Goal: Transaction & Acquisition: Purchase product/service

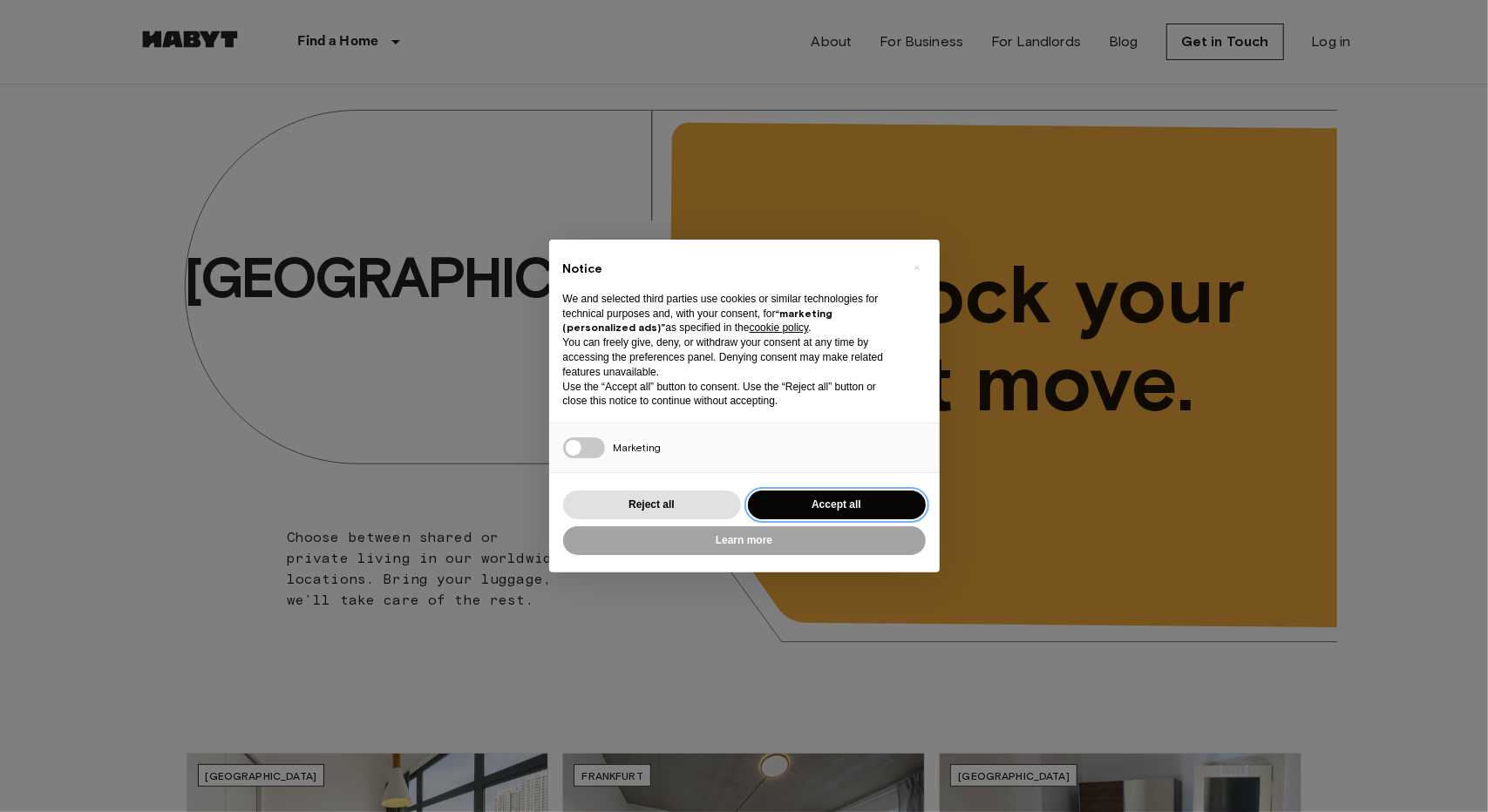
click at [837, 507] on button "Accept all" at bounding box center [837, 505] width 178 height 28
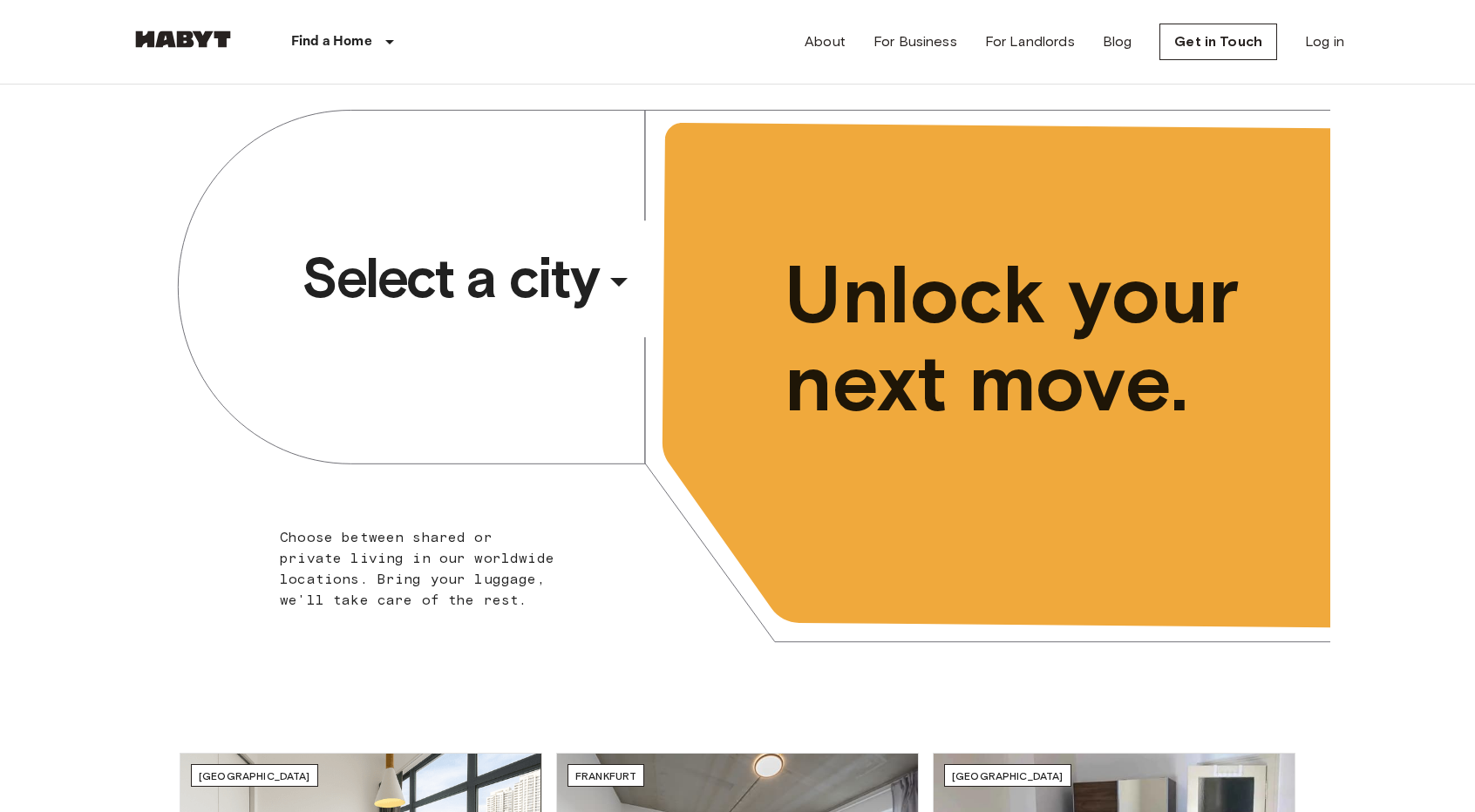
click at [585, 278] on div "​" at bounding box center [642, 296] width 180 height 36
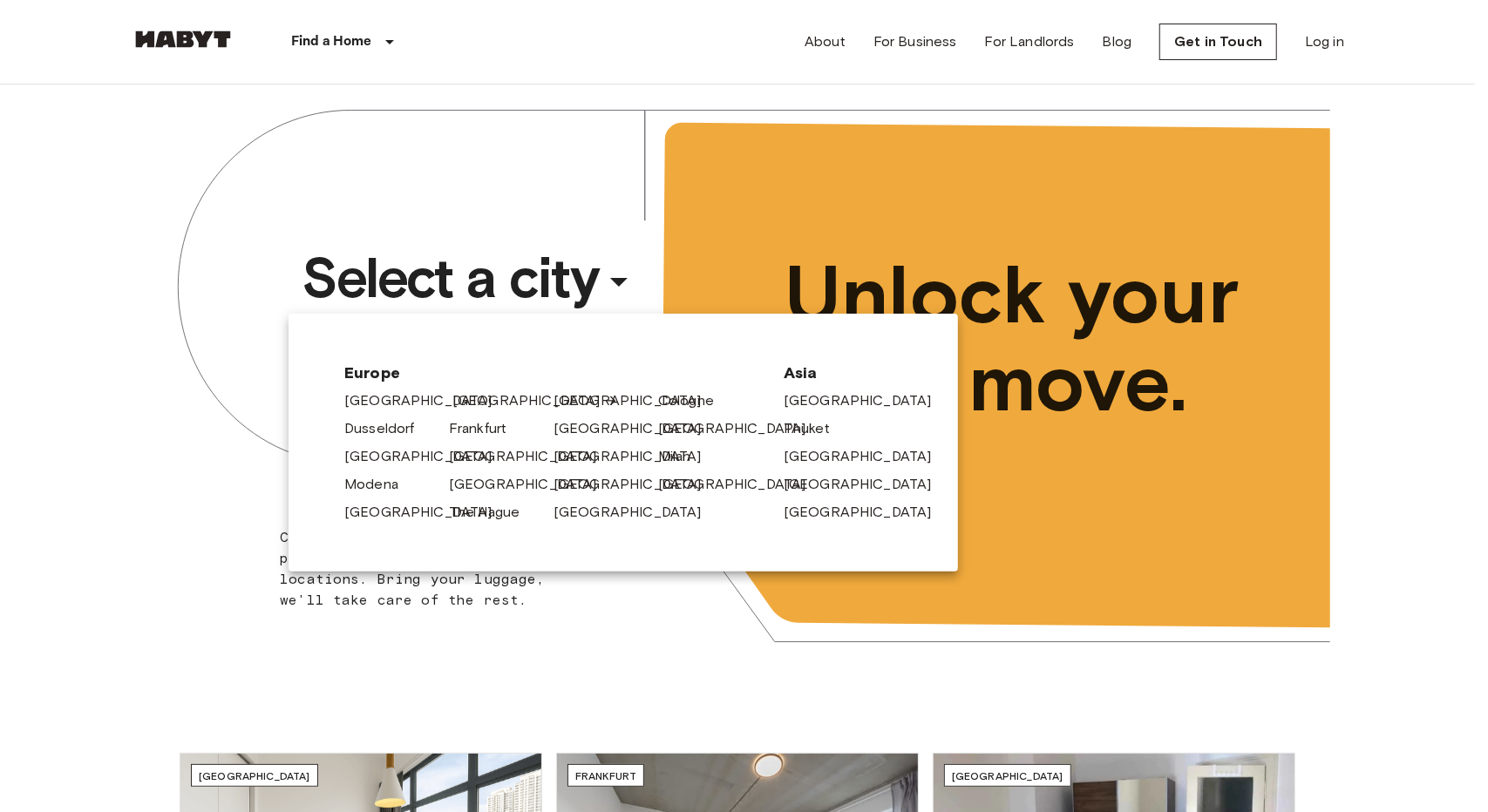
click at [475, 406] on link "[GEOGRAPHIC_DATA]" at bounding box center [535, 400] width 166 height 20
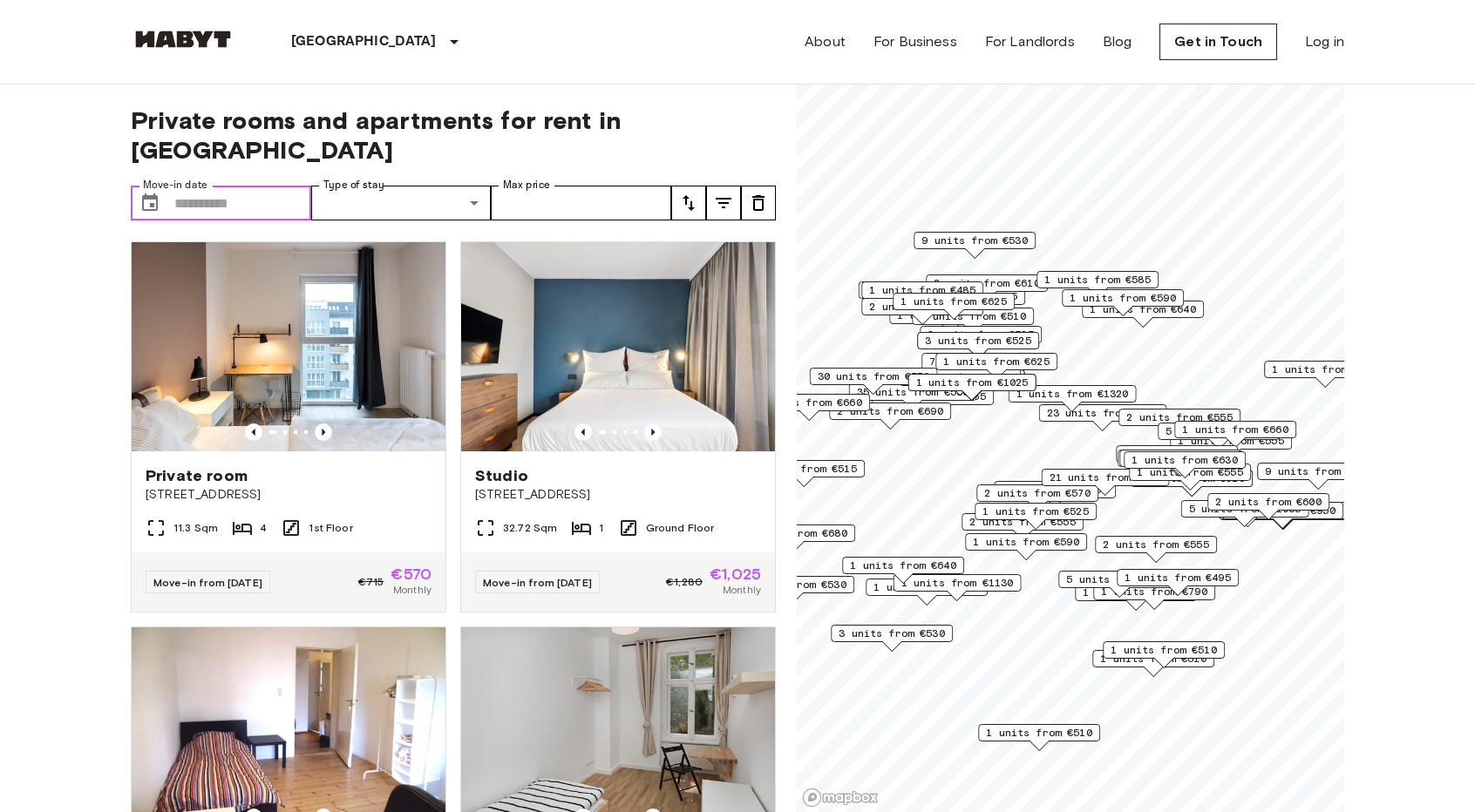
click at [256, 185] on input "Move-in date" at bounding box center [243, 203] width 137 height 35
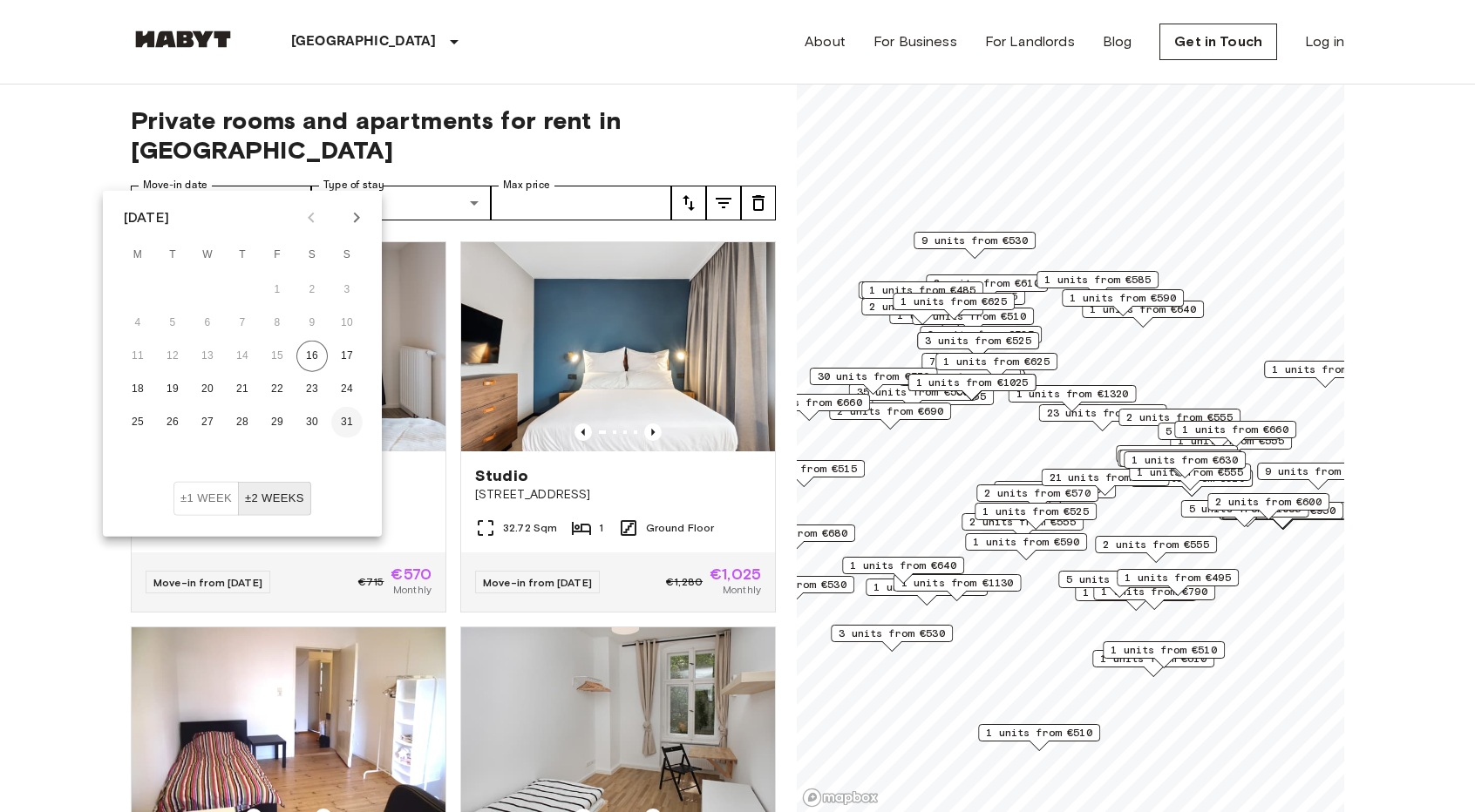
click at [344, 426] on button "31" at bounding box center [347, 423] width 31 height 31
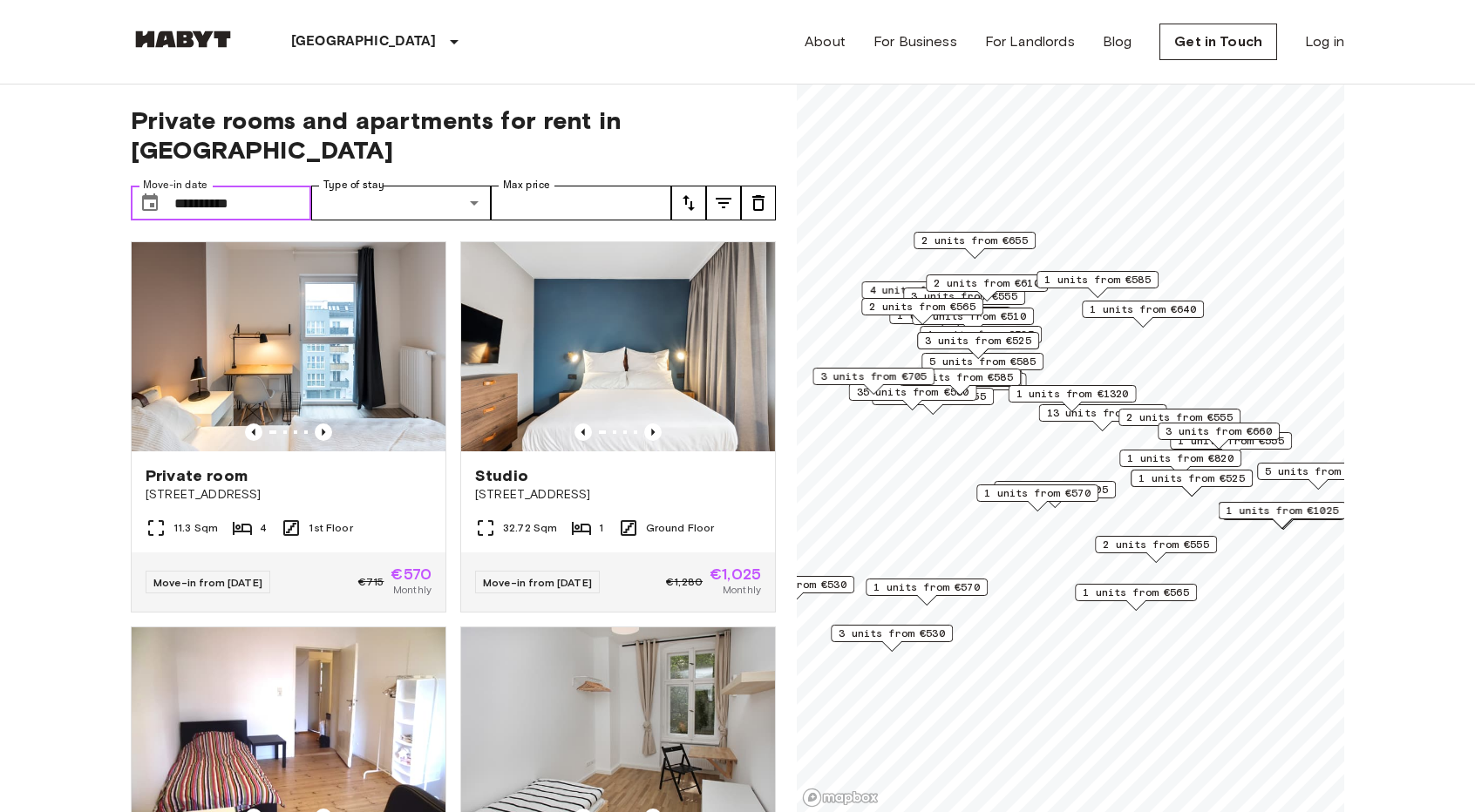
click at [272, 185] on input "**********" at bounding box center [243, 203] width 137 height 35
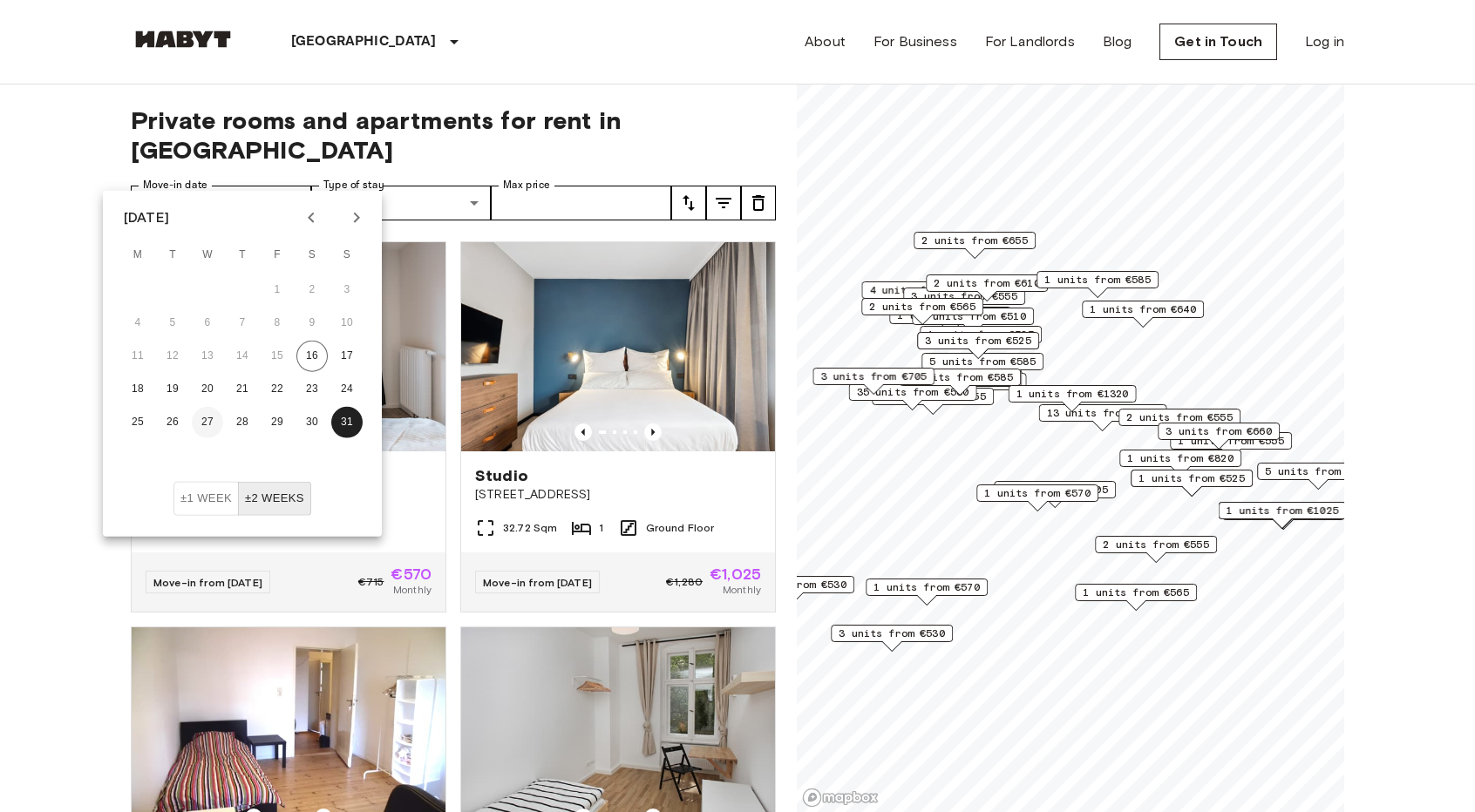
click at [206, 428] on button "27" at bounding box center [207, 423] width 31 height 31
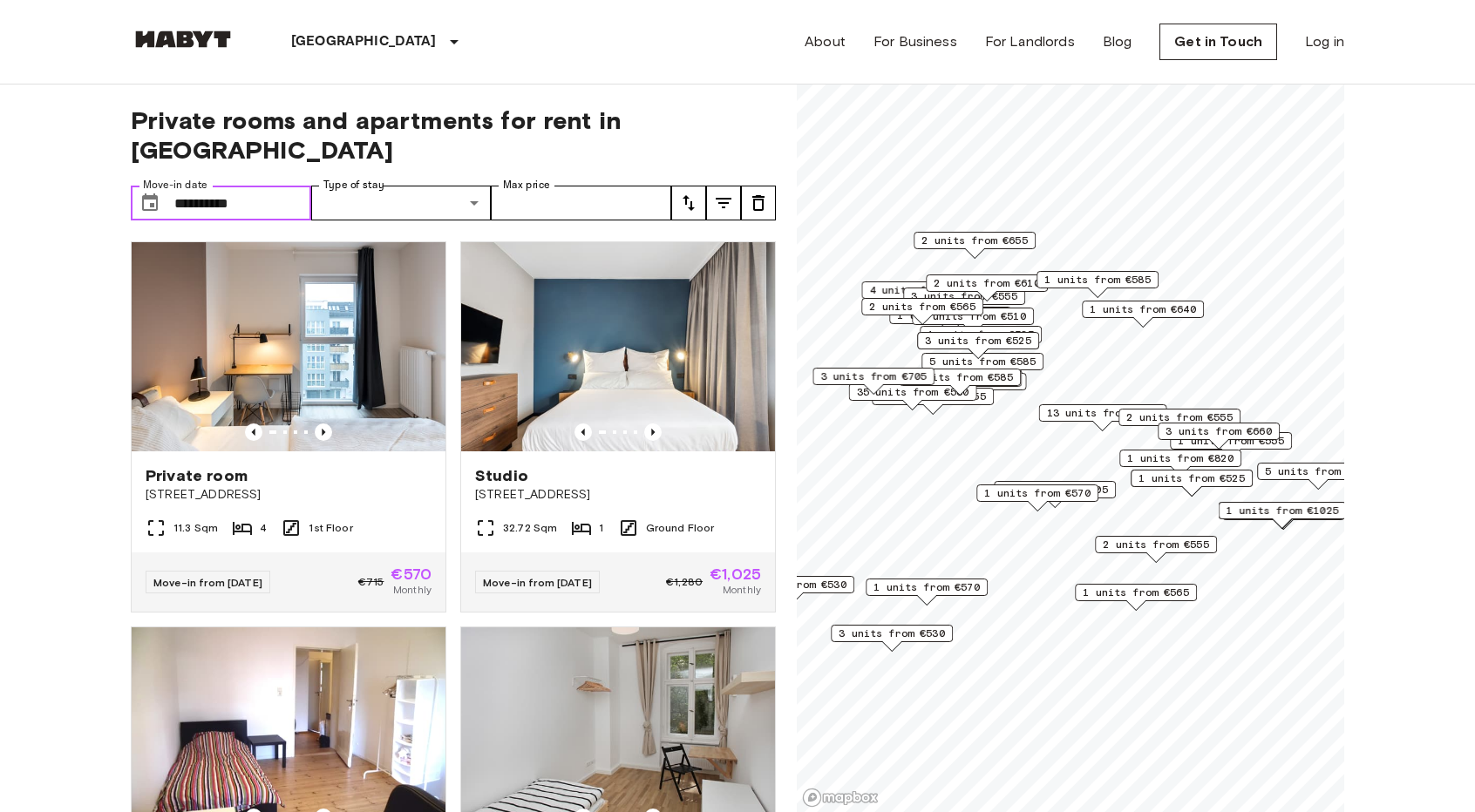
click at [267, 185] on input "**********" at bounding box center [243, 203] width 137 height 35
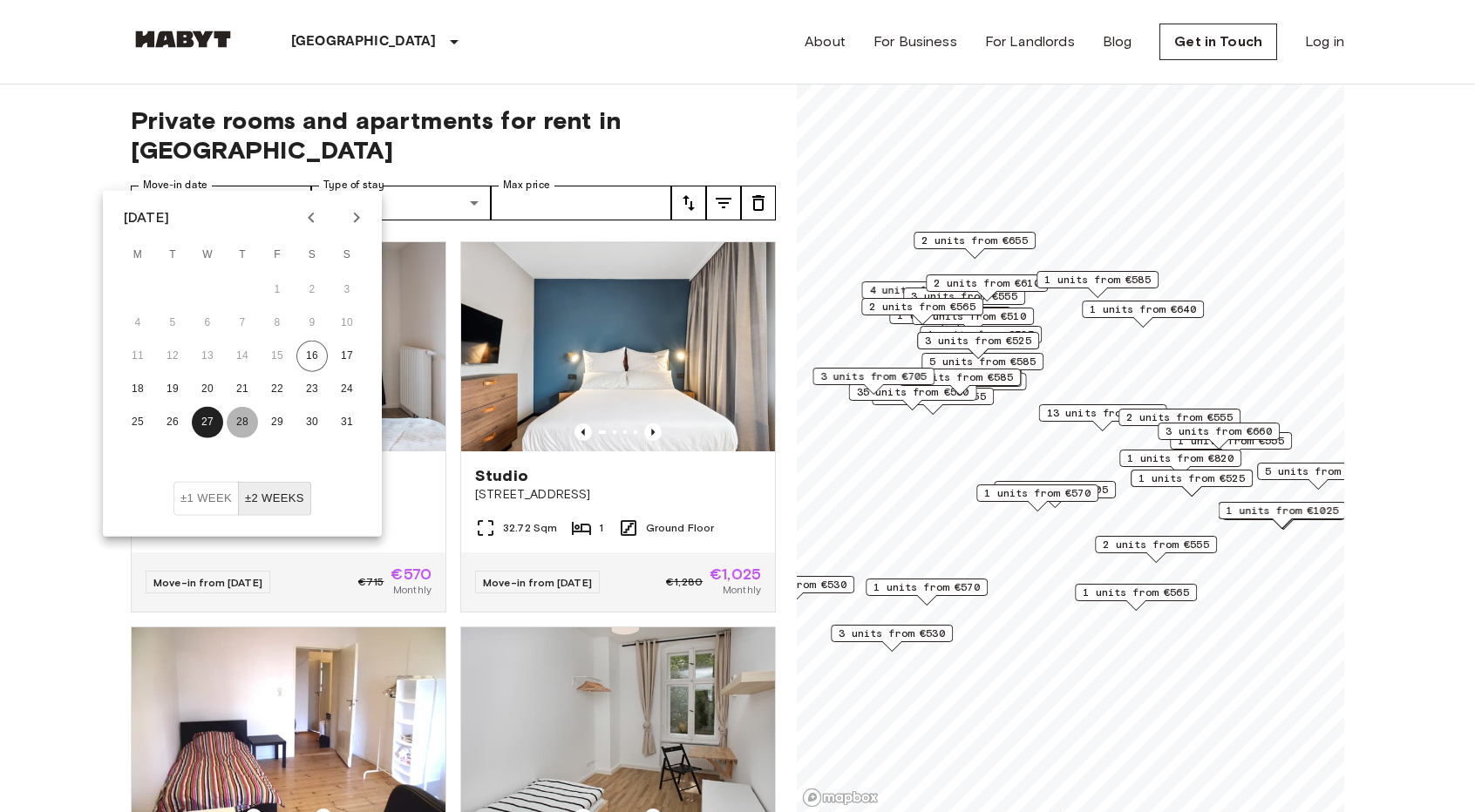
click at [248, 426] on button "28" at bounding box center [242, 423] width 31 height 31
type input "**********"
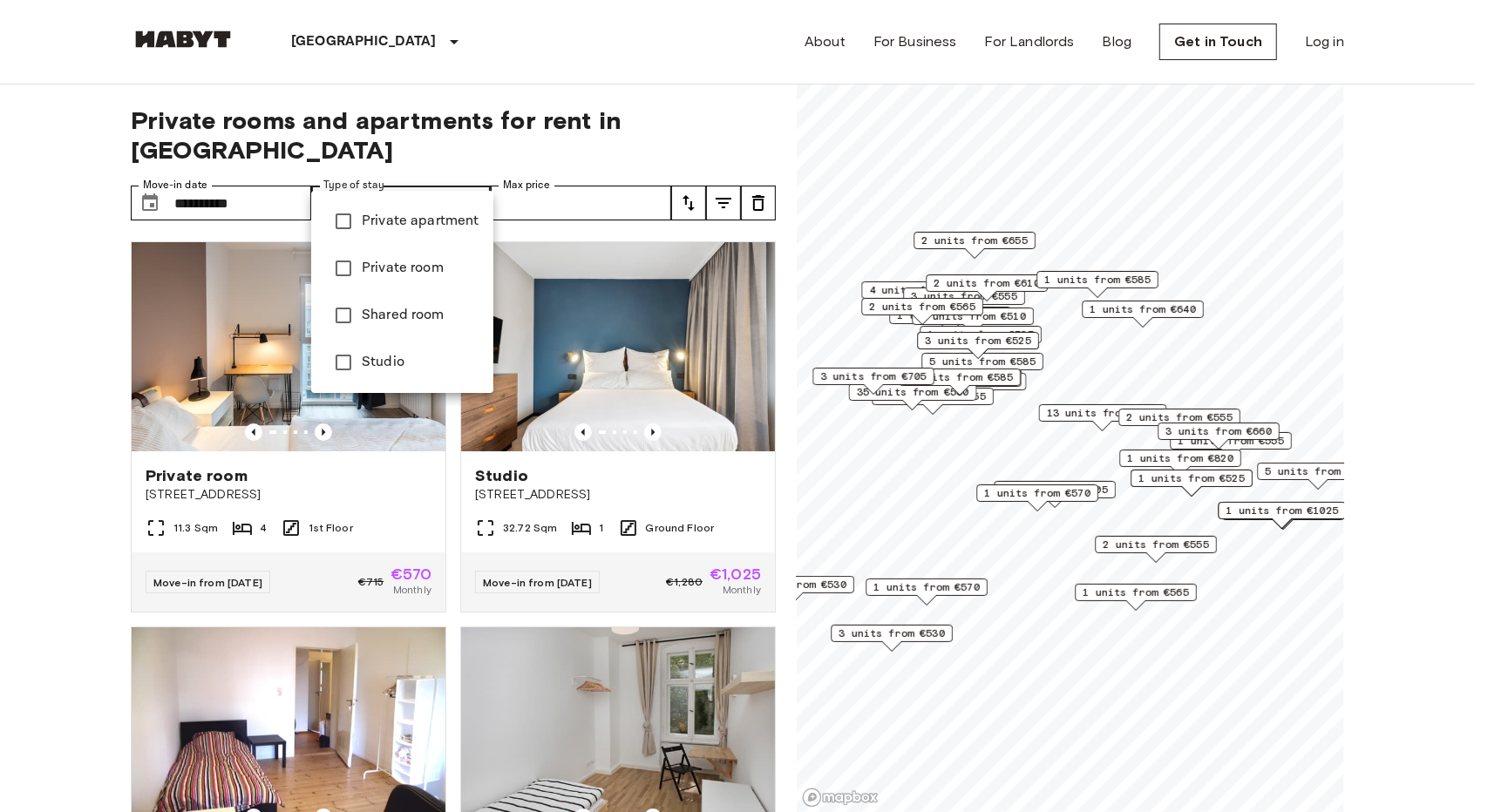
type input "**********"
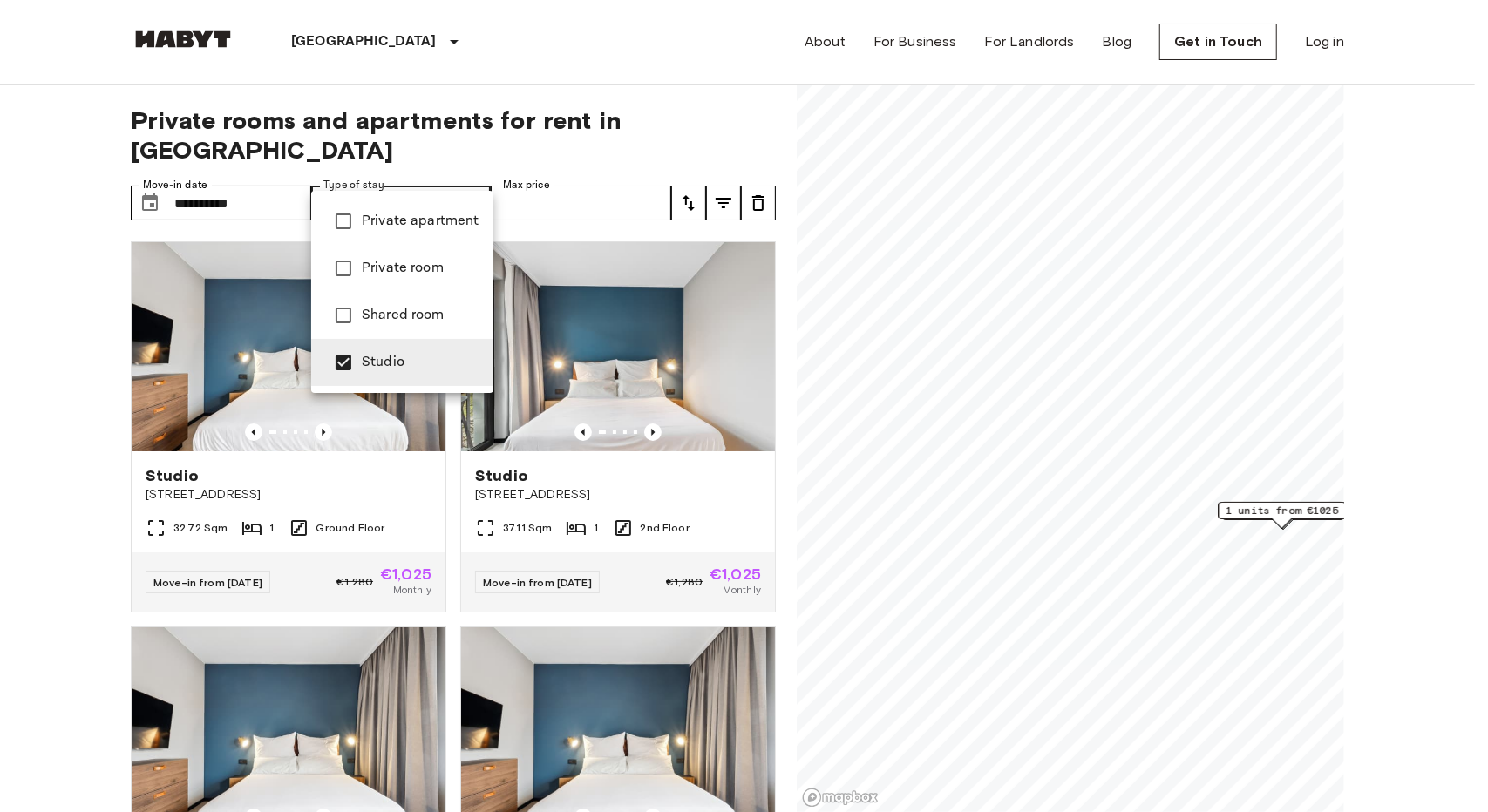
click at [639, 398] on div at bounding box center [744, 406] width 1488 height 812
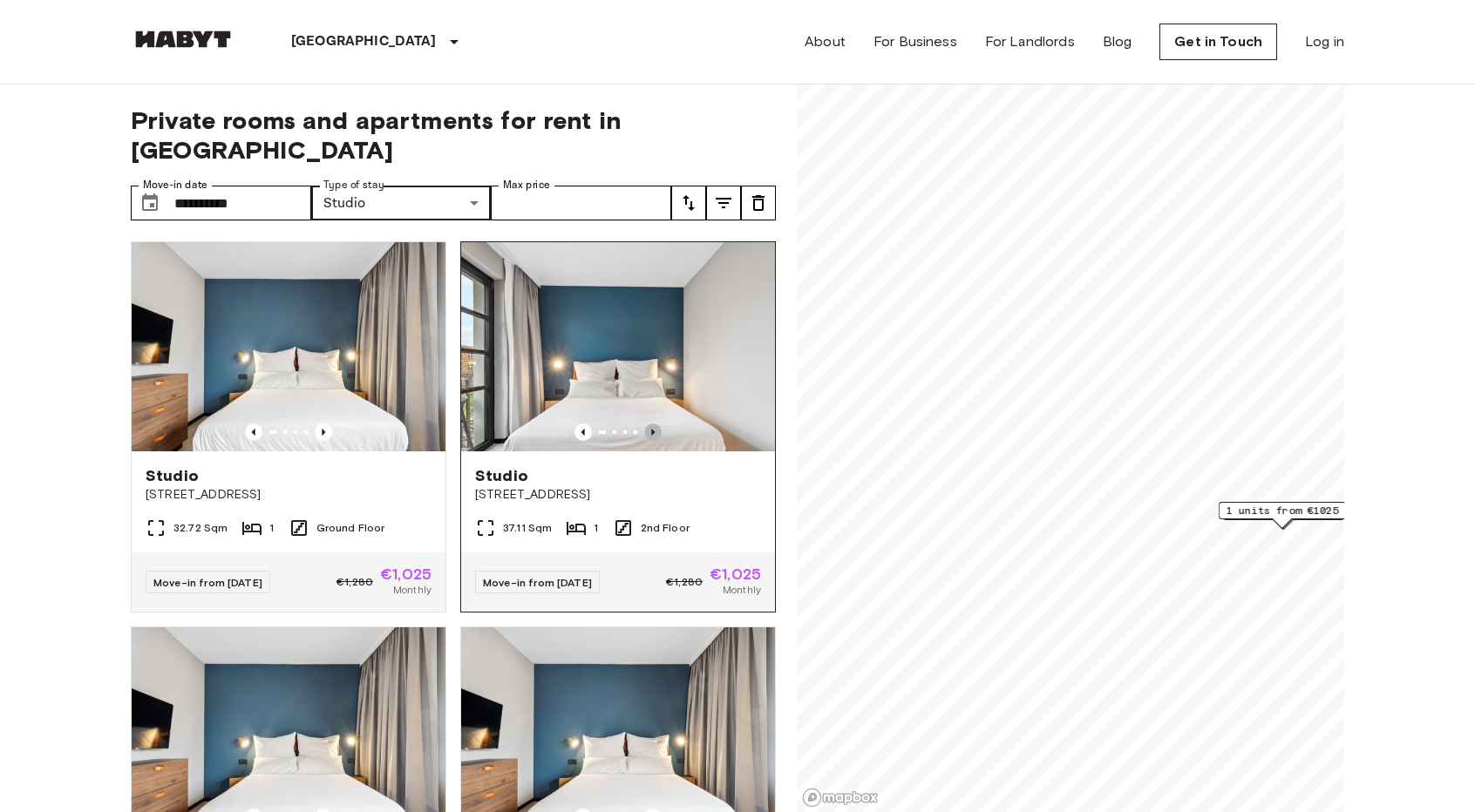
click at [645, 424] on icon "Previous image" at bounding box center [653, 432] width 18 height 18
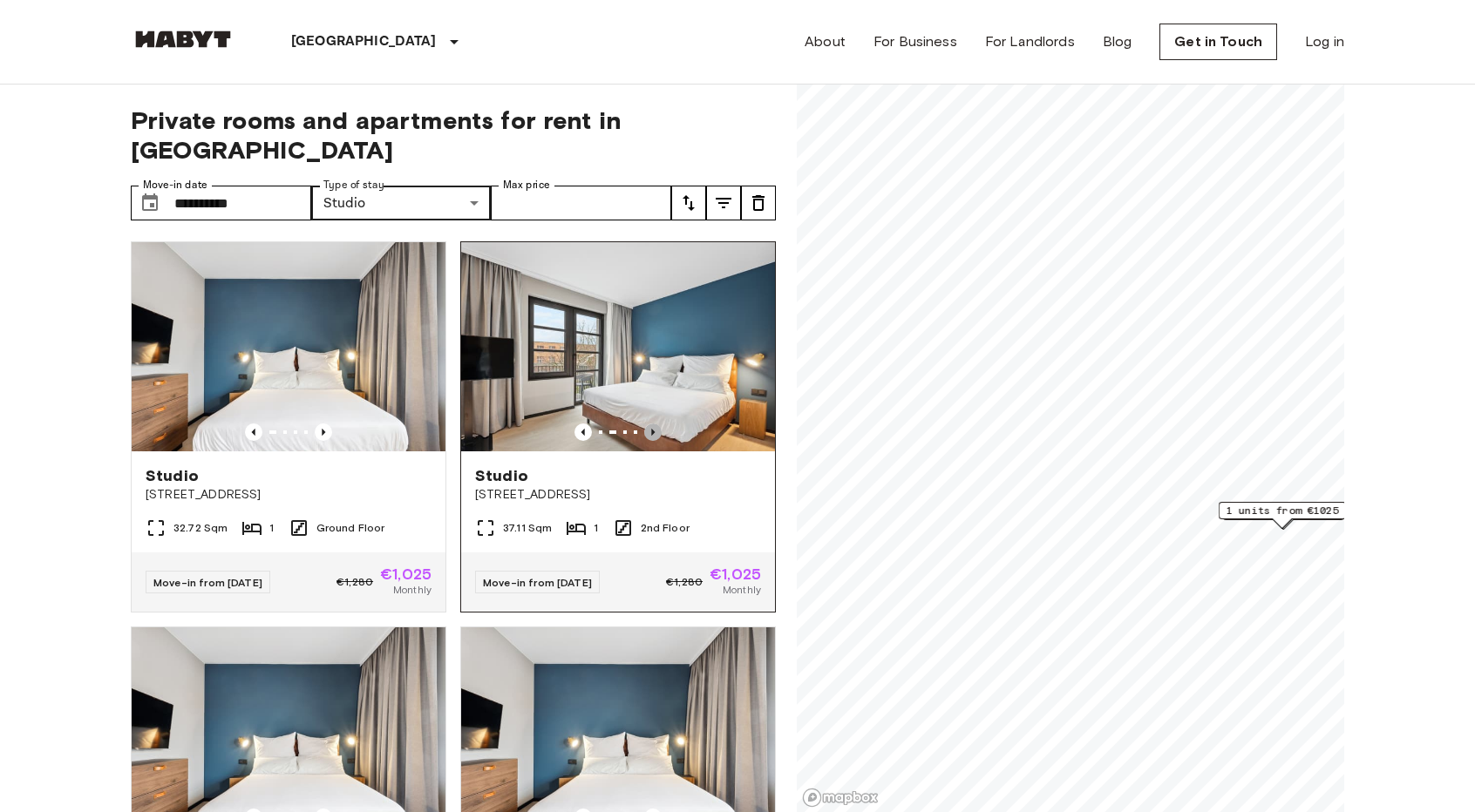
click at [645, 424] on icon "Previous image" at bounding box center [653, 432] width 18 height 18
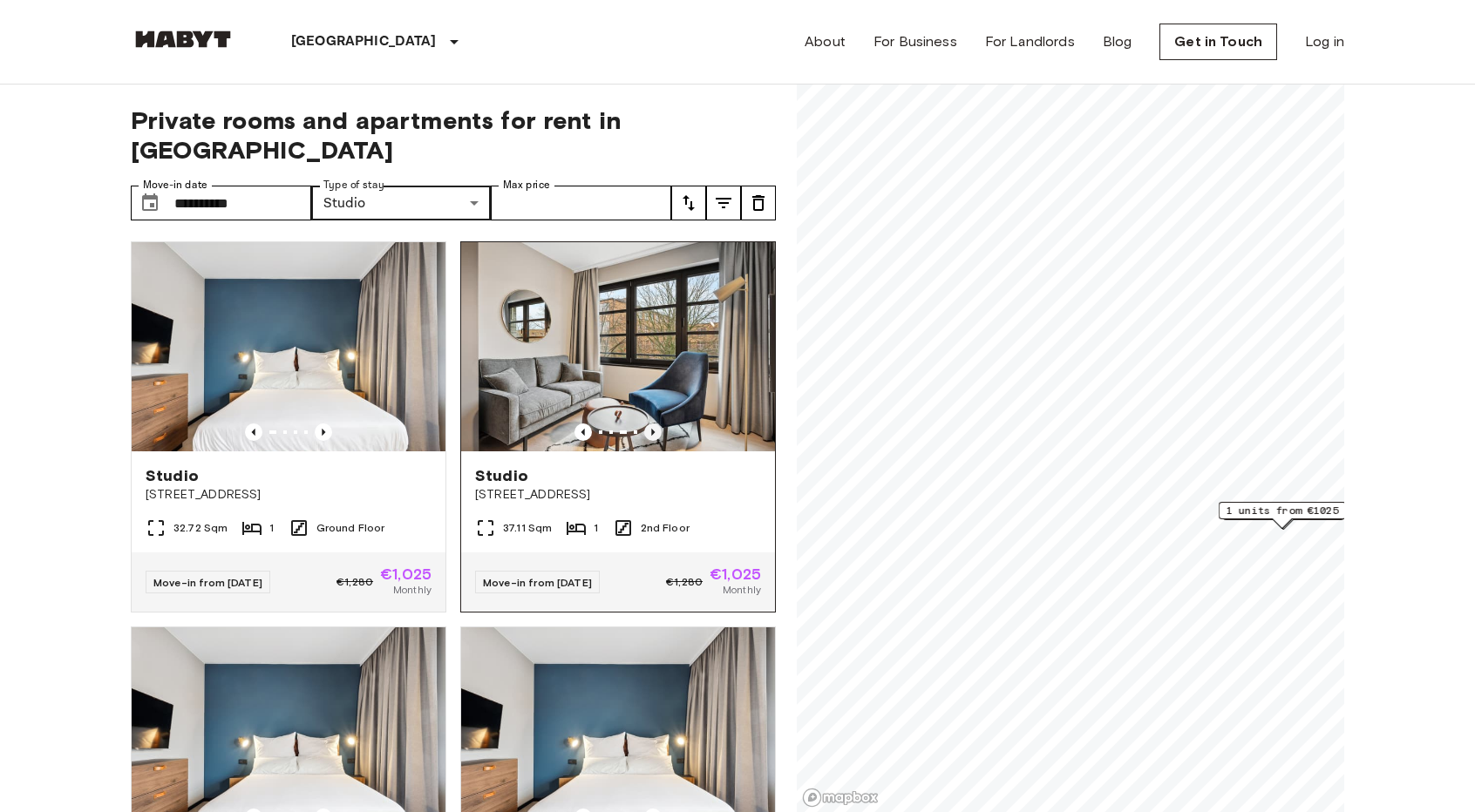
click at [645, 424] on icon "Previous image" at bounding box center [653, 432] width 18 height 18
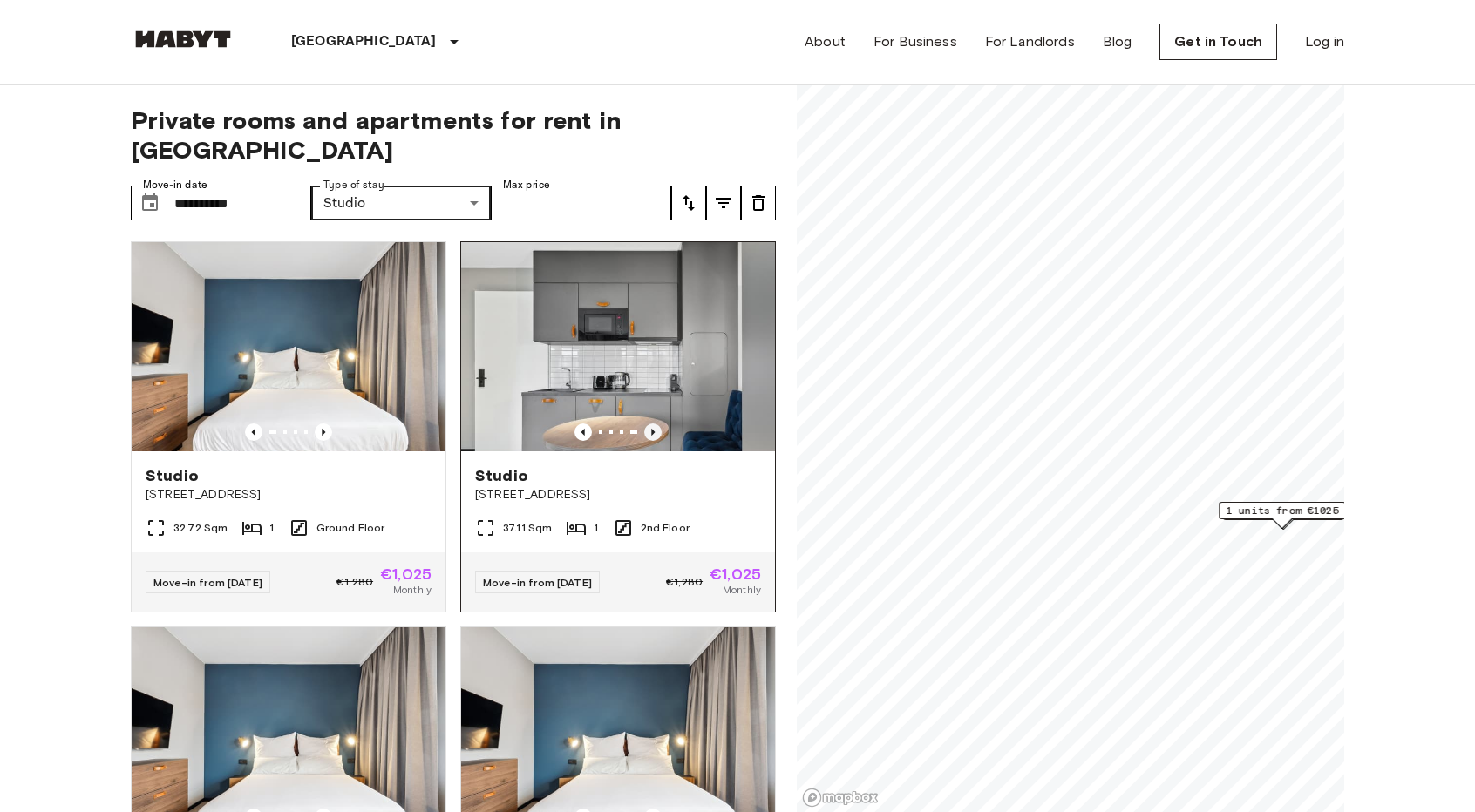
click at [645, 424] on icon "Previous image" at bounding box center [653, 432] width 18 height 18
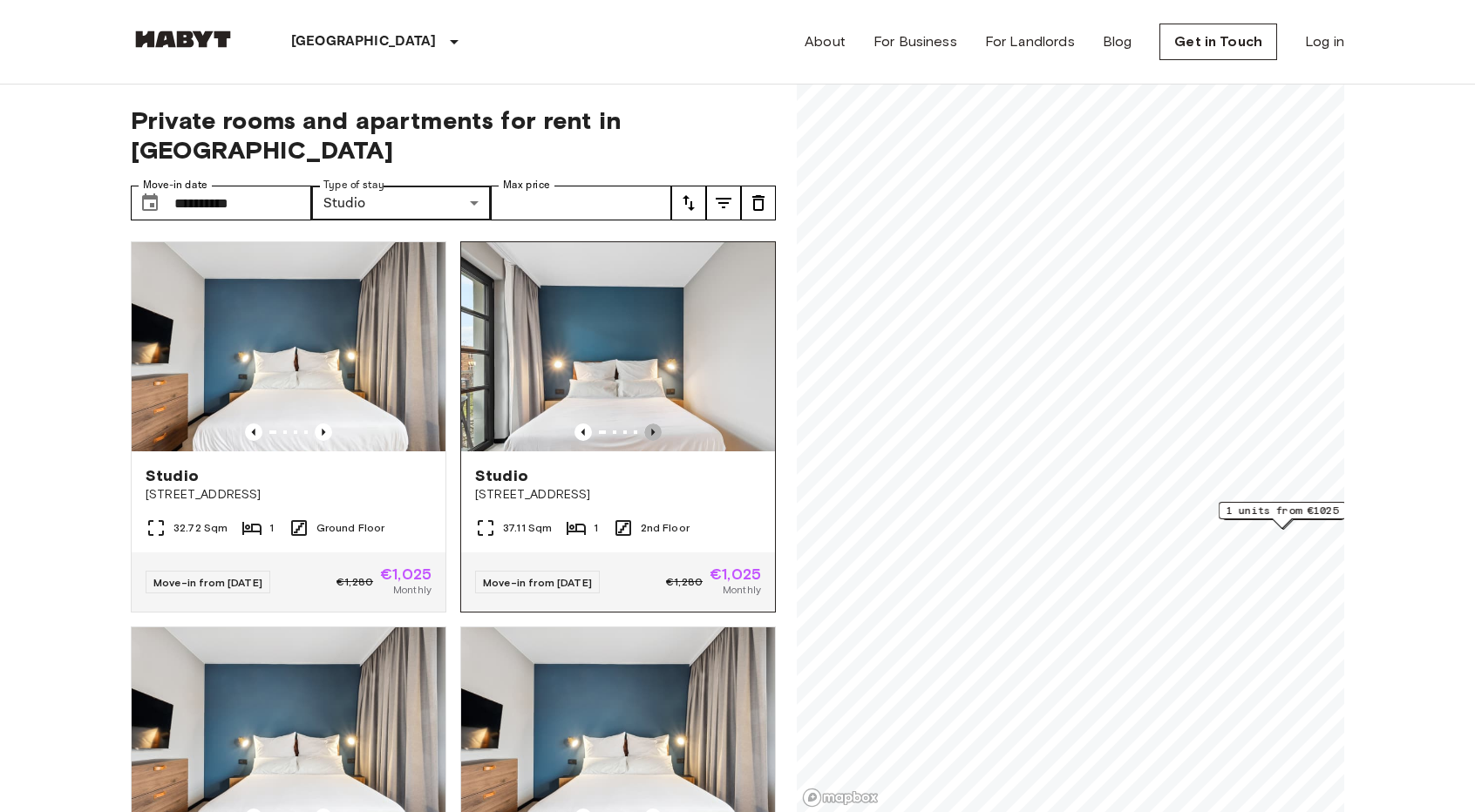
click at [645, 424] on icon "Previous image" at bounding box center [653, 432] width 18 height 18
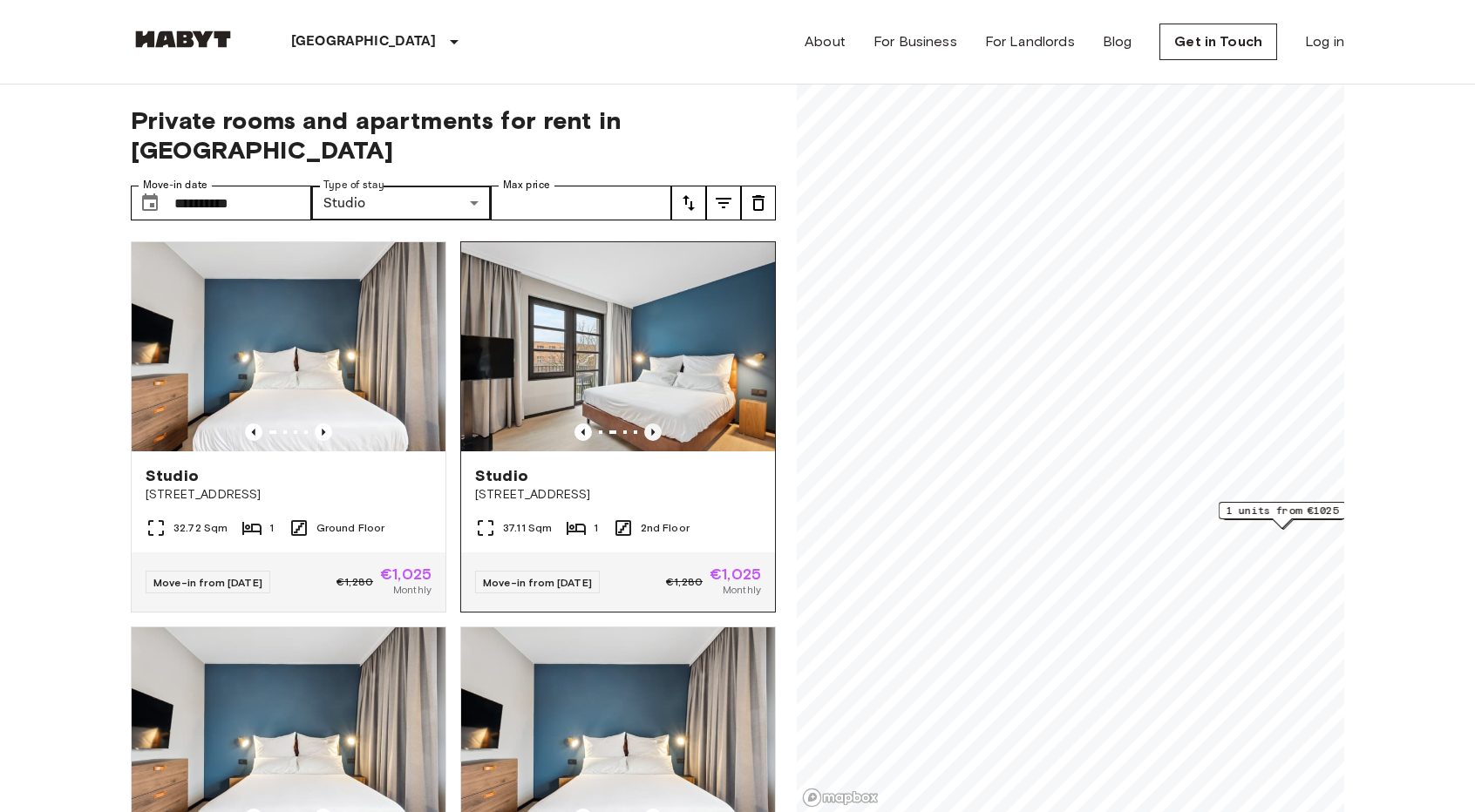
click at [645, 424] on icon "Previous image" at bounding box center [653, 432] width 18 height 18
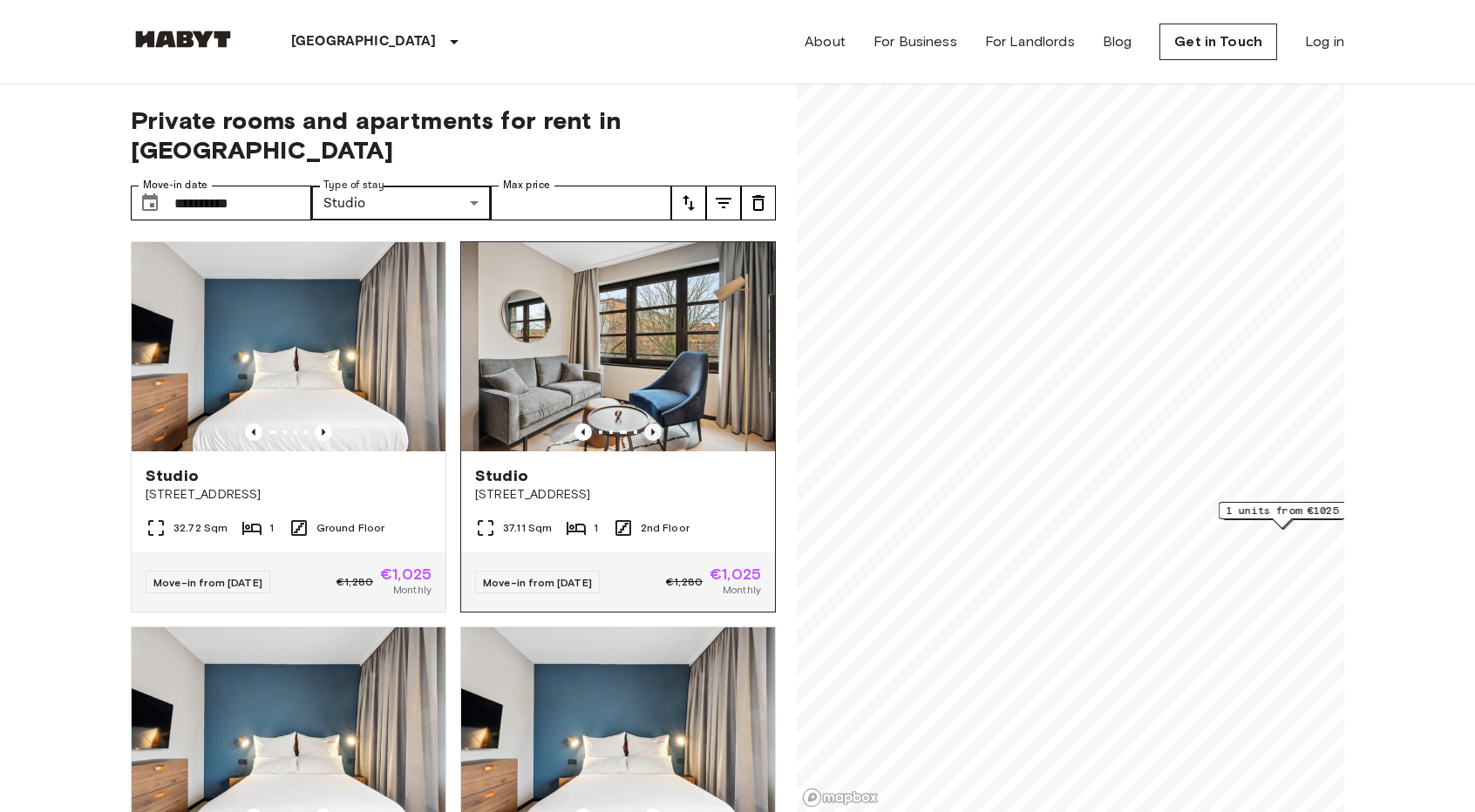
click at [645, 424] on icon "Previous image" at bounding box center [653, 432] width 18 height 18
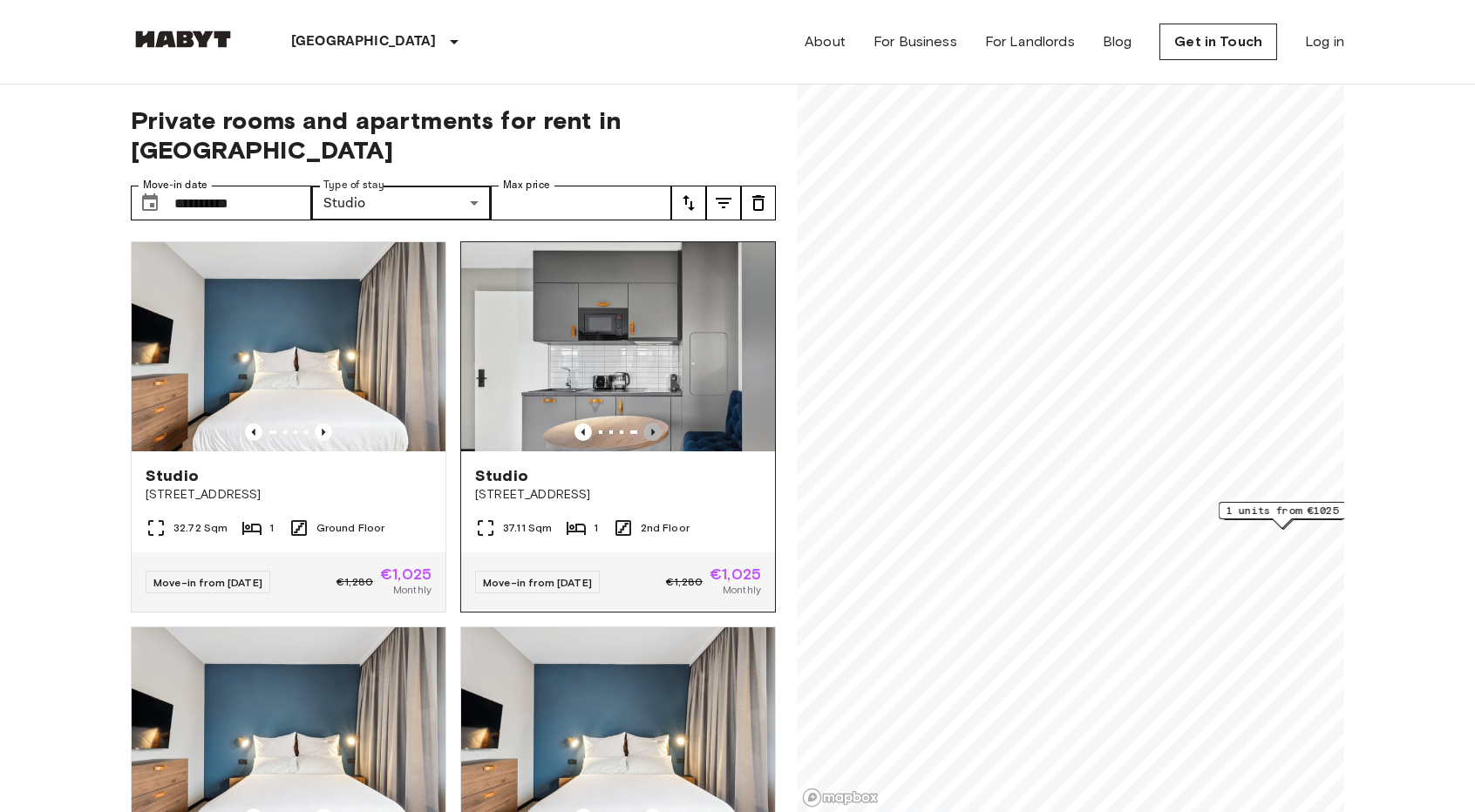
click at [645, 424] on icon "Previous image" at bounding box center [653, 432] width 18 height 18
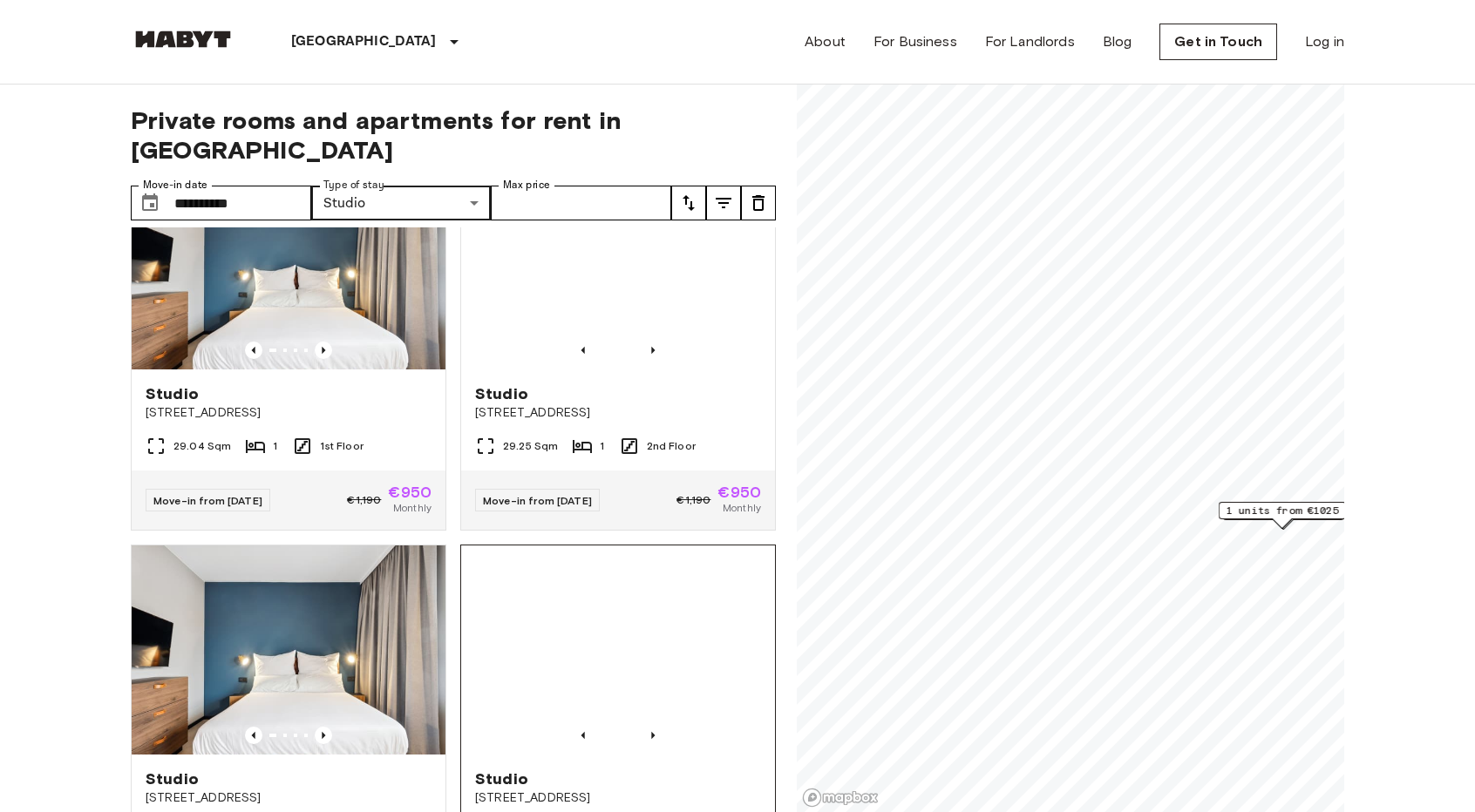
scroll to position [435, 0]
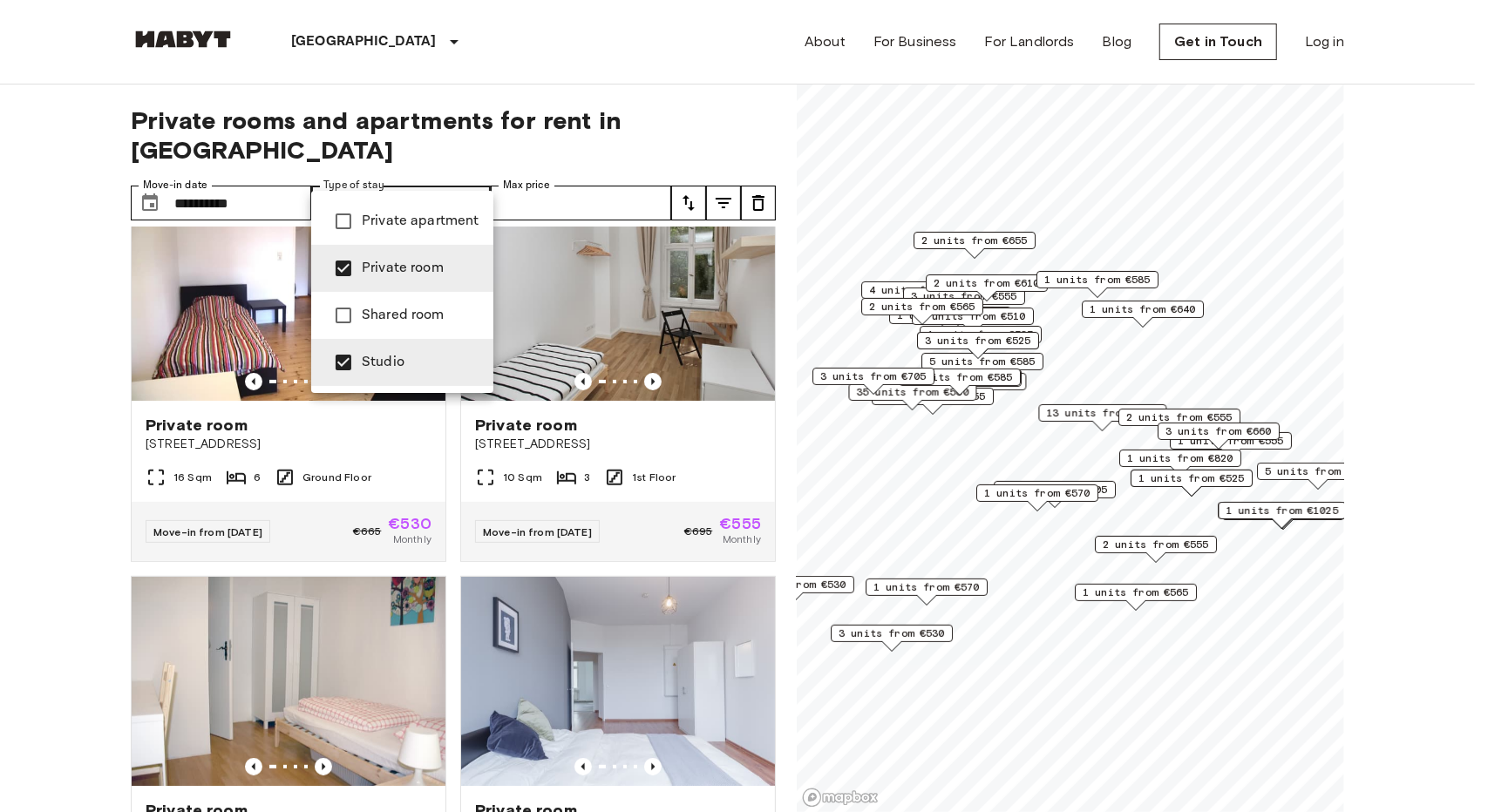
type input "**********"
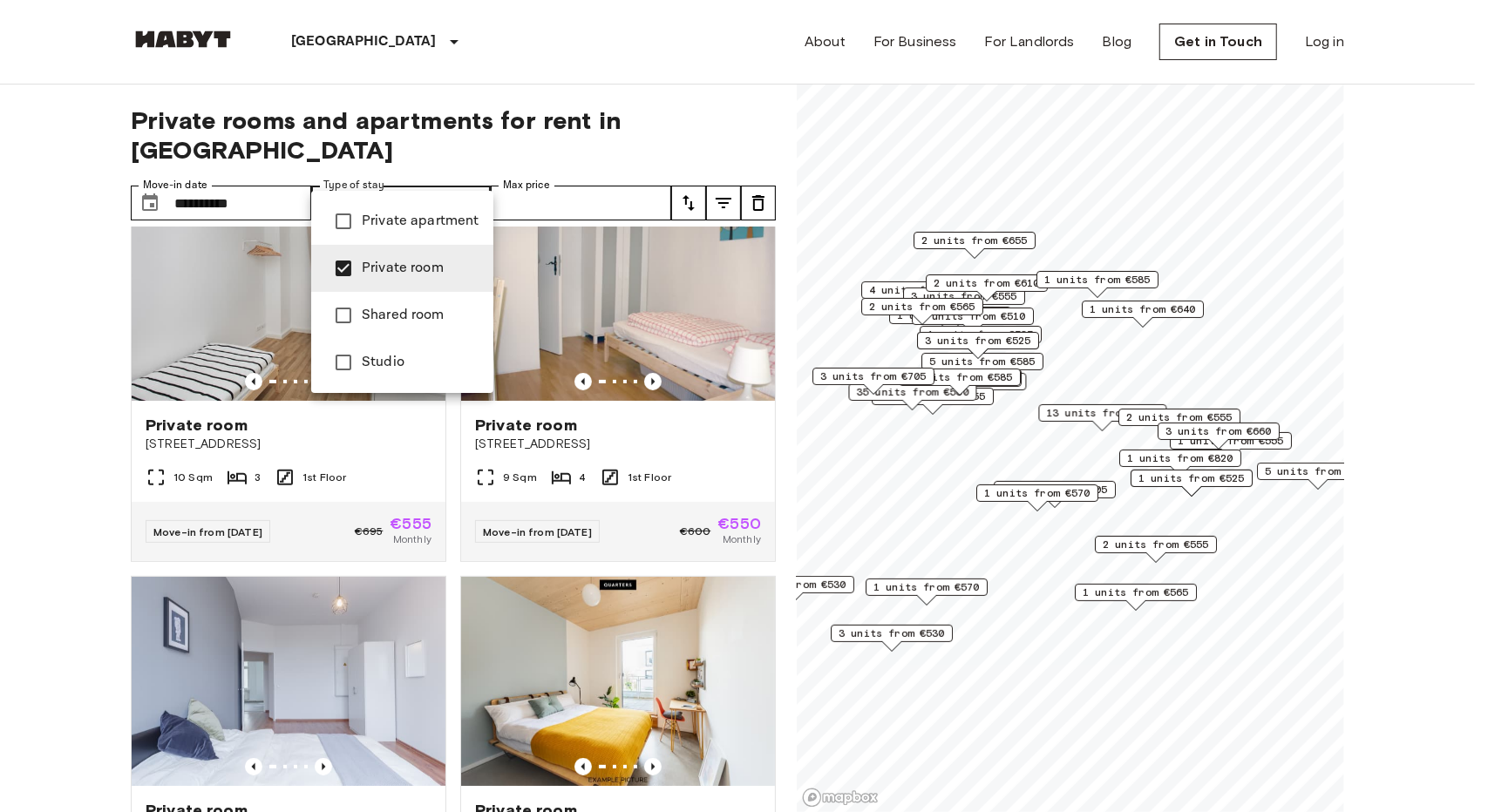
click at [643, 353] on div at bounding box center [744, 406] width 1488 height 812
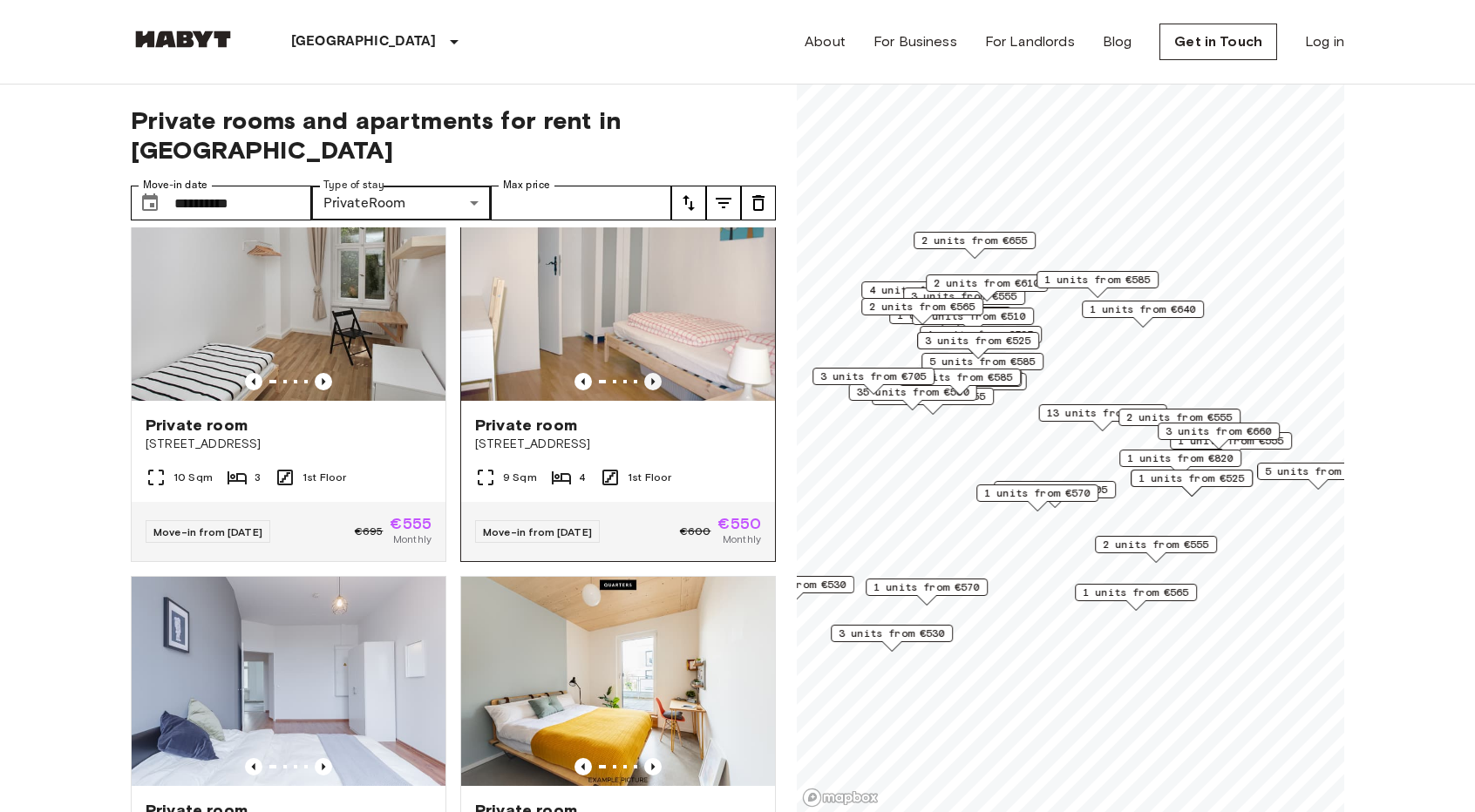
click at [644, 373] on icon "Previous image" at bounding box center [653, 382] width 18 height 18
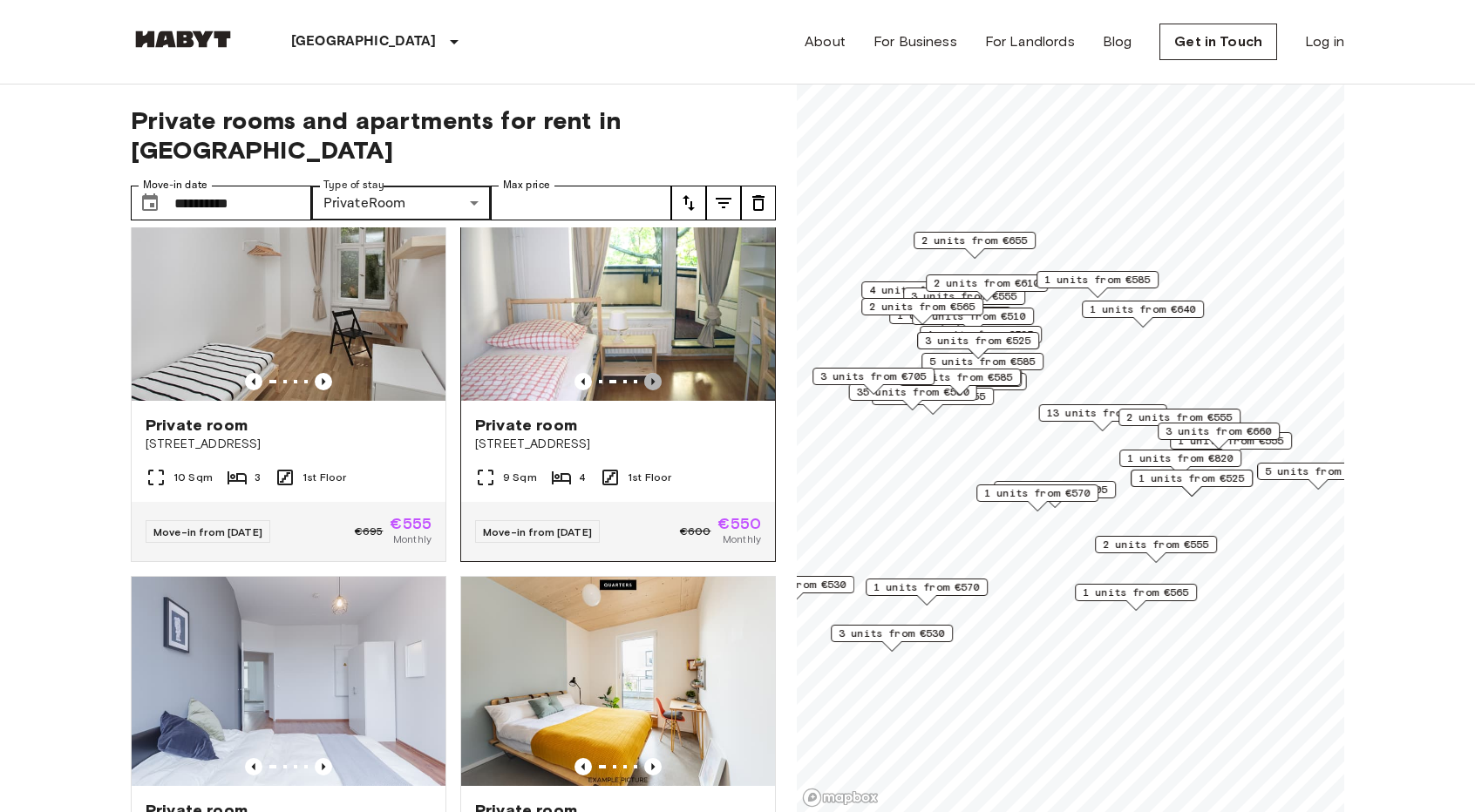
click at [644, 373] on icon "Previous image" at bounding box center [653, 382] width 18 height 18
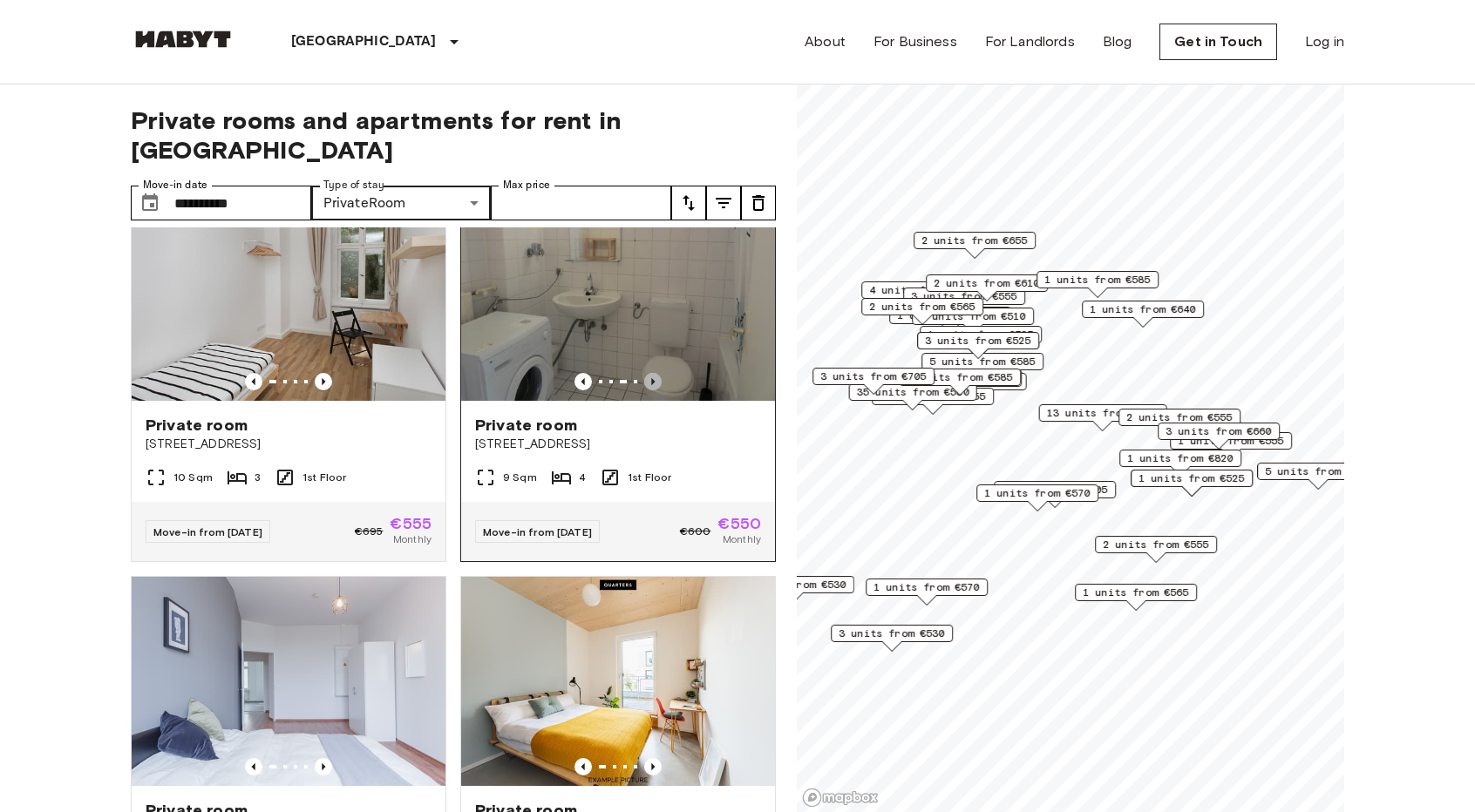
click at [644, 373] on icon "Previous image" at bounding box center [653, 382] width 18 height 18
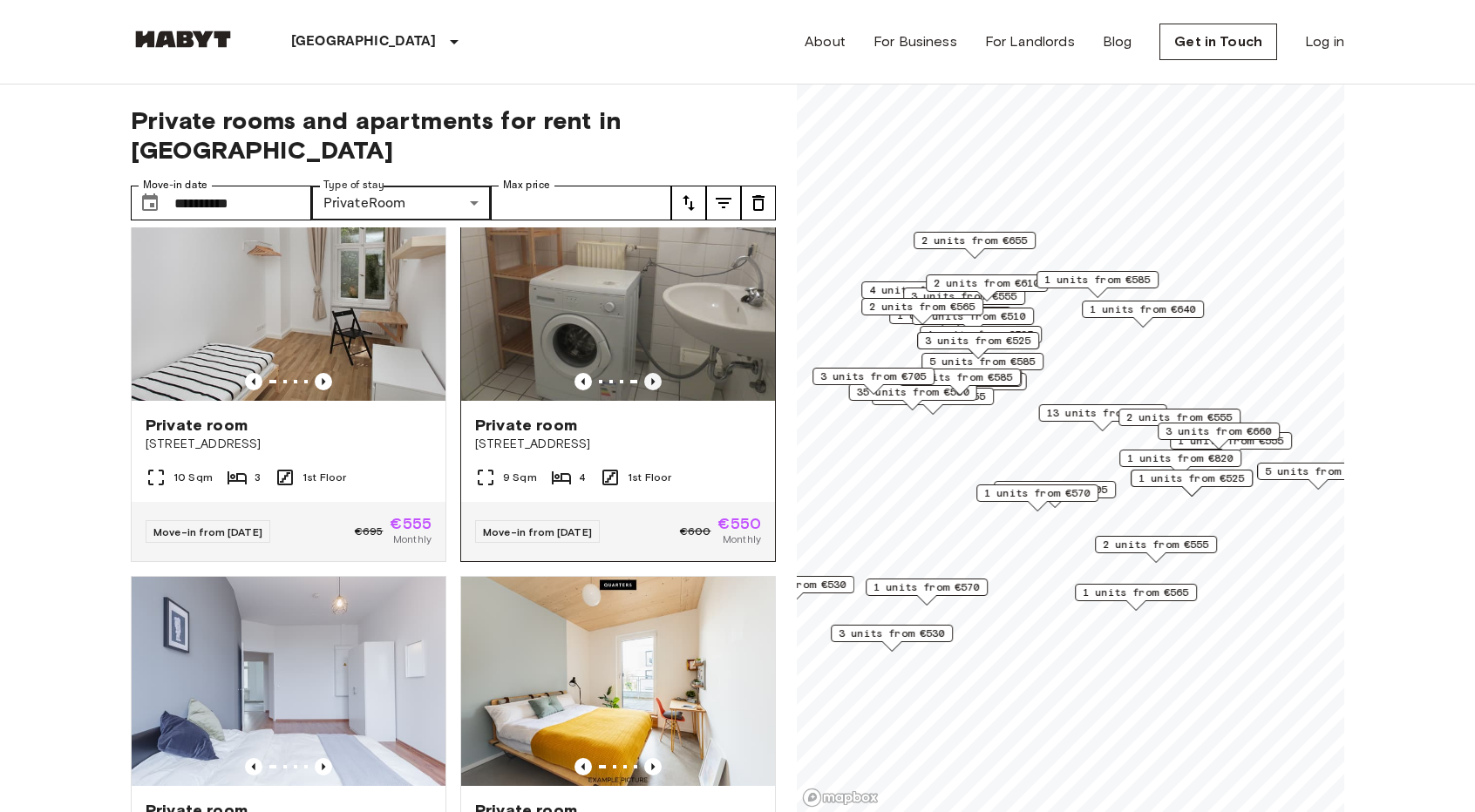
click at [644, 373] on icon "Previous image" at bounding box center [653, 382] width 18 height 18
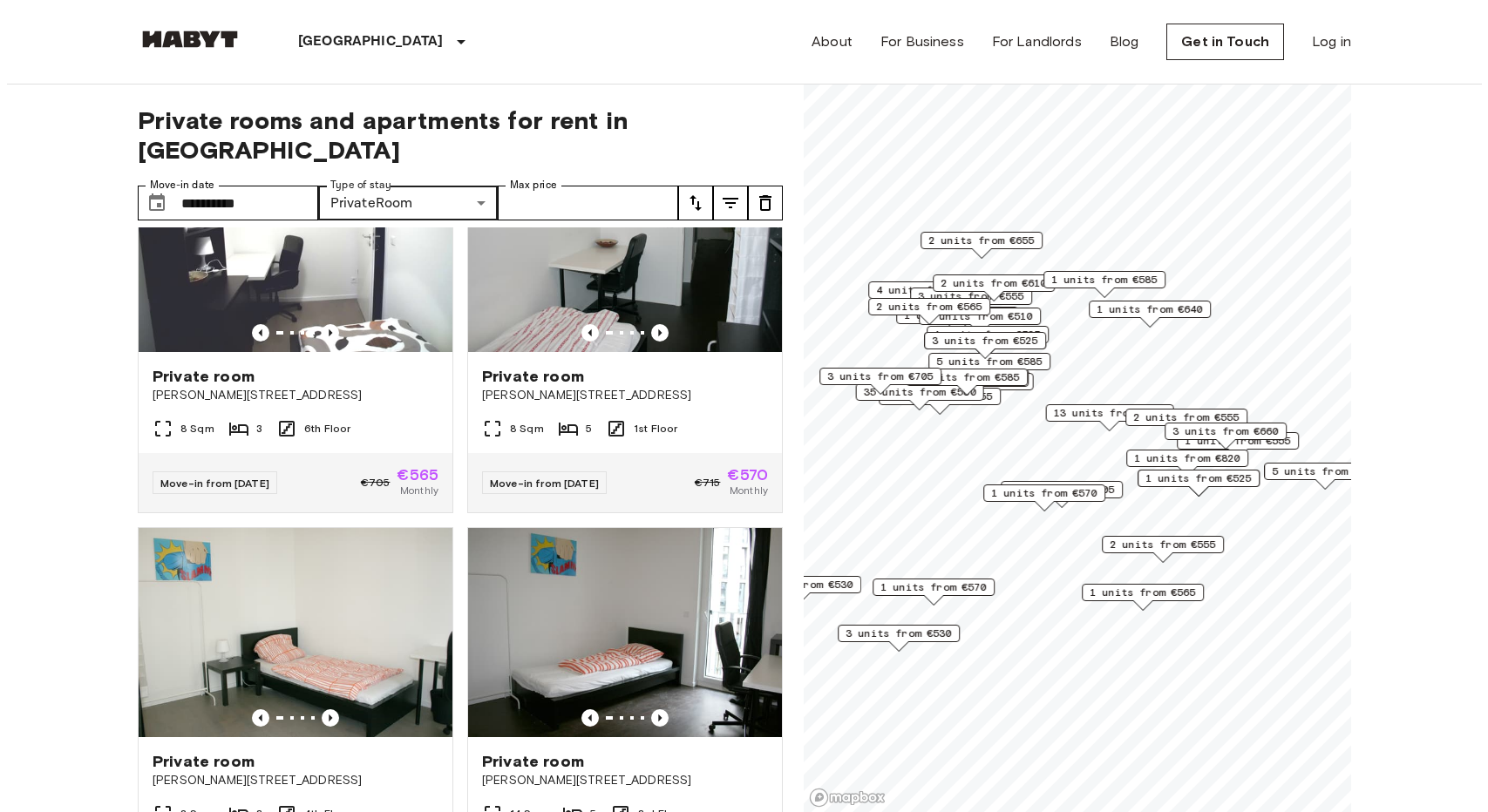
scroll to position [2440, 0]
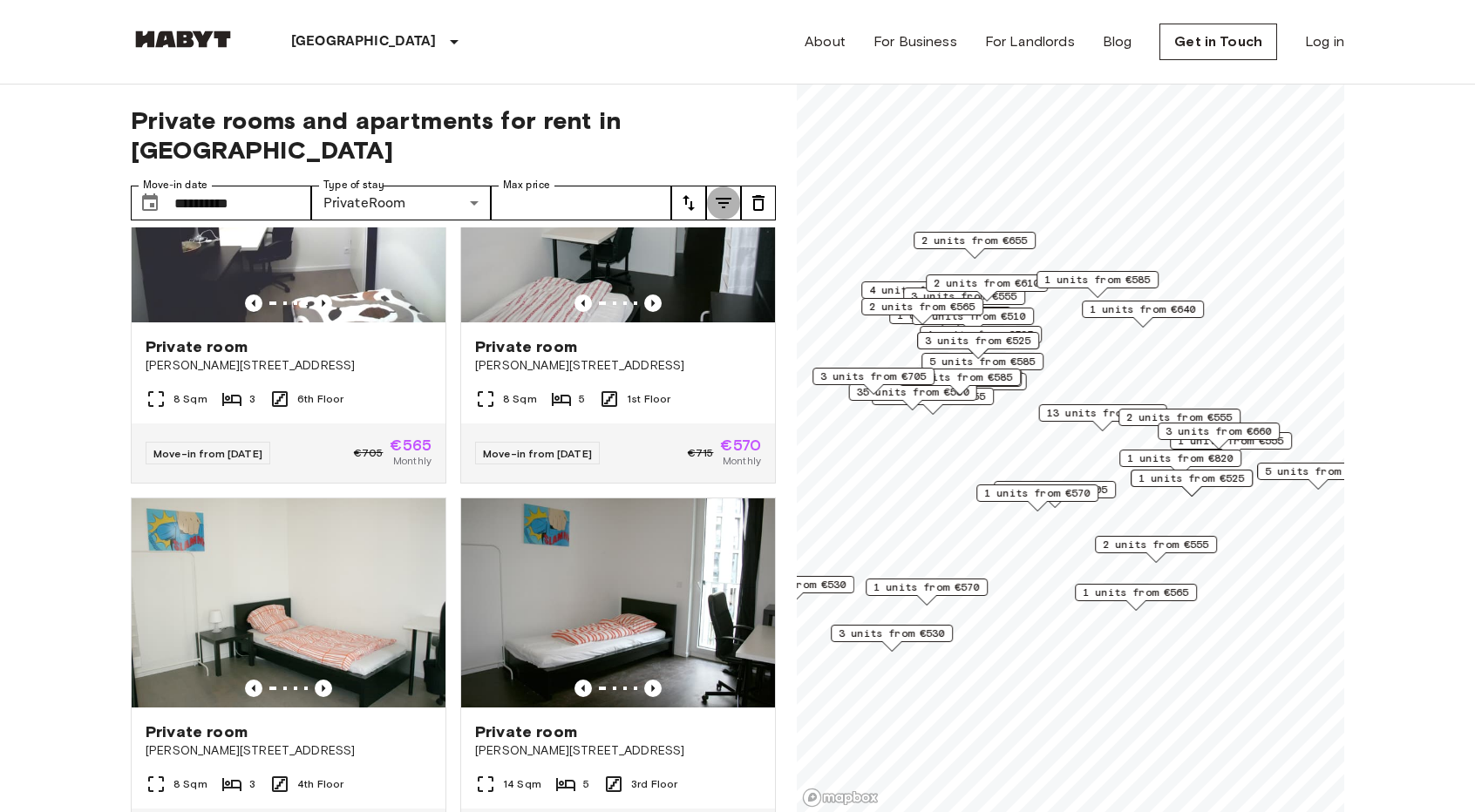
click at [720, 185] on button "tune" at bounding box center [723, 203] width 35 height 35
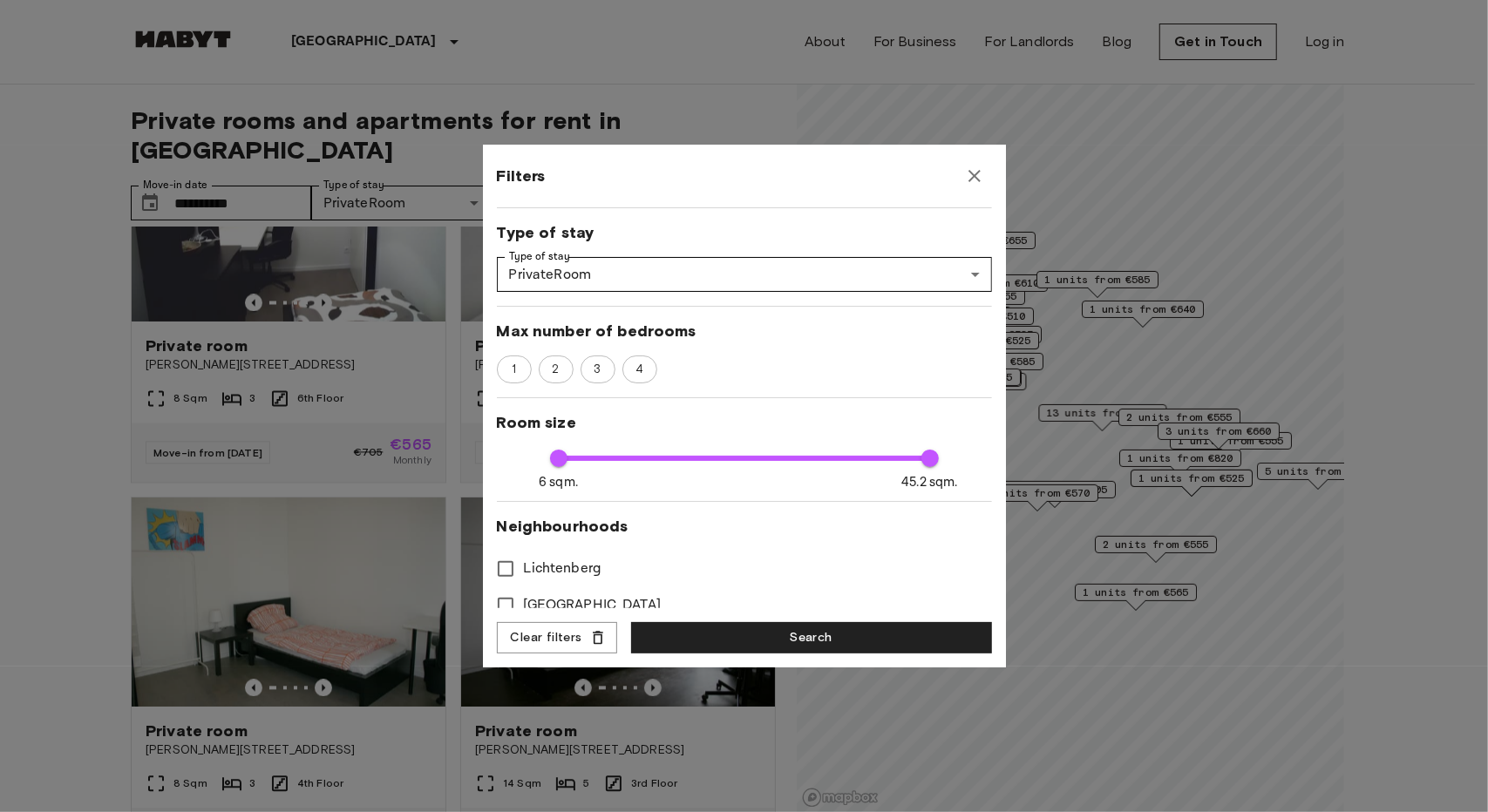
scroll to position [175, 0]
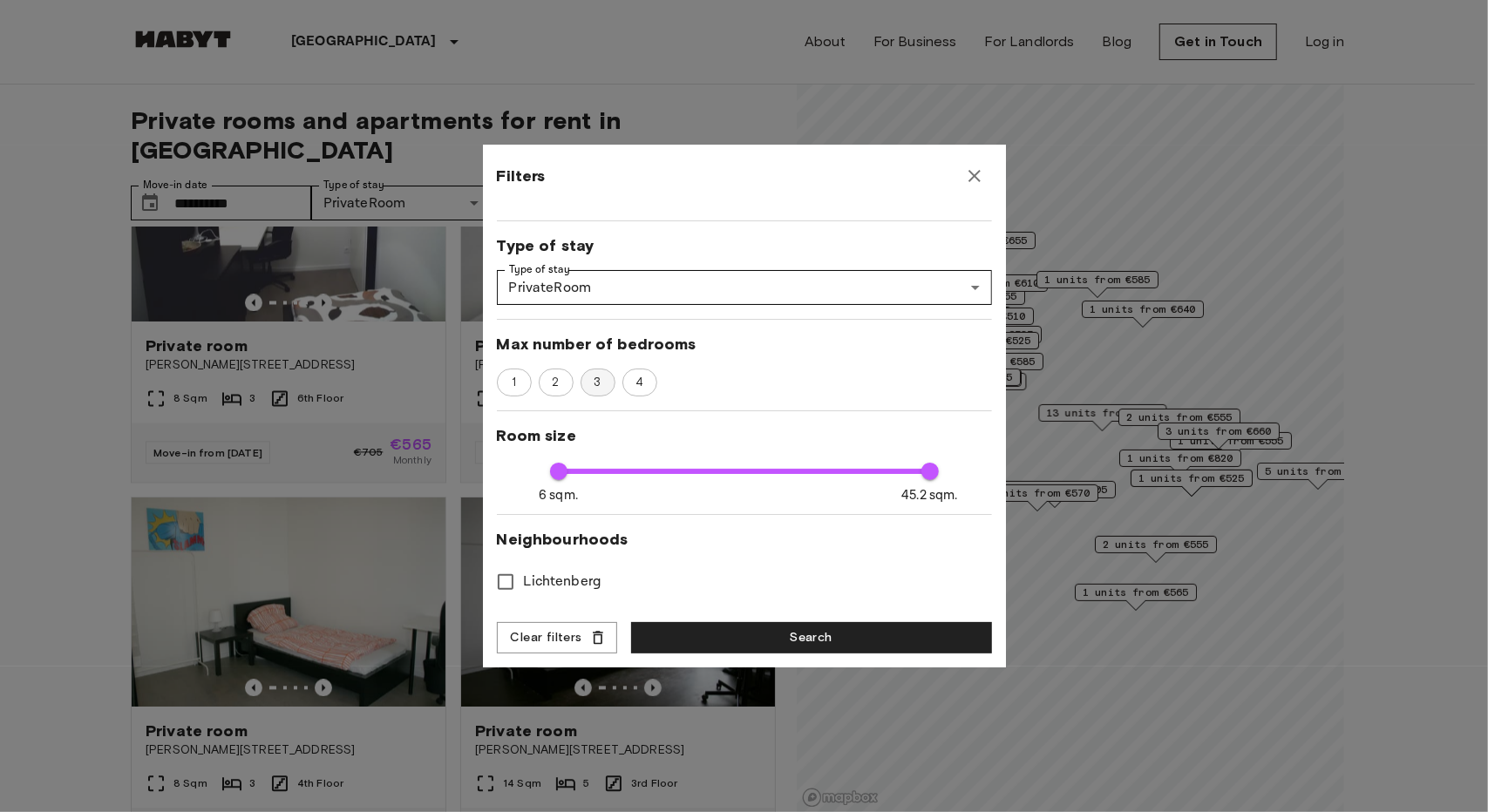
click at [585, 384] on span "3" at bounding box center [597, 383] width 26 height 18
type input "****"
type input "**"
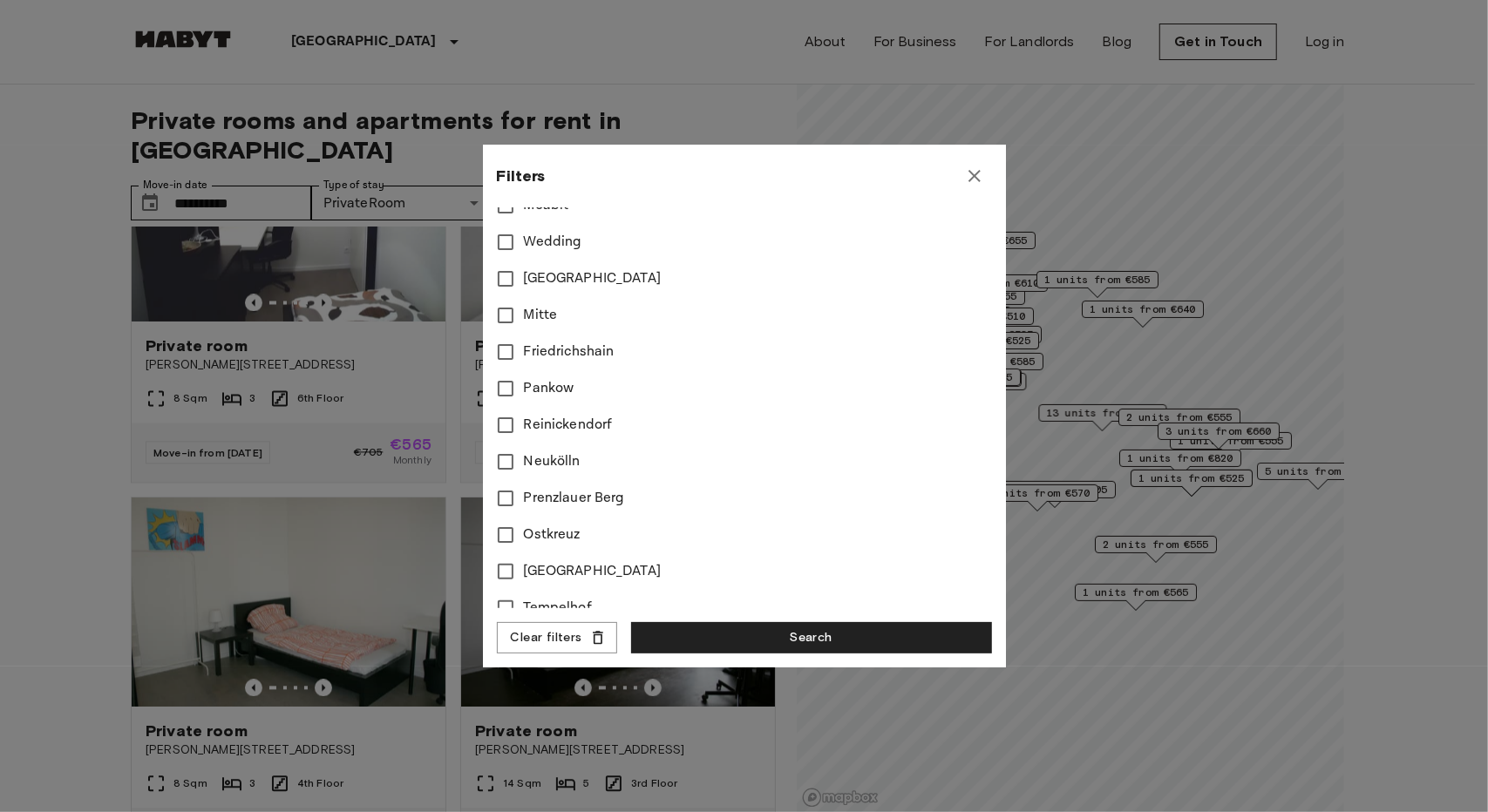
scroll to position [764, 0]
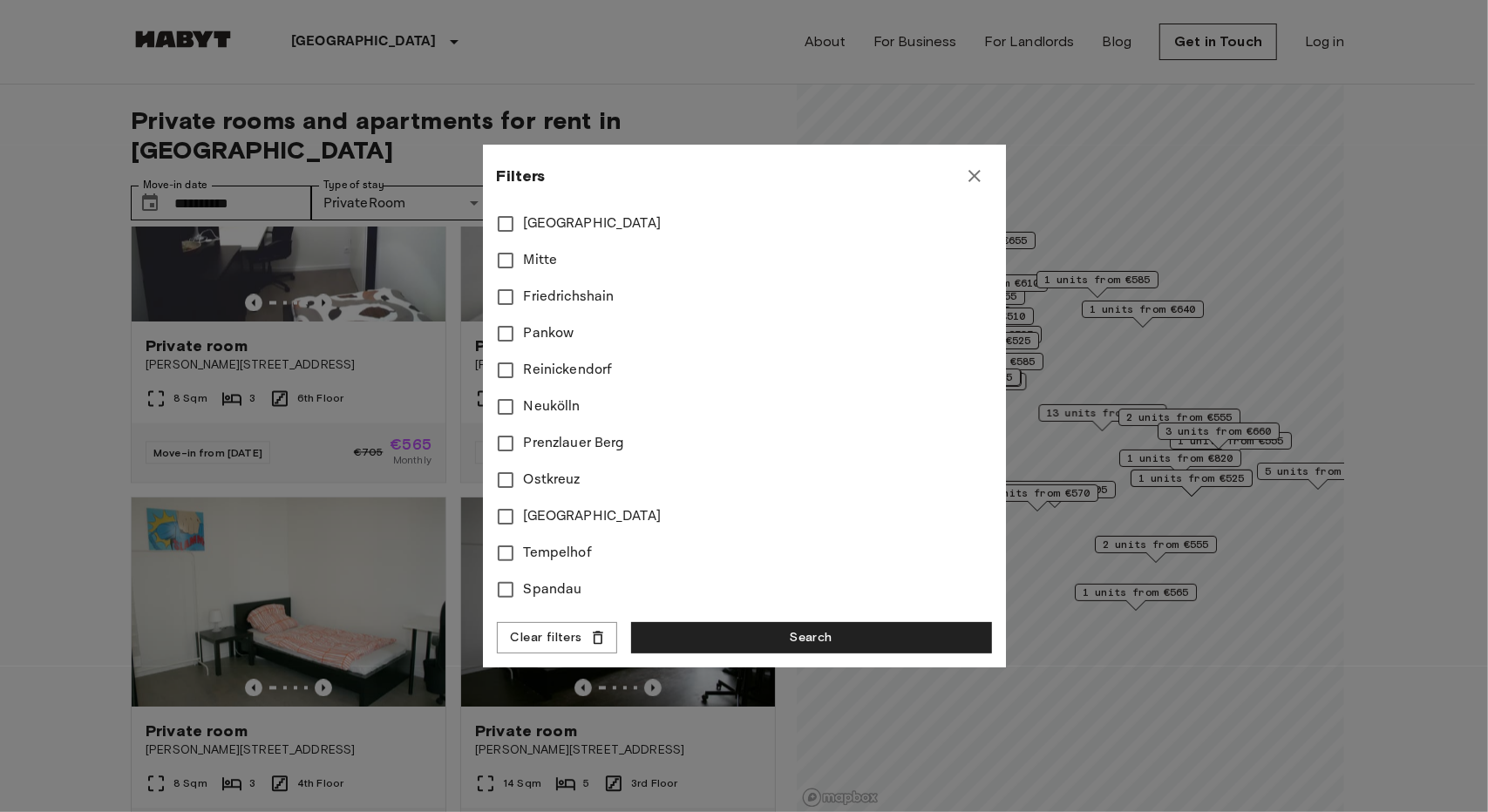
type input "****"
type input "**"
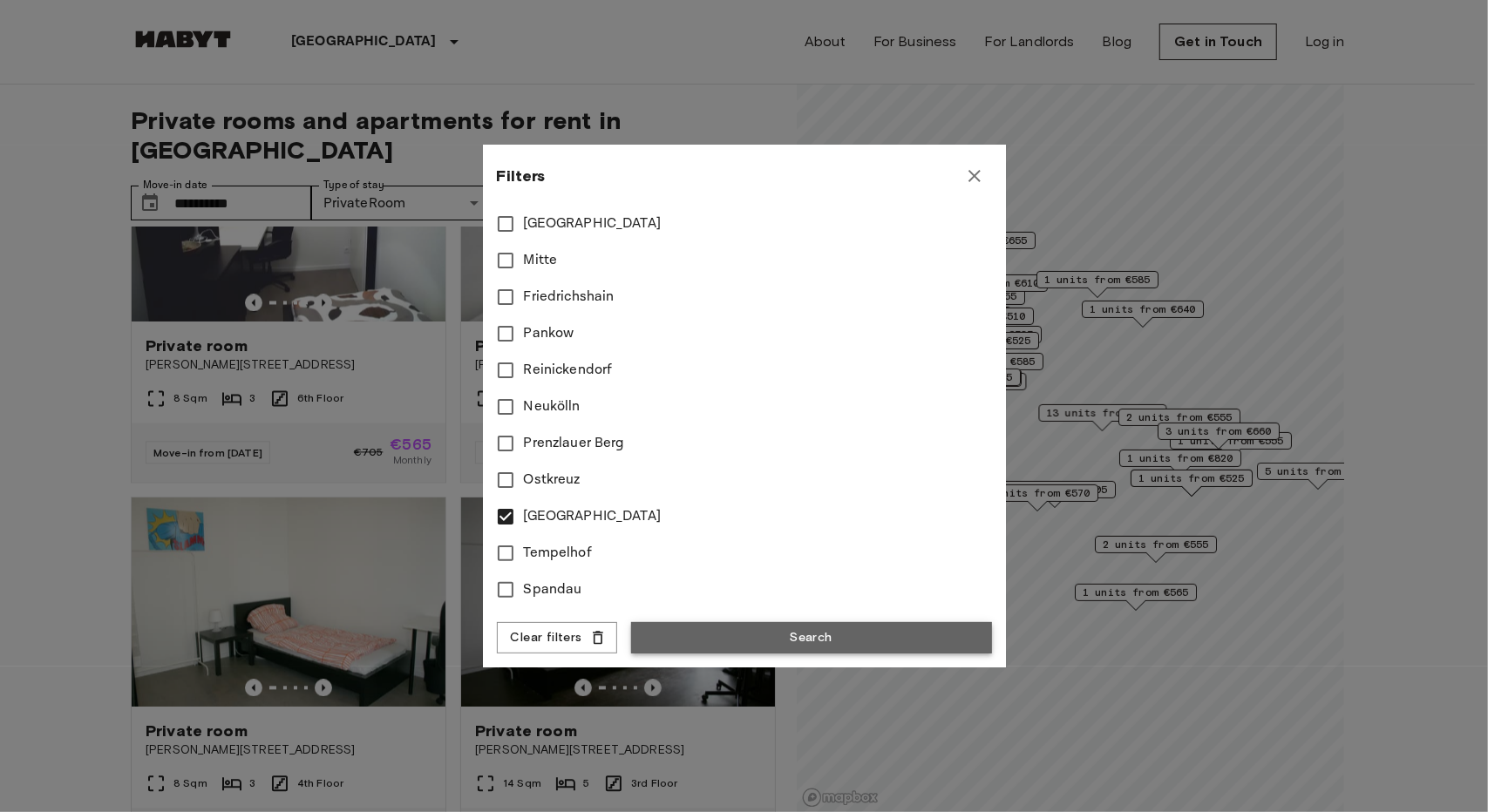
click at [717, 635] on button "Search" at bounding box center [811, 637] width 361 height 32
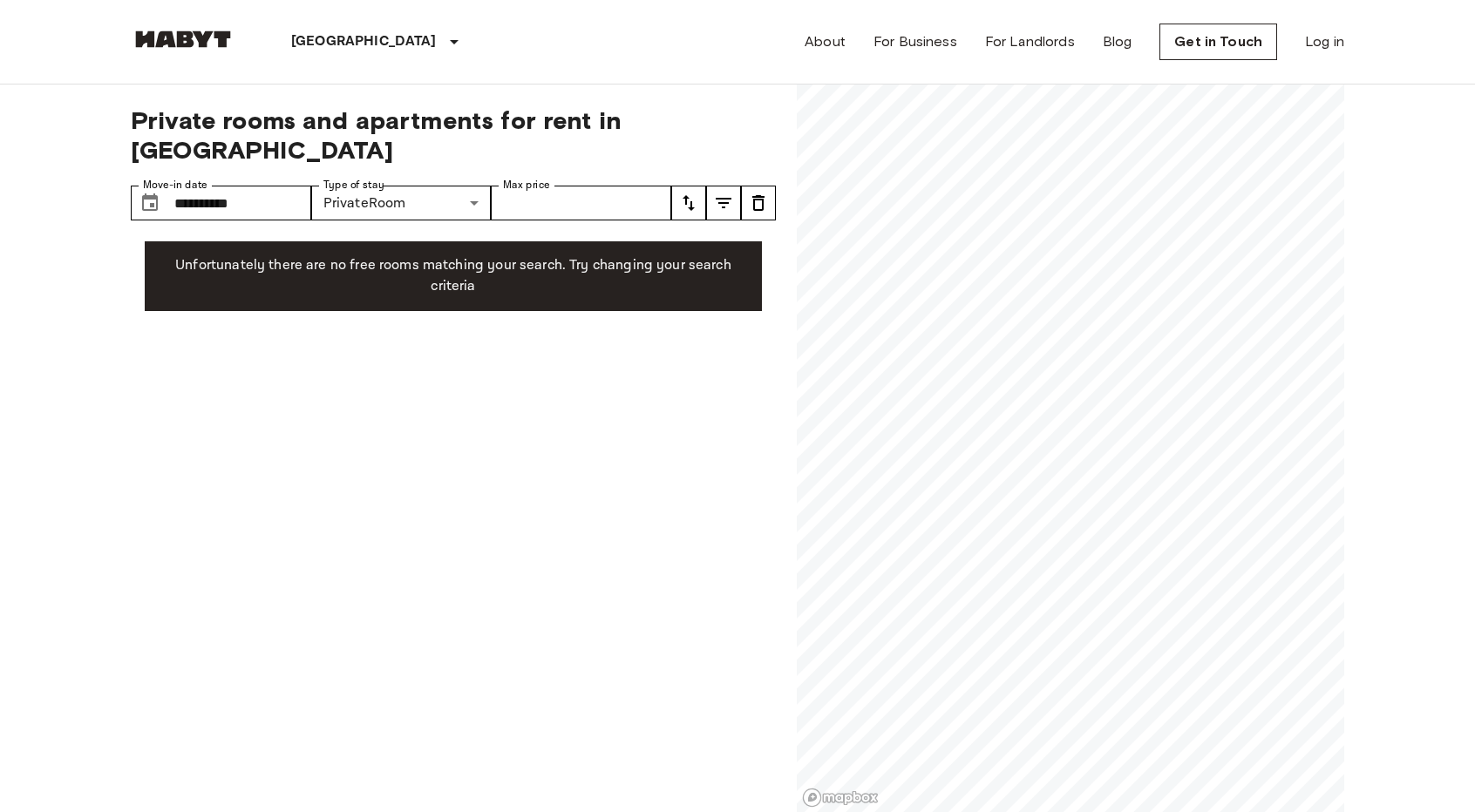
click at [721, 198] on icon "tune" at bounding box center [723, 203] width 16 height 11
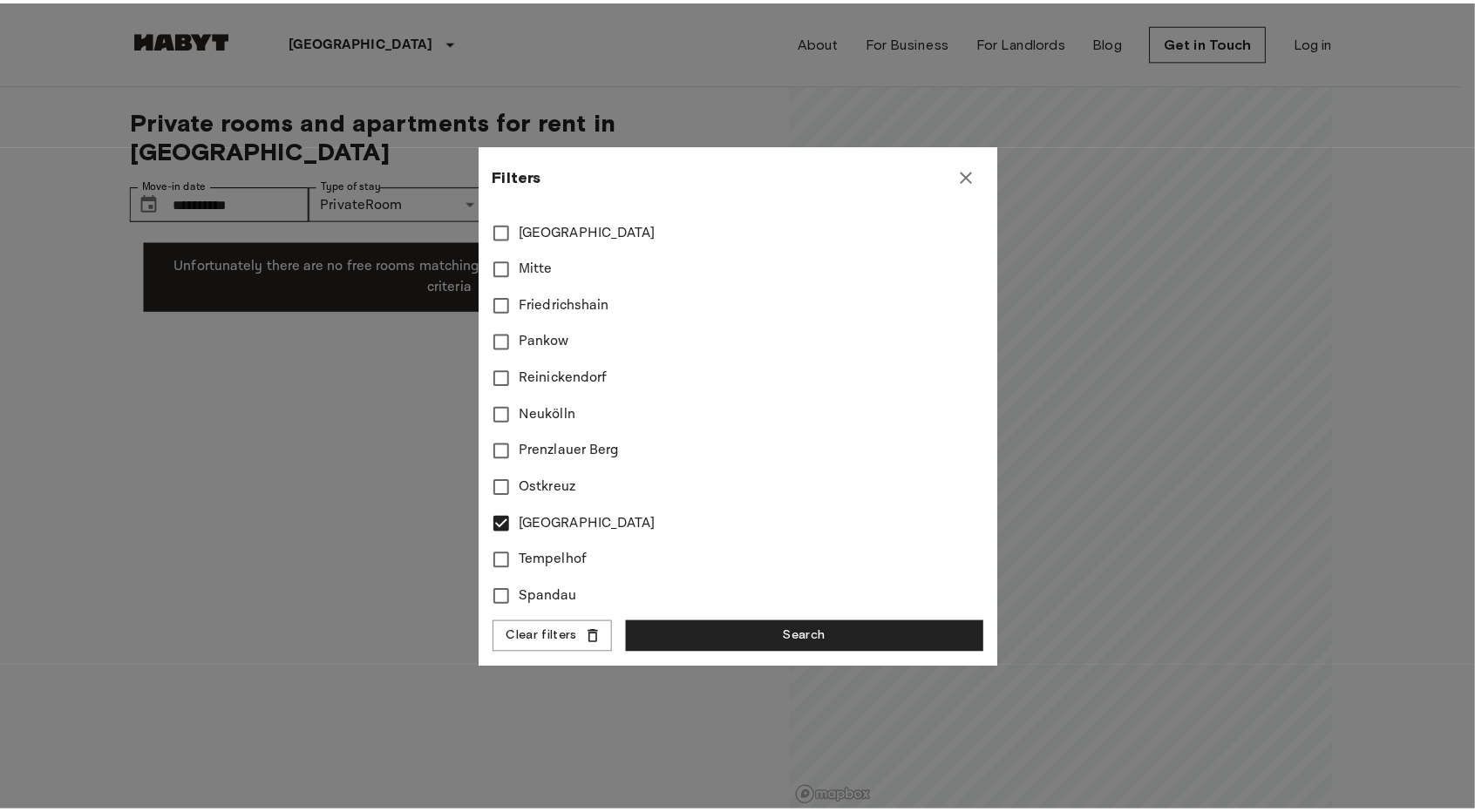
scroll to position [764, 0]
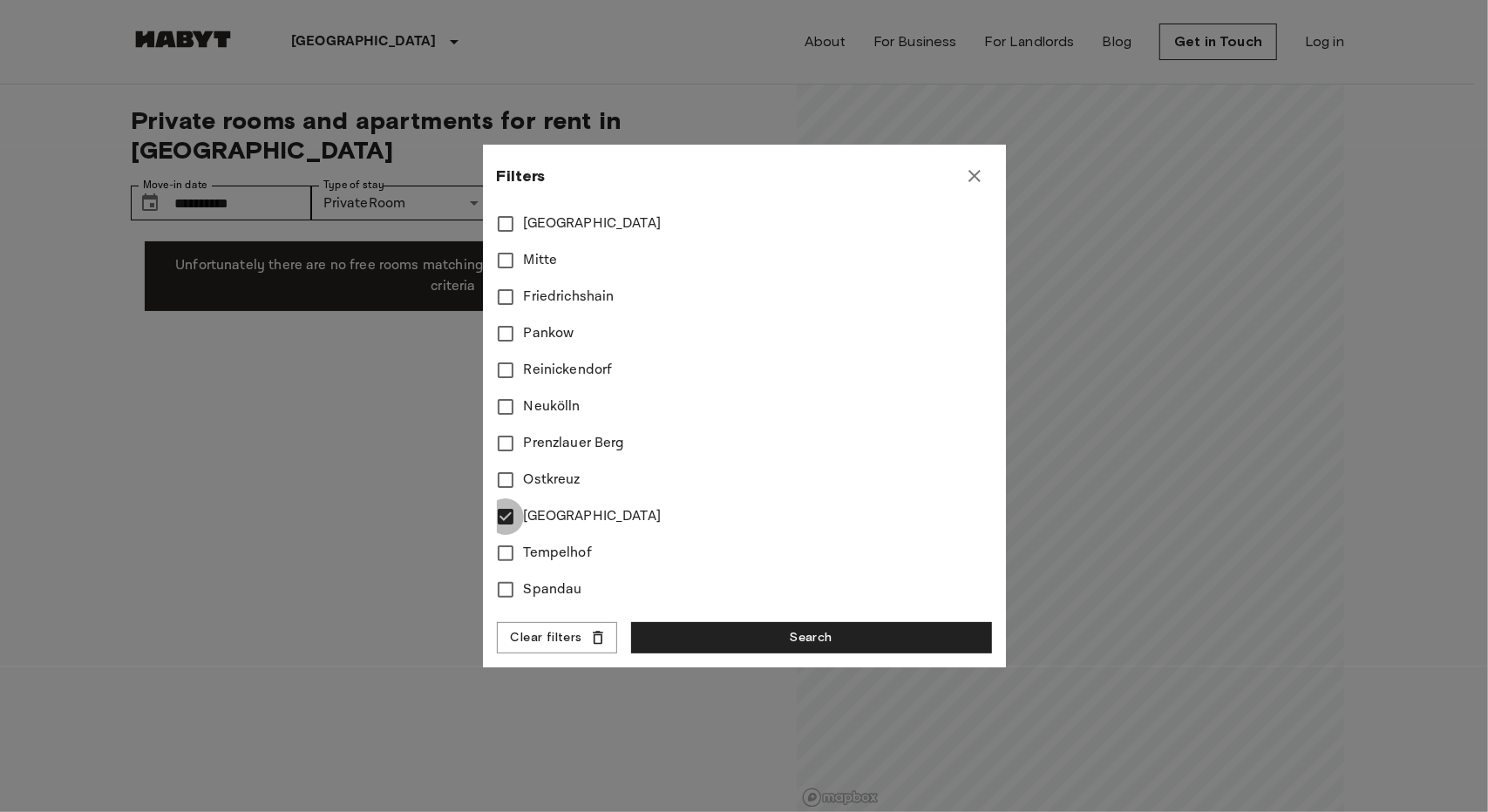
type input "****"
type input "**"
click at [776, 654] on div "**********" at bounding box center [745, 406] width 523 height 523
click at [769, 638] on button "Search" at bounding box center [811, 637] width 361 height 32
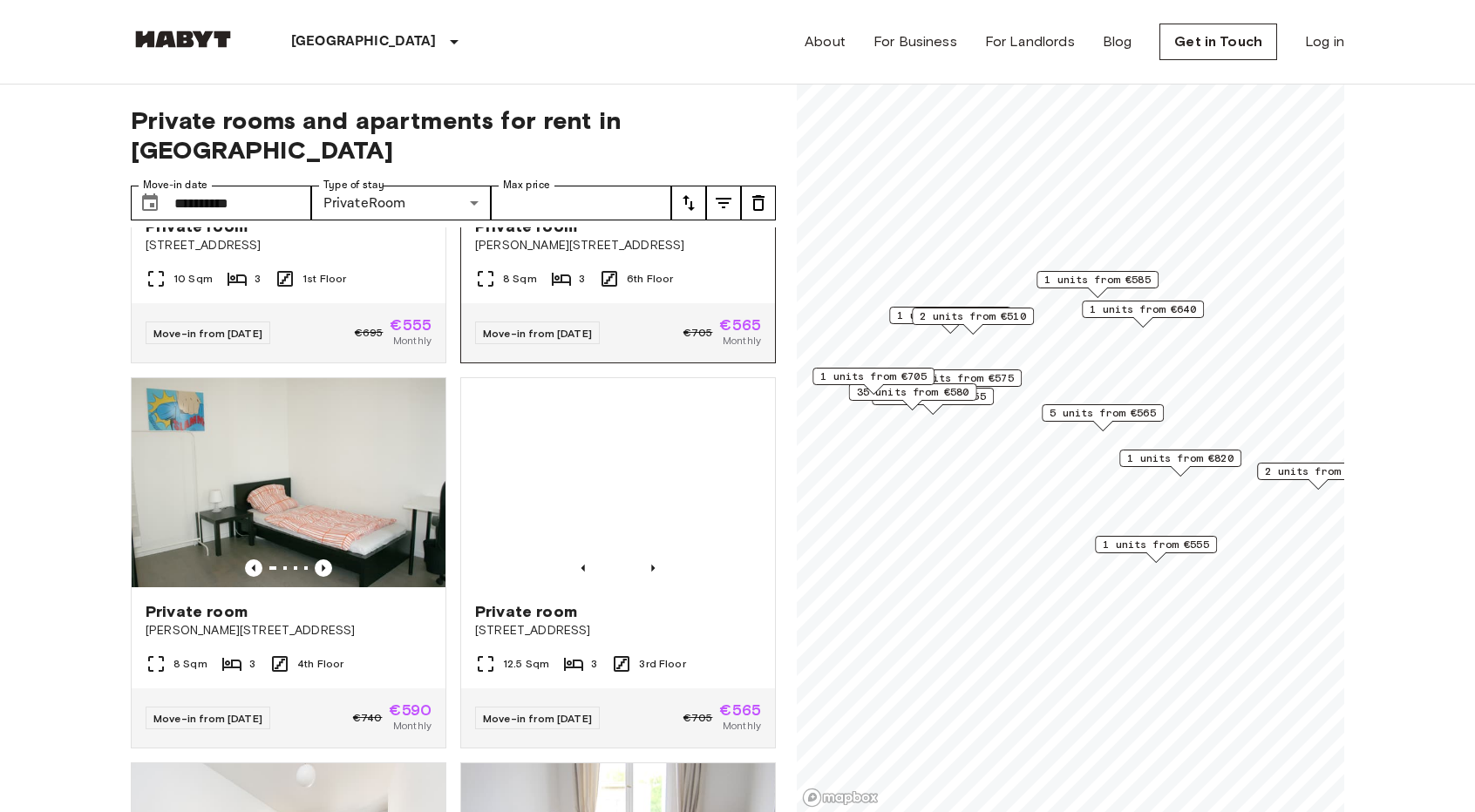
scroll to position [262, 0]
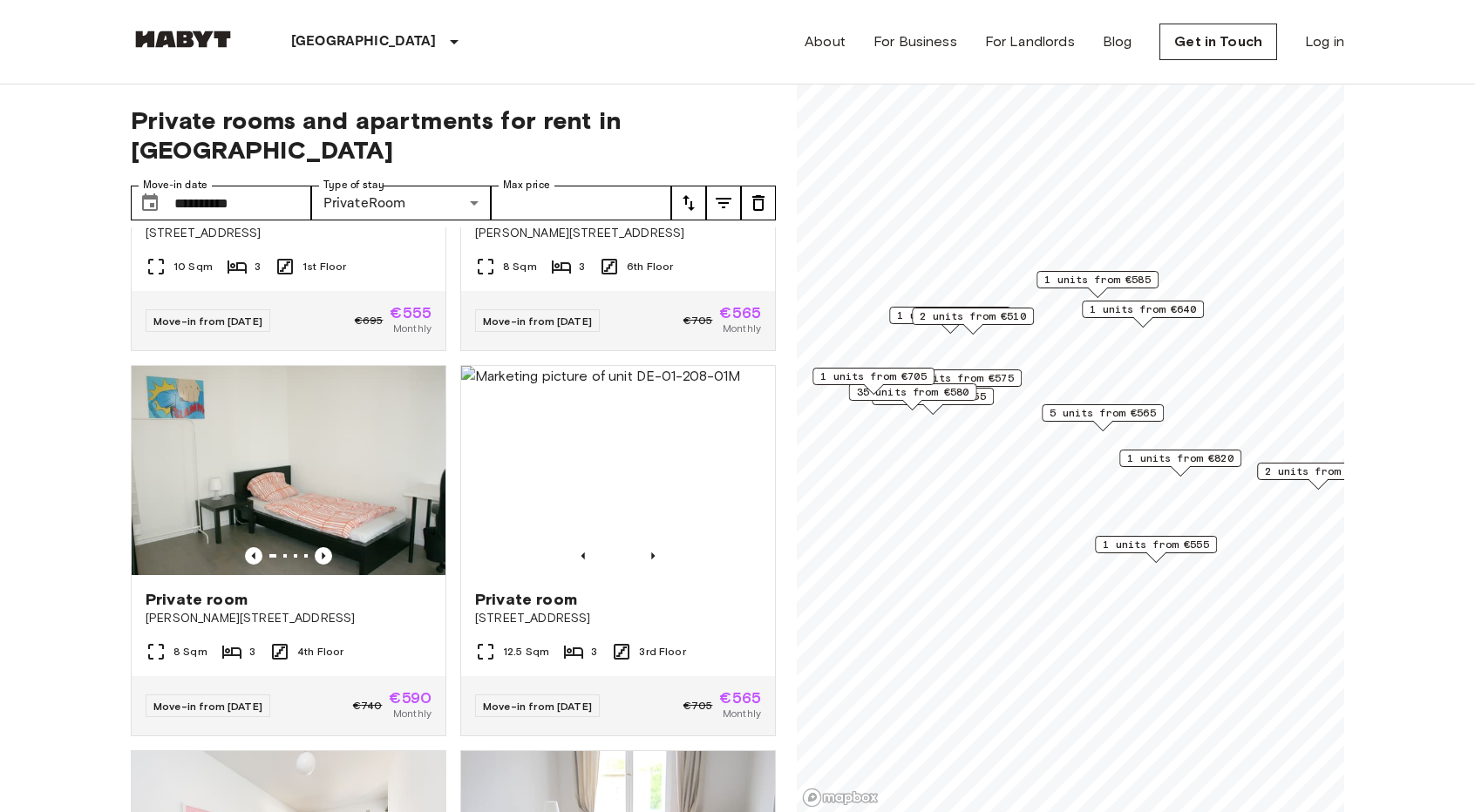
click at [899, 379] on span "1 units from €705" at bounding box center [873, 377] width 106 height 16
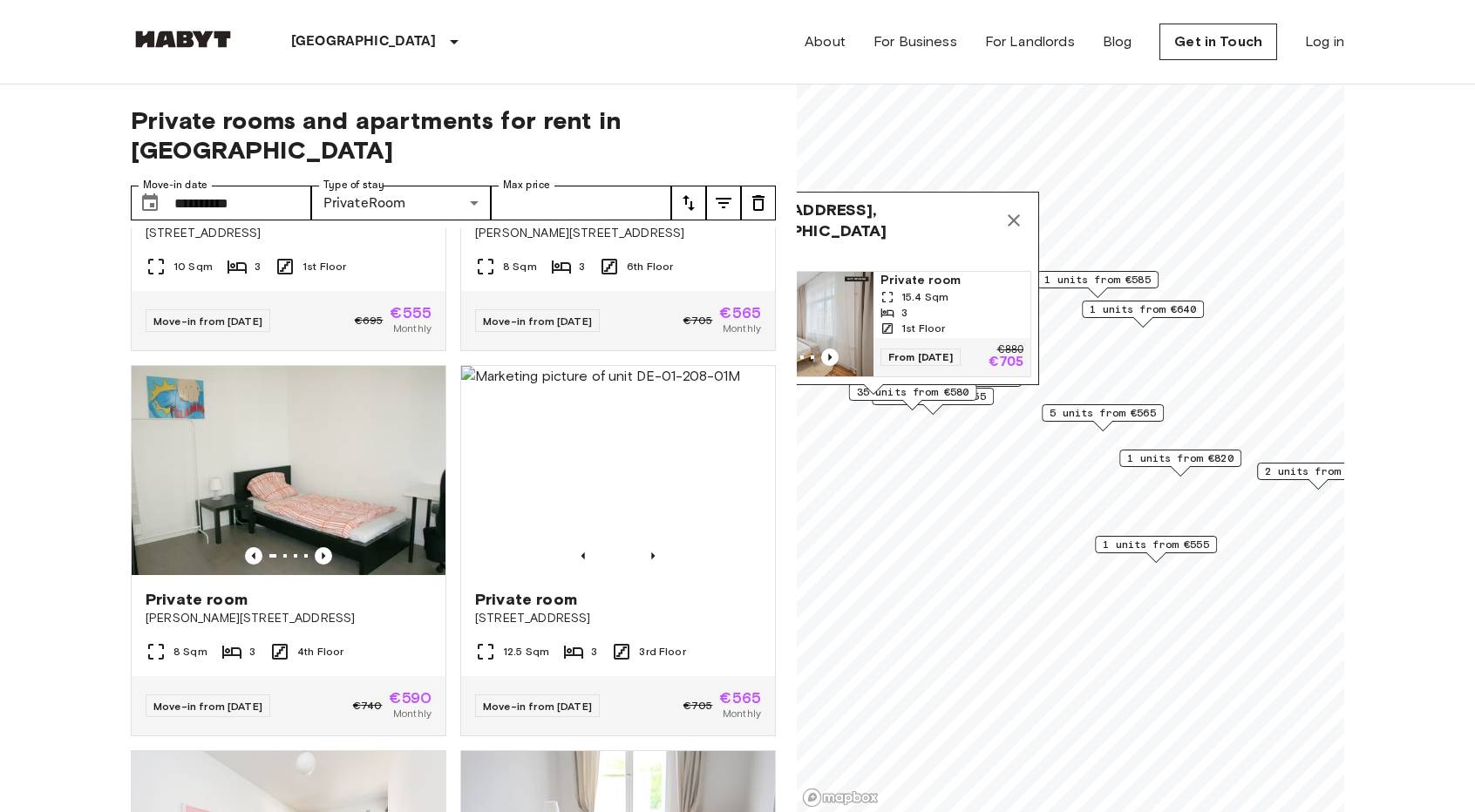
click at [1024, 208] on button "Map marker" at bounding box center [1013, 221] width 35 height 35
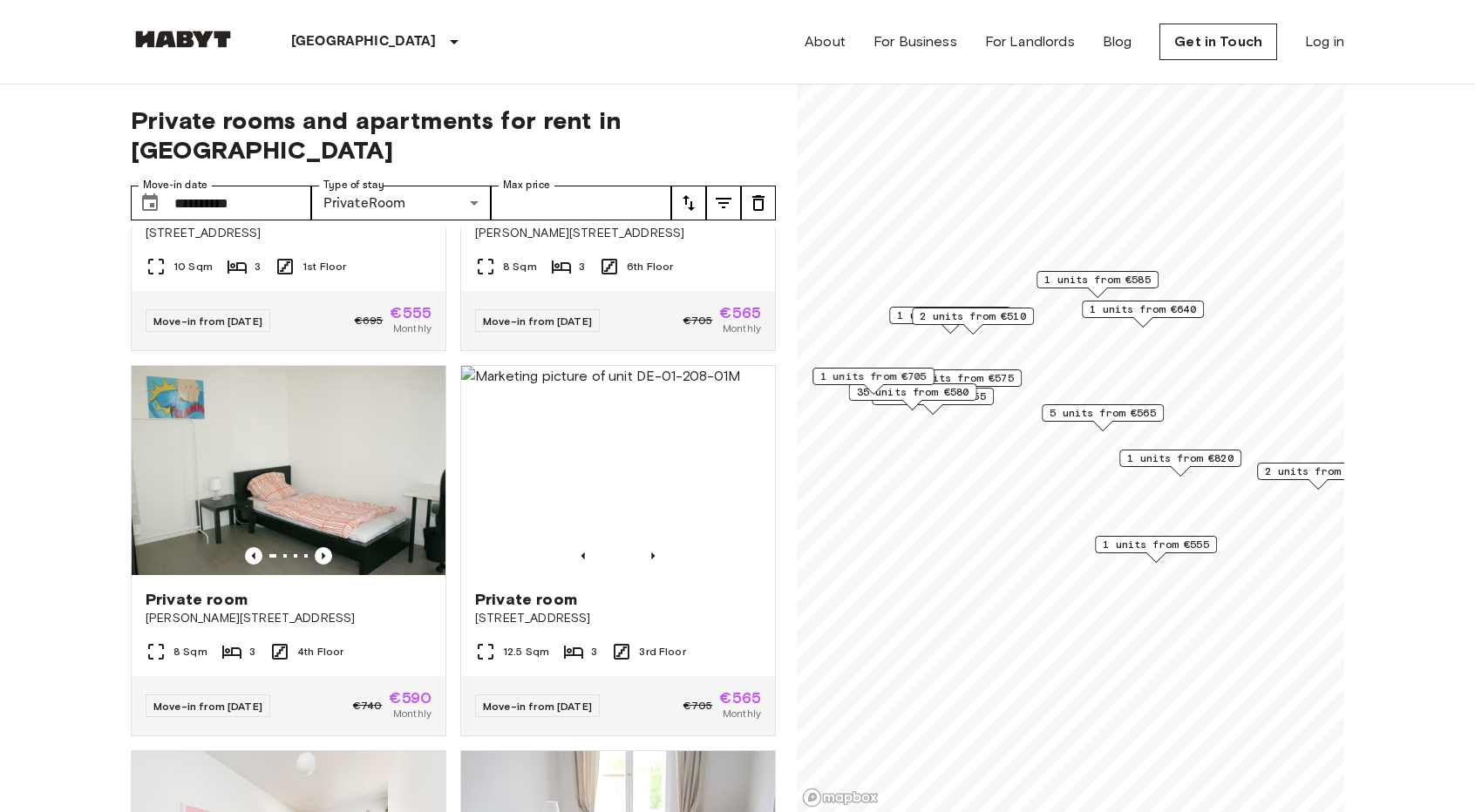
click at [986, 397] on span "1 units from €555" at bounding box center [932, 396] width 106 height 16
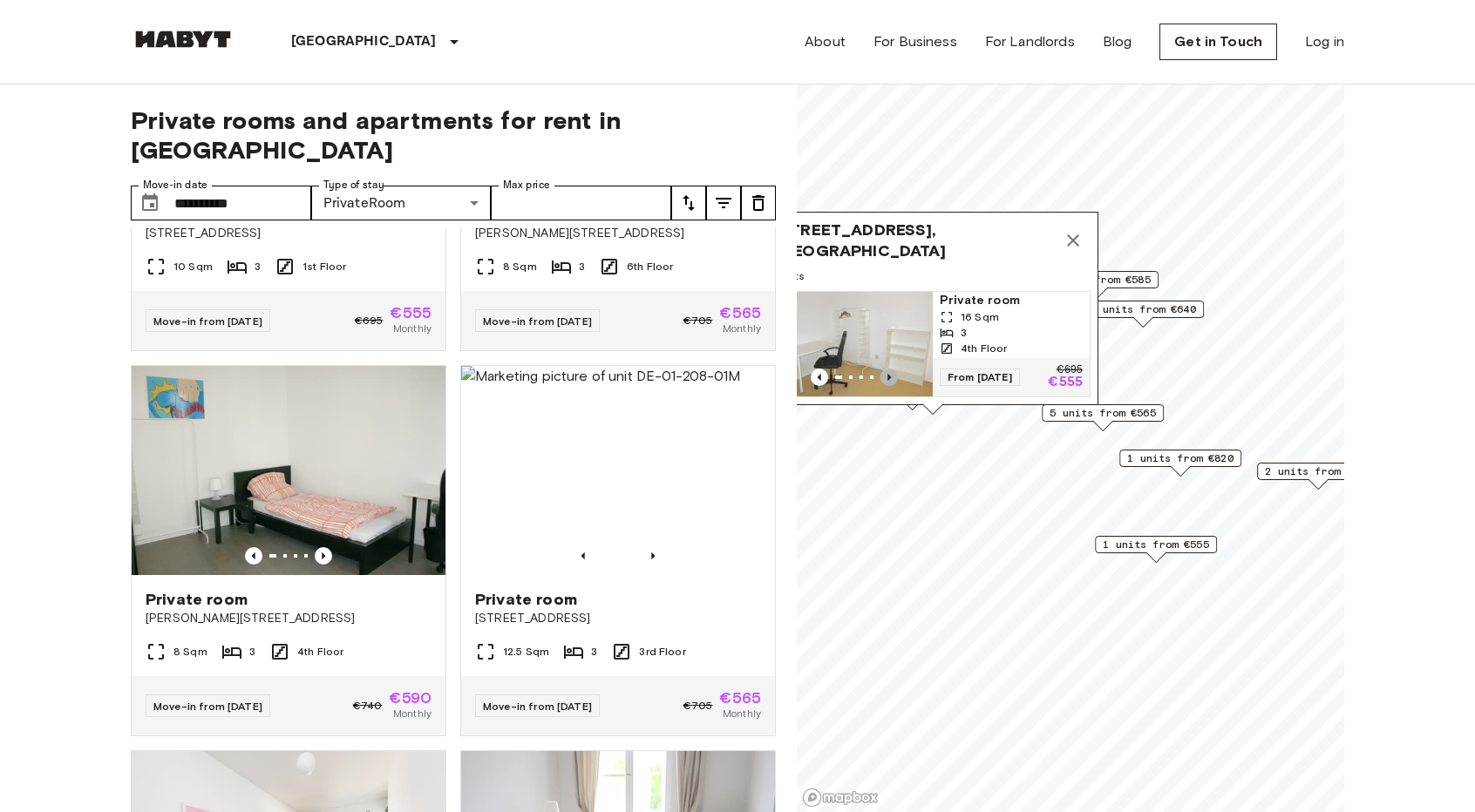
click at [883, 369] on icon "Previous image" at bounding box center [889, 378] width 18 height 18
click at [889, 303] on img "Map marker" at bounding box center [854, 344] width 157 height 104
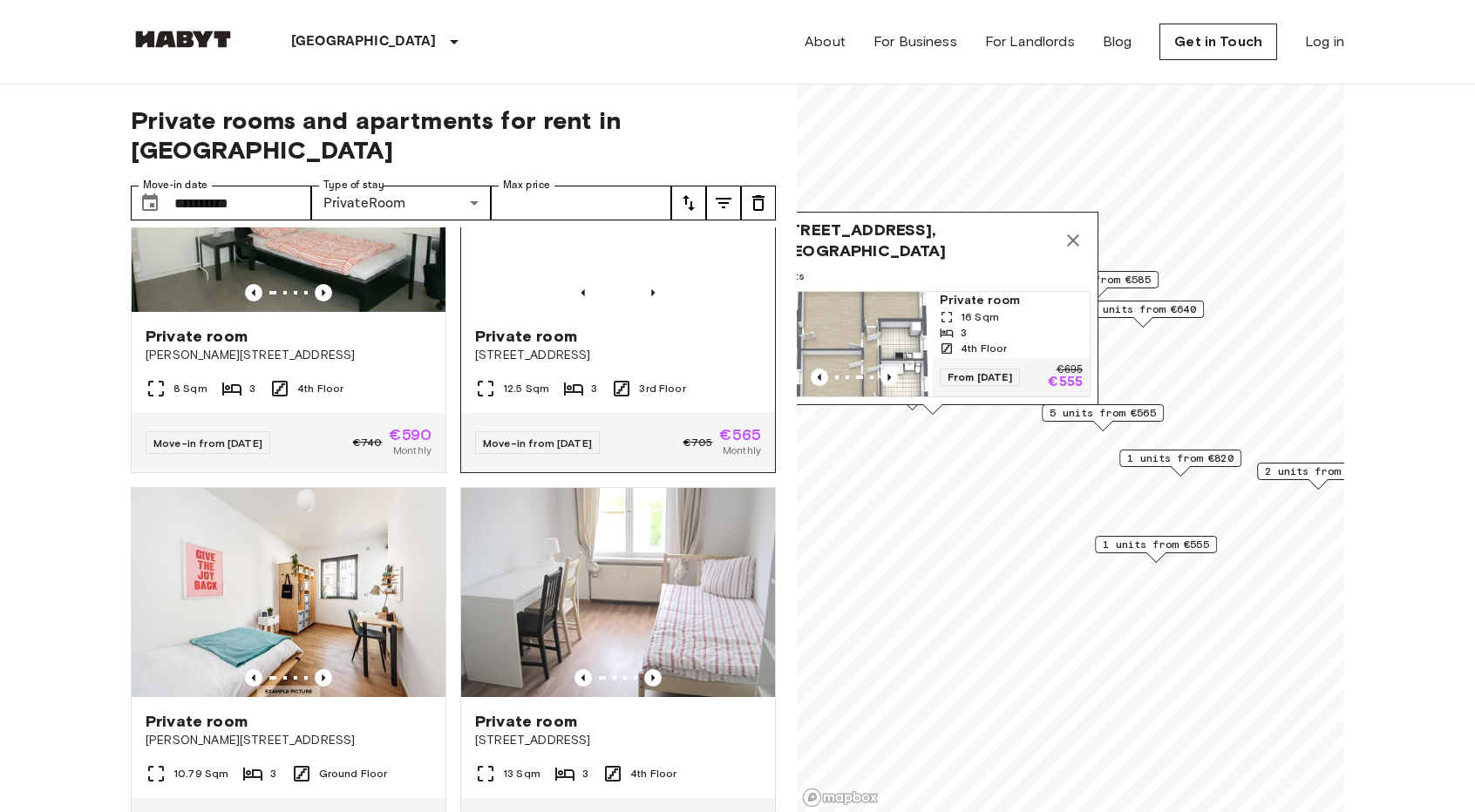
scroll to position [697, 0]
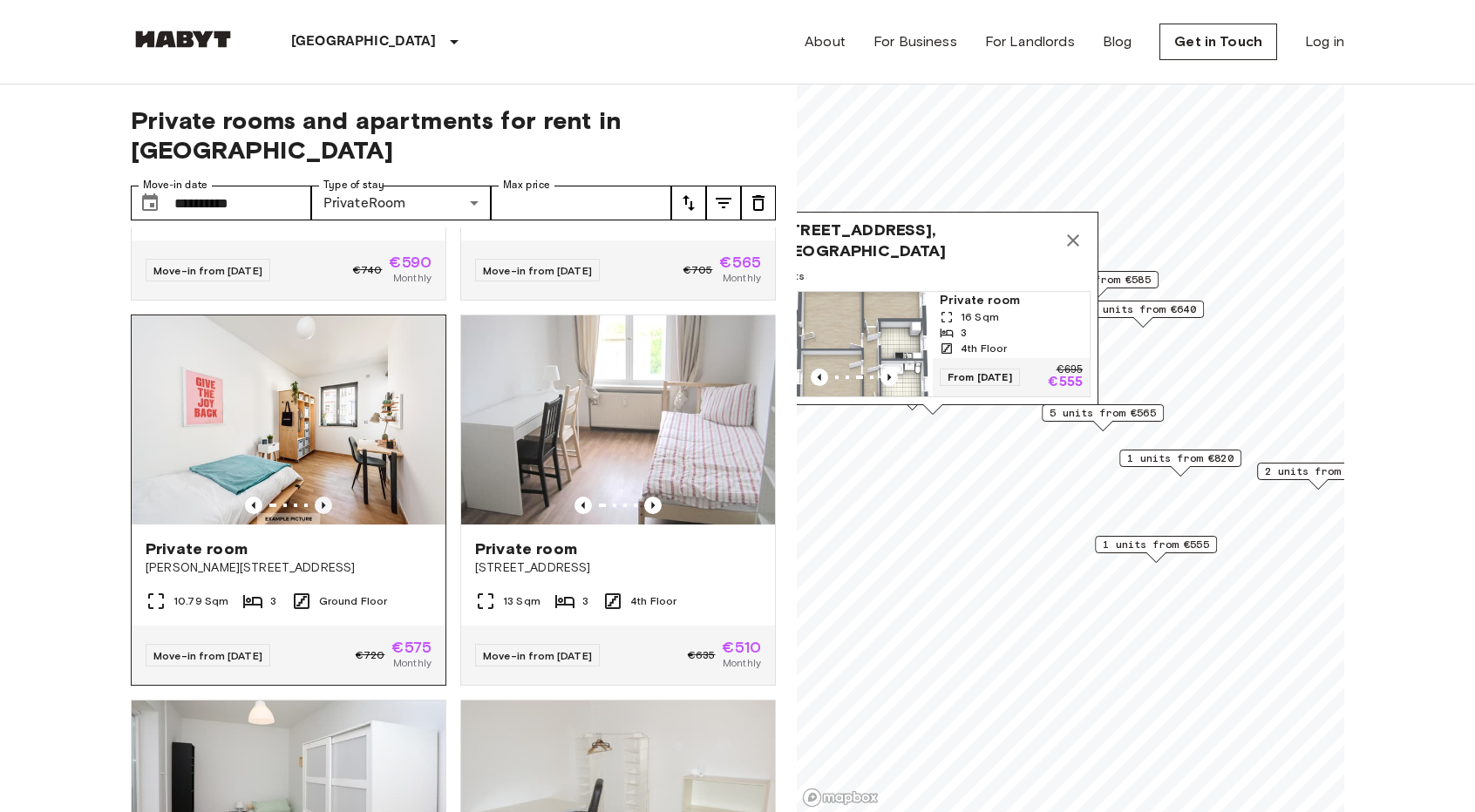
click at [321, 497] on icon "Previous image" at bounding box center [323, 506] width 18 height 18
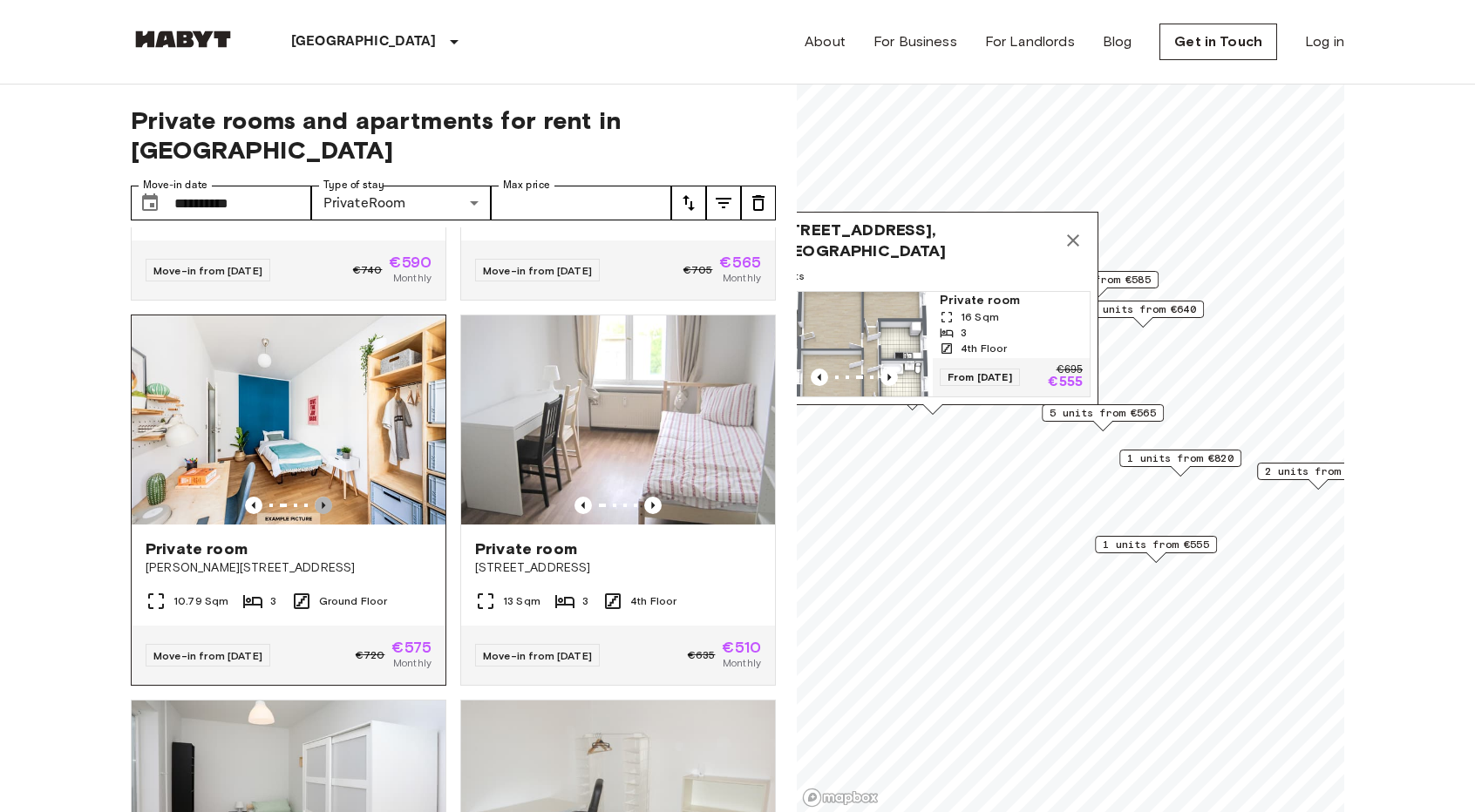
click at [321, 497] on icon "Previous image" at bounding box center [323, 506] width 18 height 18
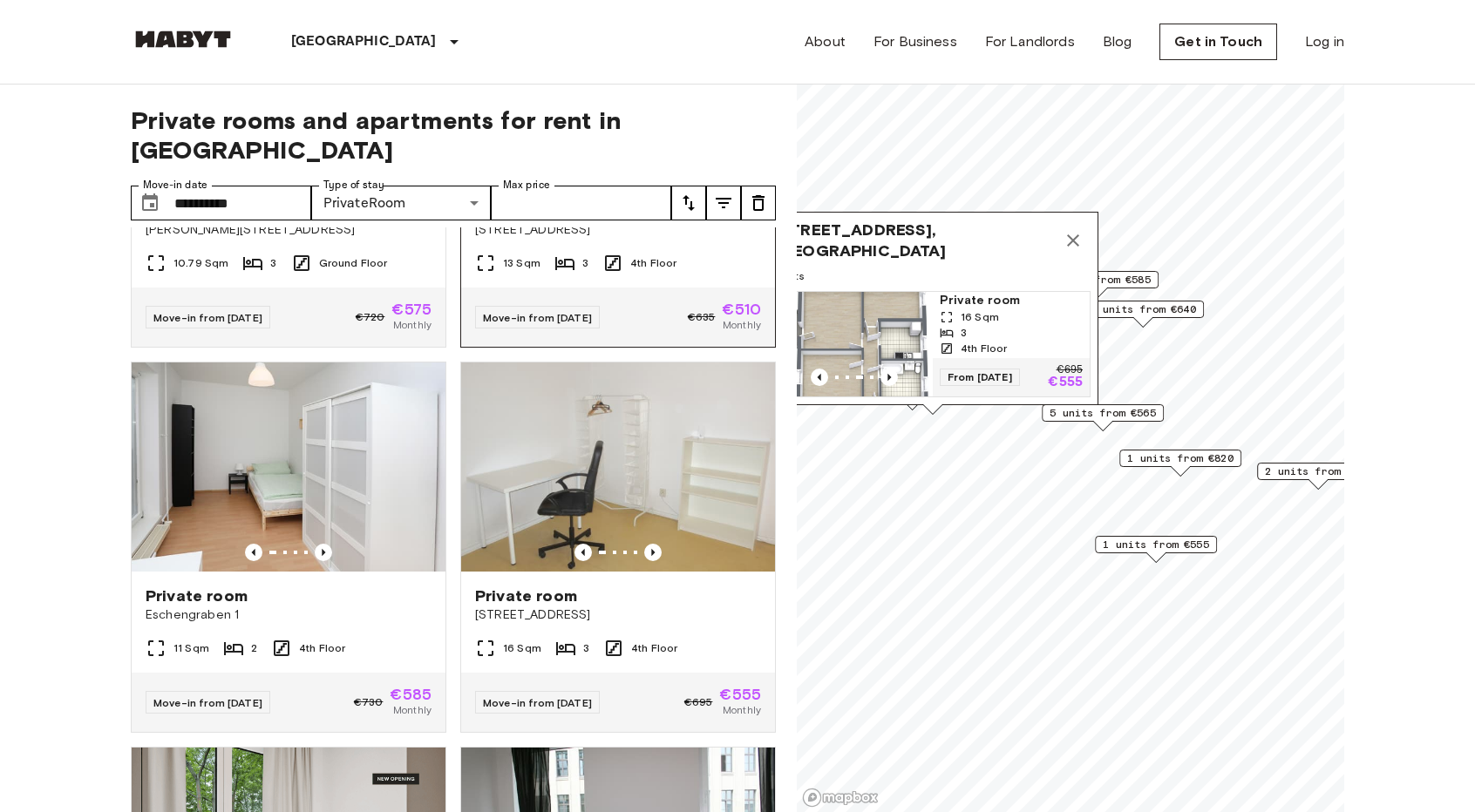
scroll to position [1045, 0]
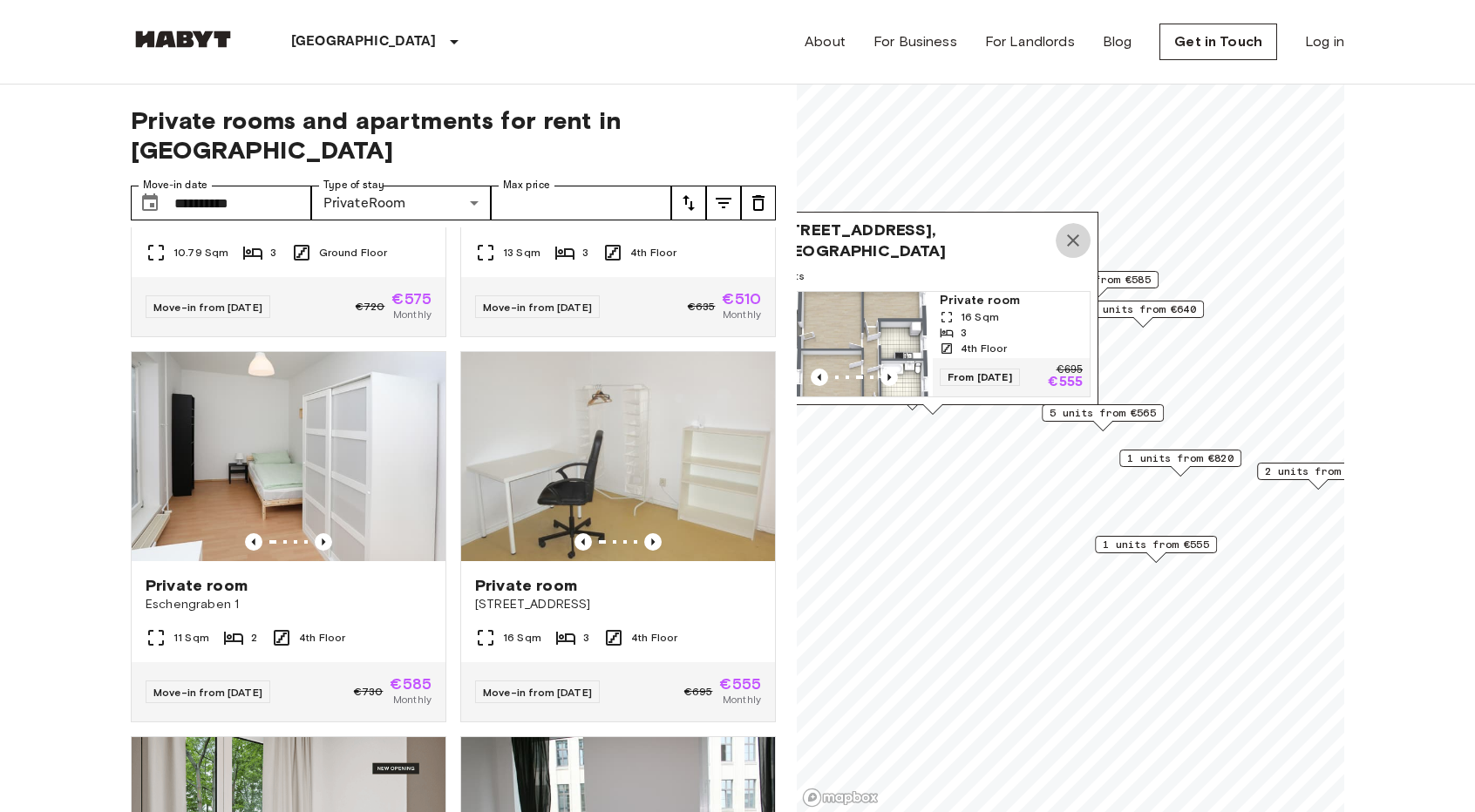
click at [1076, 239] on icon "Map marker" at bounding box center [1072, 240] width 20 height 20
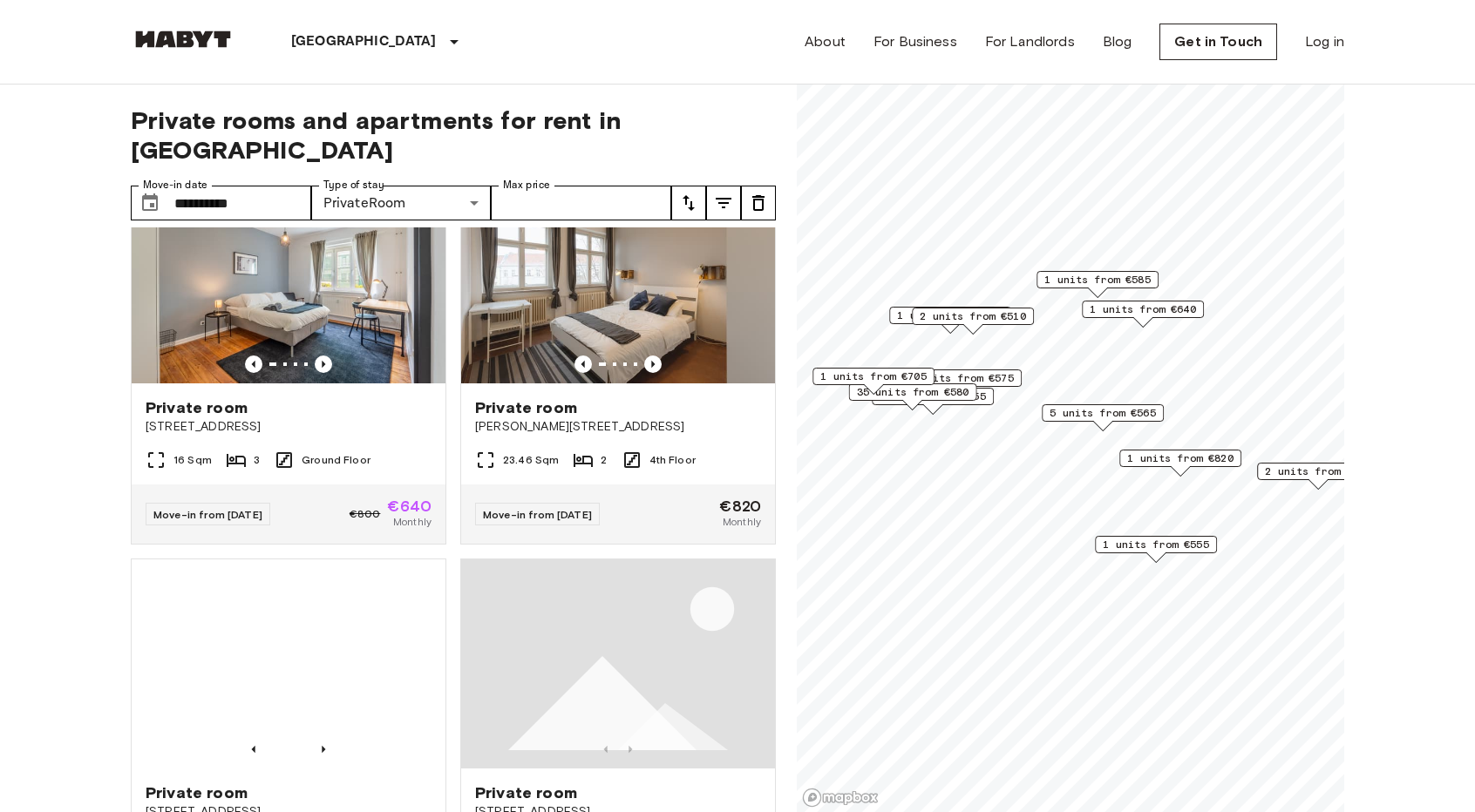
scroll to position [2761, 0]
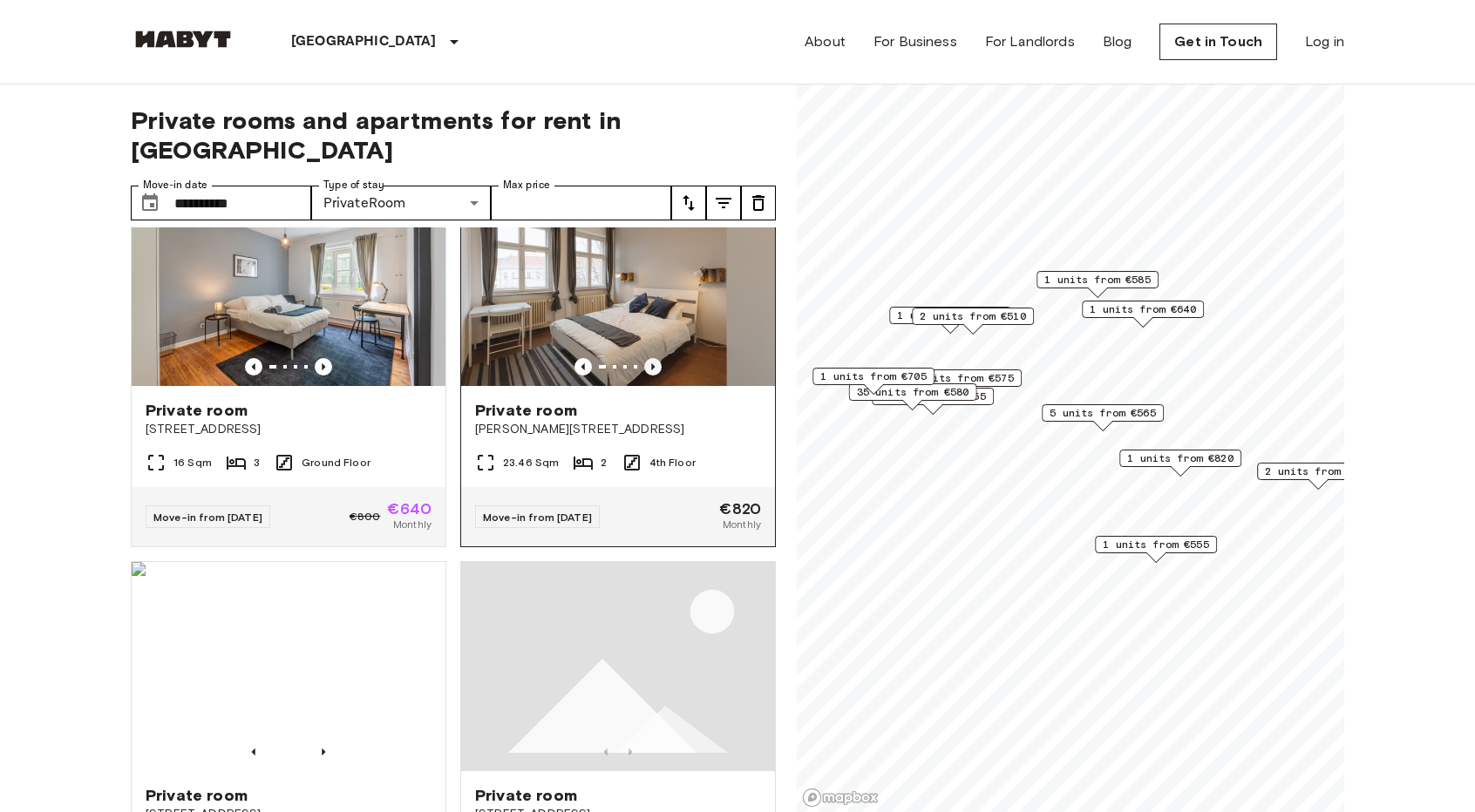
click at [647, 376] on icon "Previous image" at bounding box center [653, 367] width 18 height 18
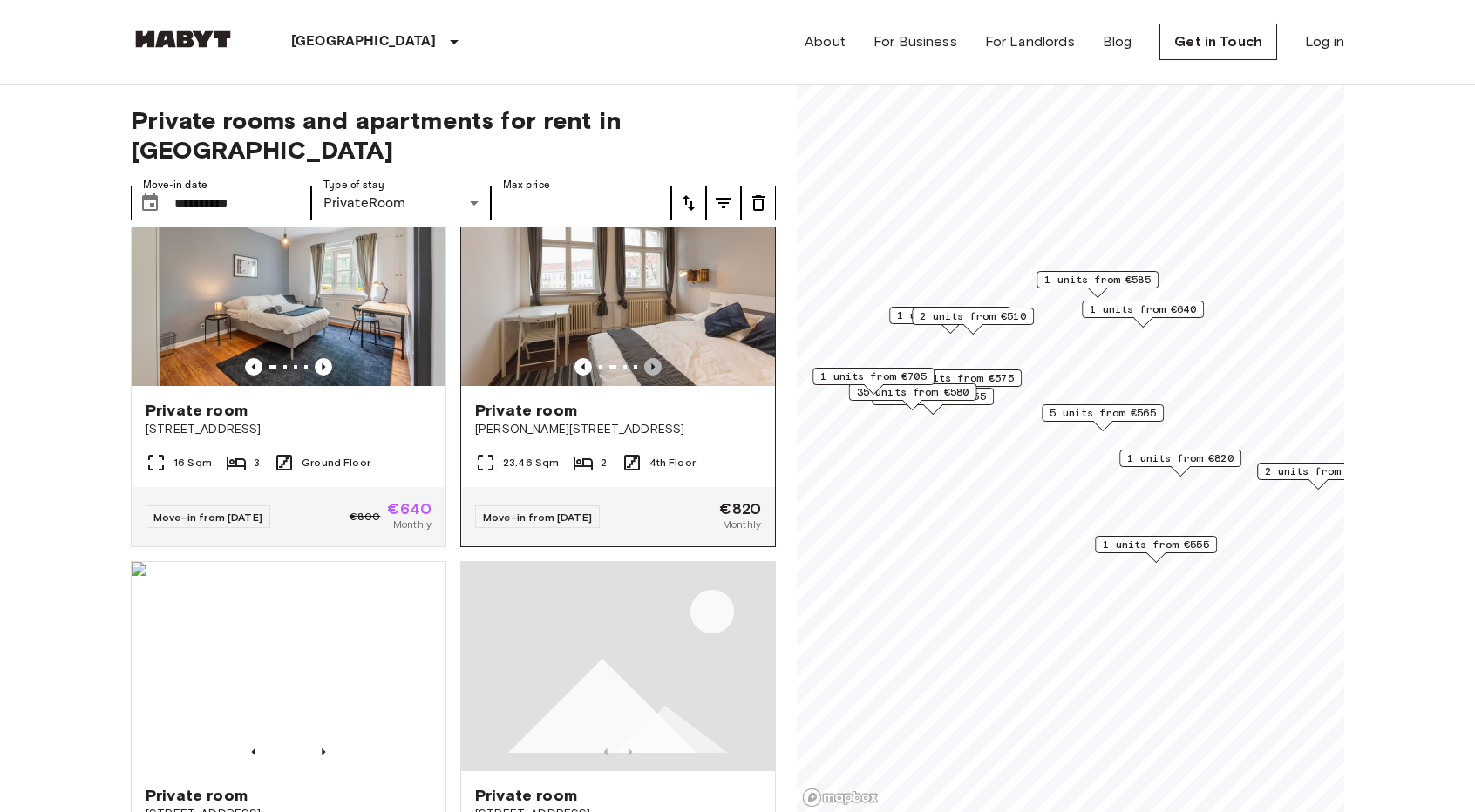
click at [647, 376] on icon "Previous image" at bounding box center [653, 367] width 18 height 18
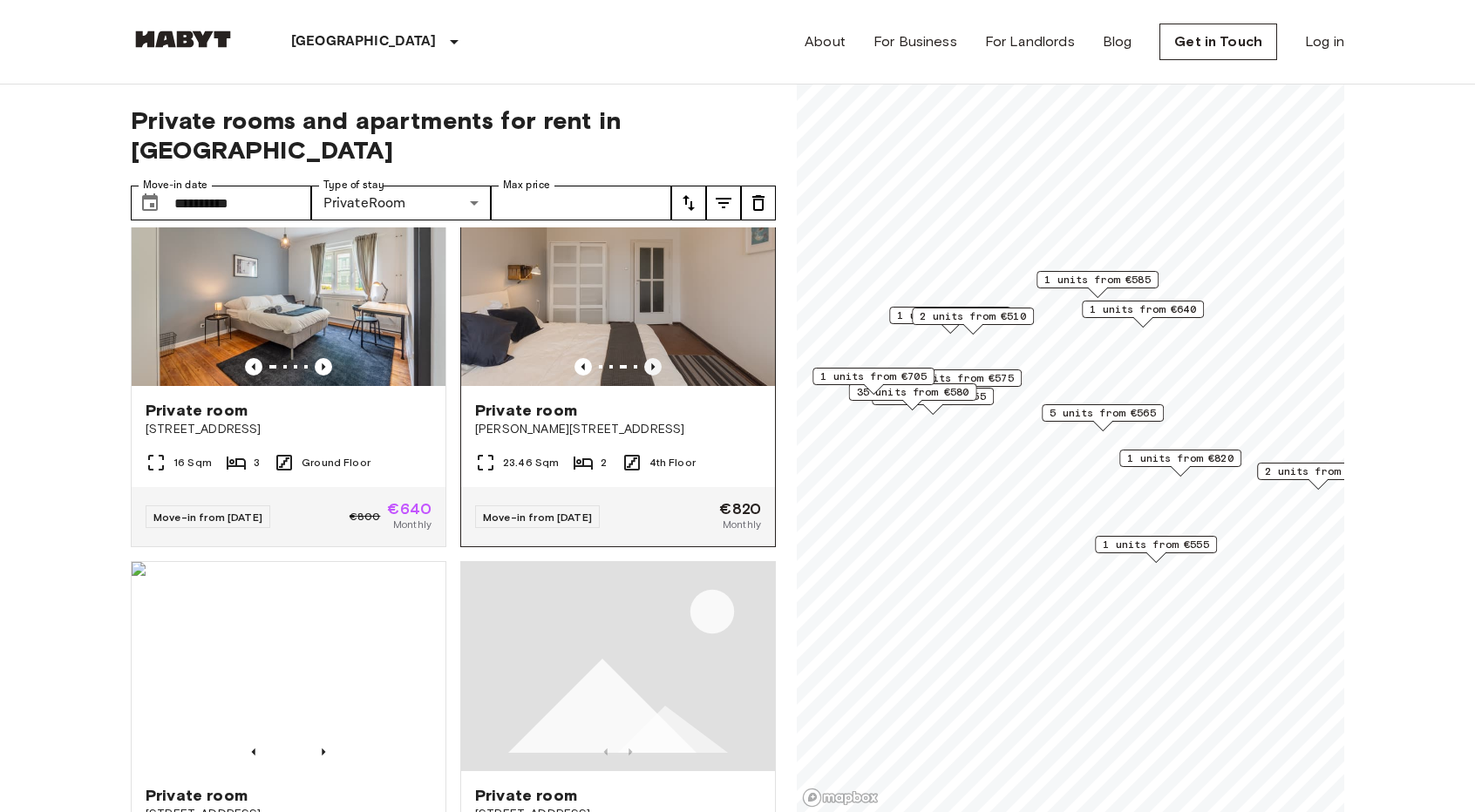
click at [647, 376] on icon "Previous image" at bounding box center [653, 367] width 18 height 18
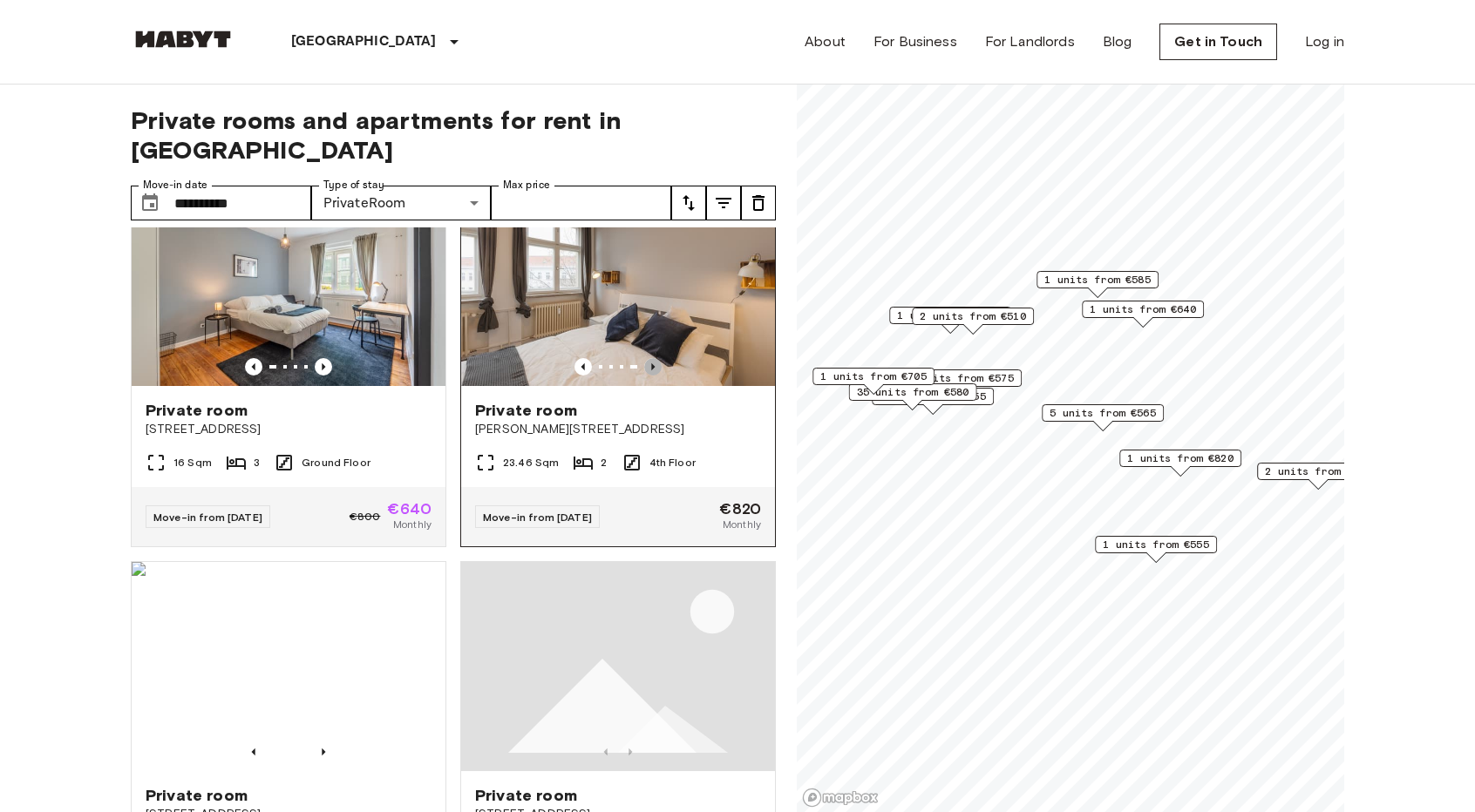
click at [647, 376] on icon "Previous image" at bounding box center [653, 367] width 18 height 18
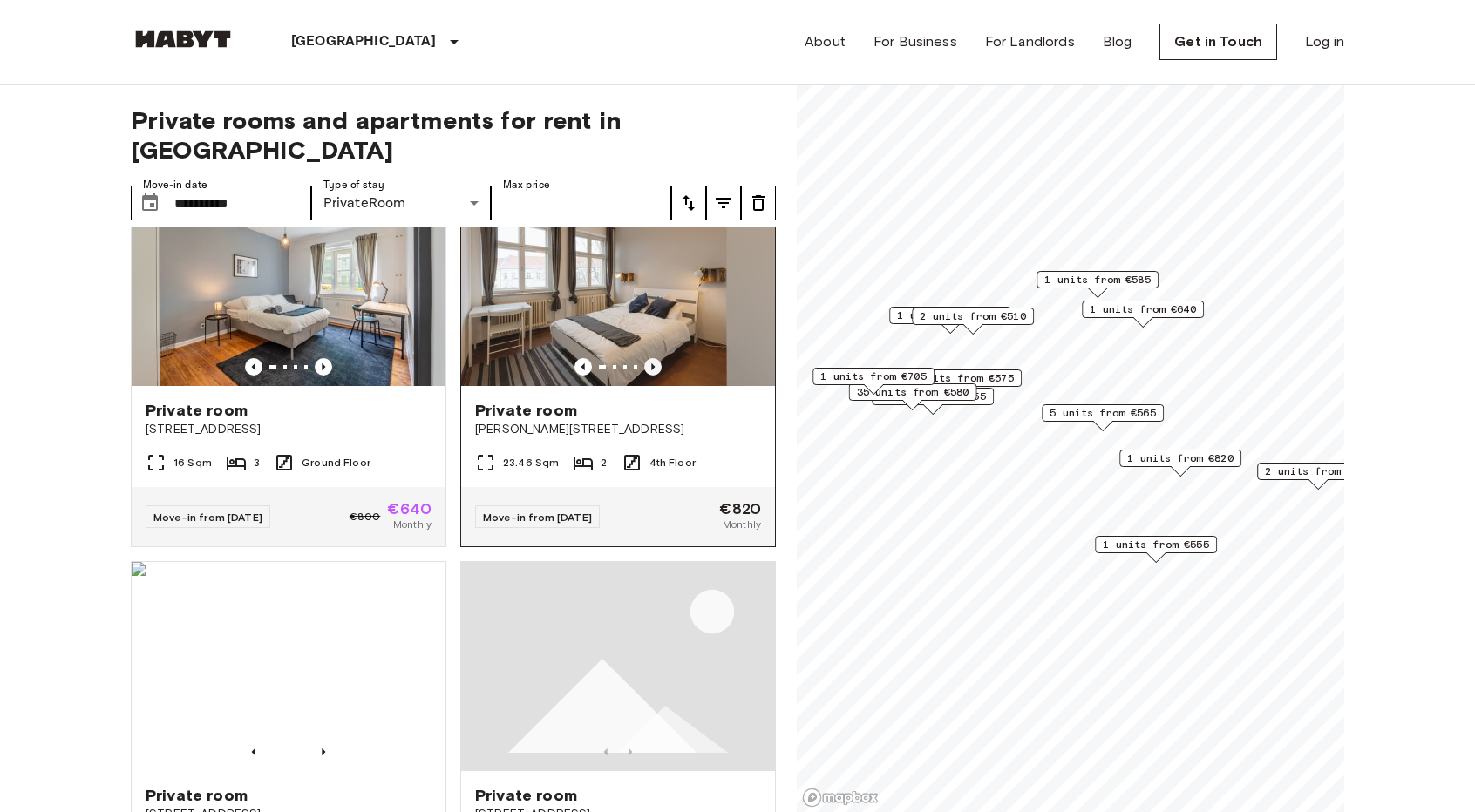
click at [647, 376] on icon "Previous image" at bounding box center [653, 367] width 18 height 18
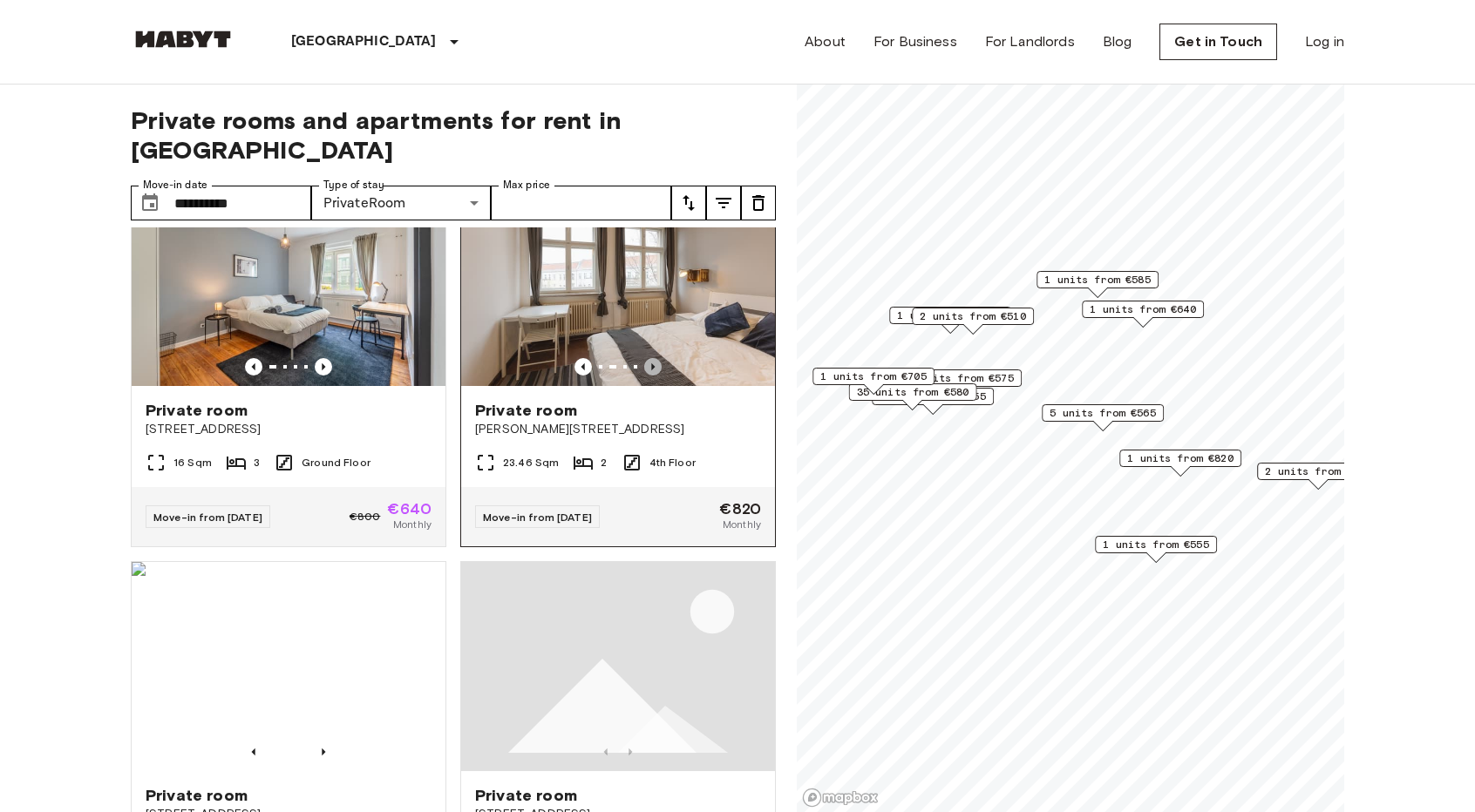
click at [647, 376] on icon "Previous image" at bounding box center [653, 367] width 18 height 18
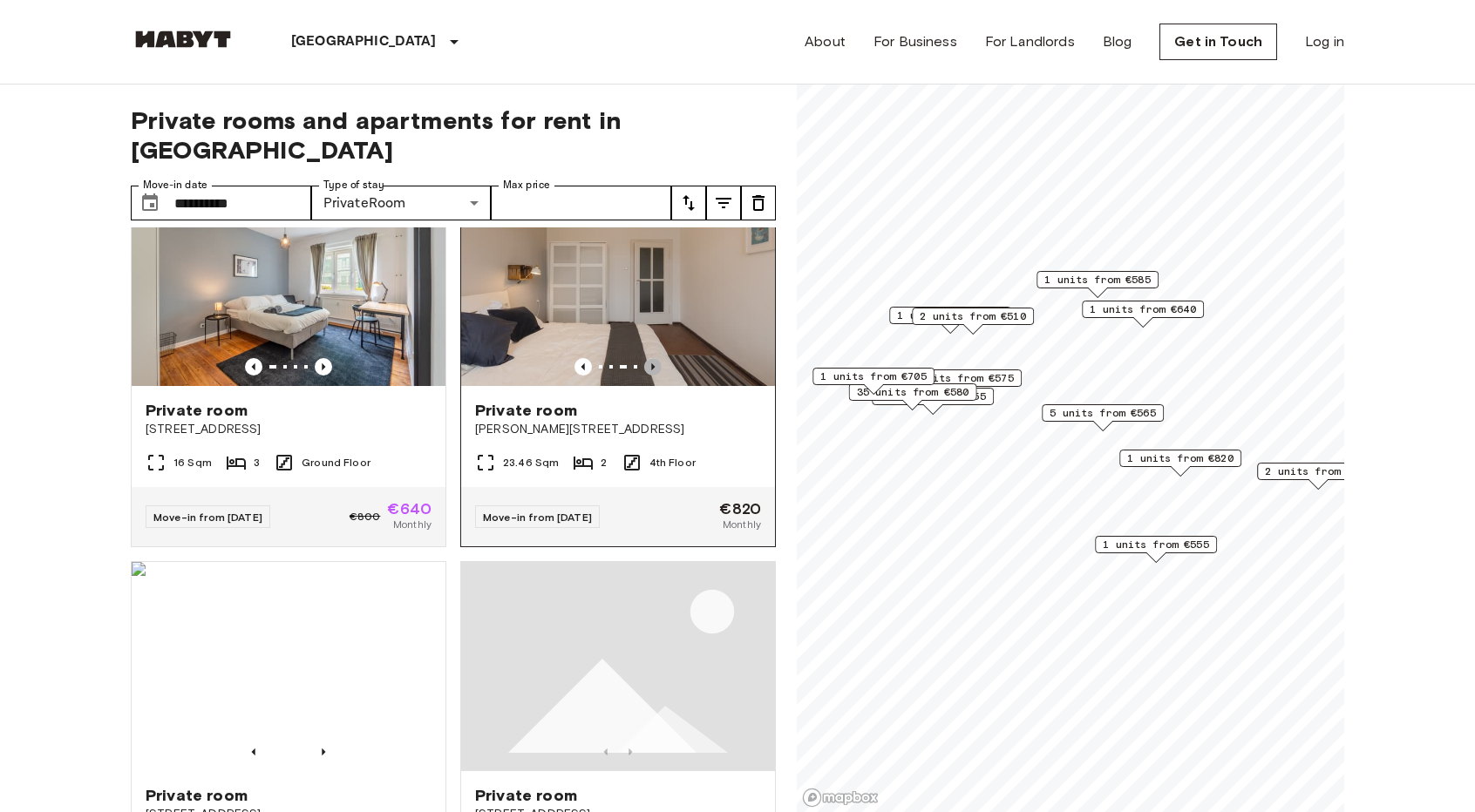
click at [647, 376] on icon "Previous image" at bounding box center [653, 367] width 18 height 18
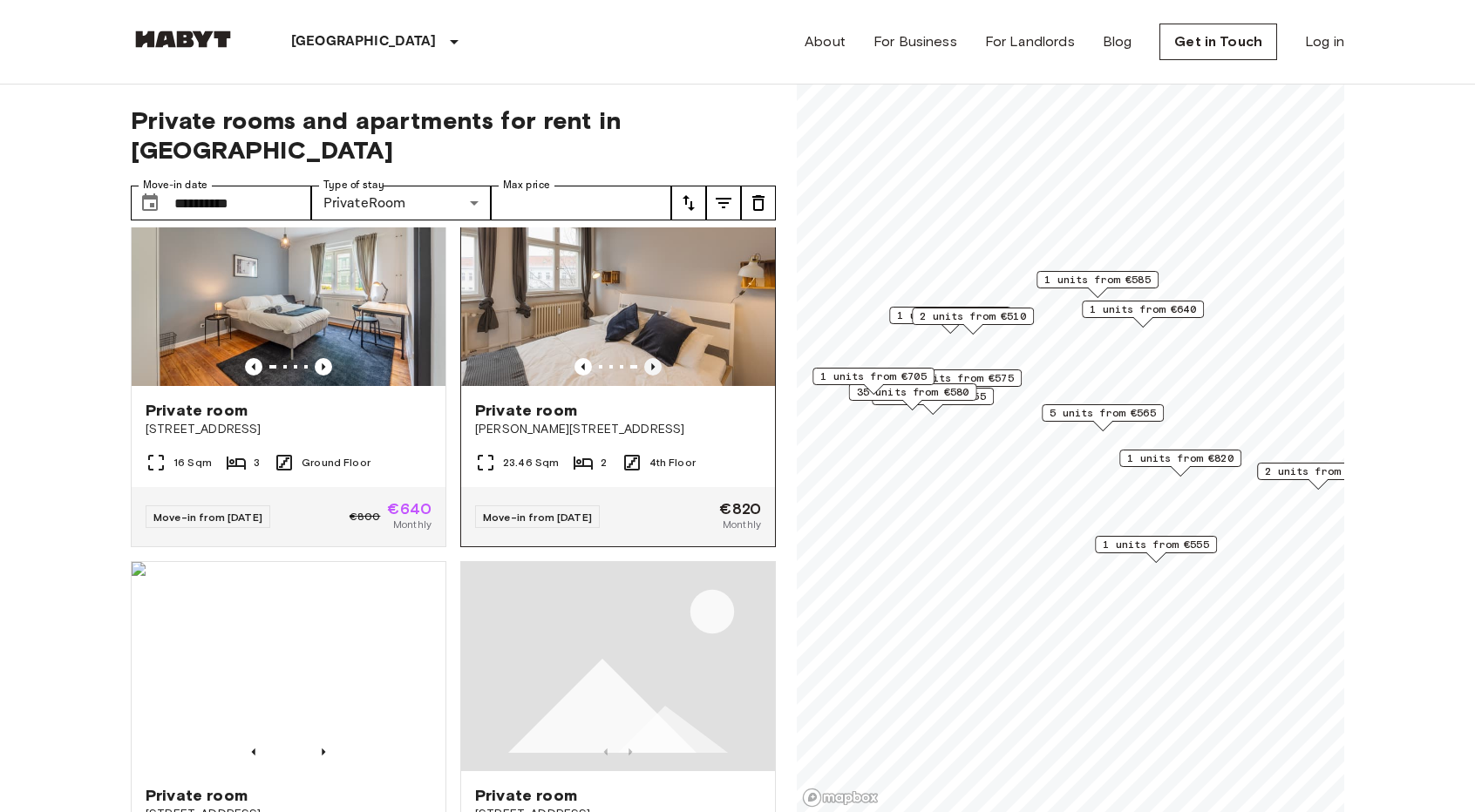
click at [647, 376] on icon "Previous image" at bounding box center [653, 367] width 18 height 18
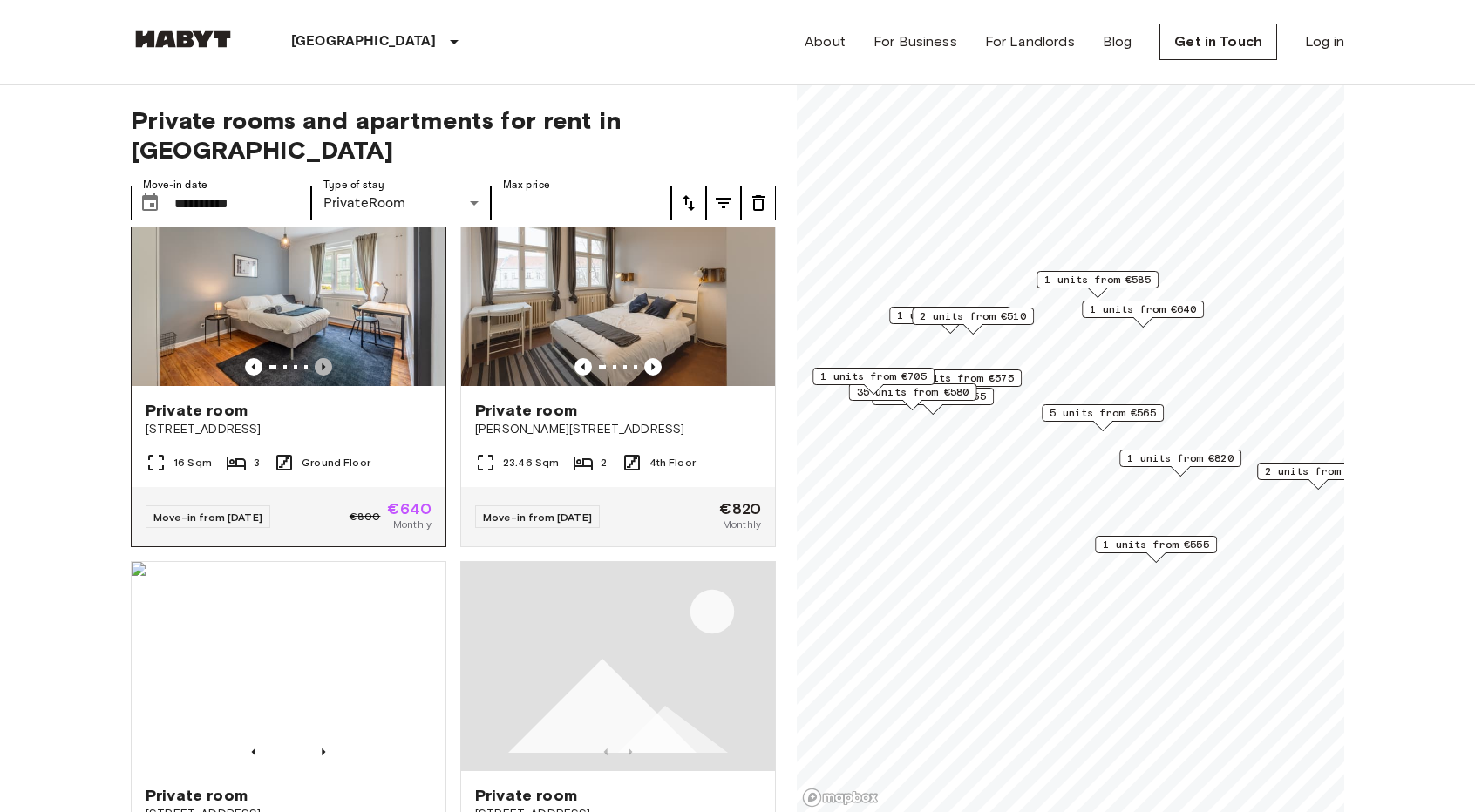
click at [324, 376] on icon "Previous image" at bounding box center [323, 367] width 18 height 18
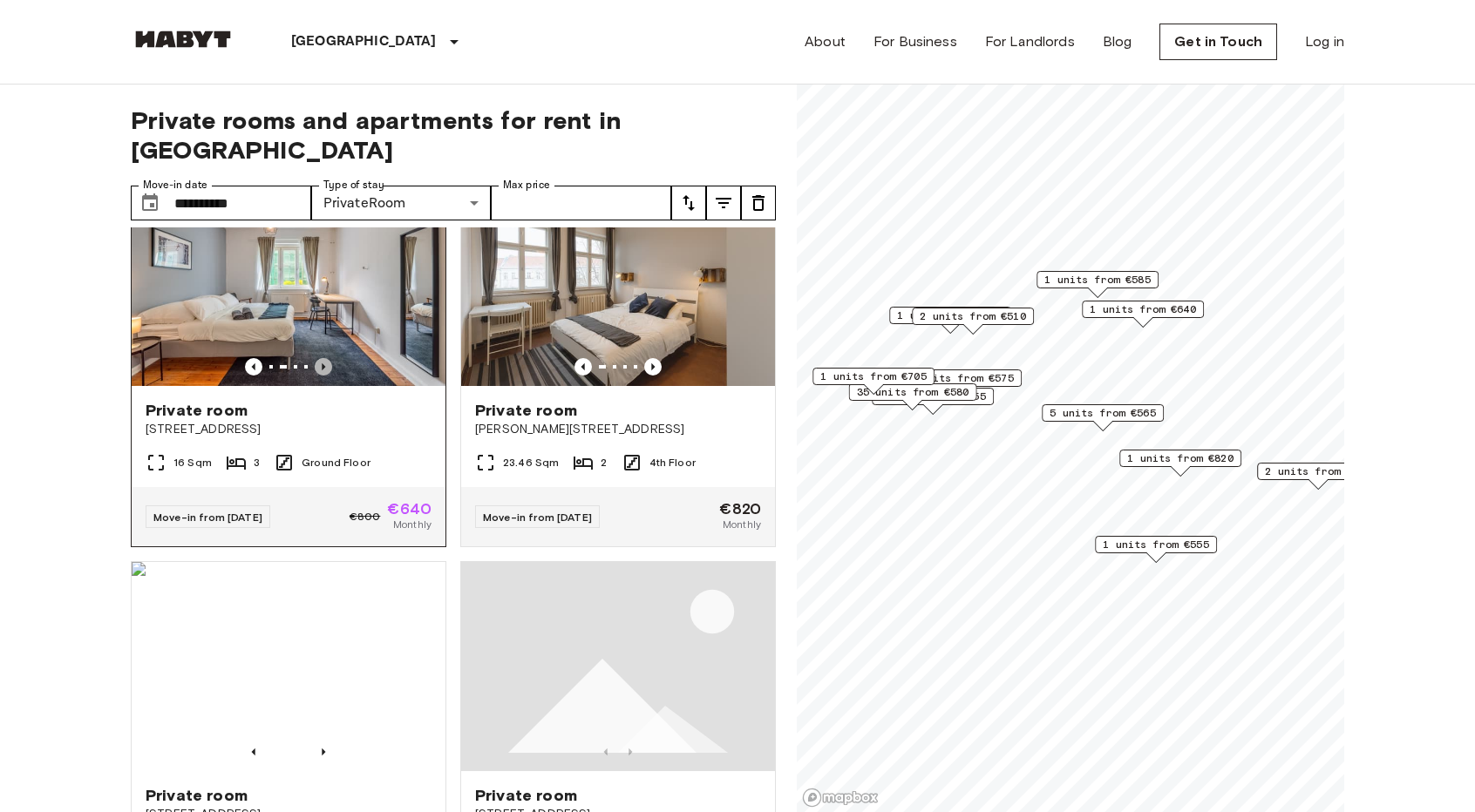
click at [324, 376] on icon "Previous image" at bounding box center [323, 367] width 18 height 18
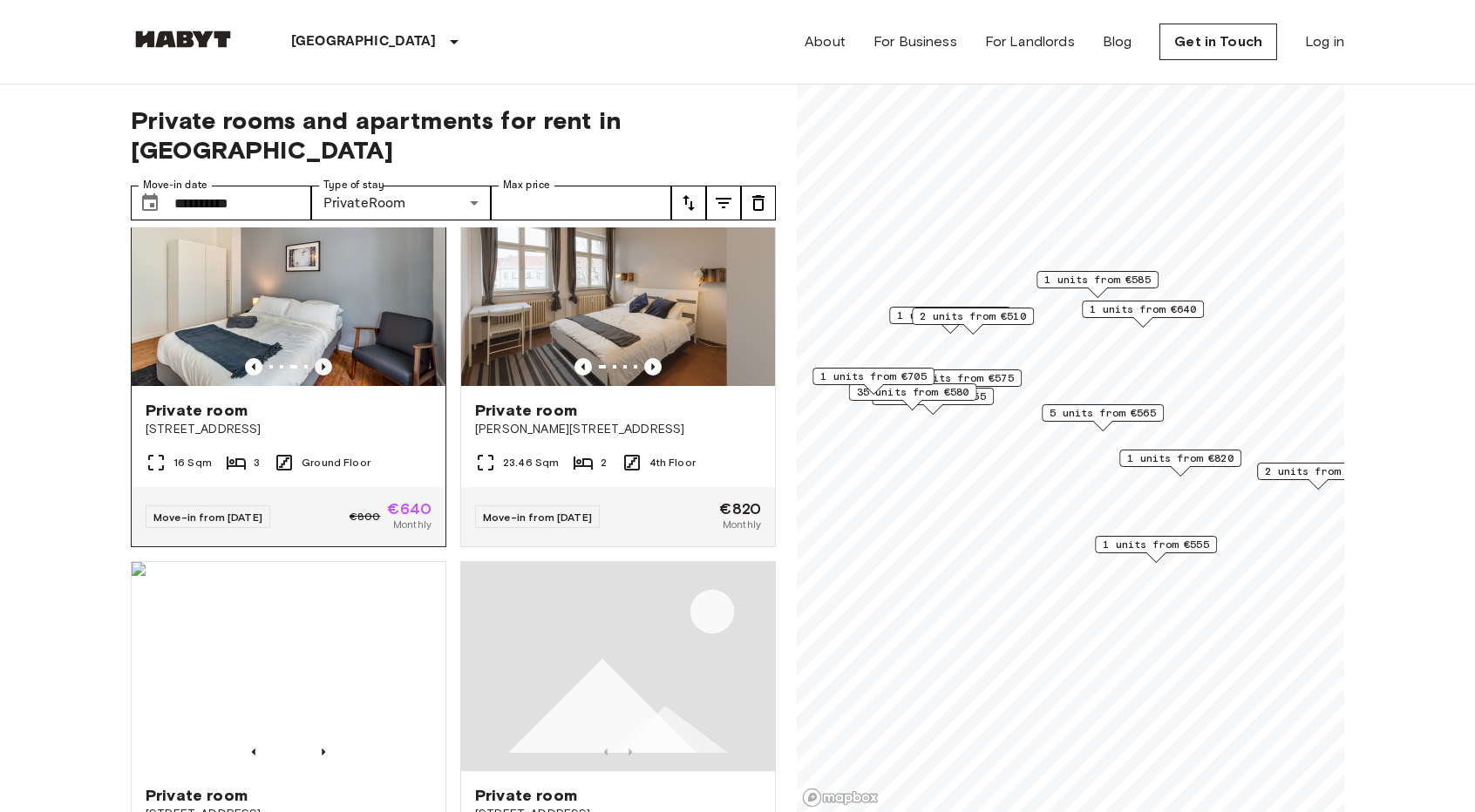
click at [324, 376] on icon "Previous image" at bounding box center [323, 367] width 18 height 18
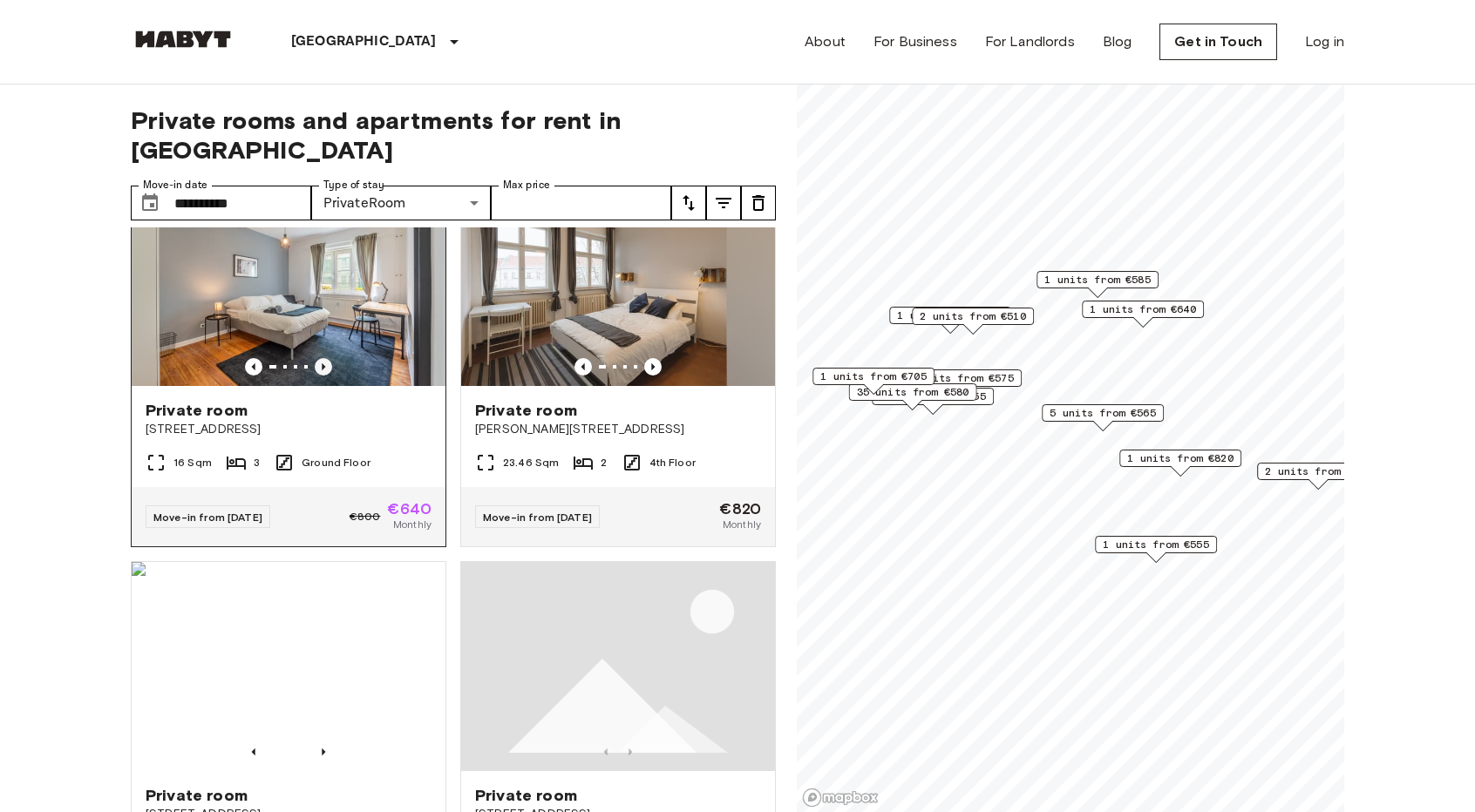
click at [324, 376] on icon "Previous image" at bounding box center [323, 367] width 18 height 18
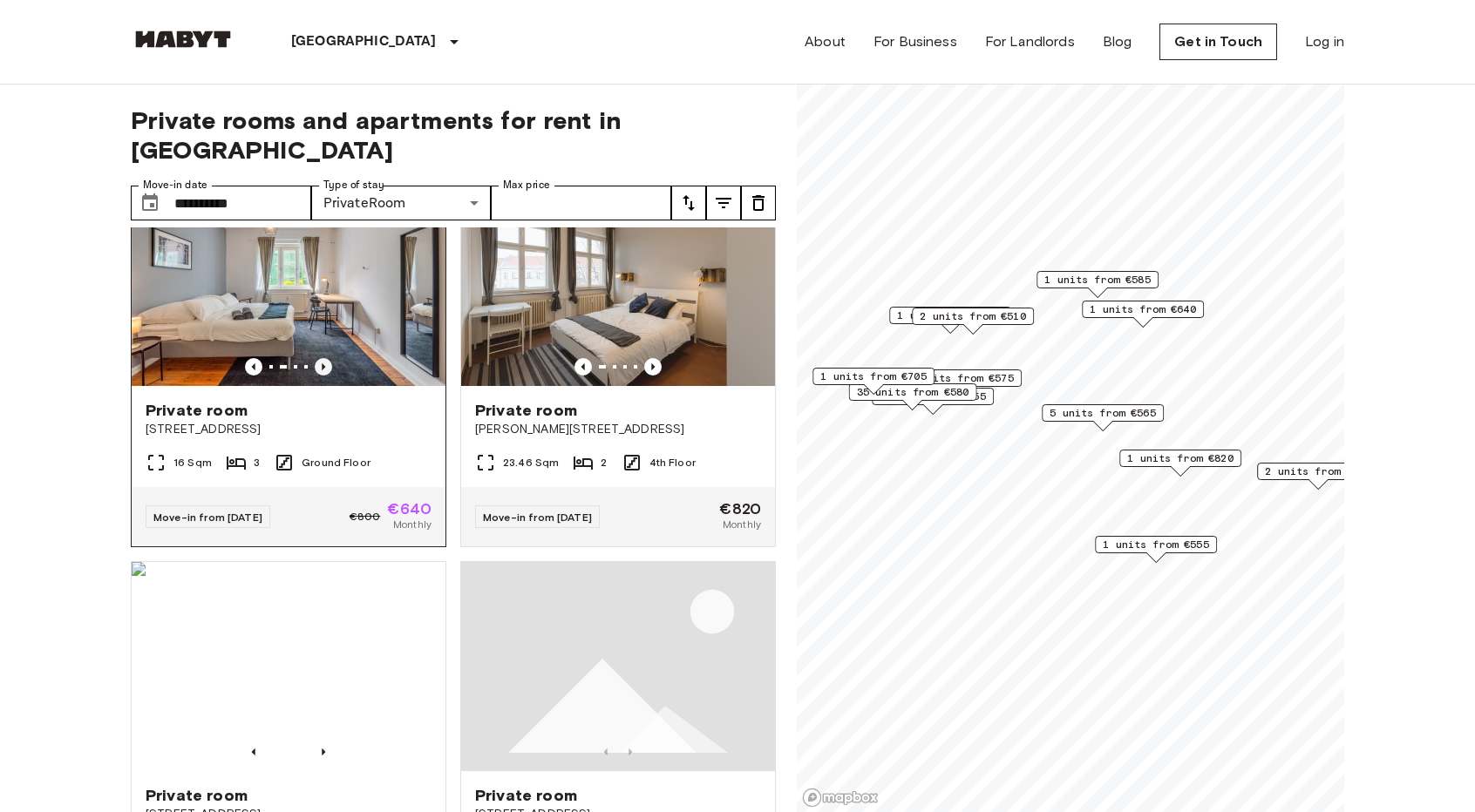
click at [324, 376] on icon "Previous image" at bounding box center [323, 367] width 18 height 18
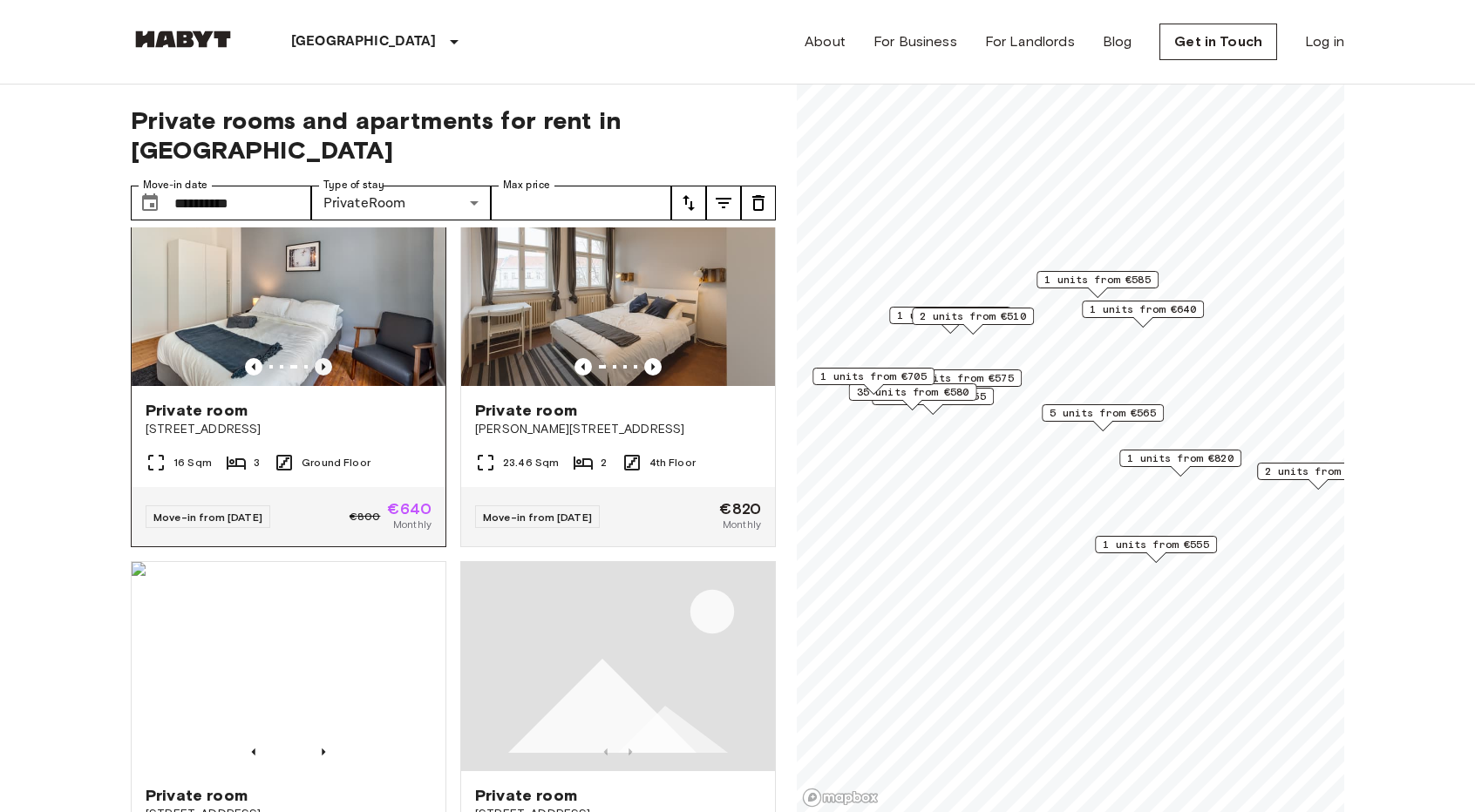
click at [324, 376] on icon "Previous image" at bounding box center [323, 367] width 18 height 18
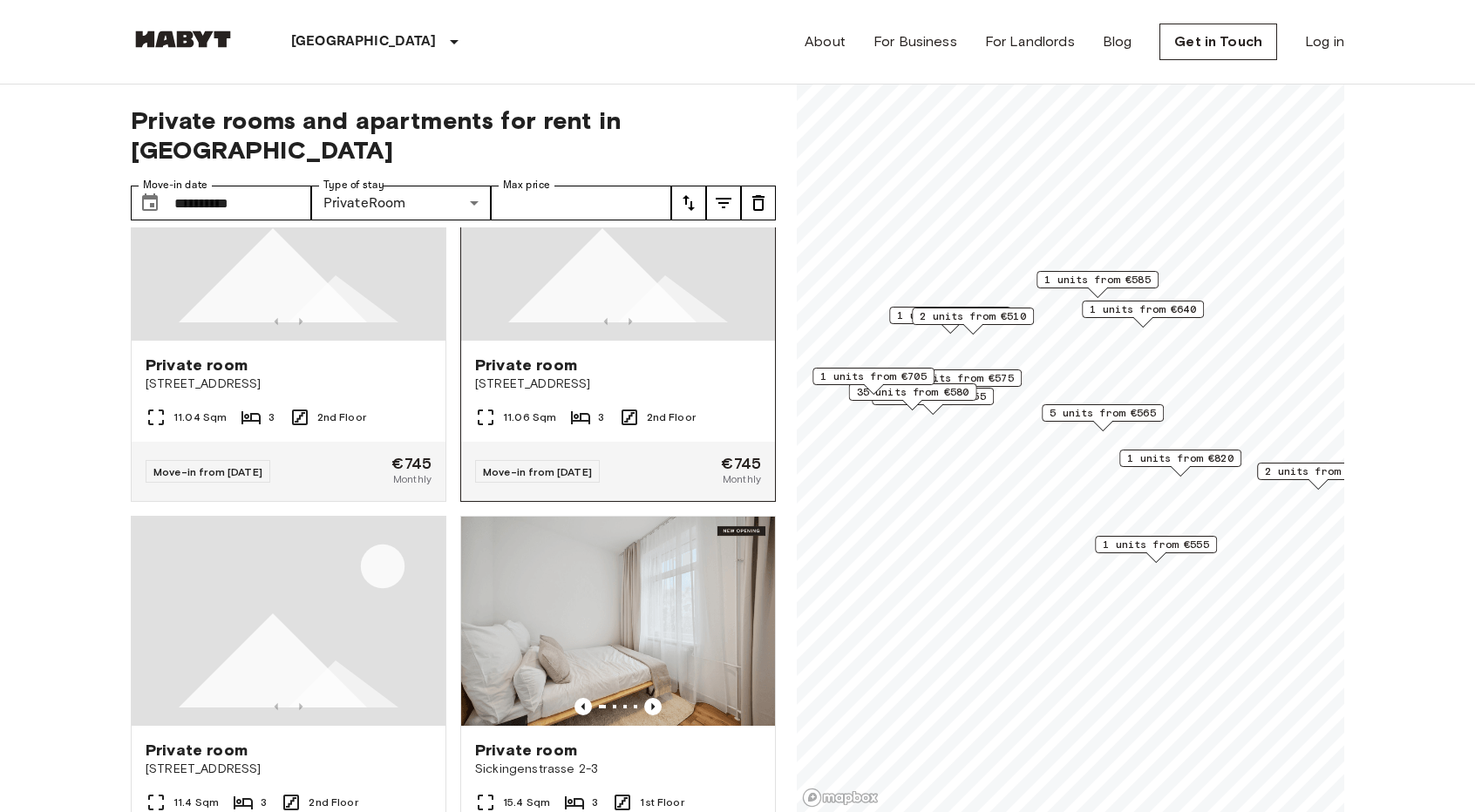
scroll to position [4329, 0]
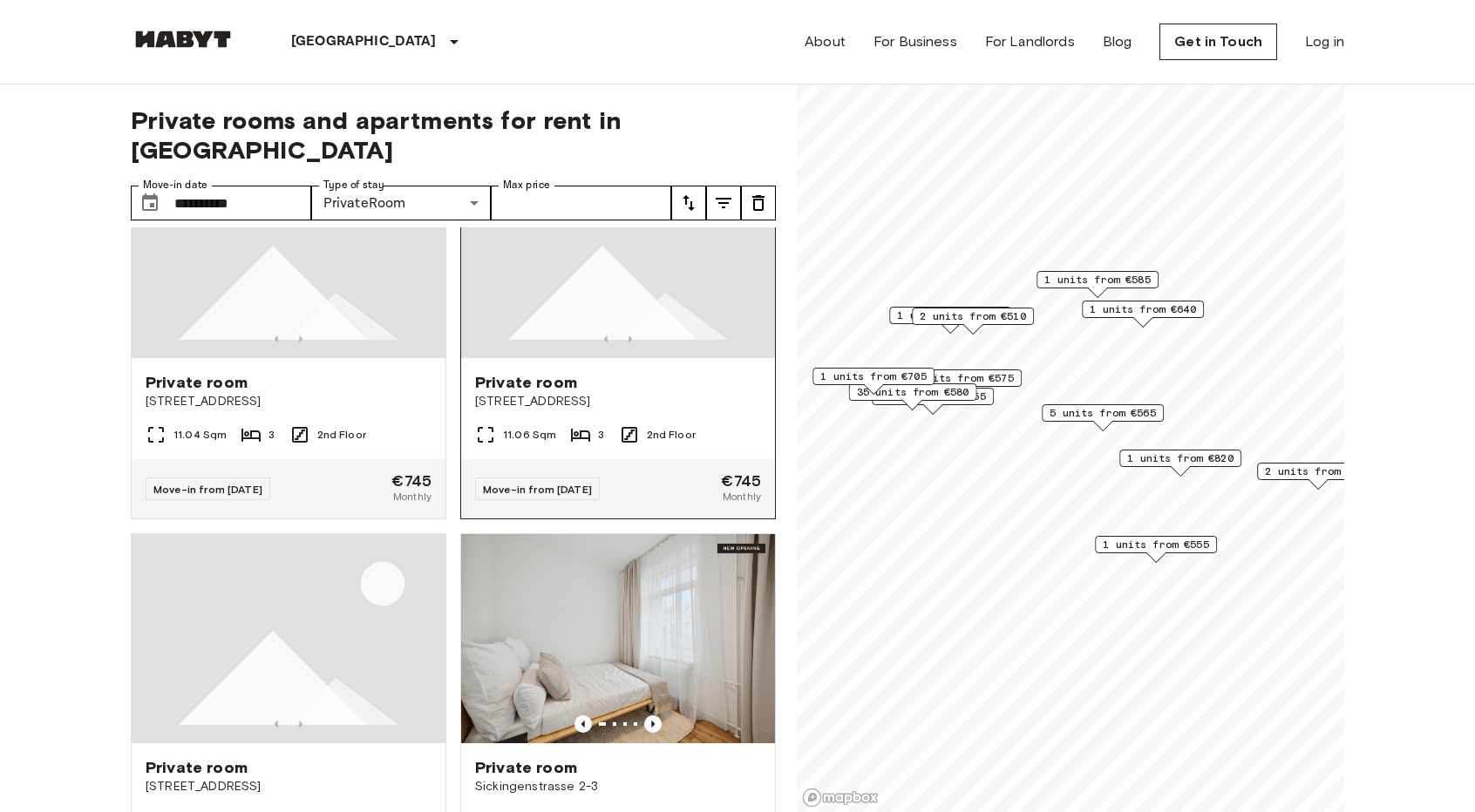
click at [621, 347] on div at bounding box center [617, 339] width 313 height 18
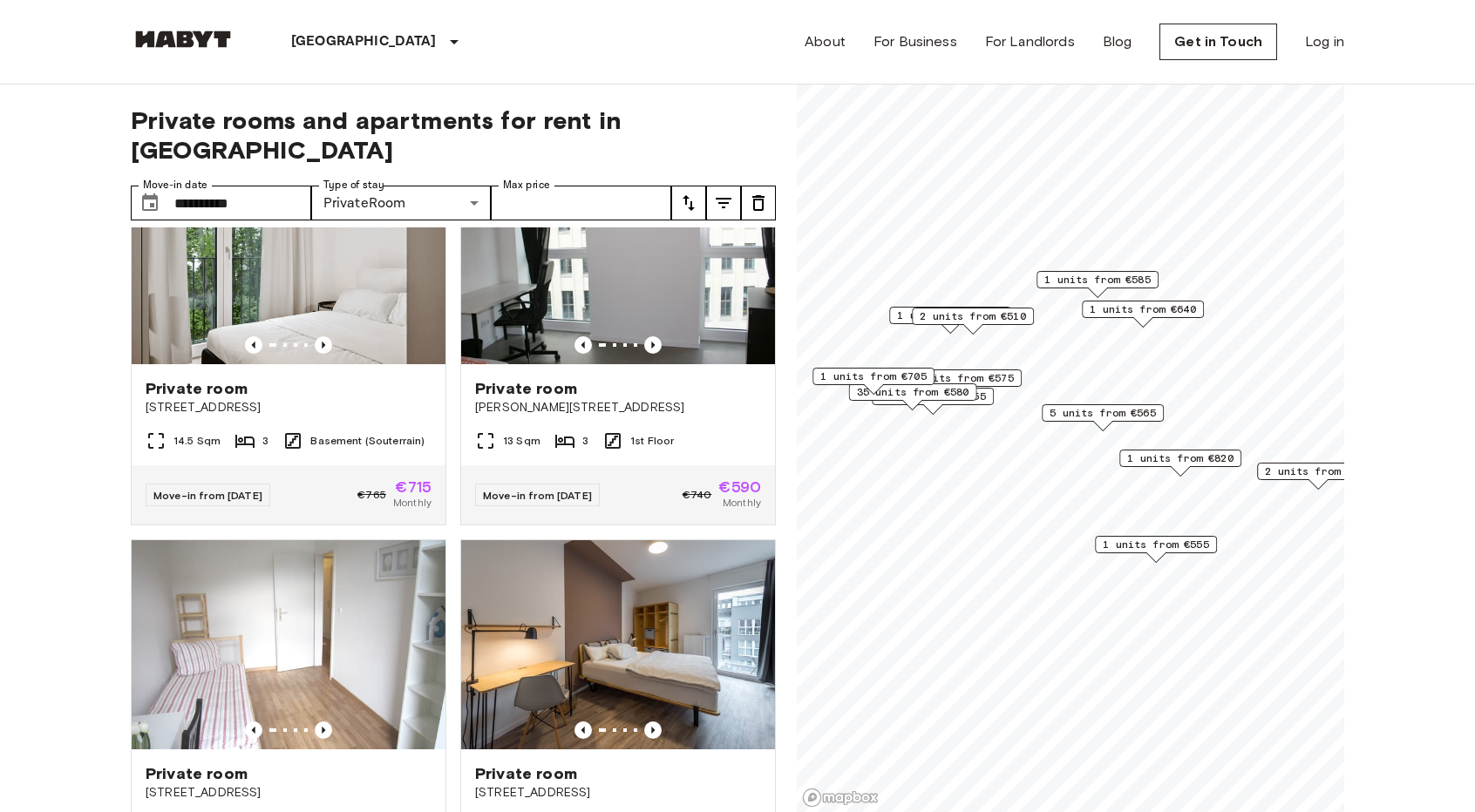
scroll to position [1629, 0]
click at [324, 343] on icon "Previous image" at bounding box center [323, 345] width 18 height 18
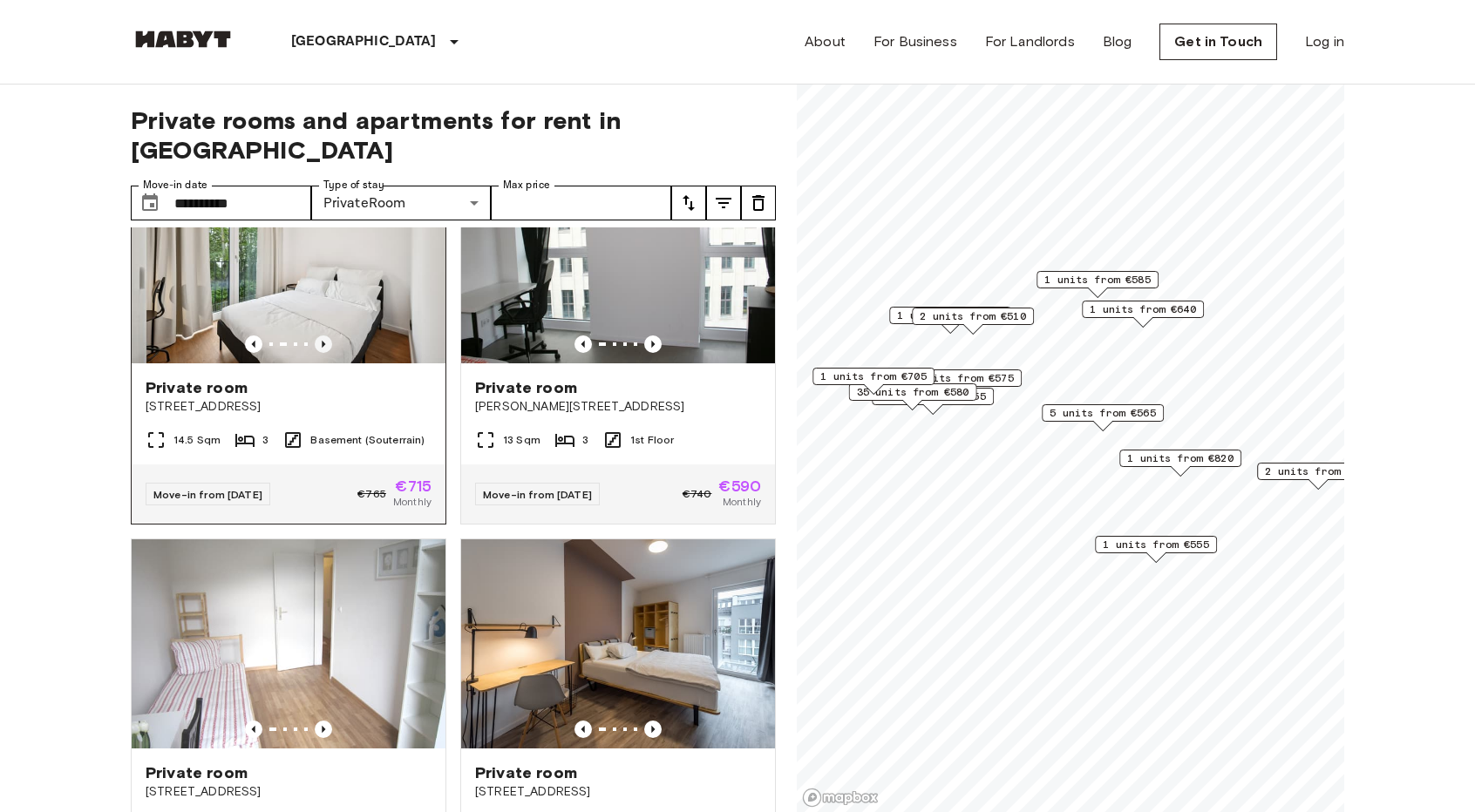
click at [324, 343] on icon "Previous image" at bounding box center [323, 345] width 18 height 18
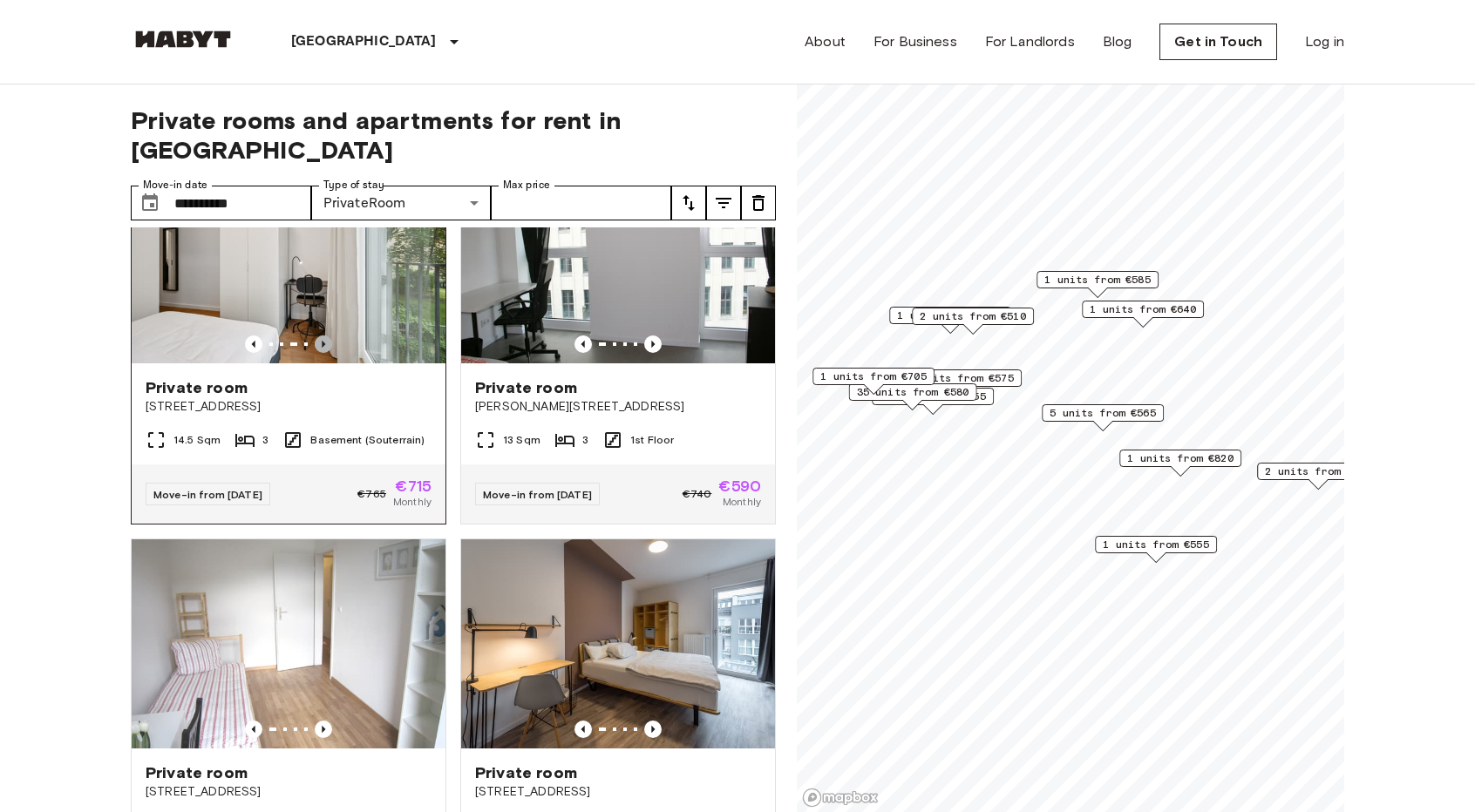
click at [324, 343] on icon "Previous image" at bounding box center [323, 345] width 18 height 18
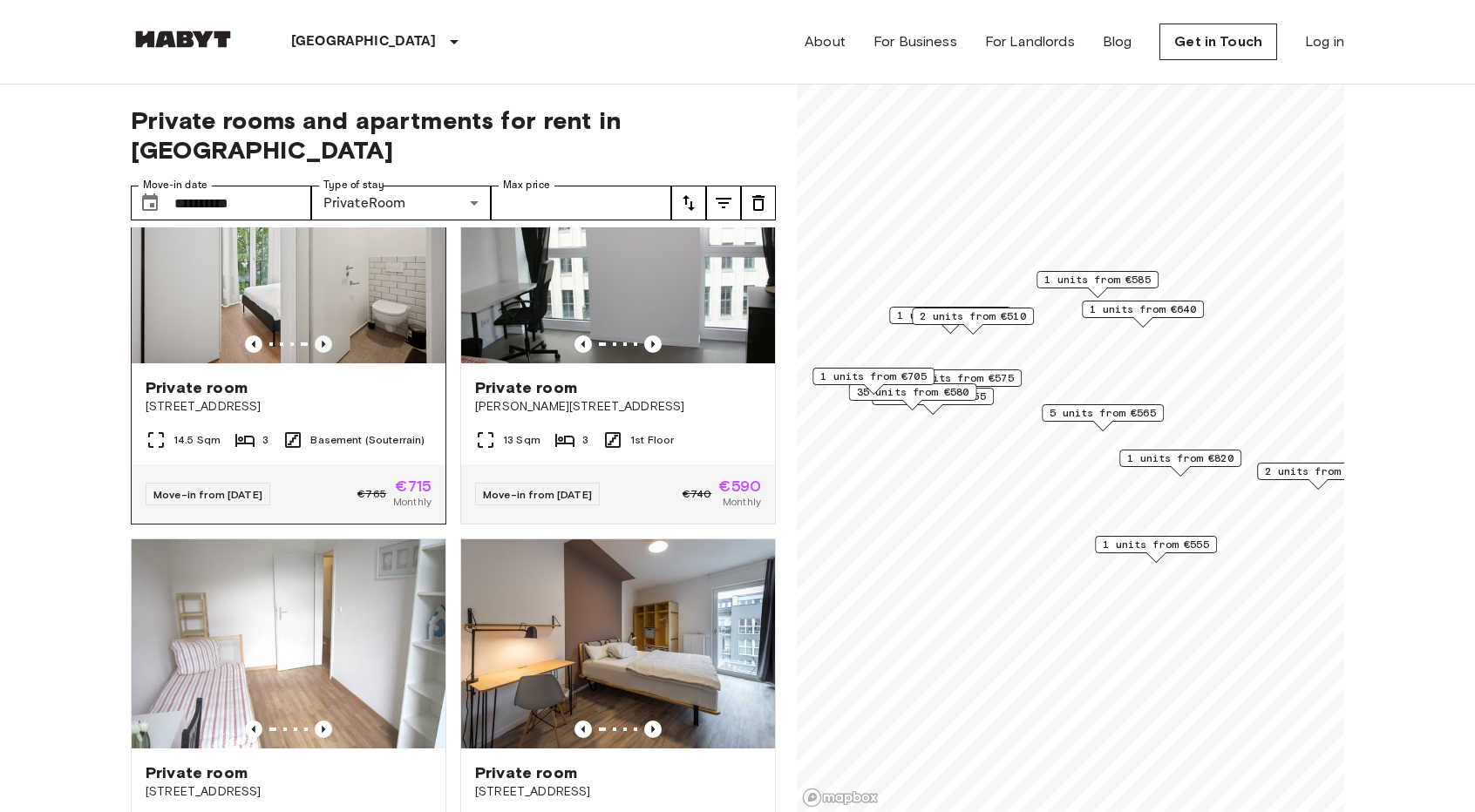
click at [324, 343] on icon "Previous image" at bounding box center [323, 345] width 18 height 18
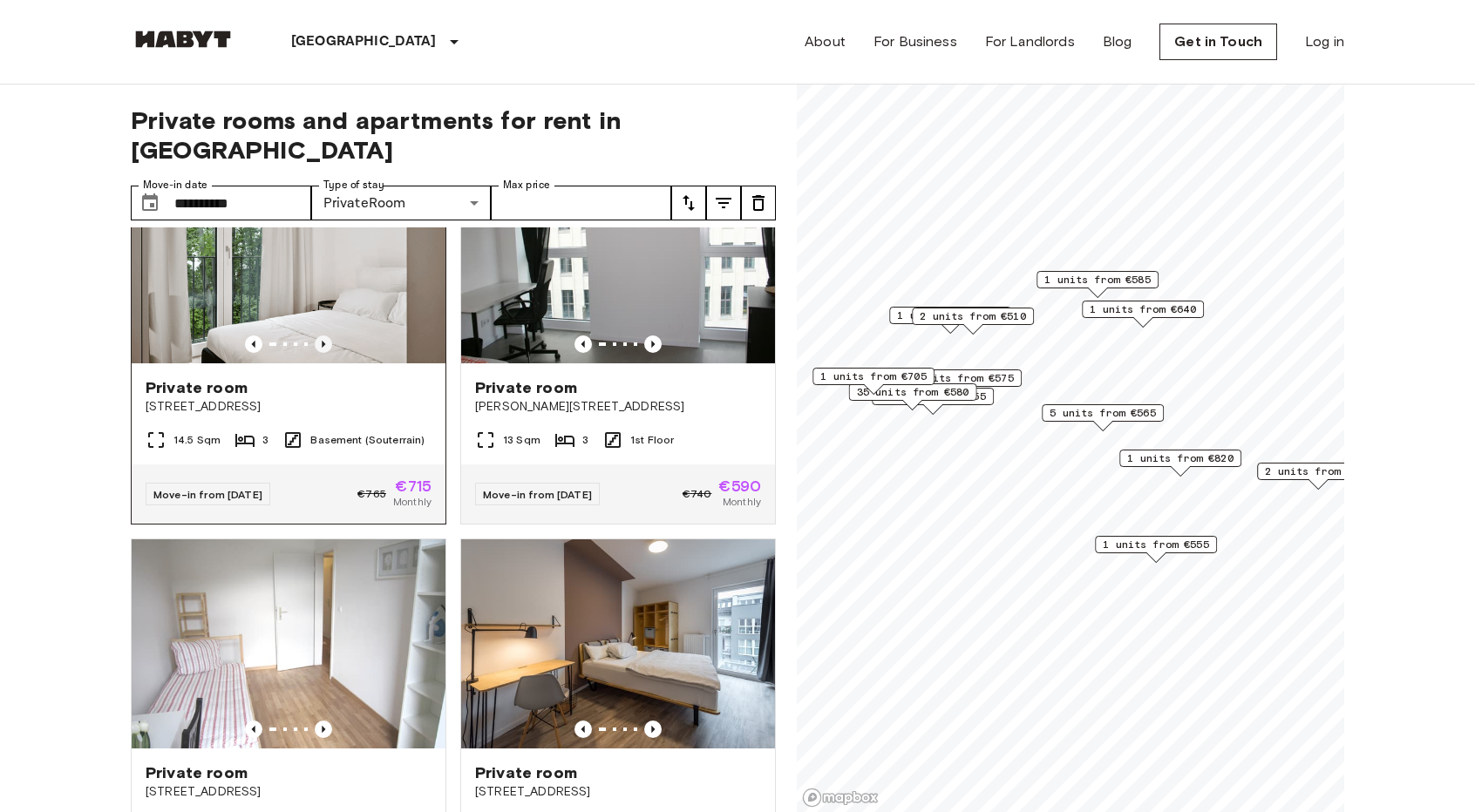
click at [324, 343] on icon "Previous image" at bounding box center [323, 345] width 18 height 18
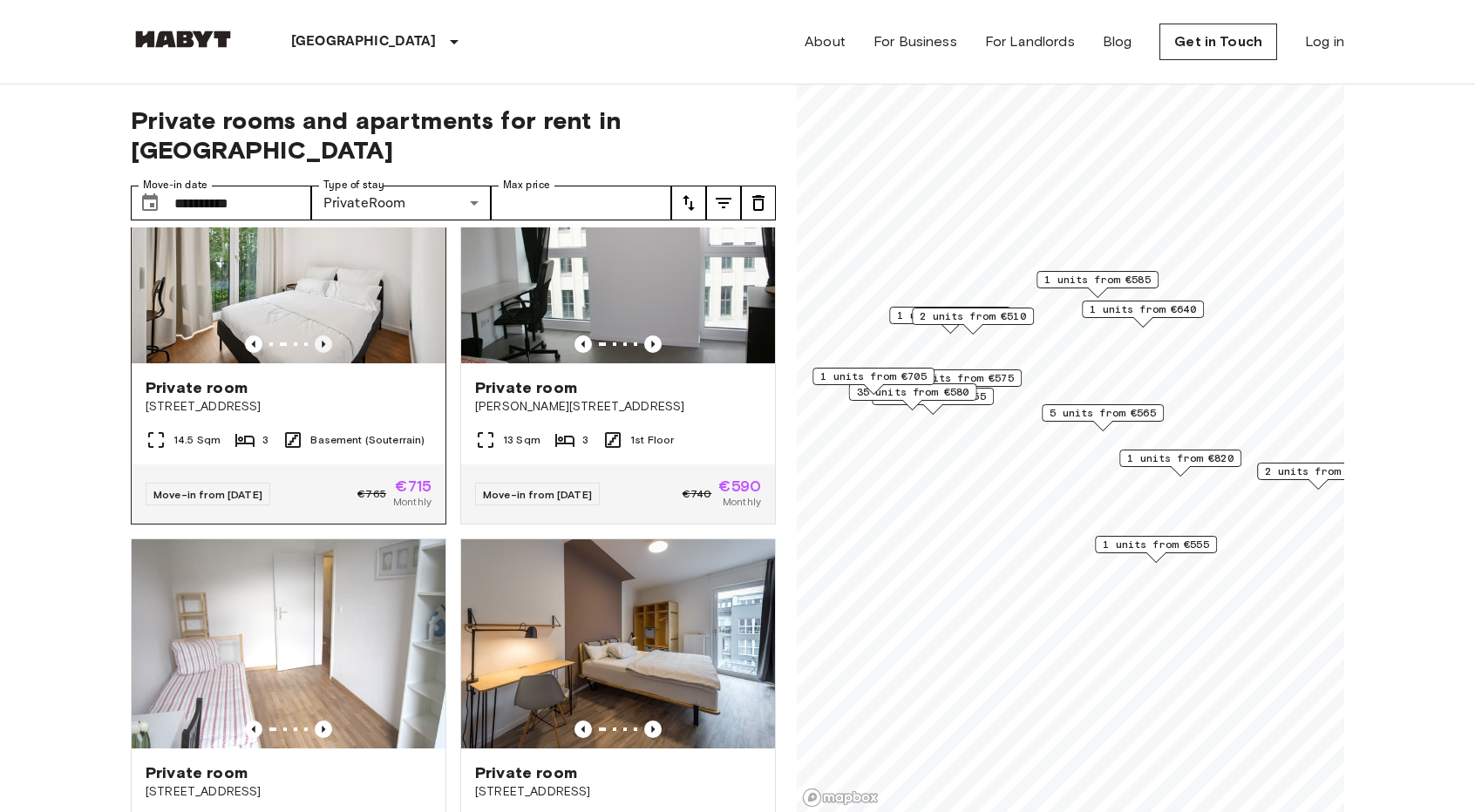
click at [324, 343] on icon "Previous image" at bounding box center [323, 345] width 18 height 18
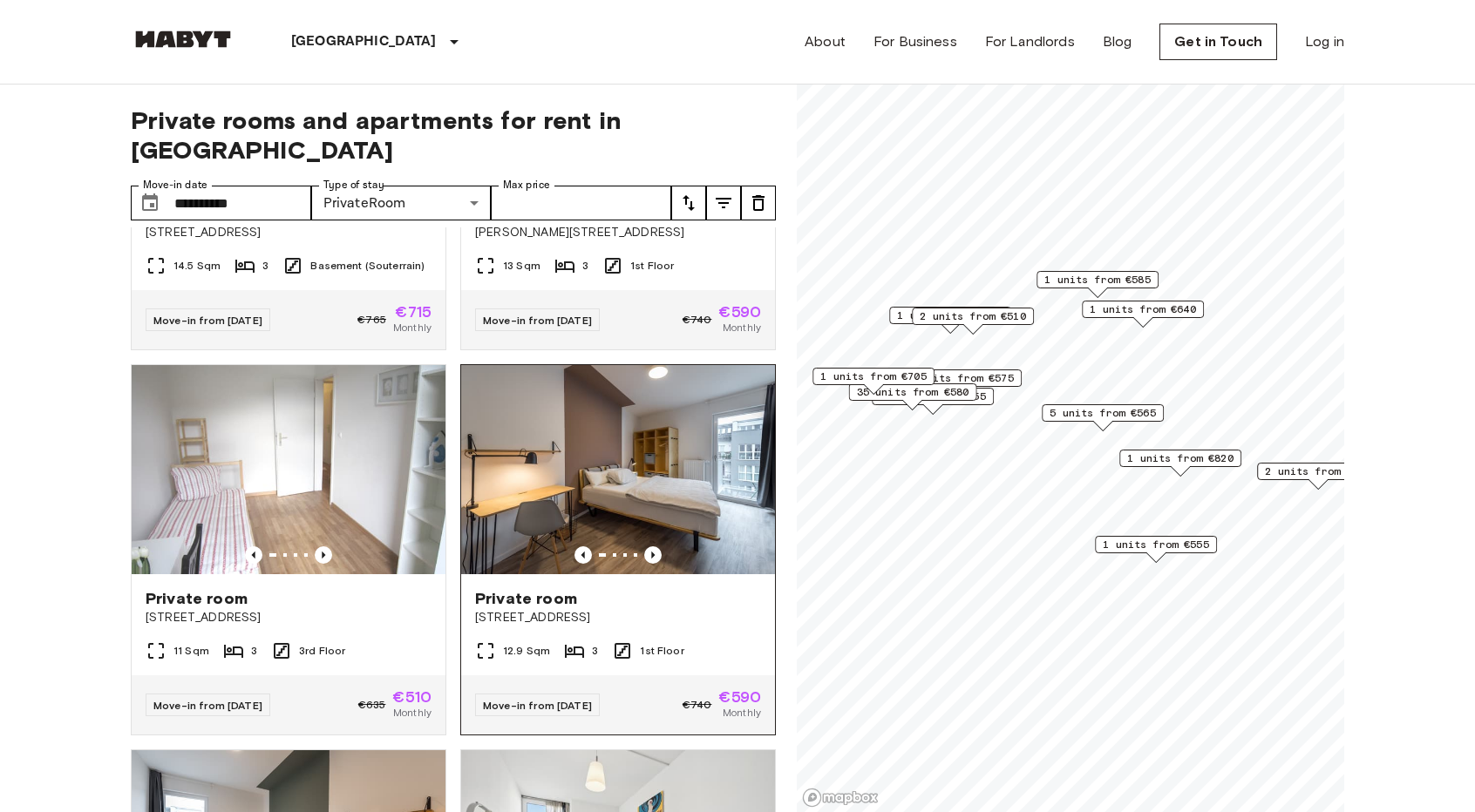
scroll to position [1890, 0]
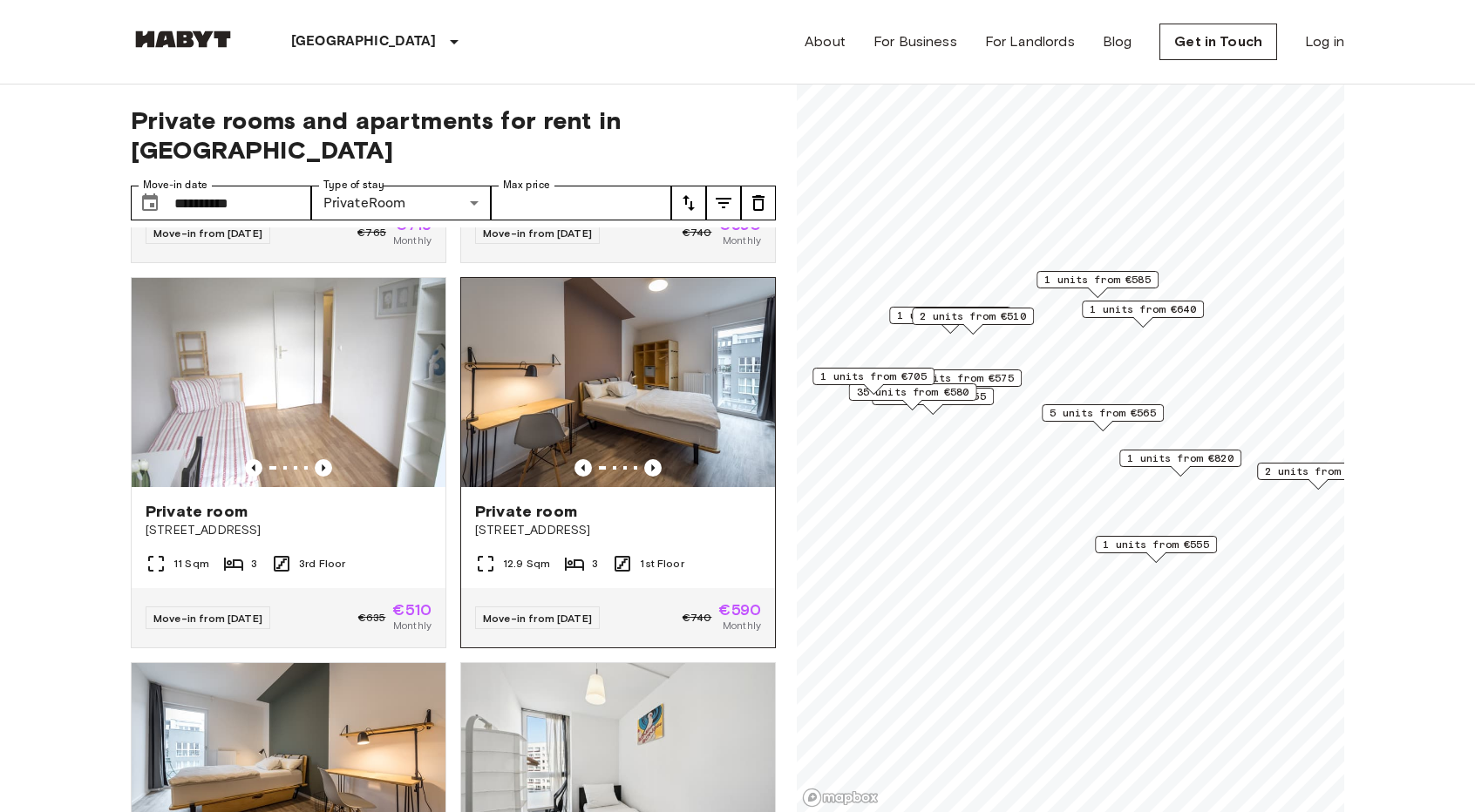
click at [648, 467] on img at bounding box center [617, 383] width 313 height 209
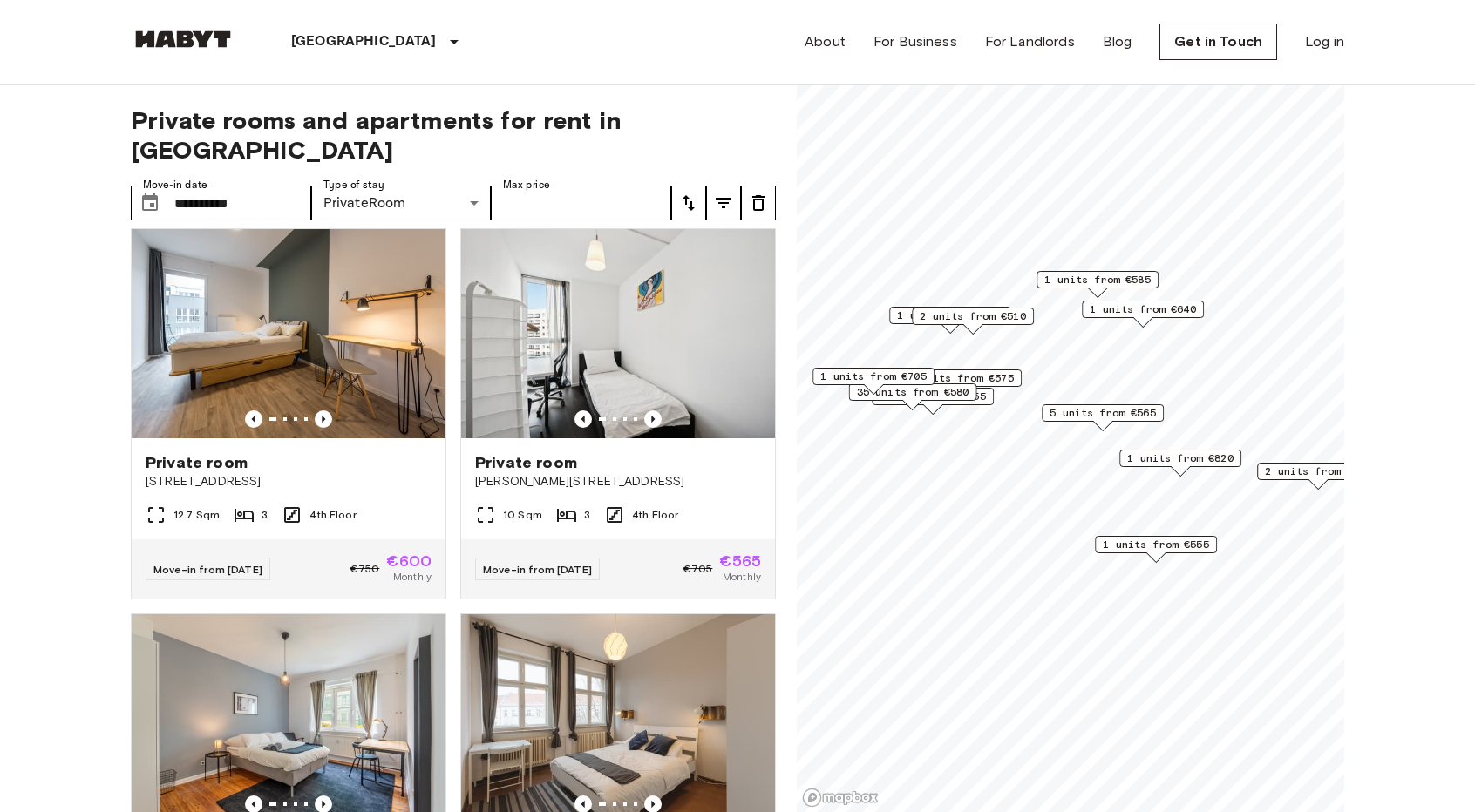
scroll to position [2326, 0]
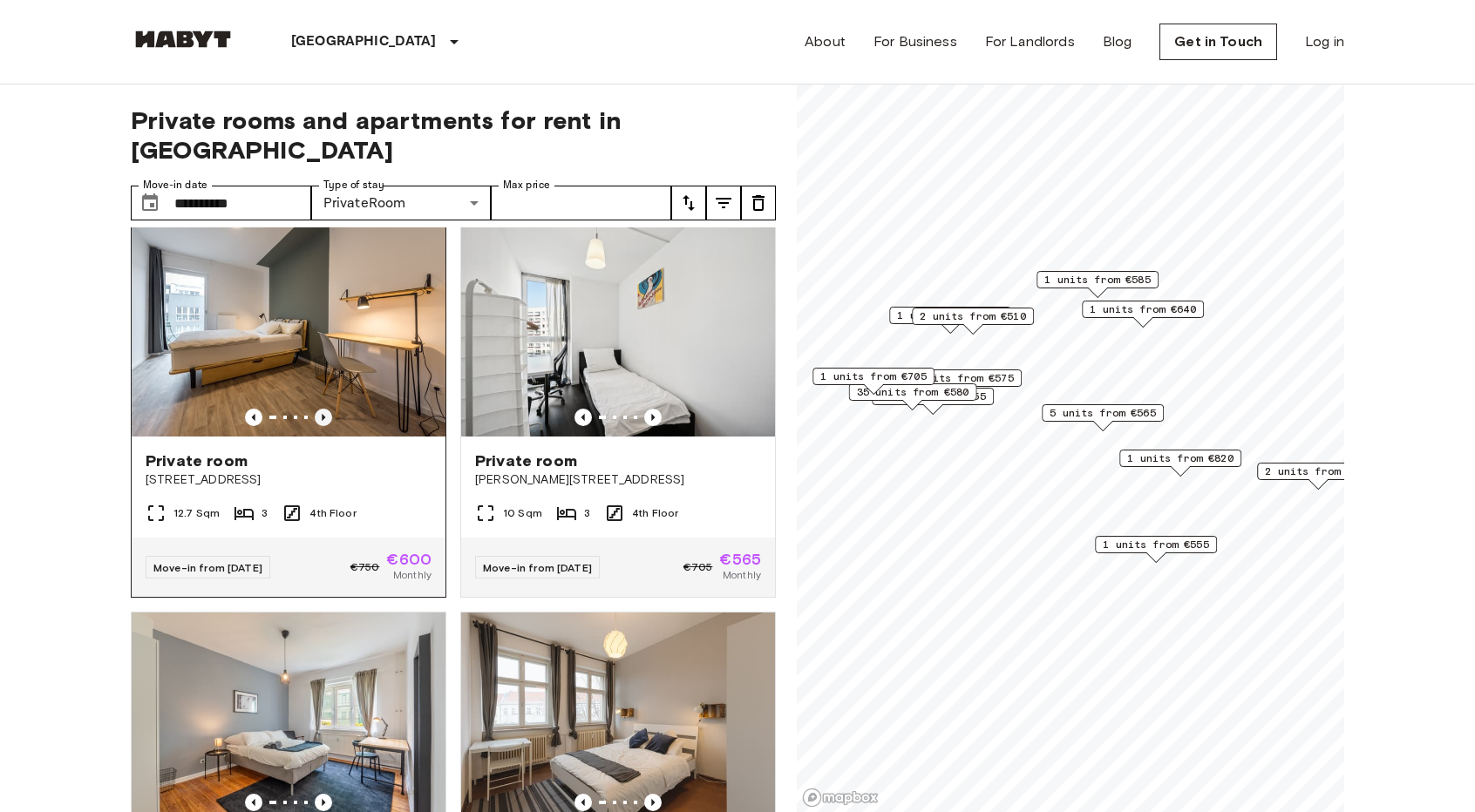
click at [326, 426] on icon "Previous image" at bounding box center [323, 418] width 18 height 18
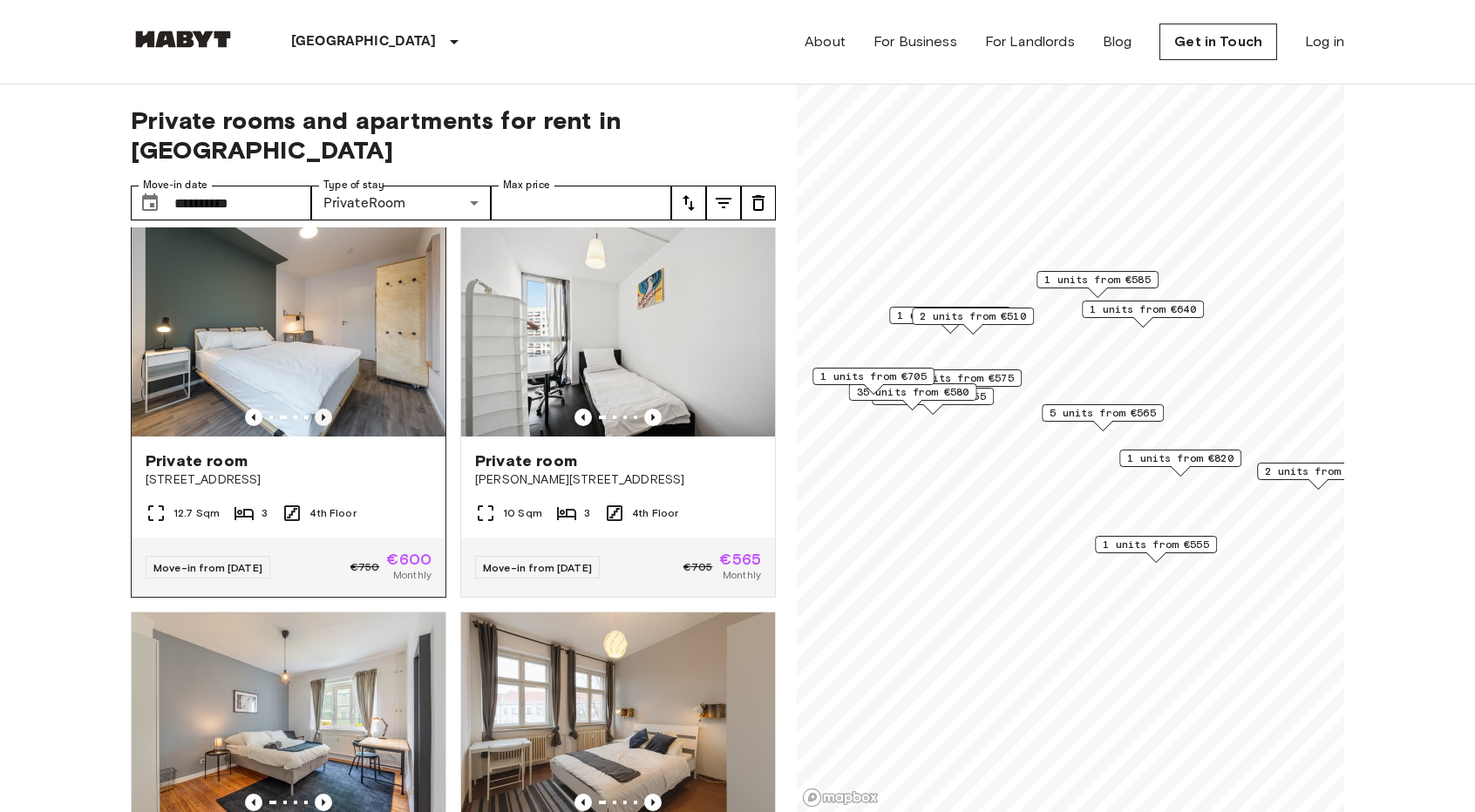
click at [326, 426] on icon "Previous image" at bounding box center [323, 418] width 18 height 18
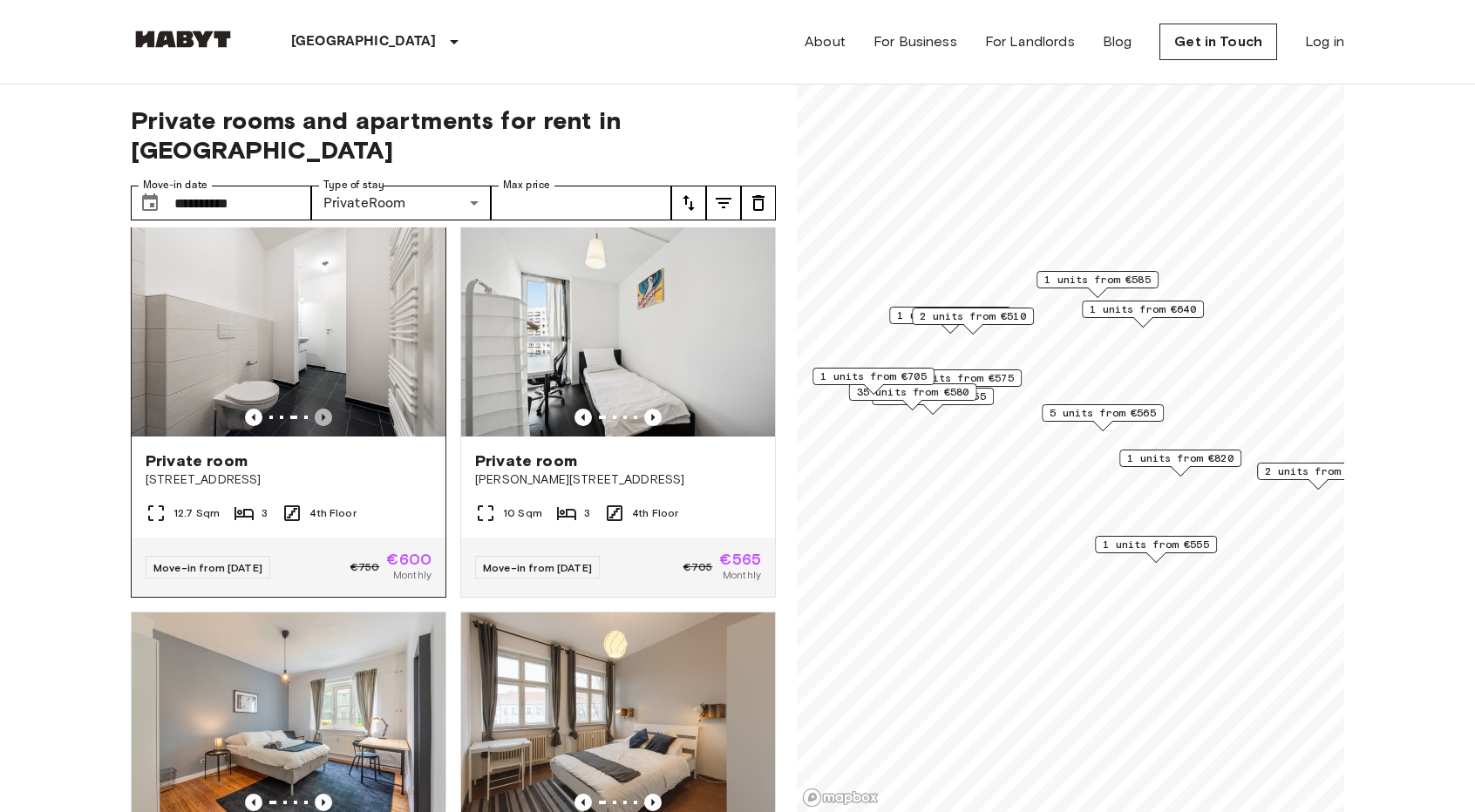
click at [323, 426] on icon "Previous image" at bounding box center [323, 418] width 18 height 18
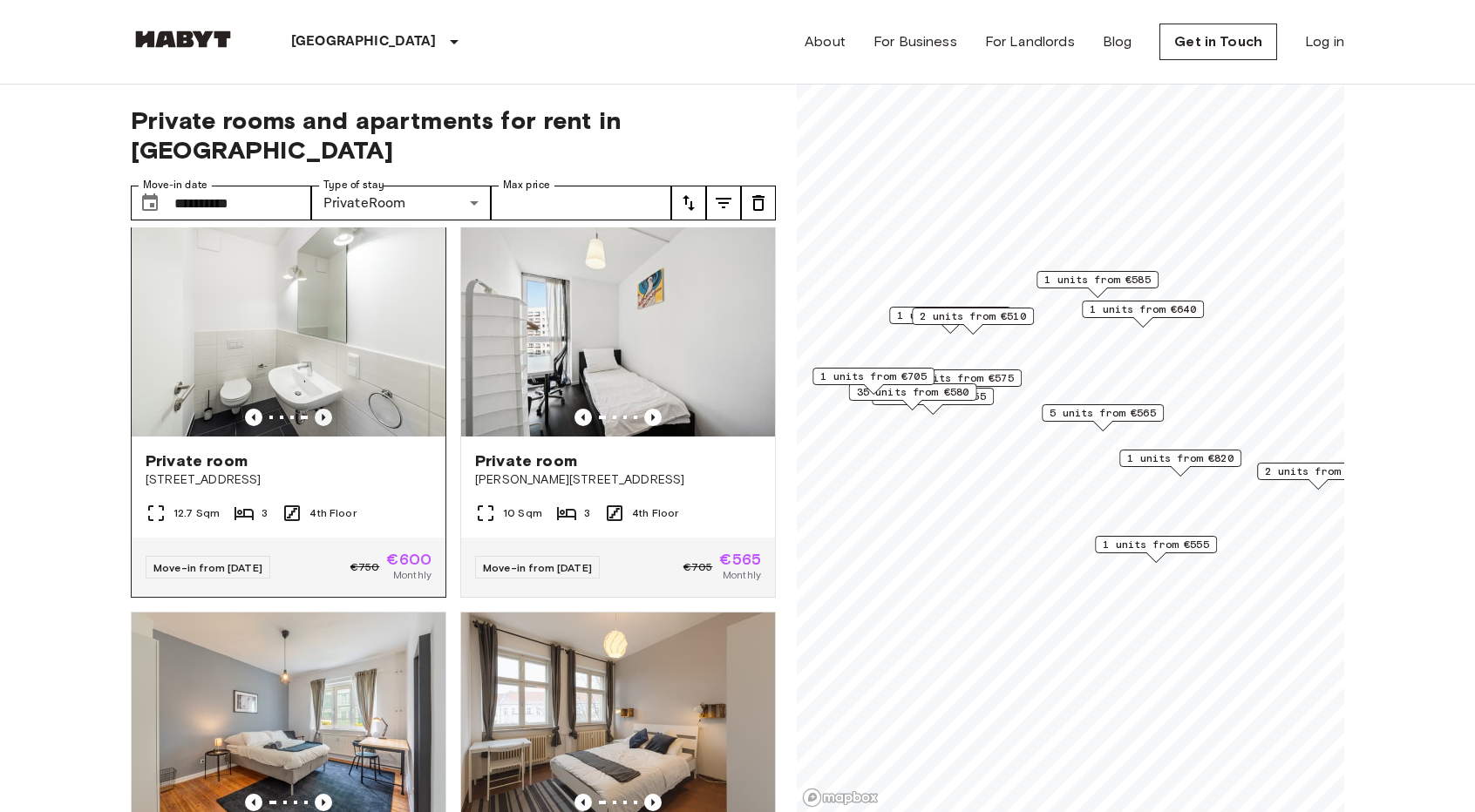
click at [323, 426] on icon "Previous image" at bounding box center [323, 418] width 18 height 18
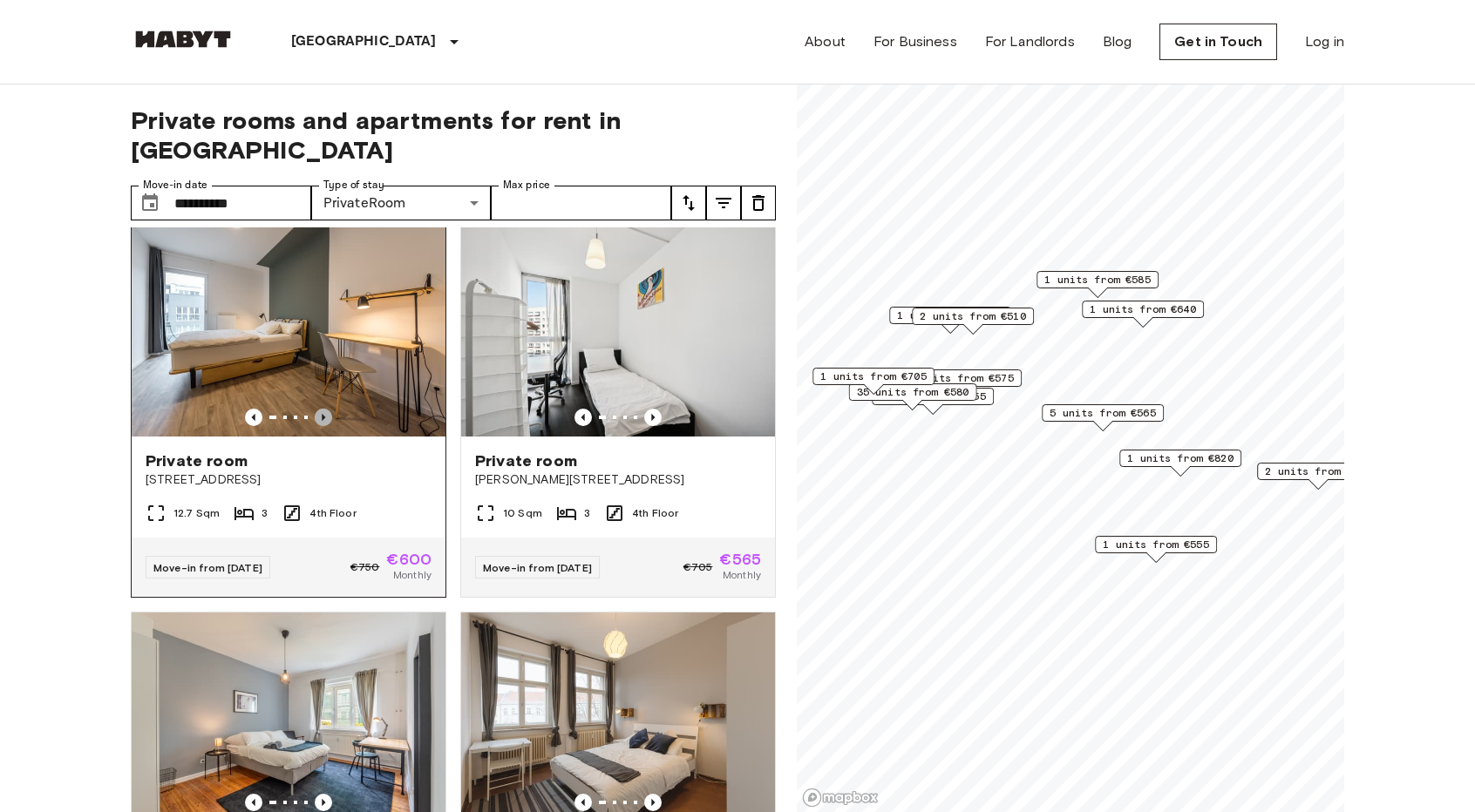
click at [323, 426] on icon "Previous image" at bounding box center [323, 418] width 18 height 18
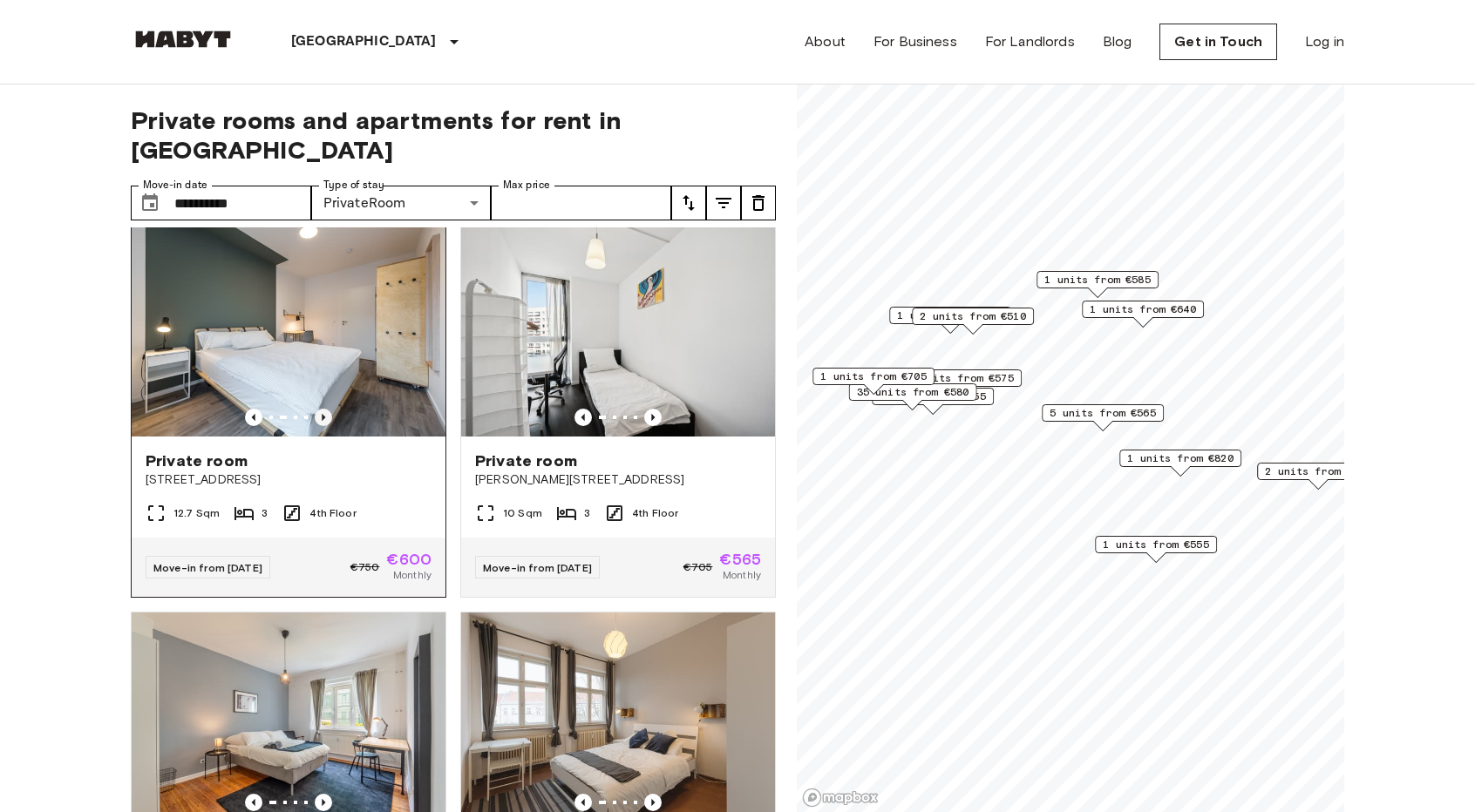
click at [323, 426] on icon "Previous image" at bounding box center [323, 418] width 18 height 18
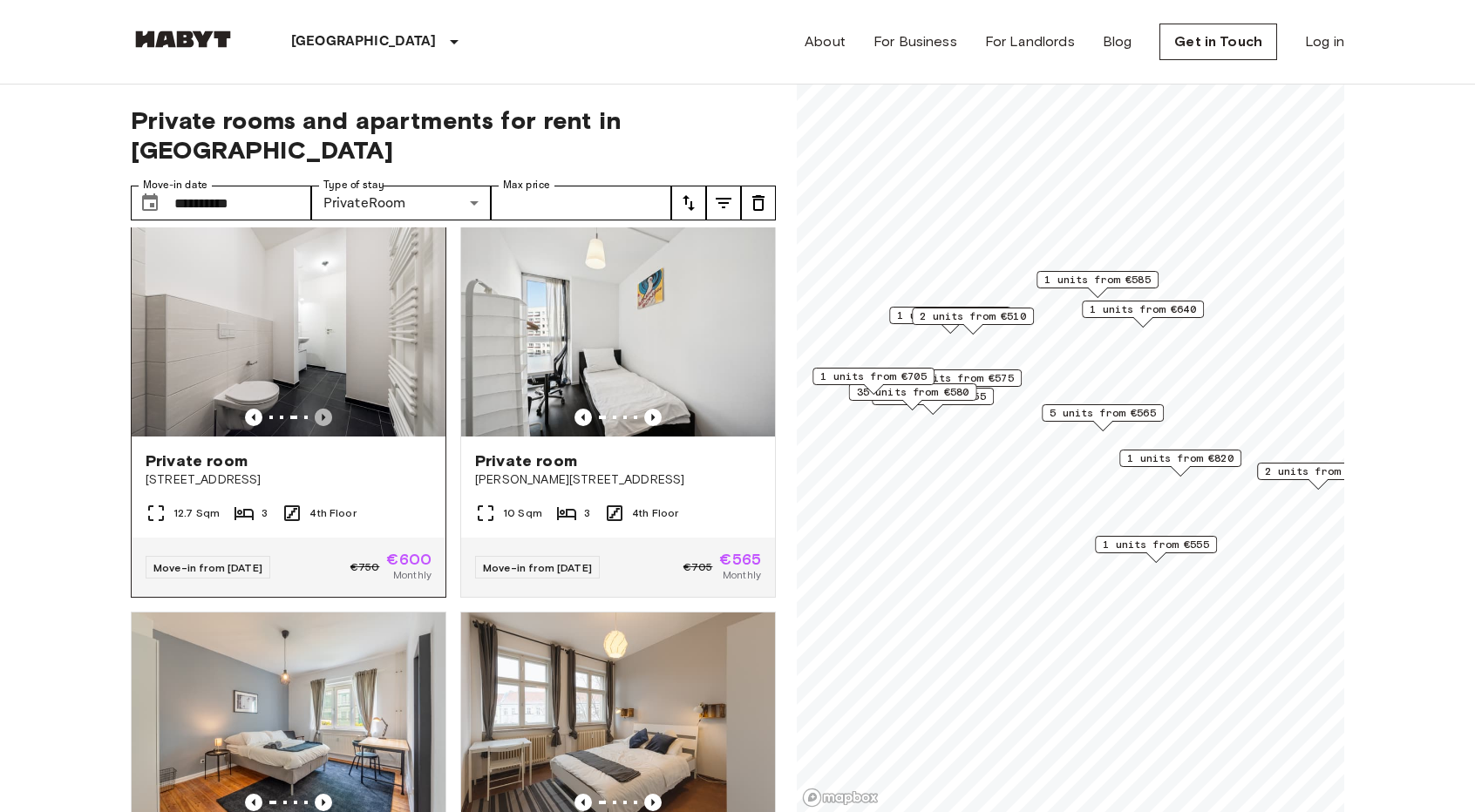
click at [323, 426] on icon "Previous image" at bounding box center [323, 418] width 18 height 18
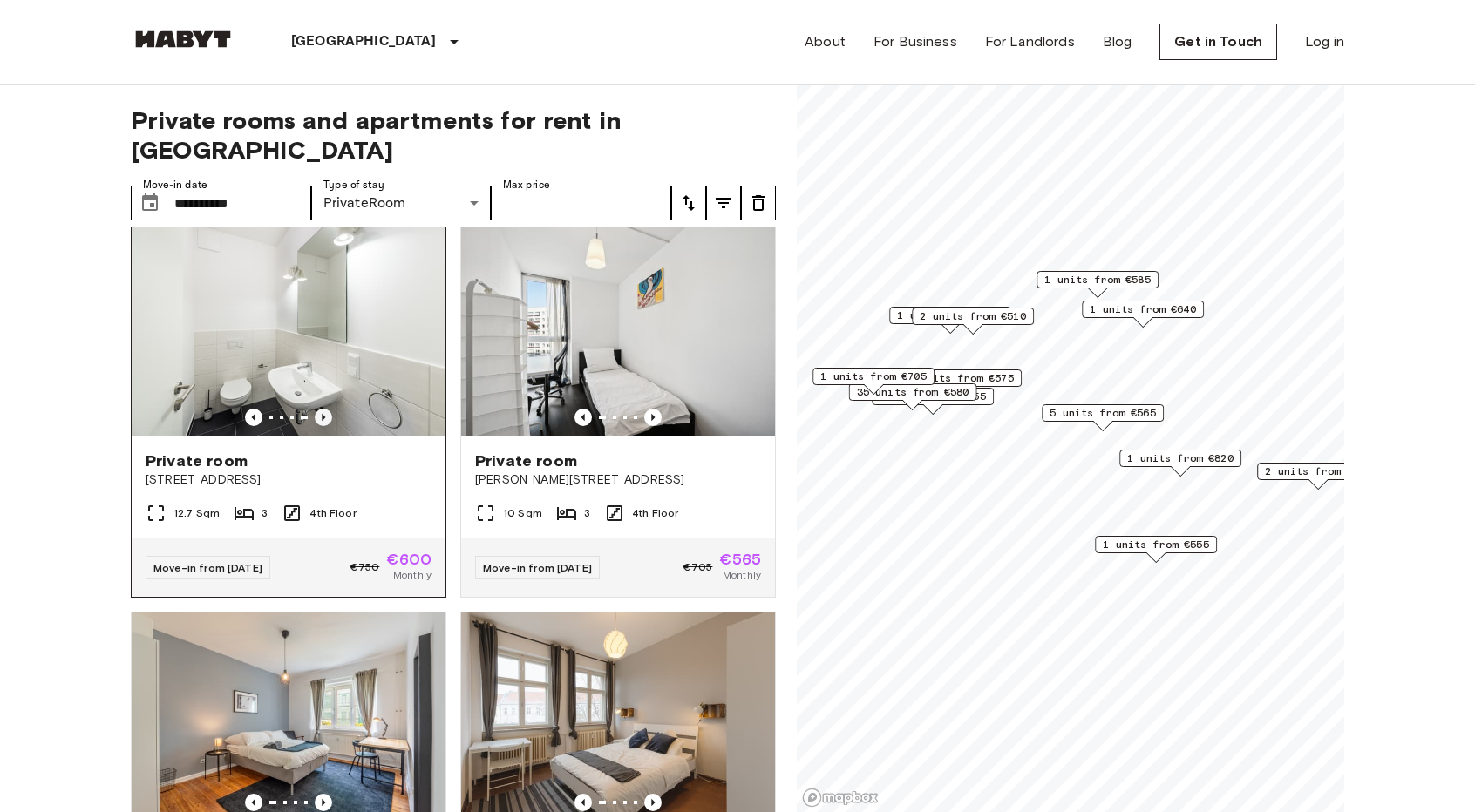
click at [323, 426] on icon "Previous image" at bounding box center [323, 418] width 18 height 18
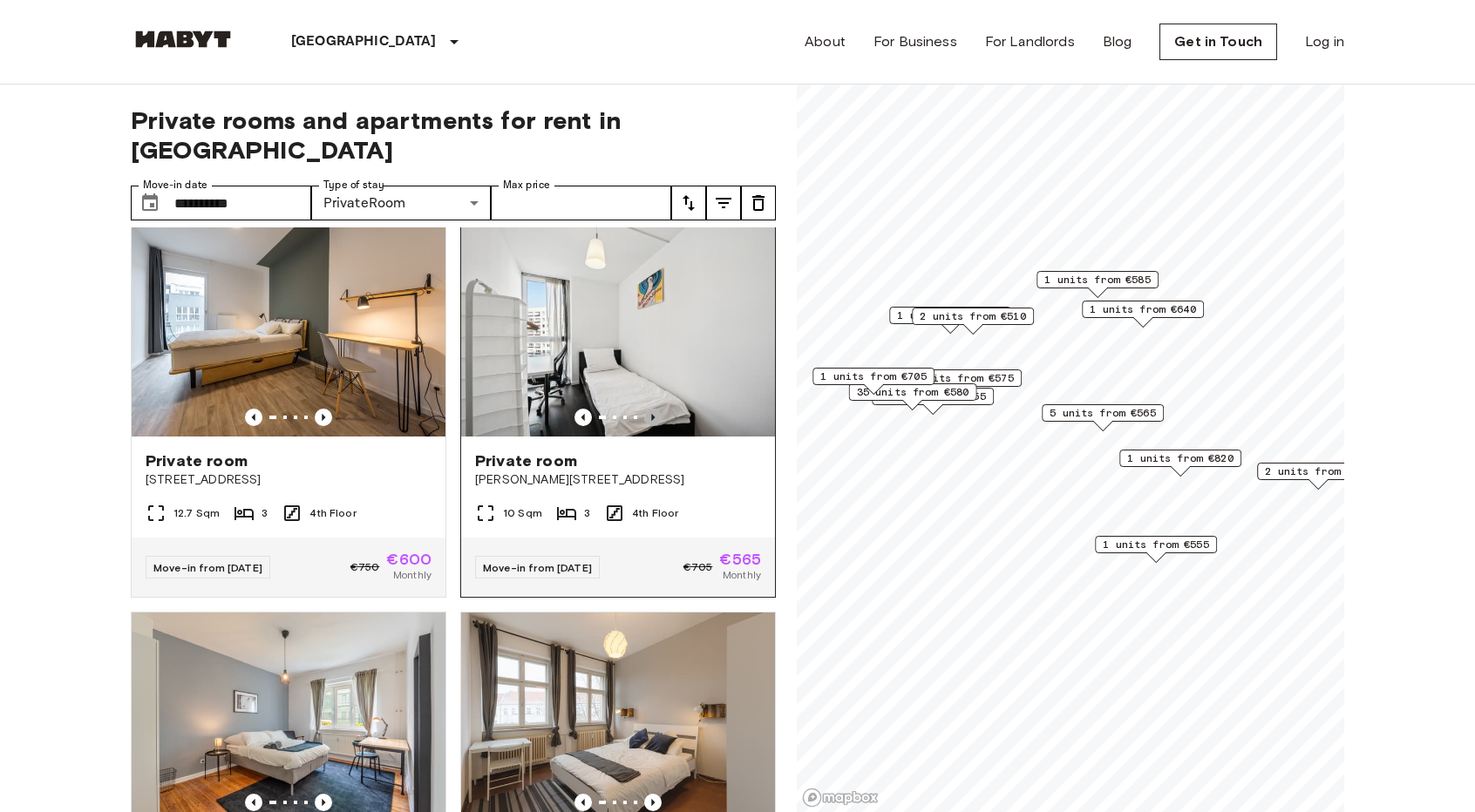
click at [644, 426] on icon "Previous image" at bounding box center [653, 418] width 18 height 18
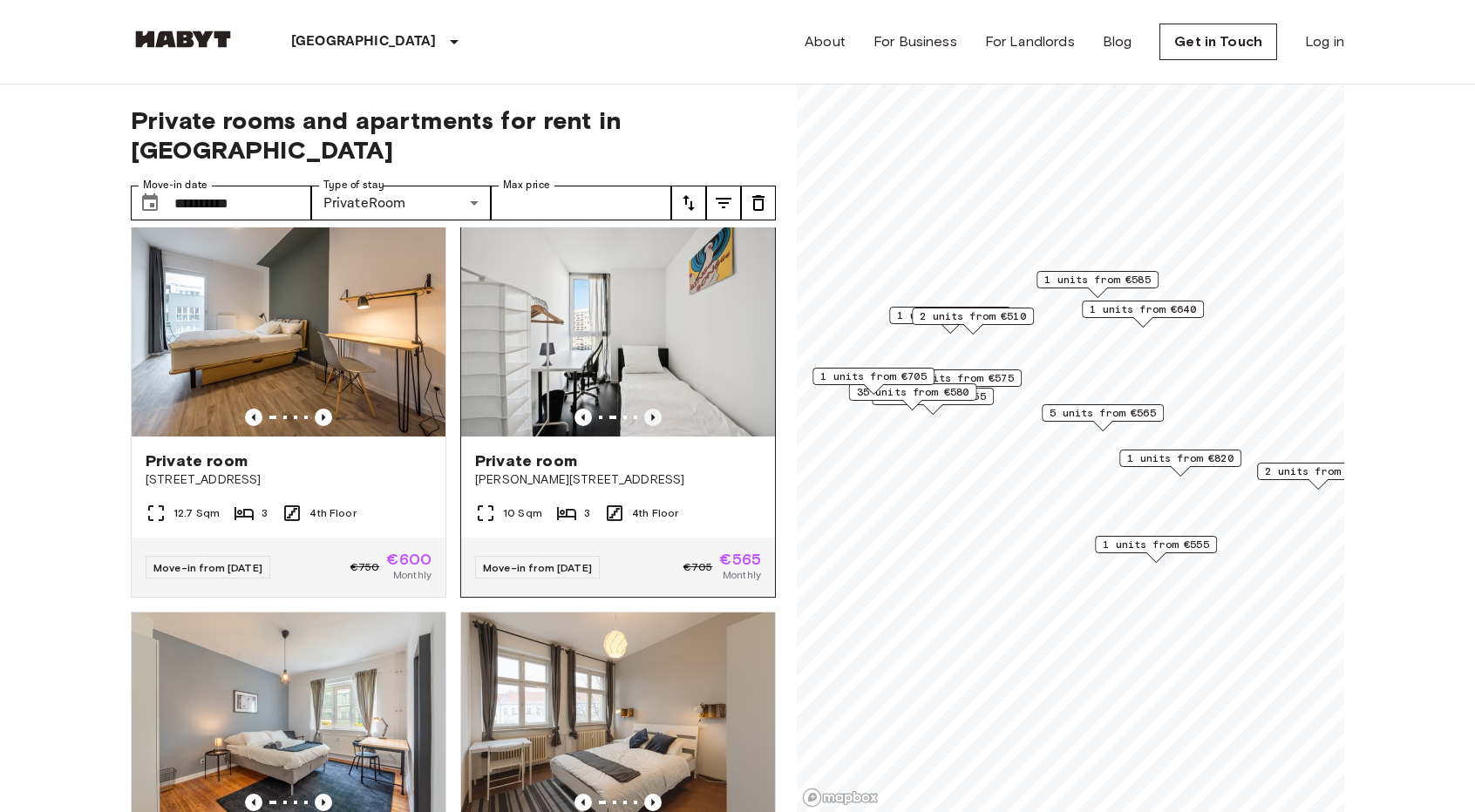
click at [644, 426] on icon "Previous image" at bounding box center [653, 418] width 18 height 18
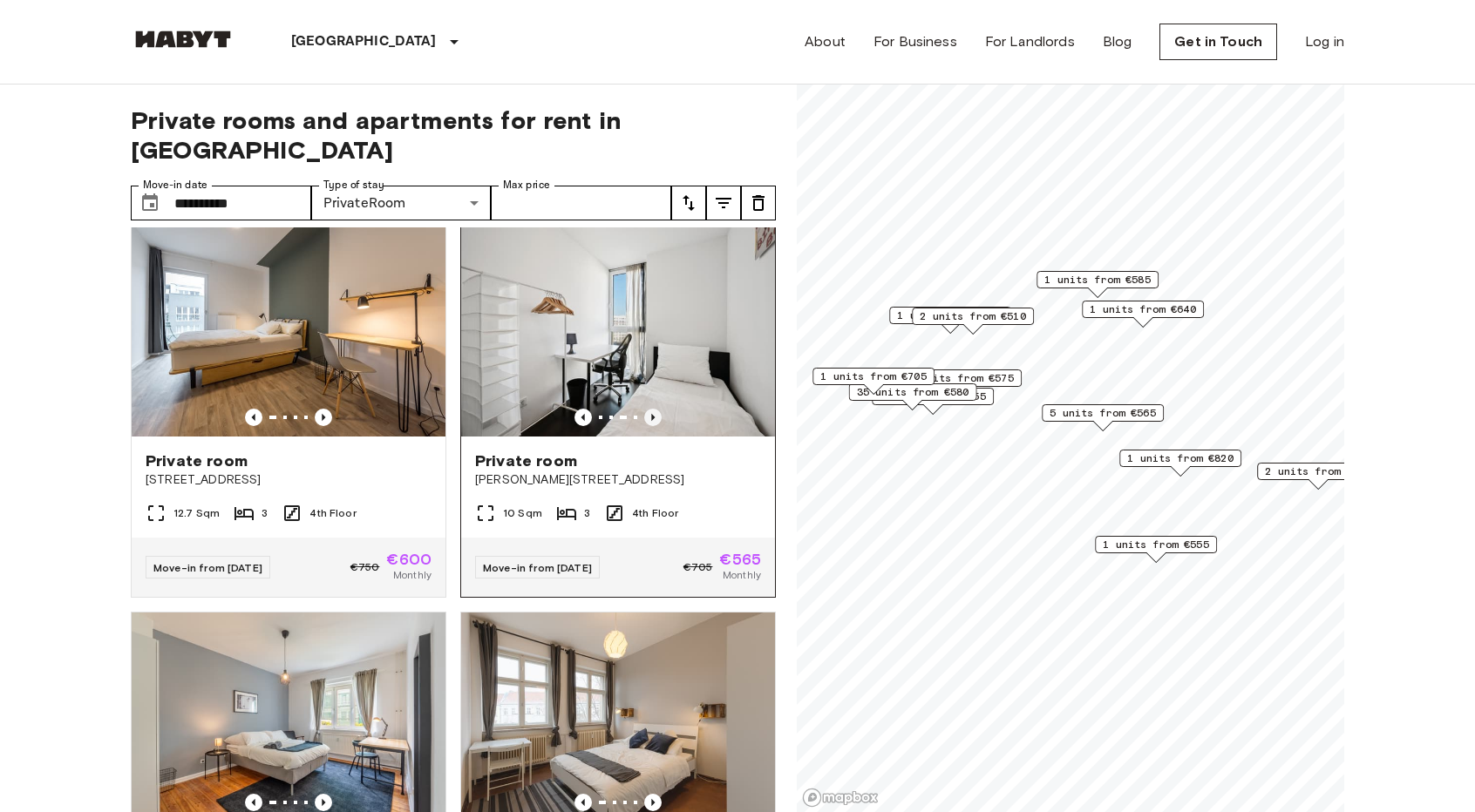
click at [644, 426] on icon "Previous image" at bounding box center [653, 418] width 18 height 18
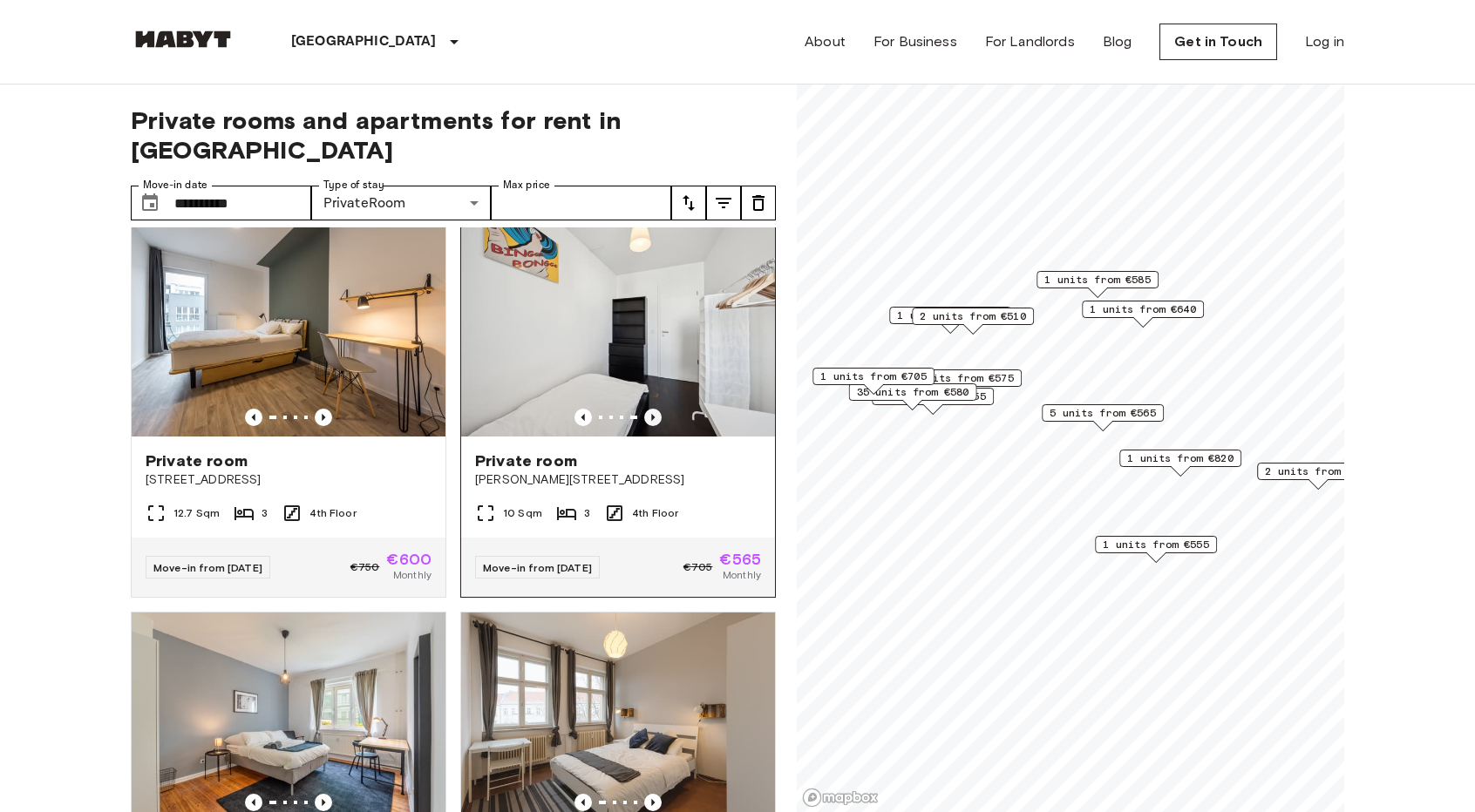
click at [649, 426] on icon "Previous image" at bounding box center [653, 418] width 18 height 18
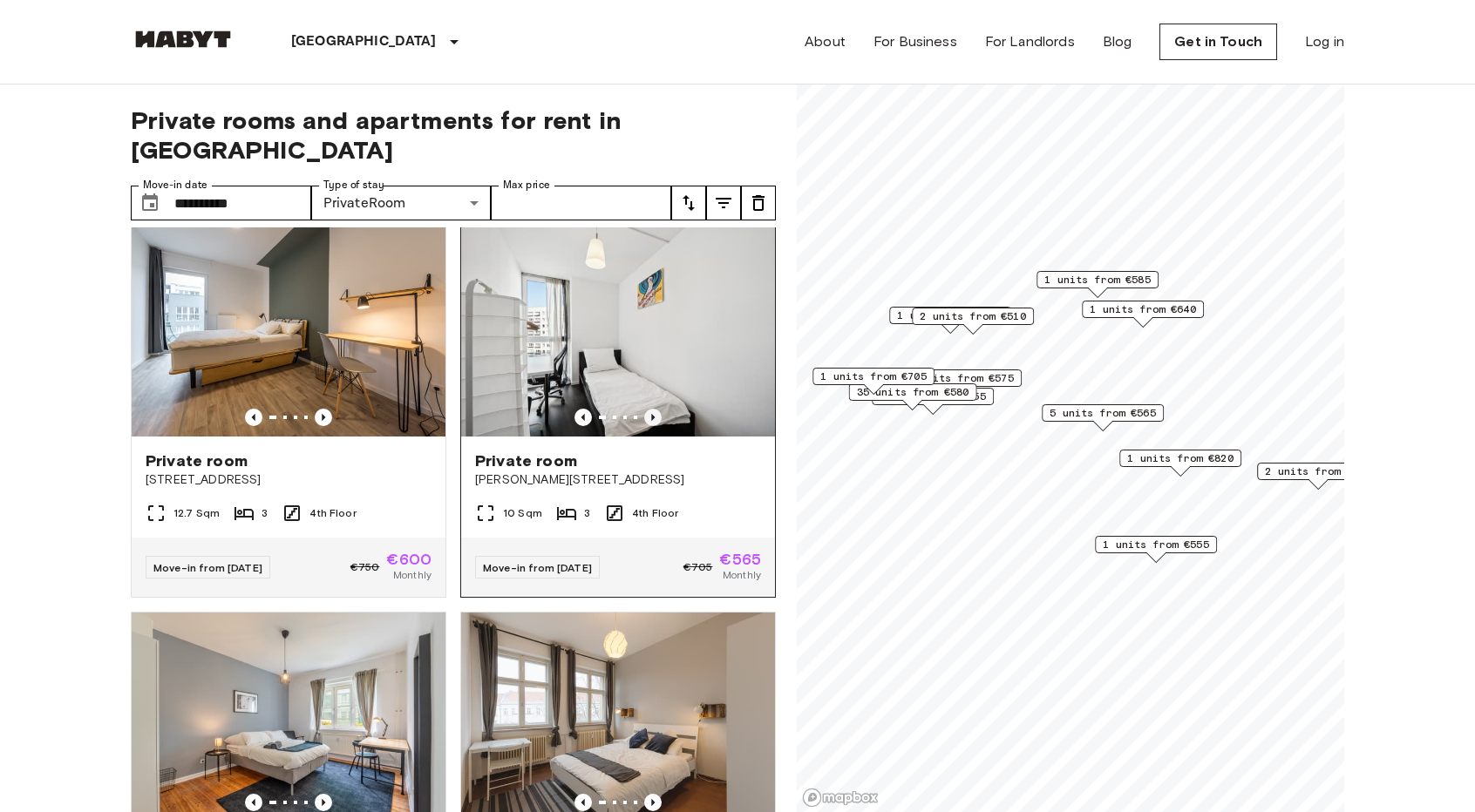
click at [649, 426] on icon "Previous image" at bounding box center [653, 418] width 18 height 18
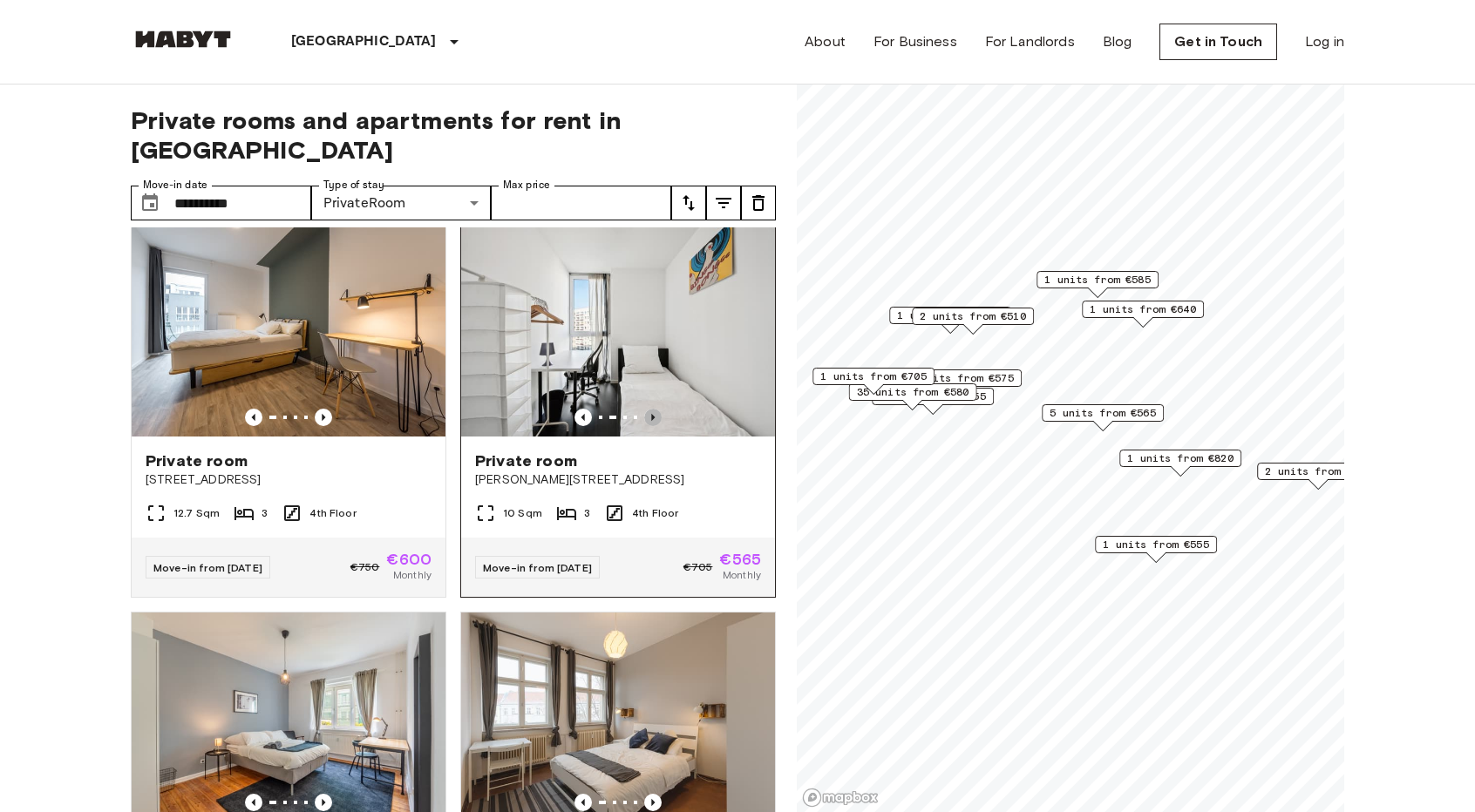
click at [649, 426] on icon "Previous image" at bounding box center [653, 418] width 18 height 18
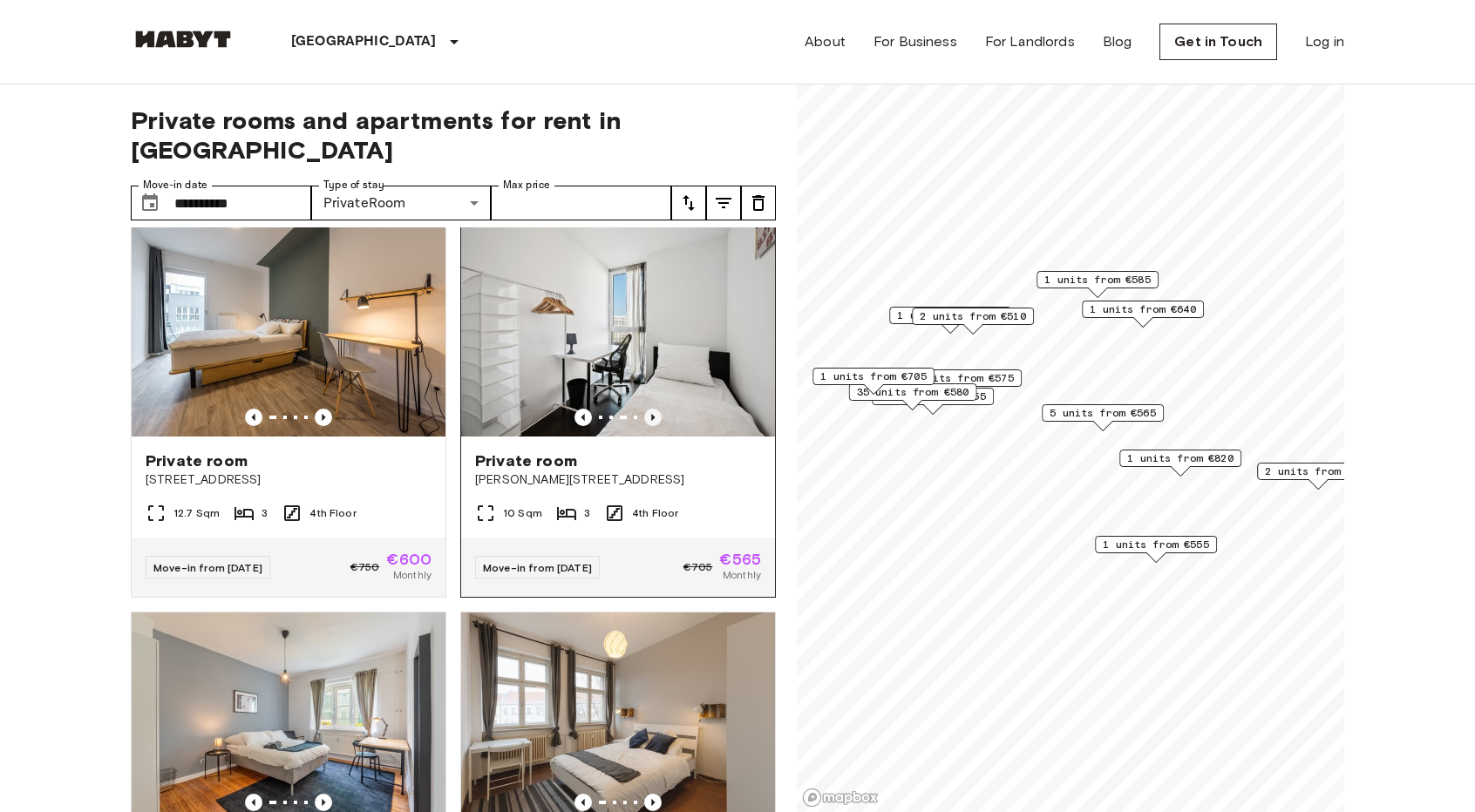
click at [649, 426] on icon "Previous image" at bounding box center [653, 418] width 18 height 18
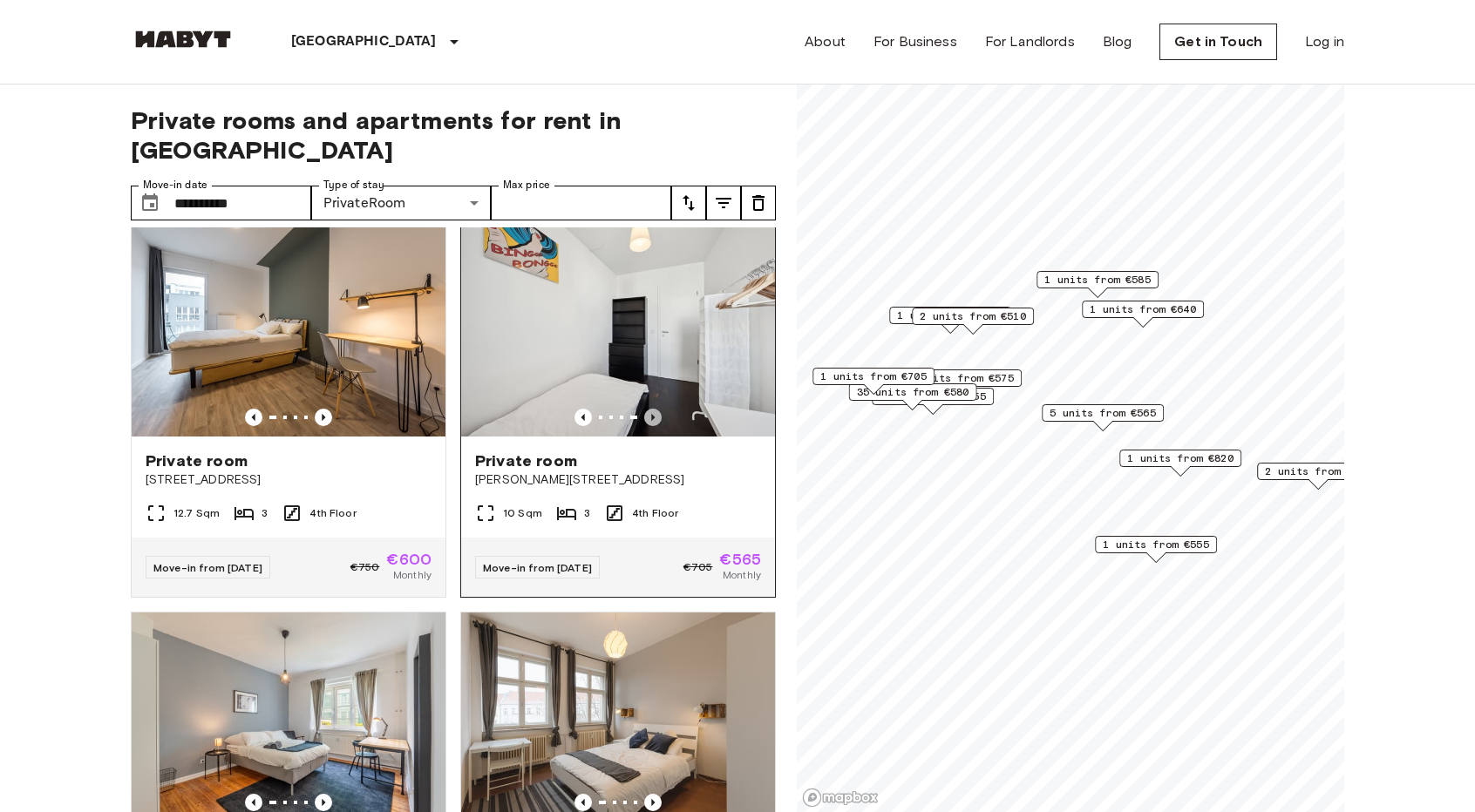
click at [649, 426] on icon "Previous image" at bounding box center [653, 418] width 18 height 18
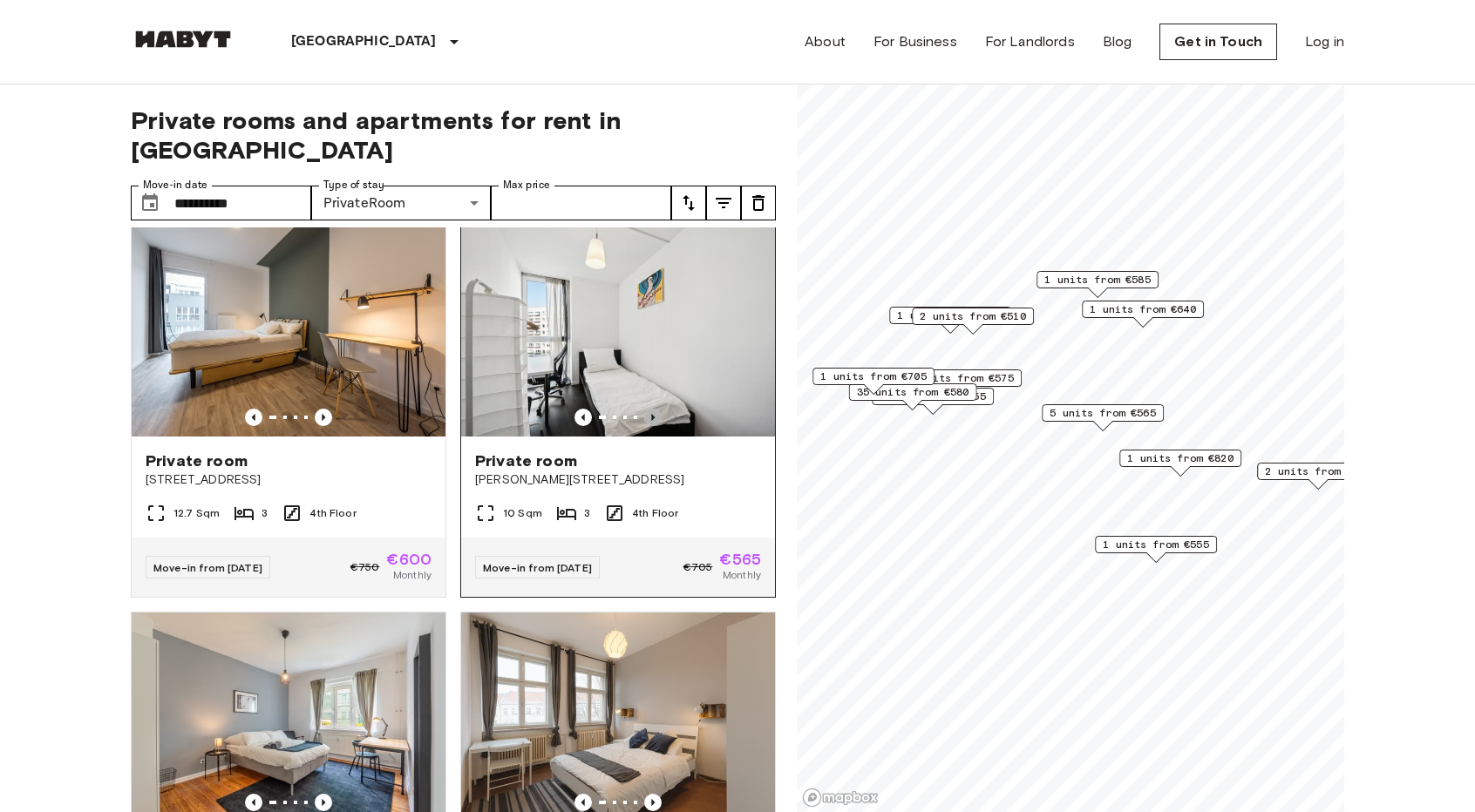
click at [649, 426] on icon "Previous image" at bounding box center [653, 418] width 18 height 18
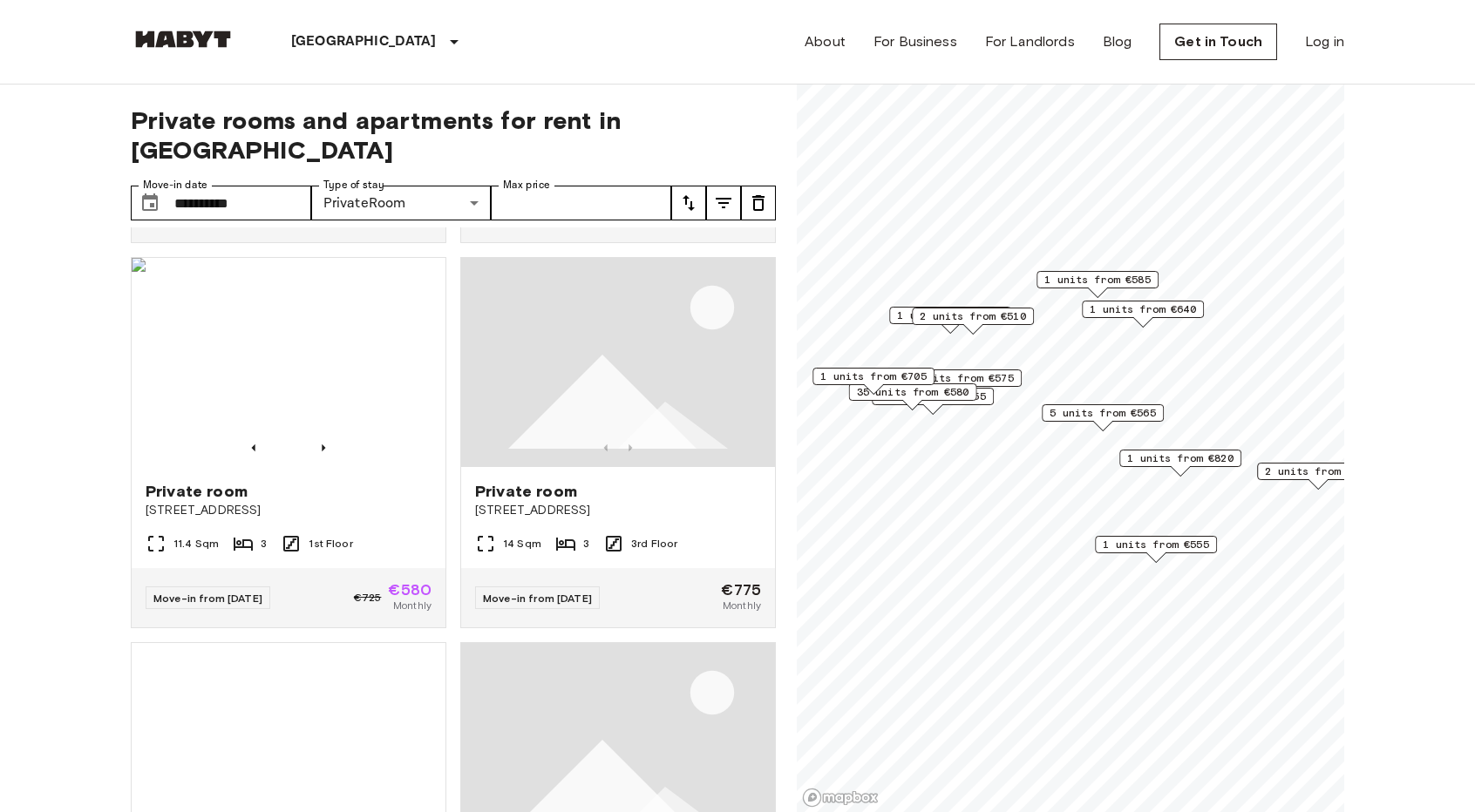
scroll to position [3109, 0]
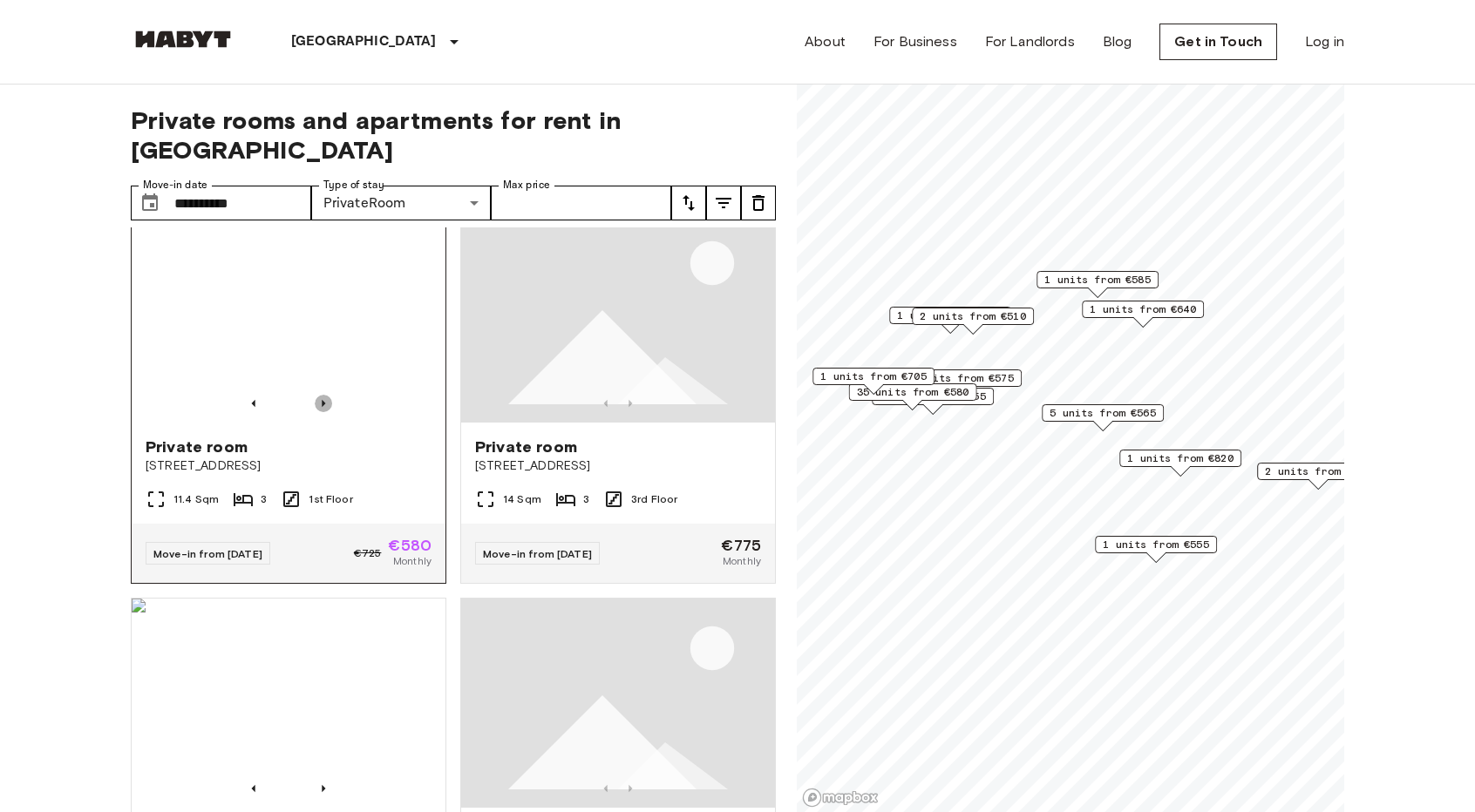
click at [323, 412] on icon "Previous image" at bounding box center [323, 403] width 18 height 18
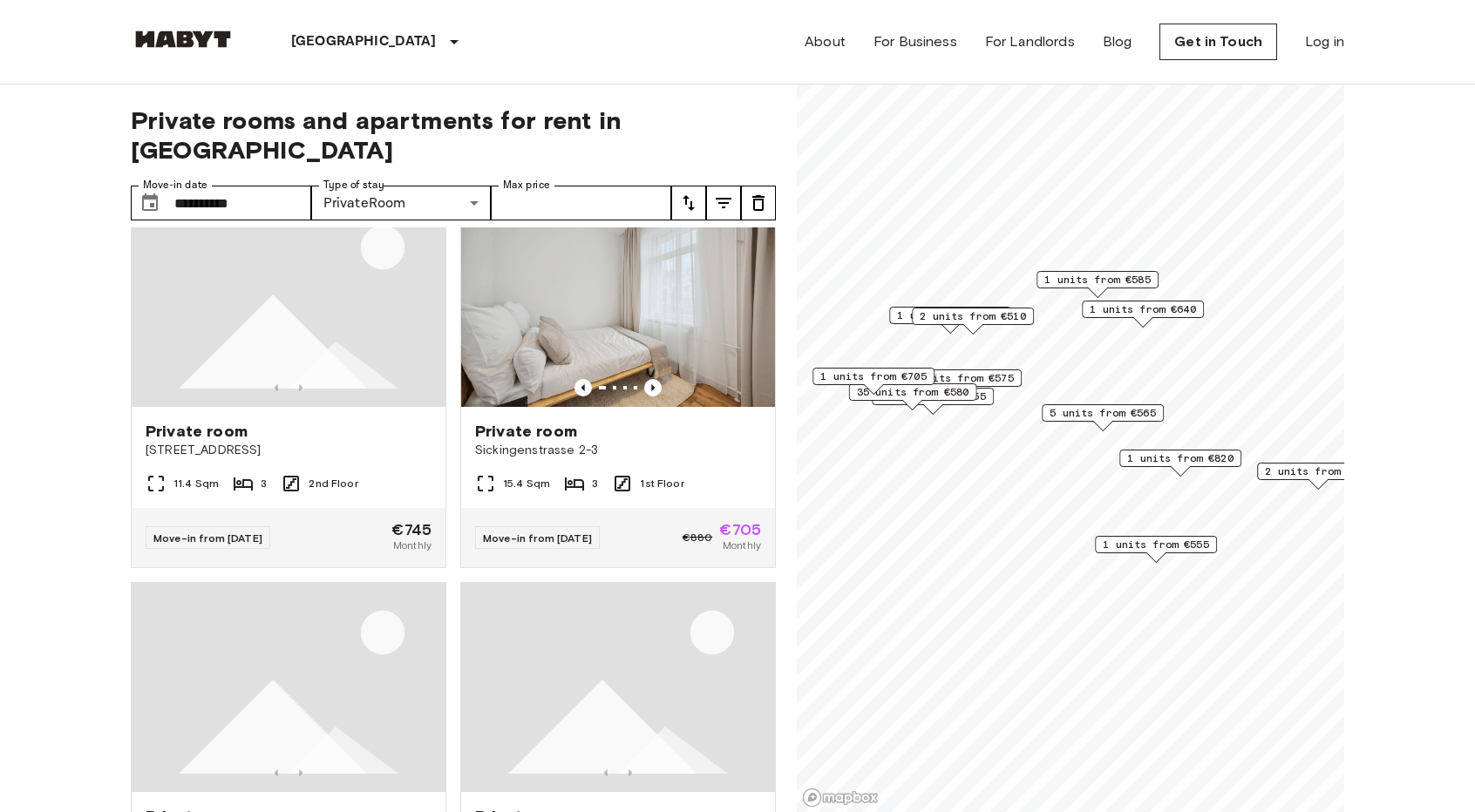
scroll to position [4679, 0]
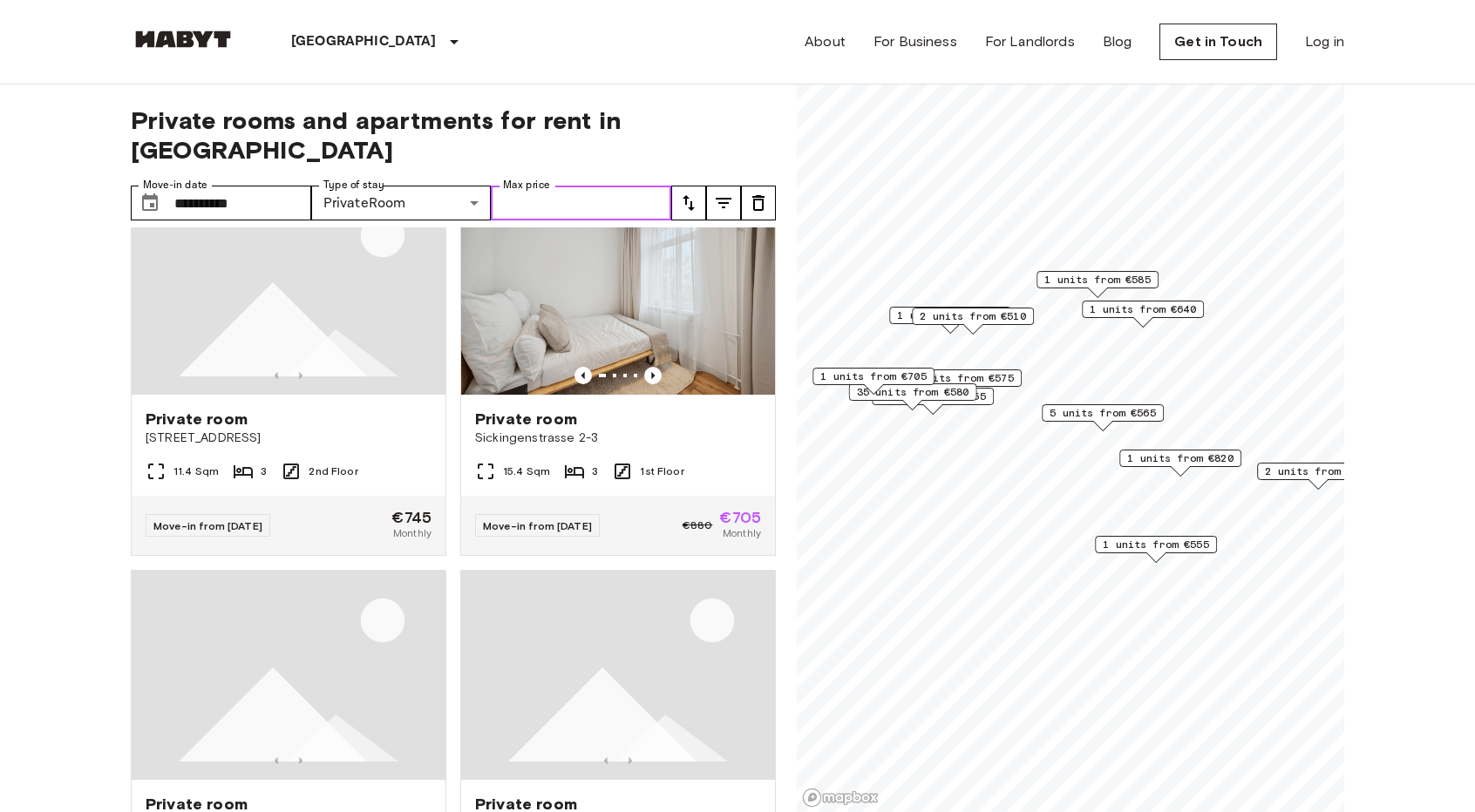
click at [552, 185] on input "Max price" at bounding box center [581, 203] width 181 height 35
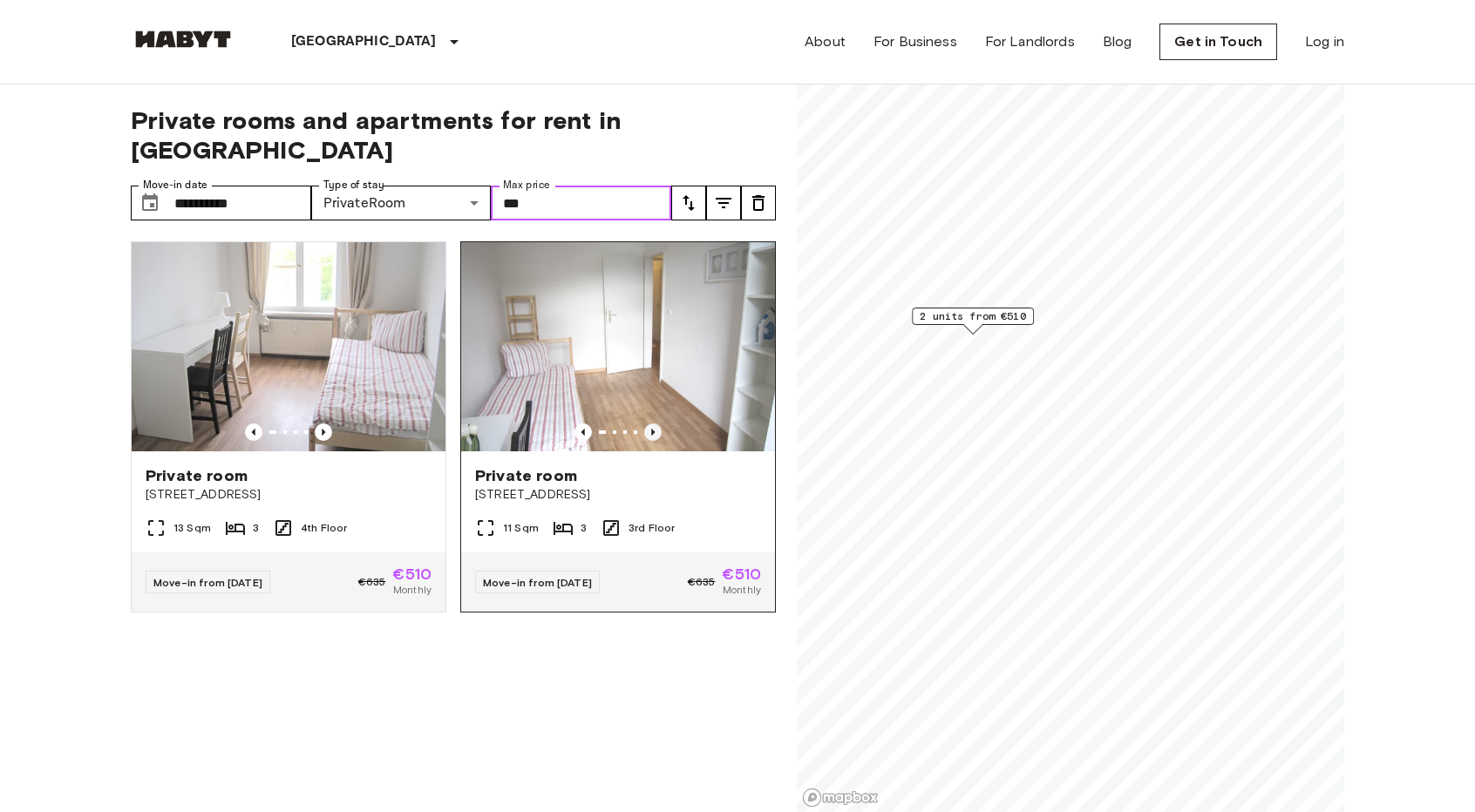
click at [645, 424] on icon "Previous image" at bounding box center [653, 432] width 18 height 18
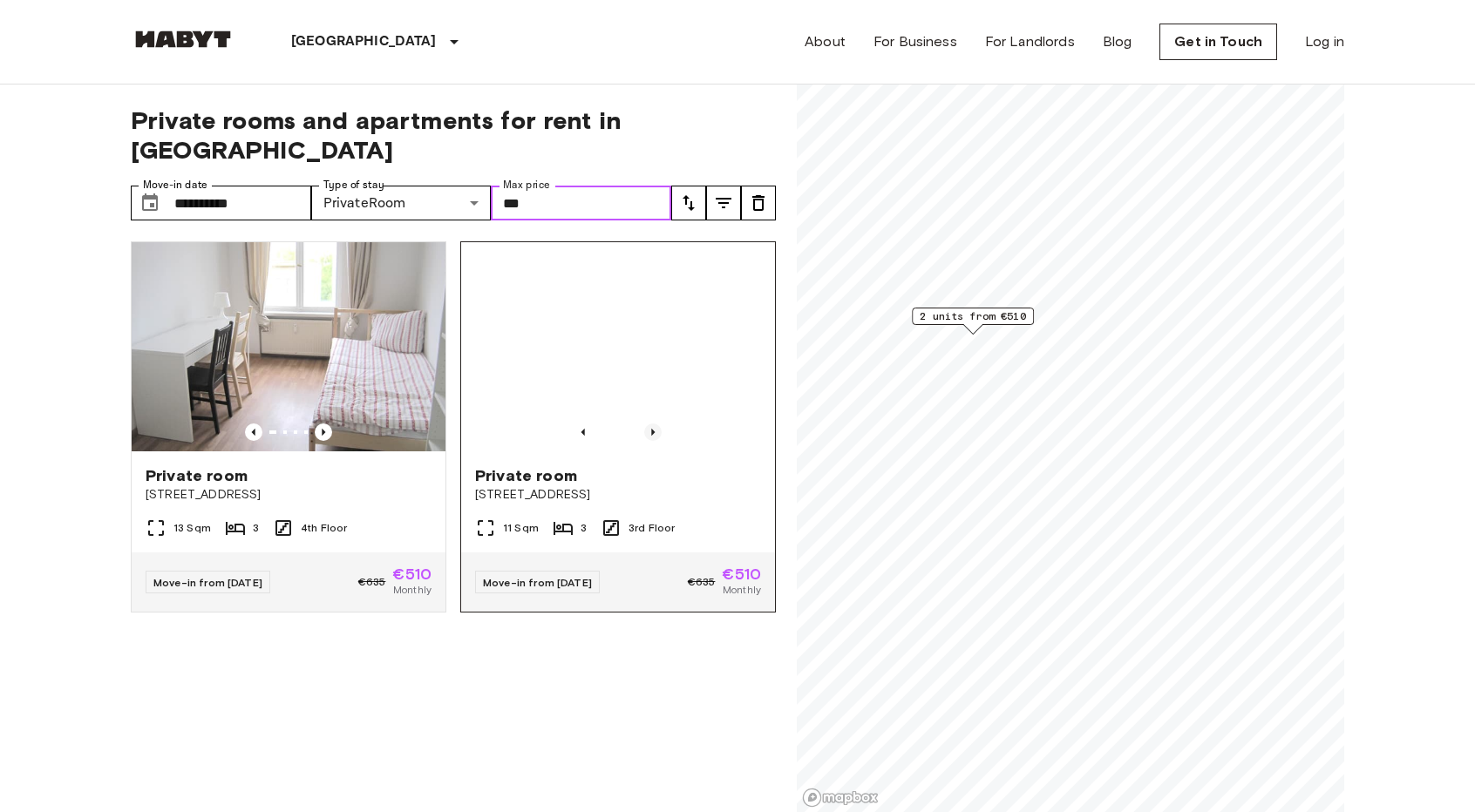
click at [645, 424] on icon "Previous image" at bounding box center [653, 432] width 18 height 18
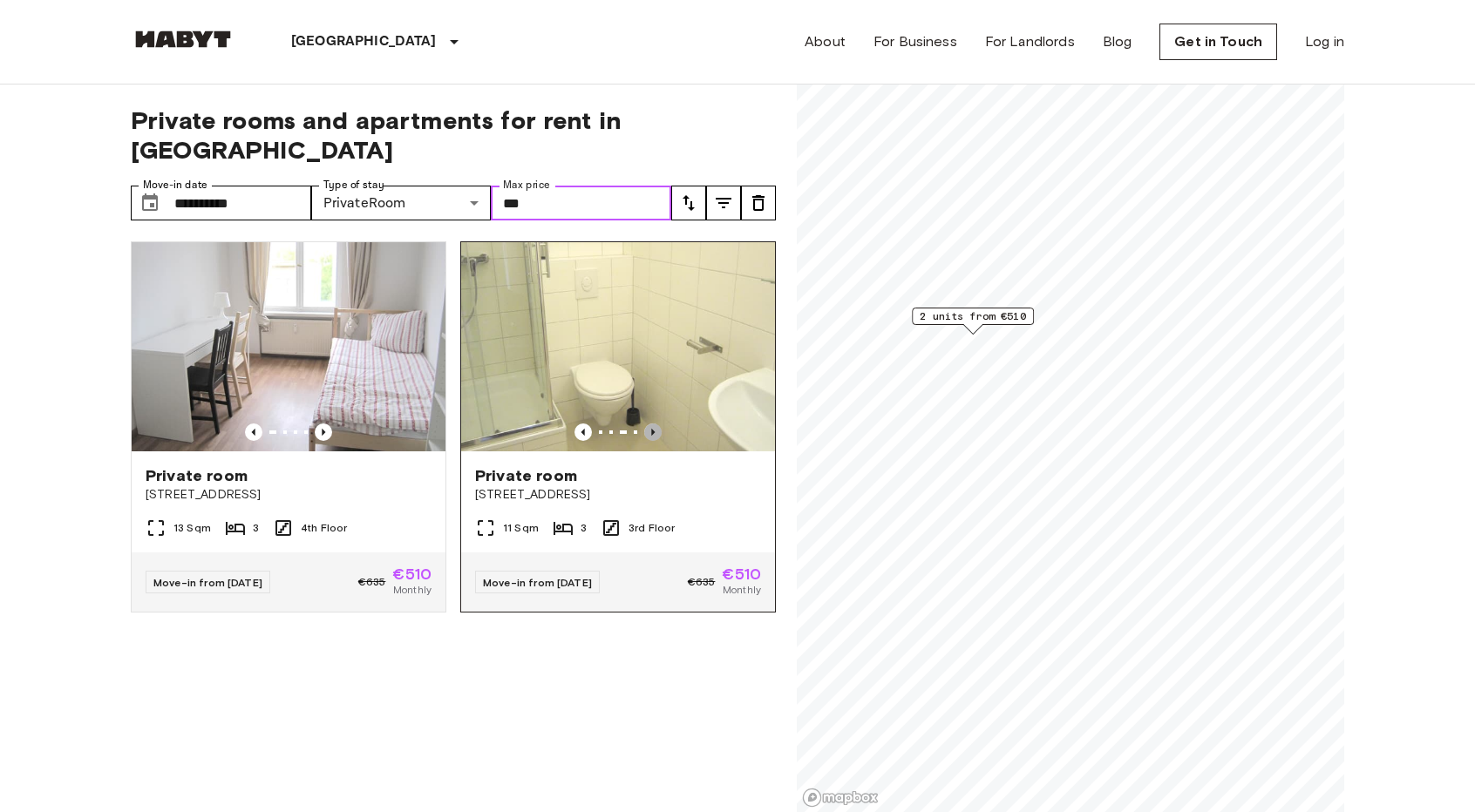
click at [645, 424] on icon "Previous image" at bounding box center [653, 432] width 18 height 18
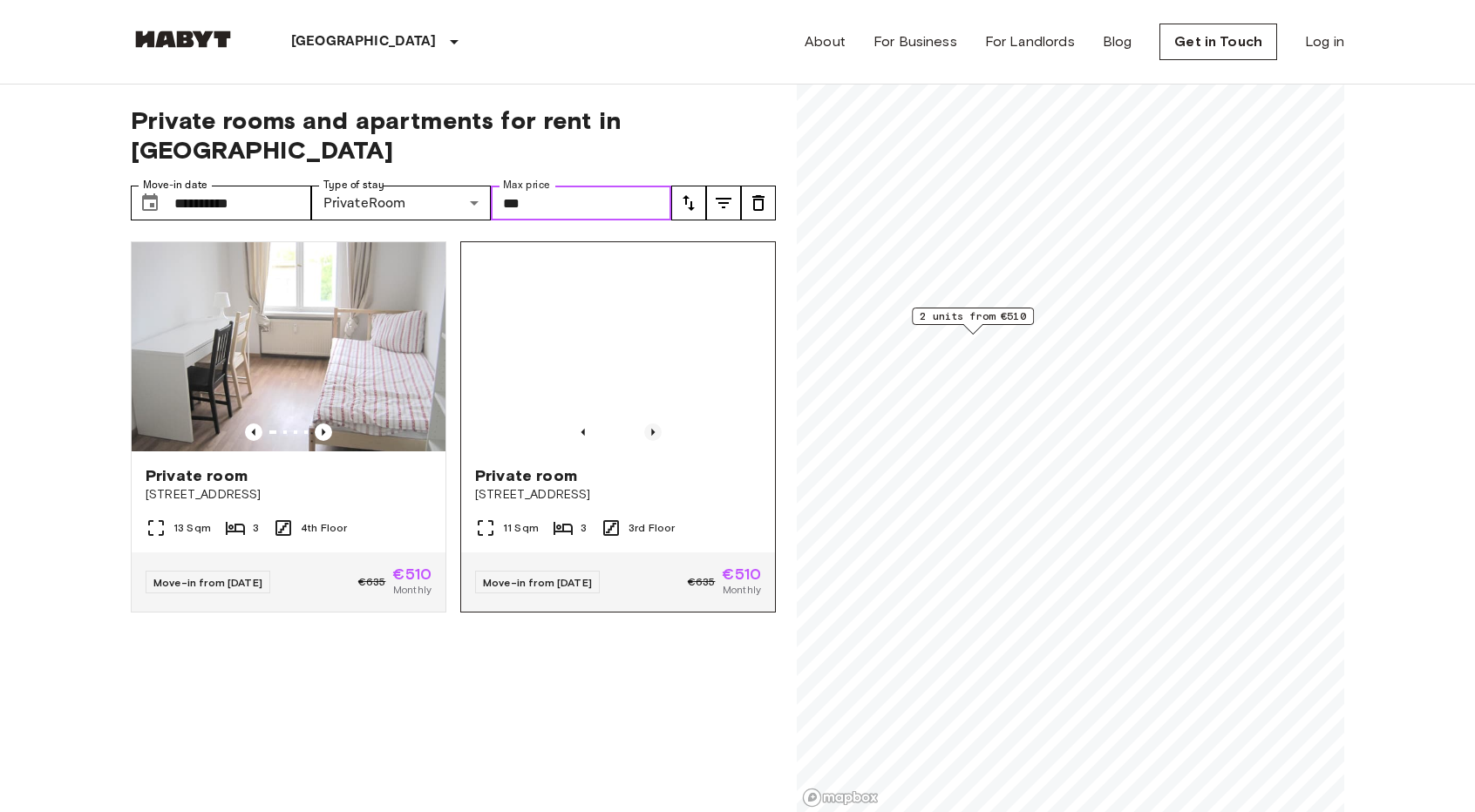
click at [645, 424] on icon "Previous image" at bounding box center [653, 432] width 18 height 18
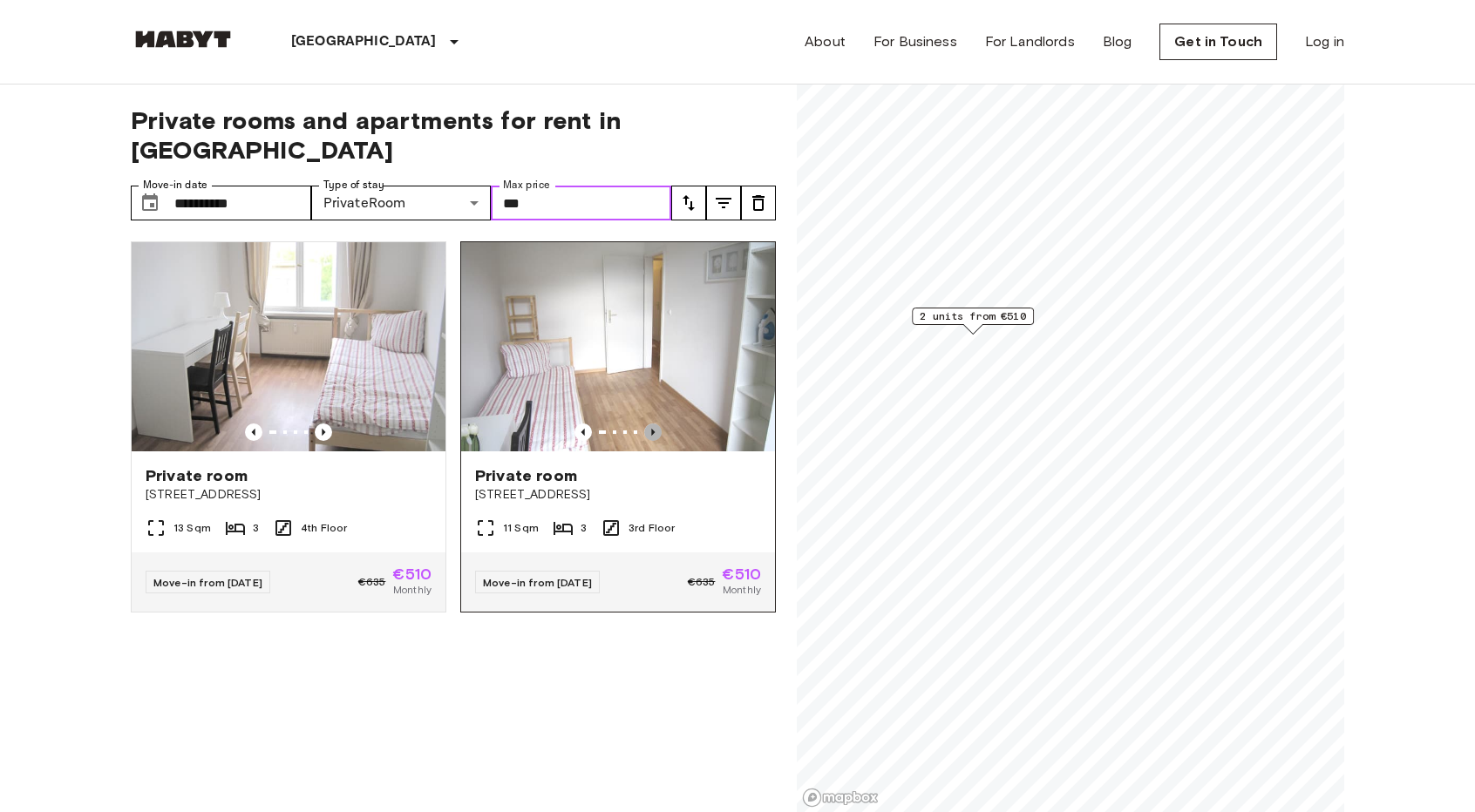
click at [645, 424] on icon "Previous image" at bounding box center [653, 432] width 18 height 18
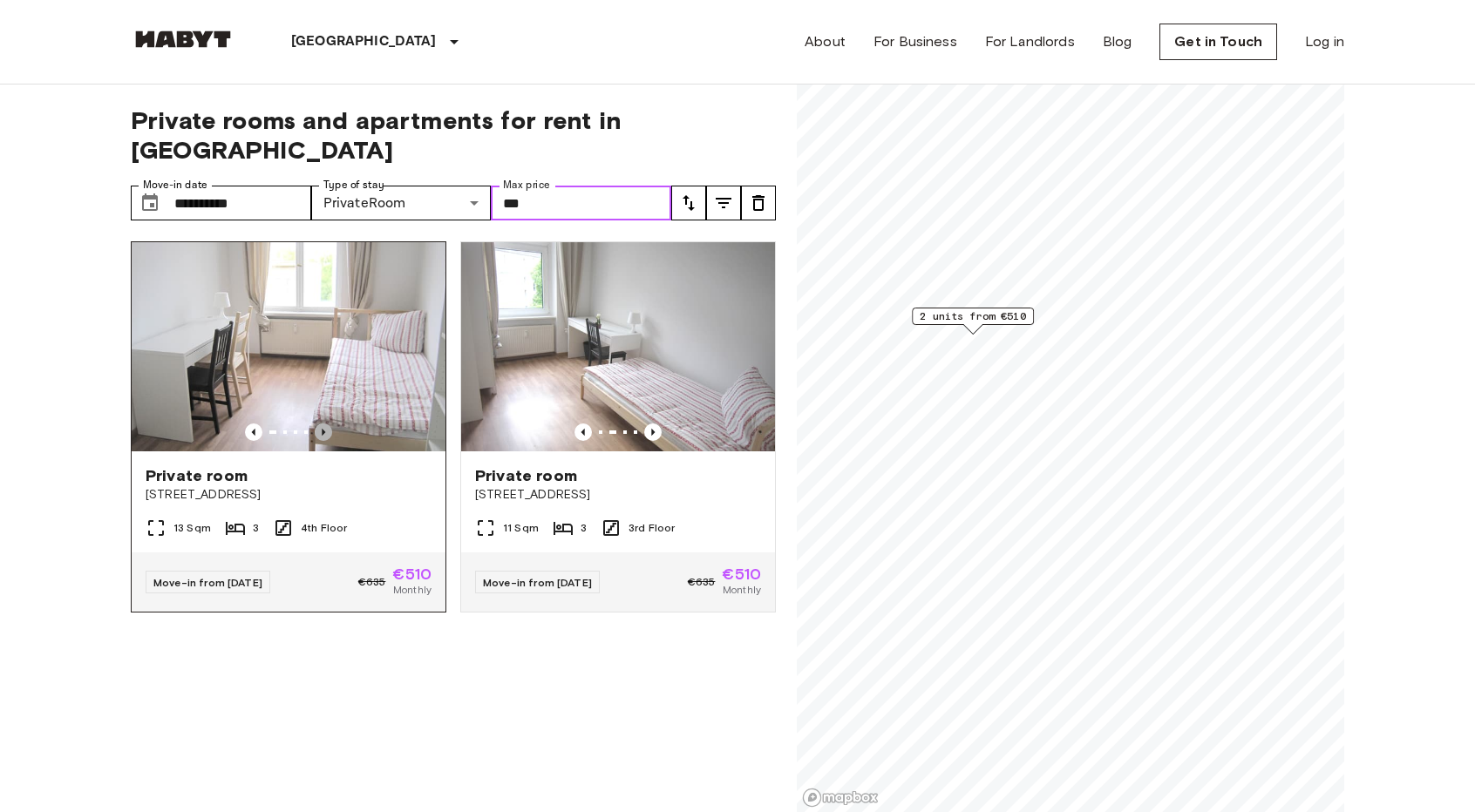
click at [318, 424] on icon "Previous image" at bounding box center [323, 432] width 18 height 18
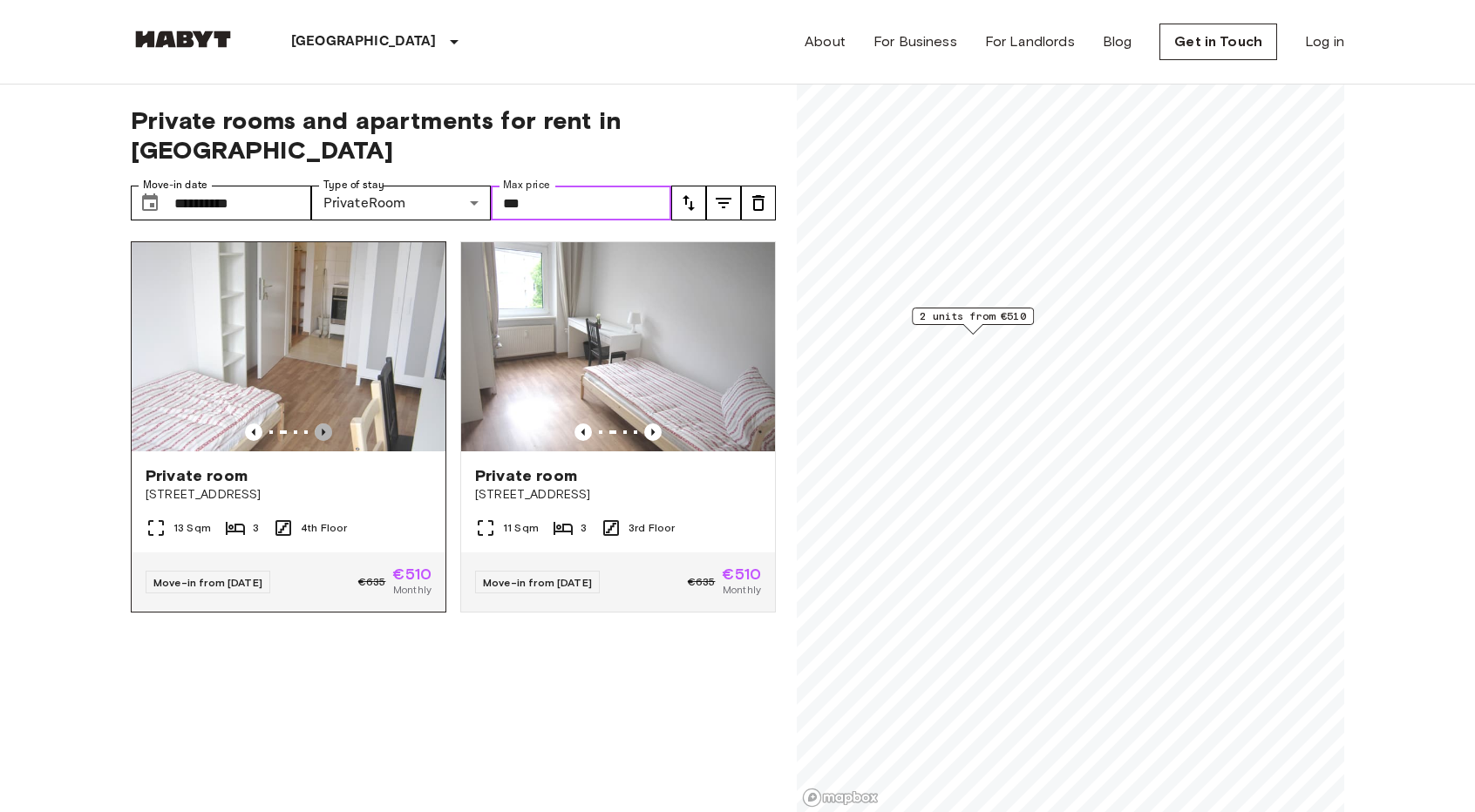
click at [318, 424] on icon "Previous image" at bounding box center [323, 432] width 18 height 18
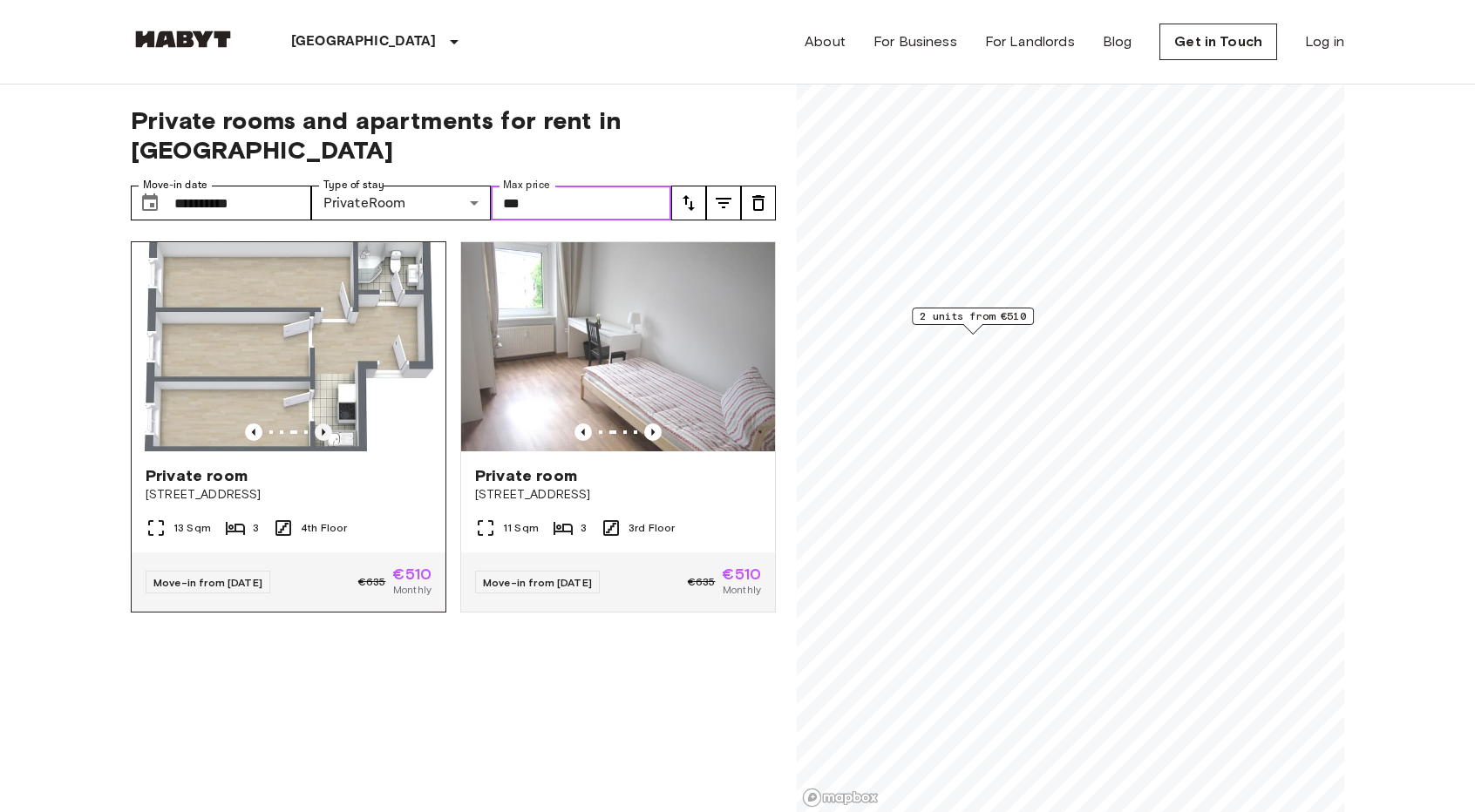
click at [318, 424] on icon "Previous image" at bounding box center [323, 432] width 18 height 18
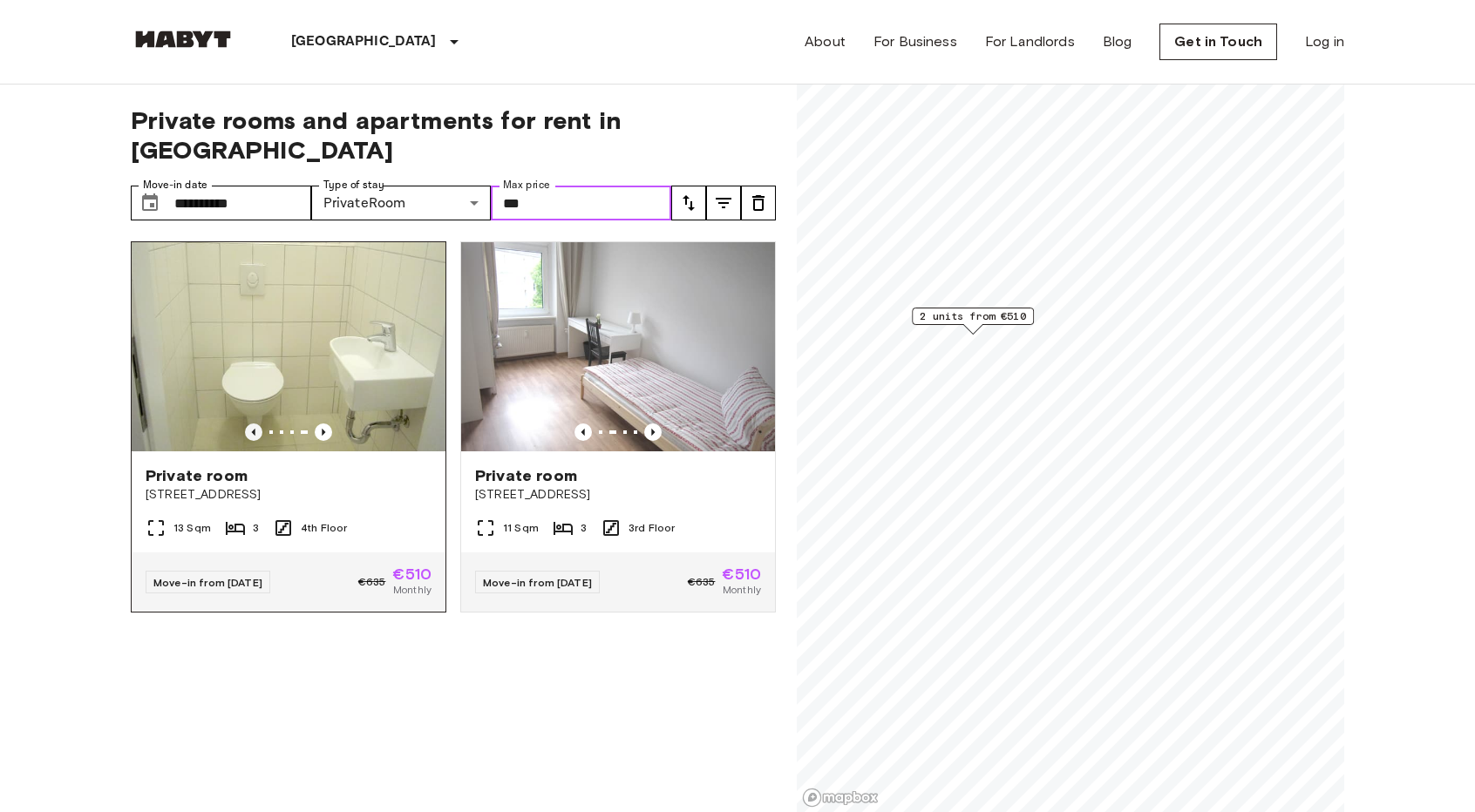
click at [251, 424] on icon "Previous image" at bounding box center [254, 432] width 18 height 18
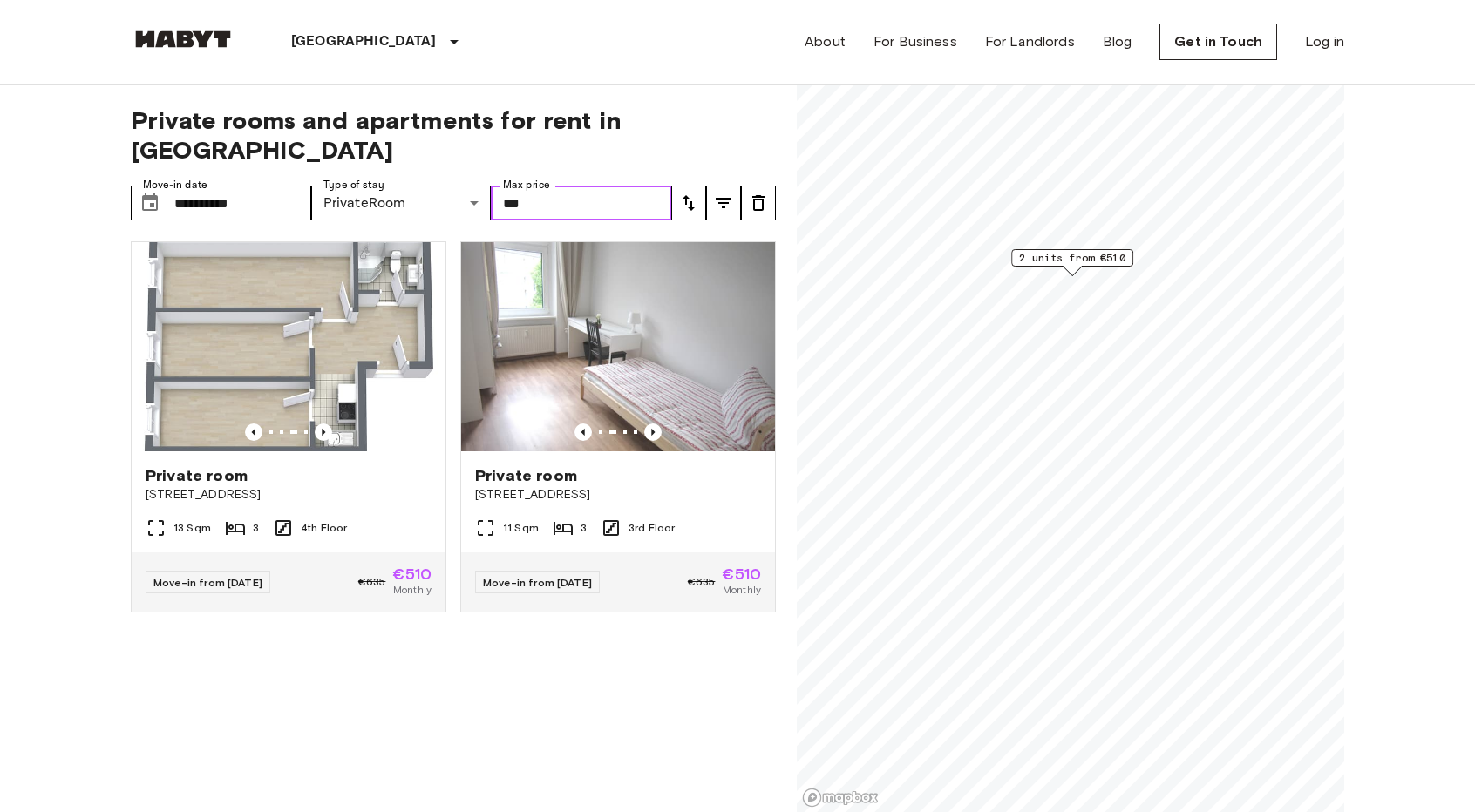
click at [573, 185] on input "***" at bounding box center [581, 203] width 181 height 35
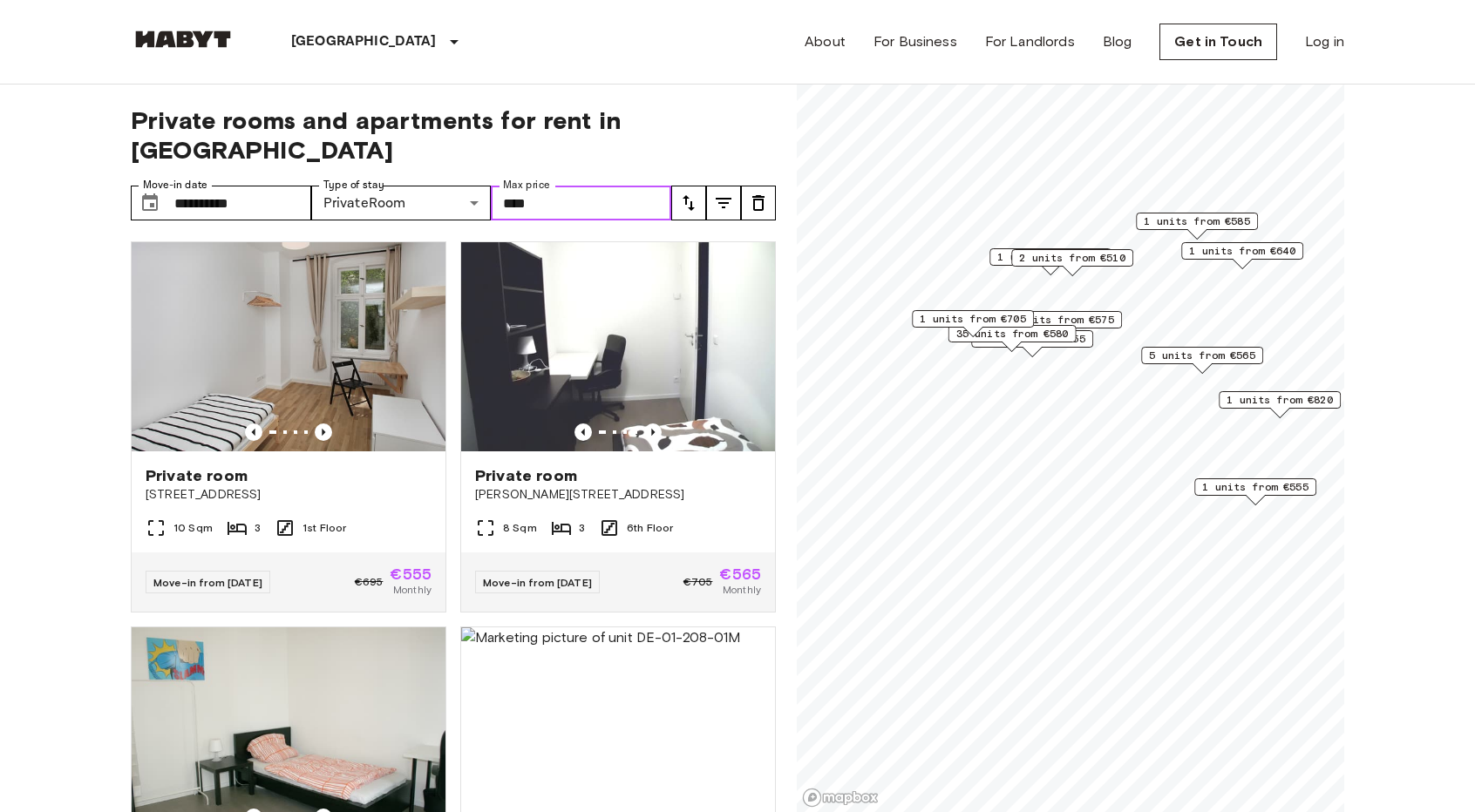
click at [511, 185] on input "****" at bounding box center [581, 203] width 181 height 35
type input "***"
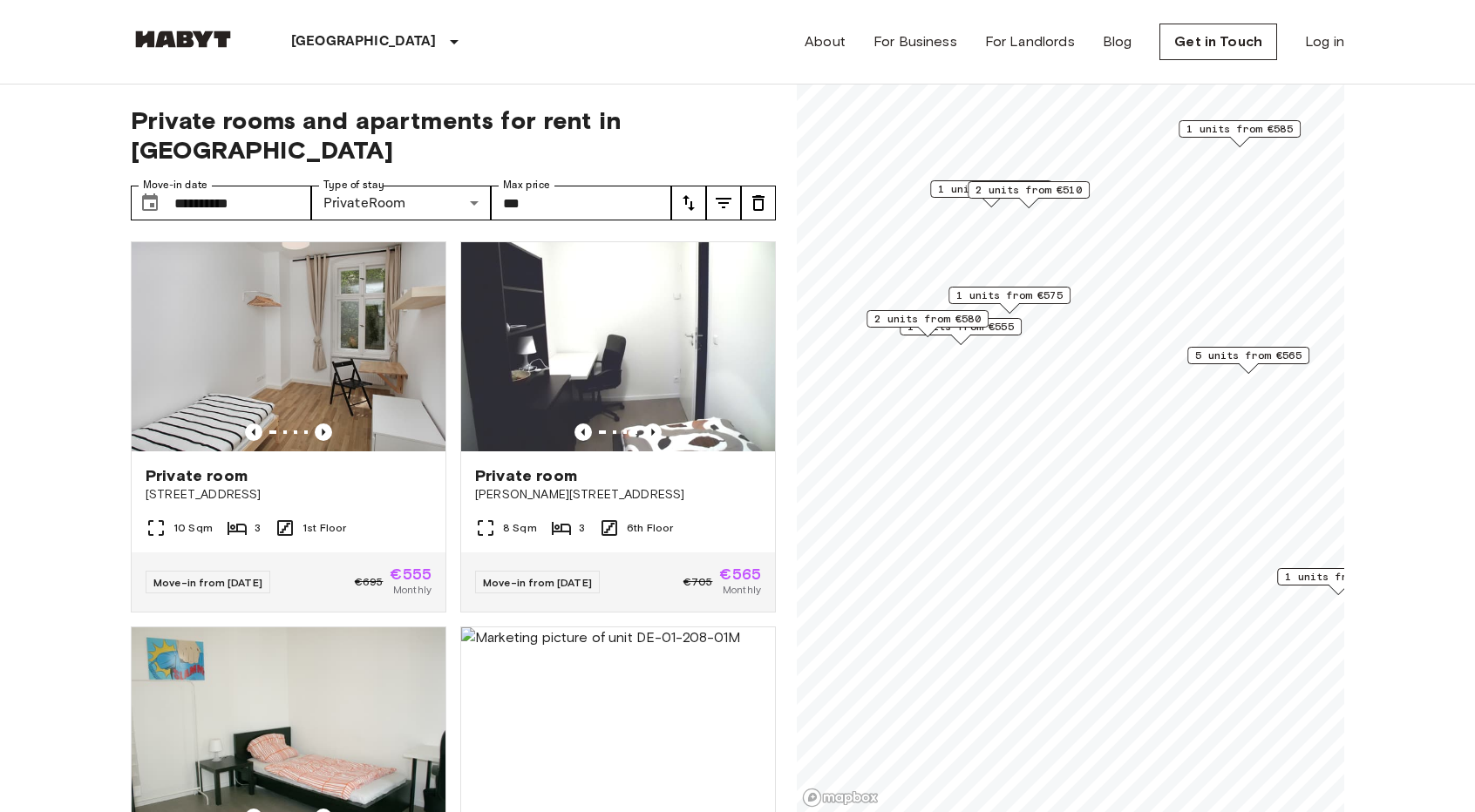
click at [1011, 325] on span "1 units from €555" at bounding box center [960, 327] width 106 height 16
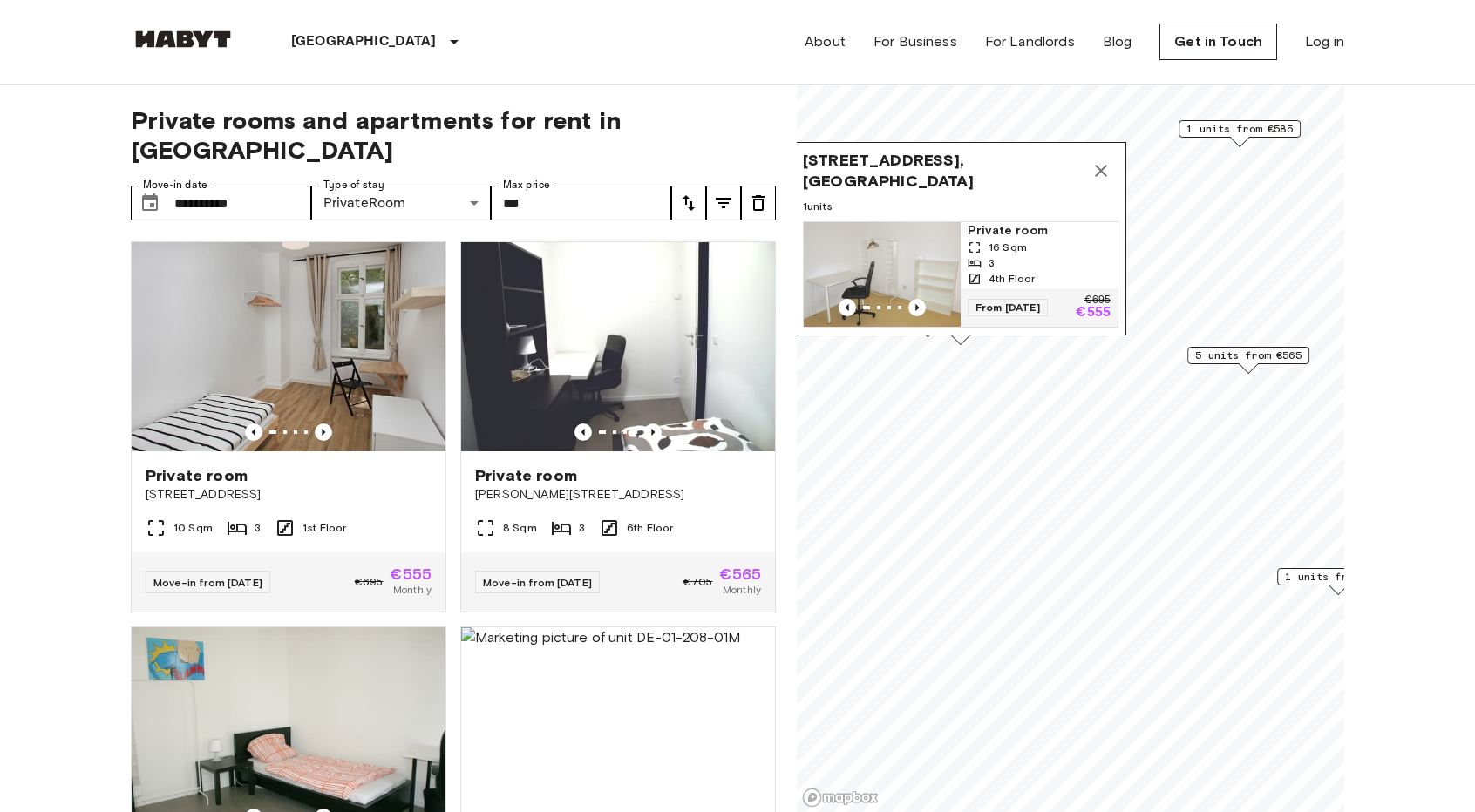
click at [1103, 168] on icon "Map marker" at bounding box center [1100, 170] width 20 height 20
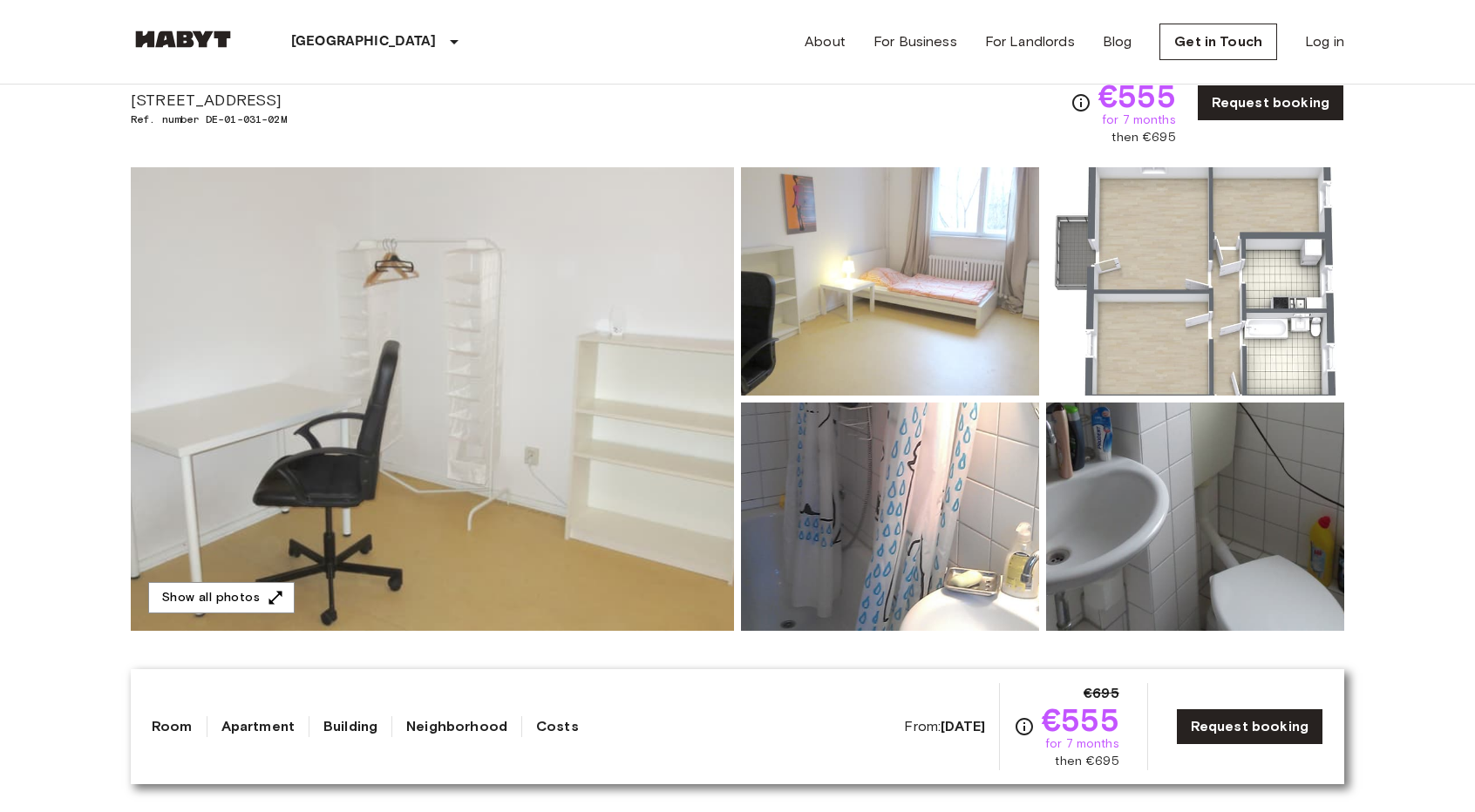
scroll to position [87, 0]
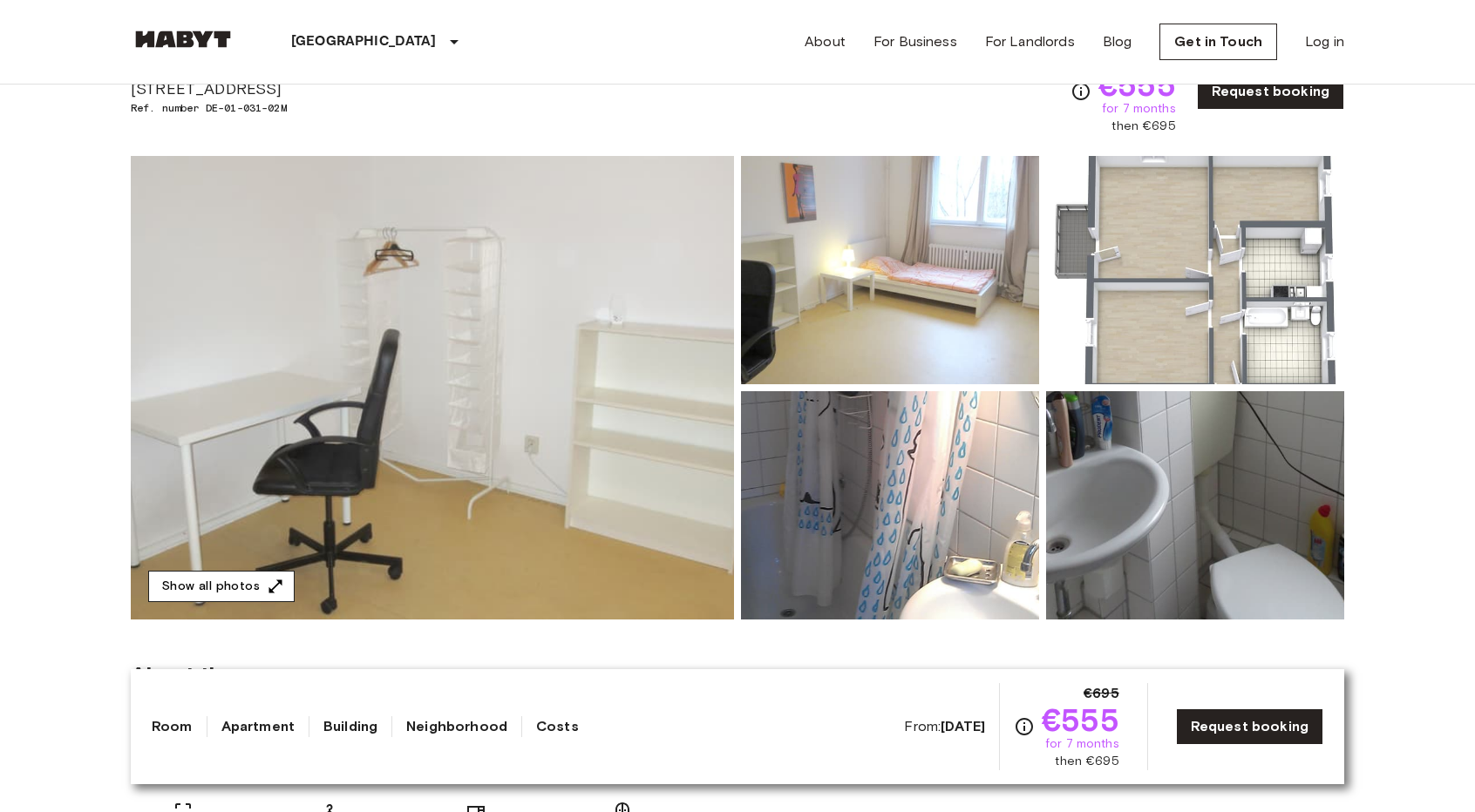
click at [250, 587] on button "Show all photos" at bounding box center [222, 587] width 146 height 32
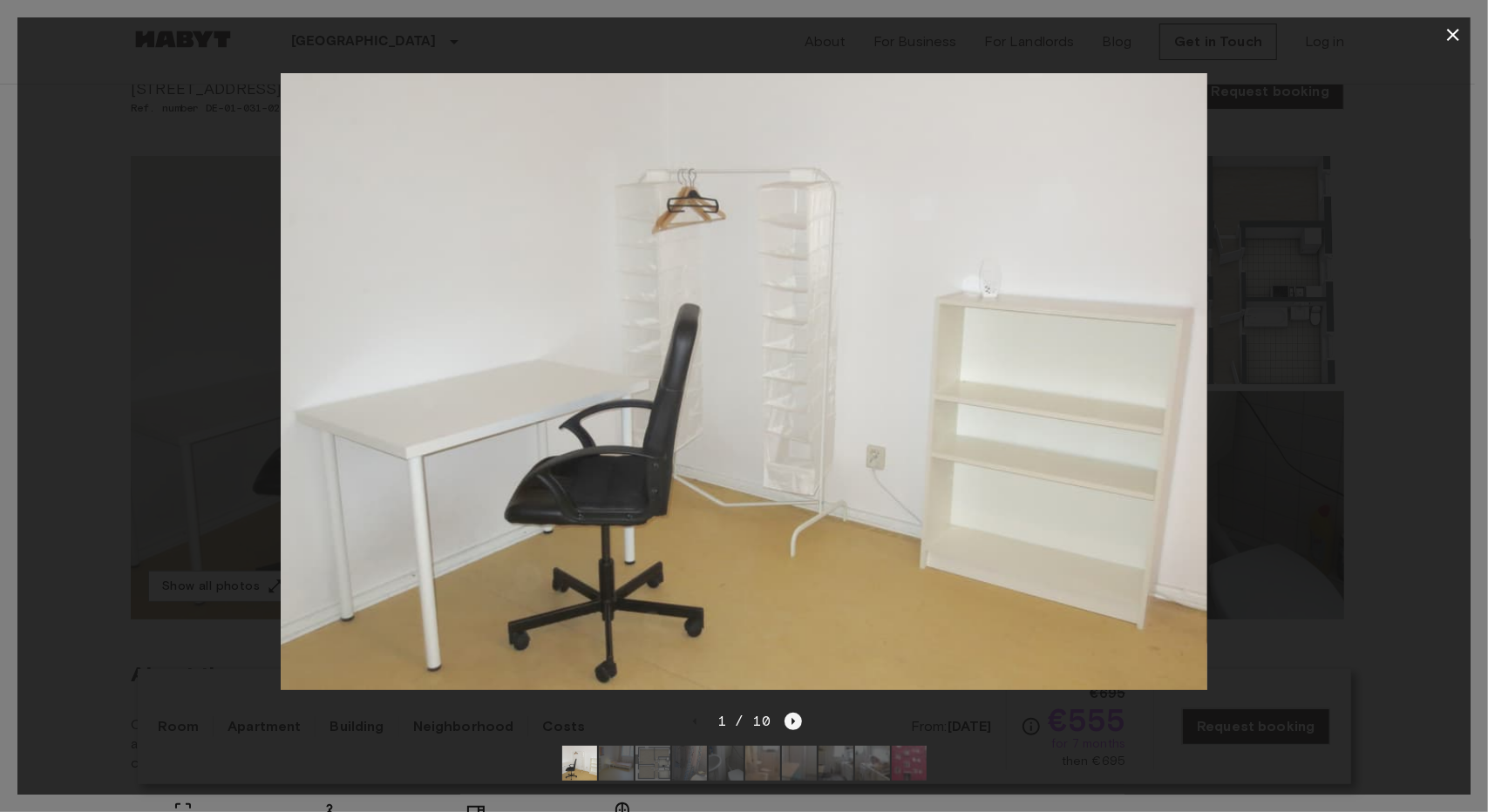
click at [792, 712] on icon "Next image" at bounding box center [794, 721] width 18 height 18
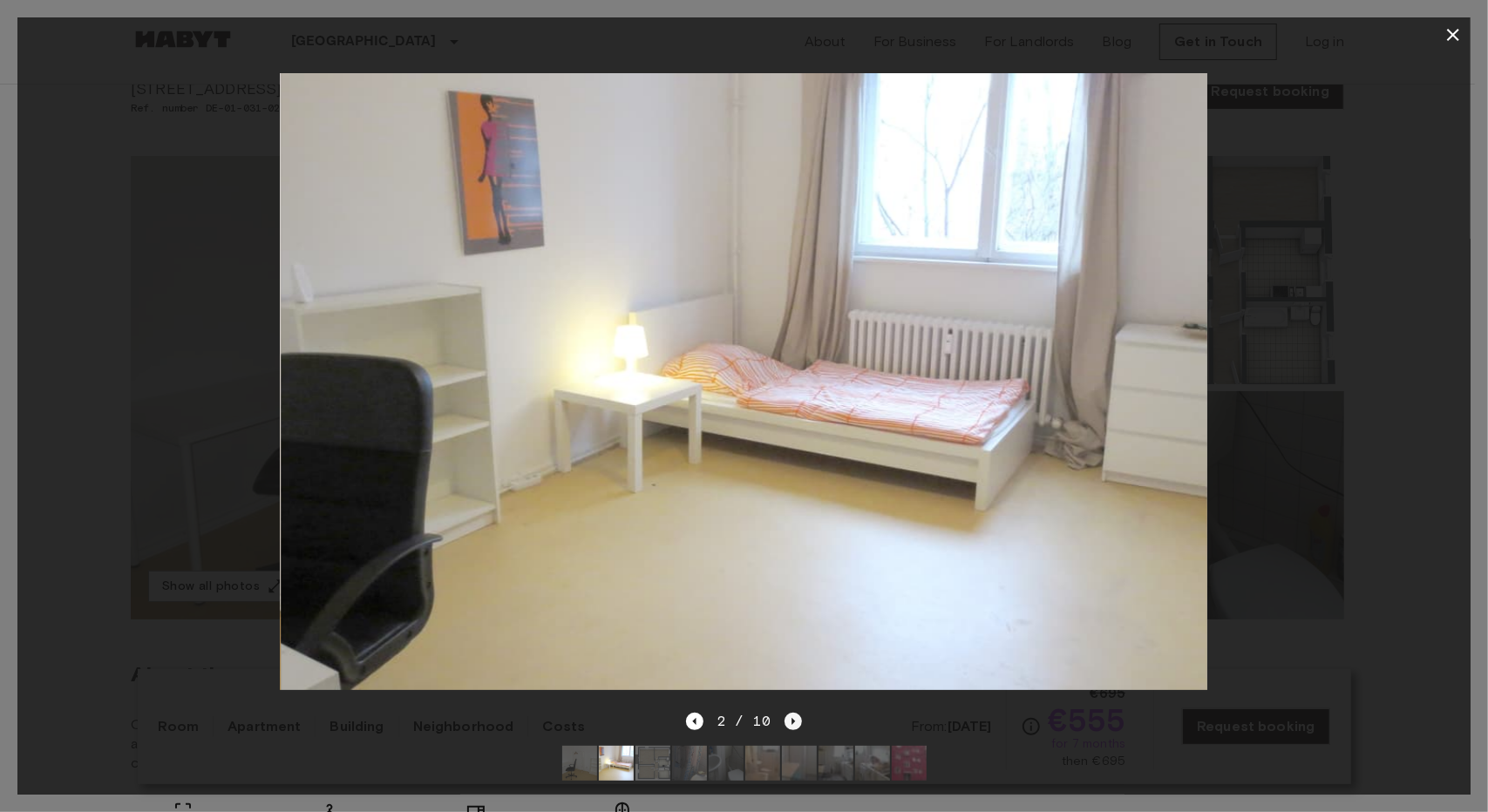
click at [792, 712] on icon "Next image" at bounding box center [794, 721] width 18 height 18
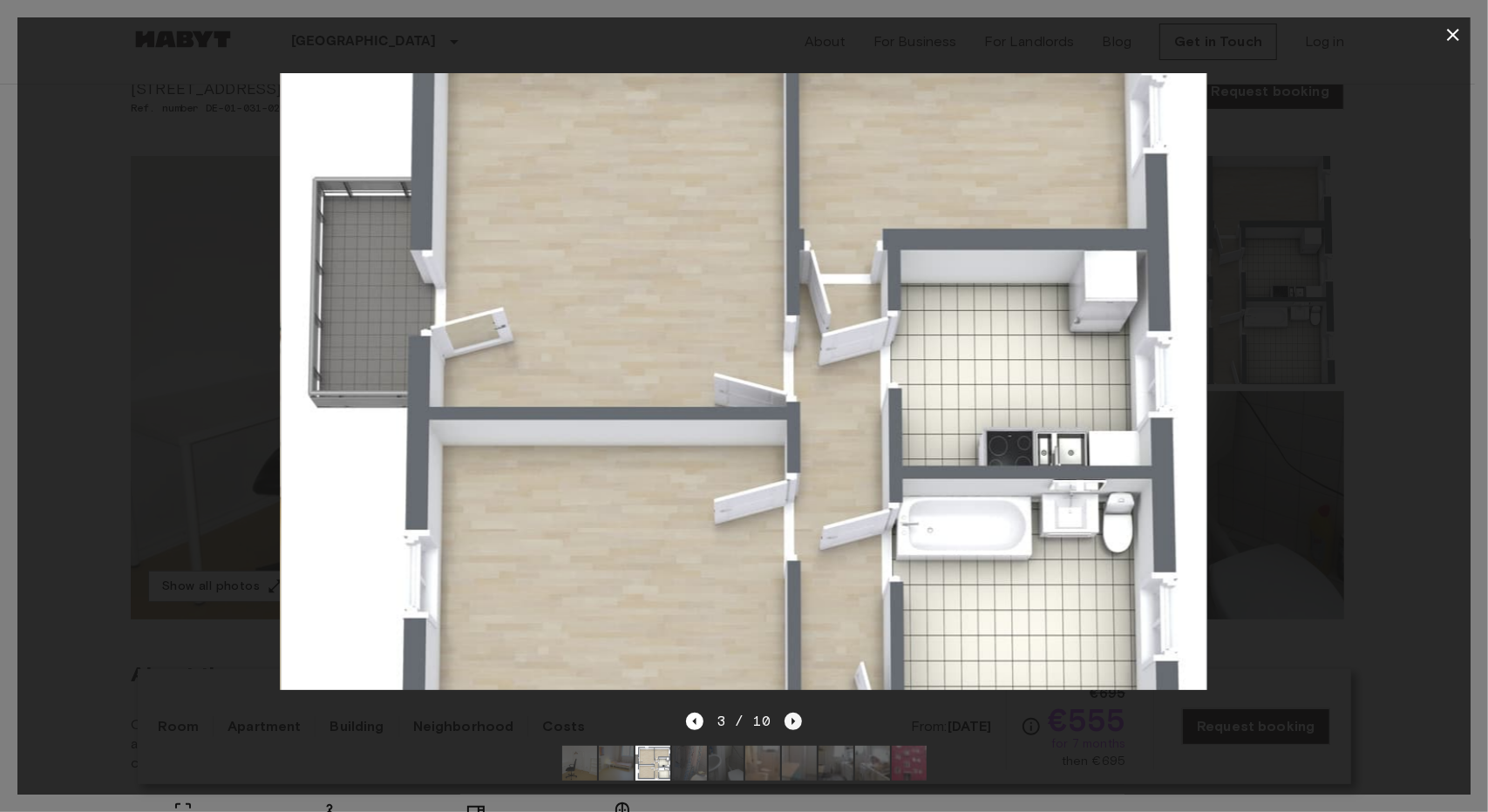
click at [793, 713] on icon "Next image" at bounding box center [794, 721] width 18 height 18
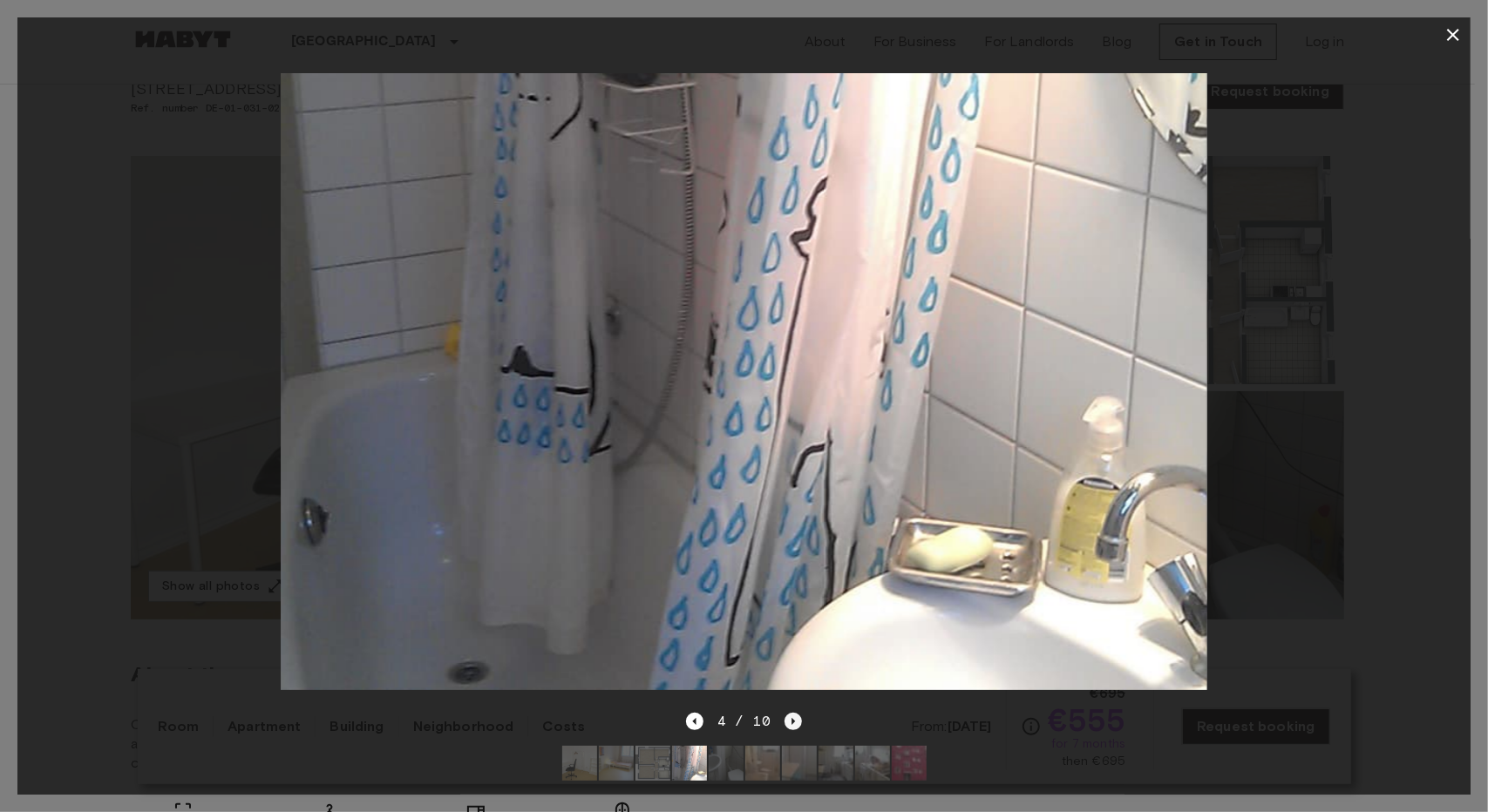
click at [793, 713] on icon "Next image" at bounding box center [794, 721] width 18 height 18
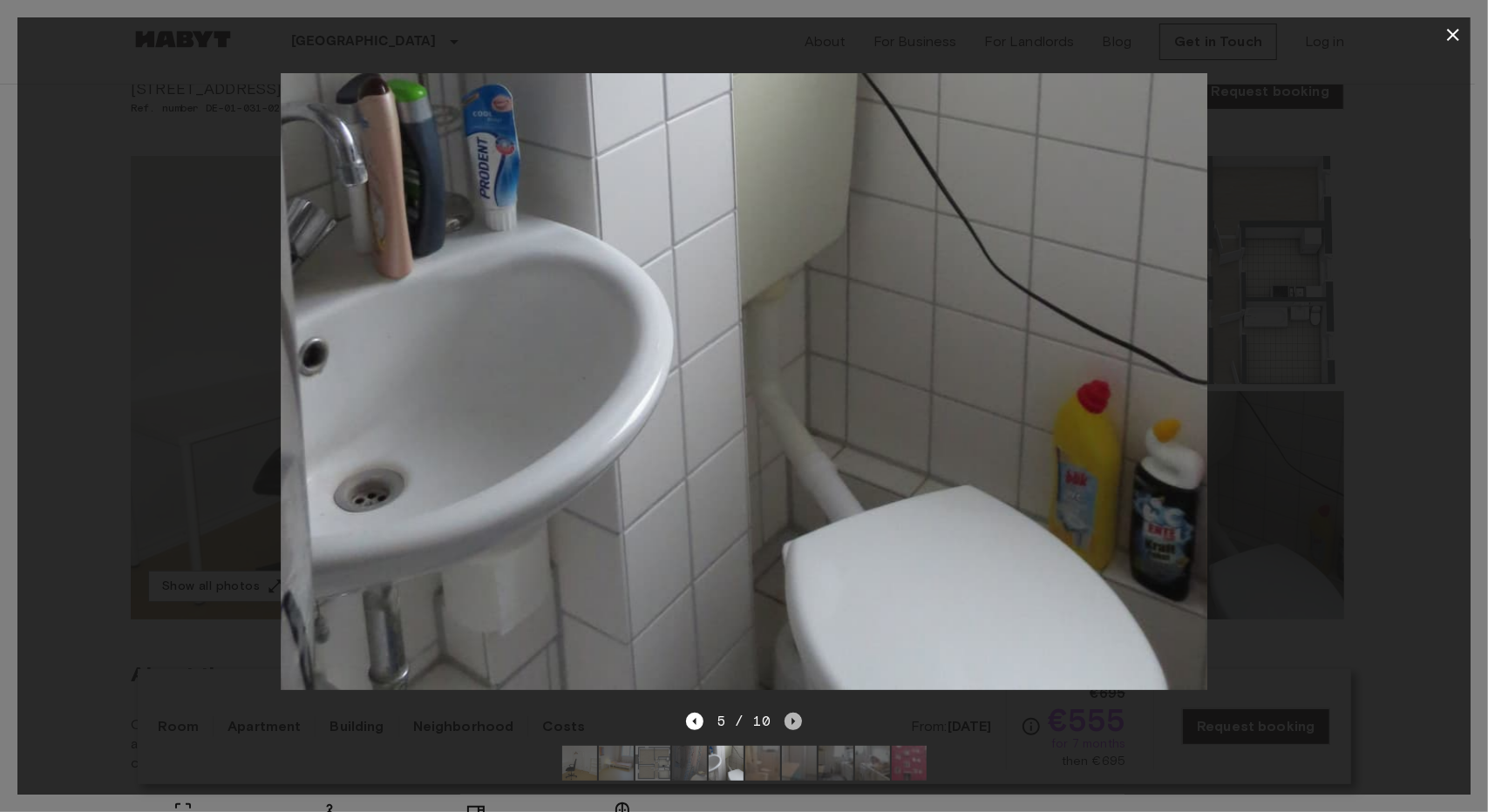
click at [793, 713] on icon "Next image" at bounding box center [794, 721] width 18 height 18
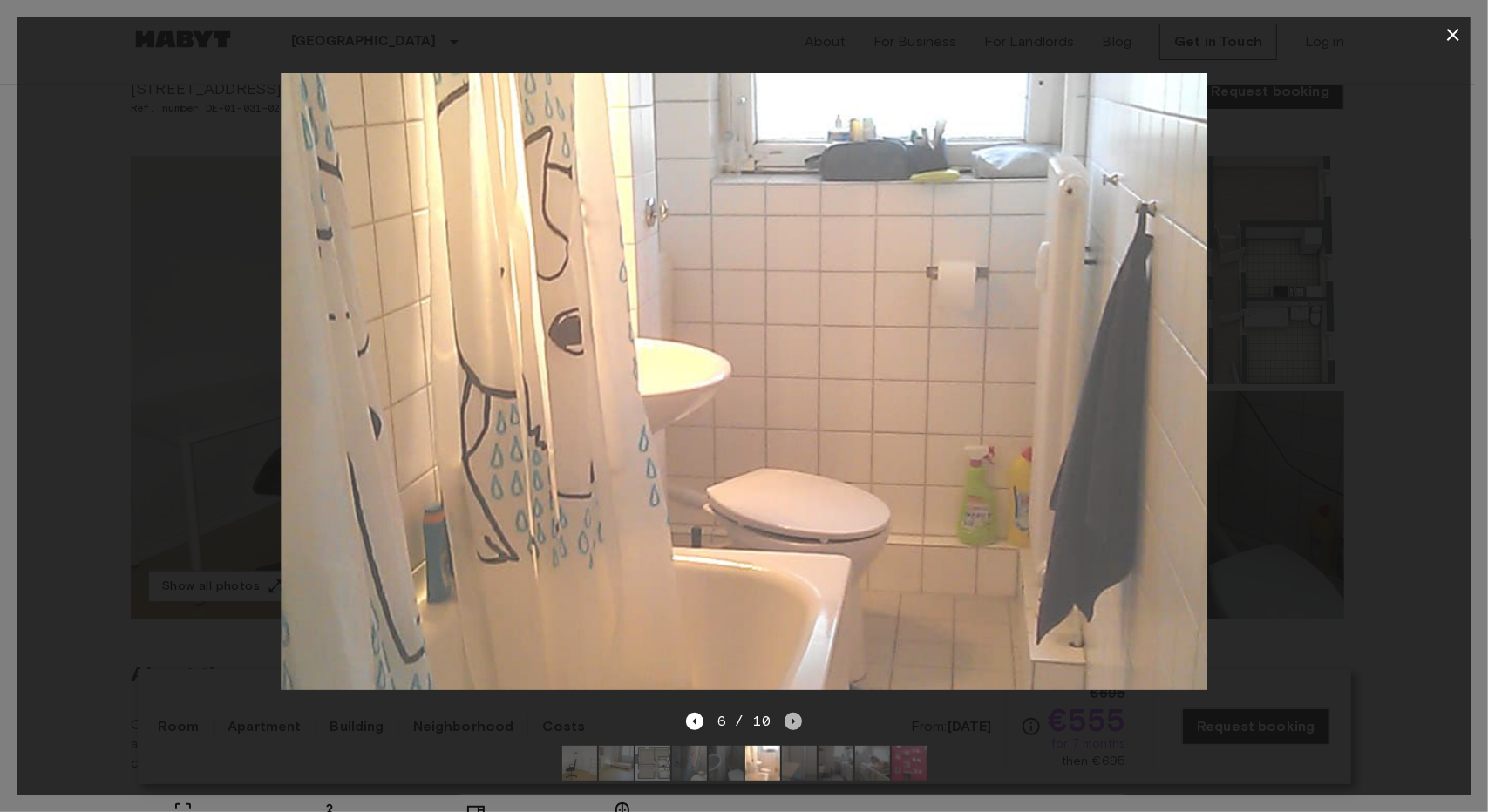
click at [793, 713] on icon "Next image" at bounding box center [794, 721] width 18 height 18
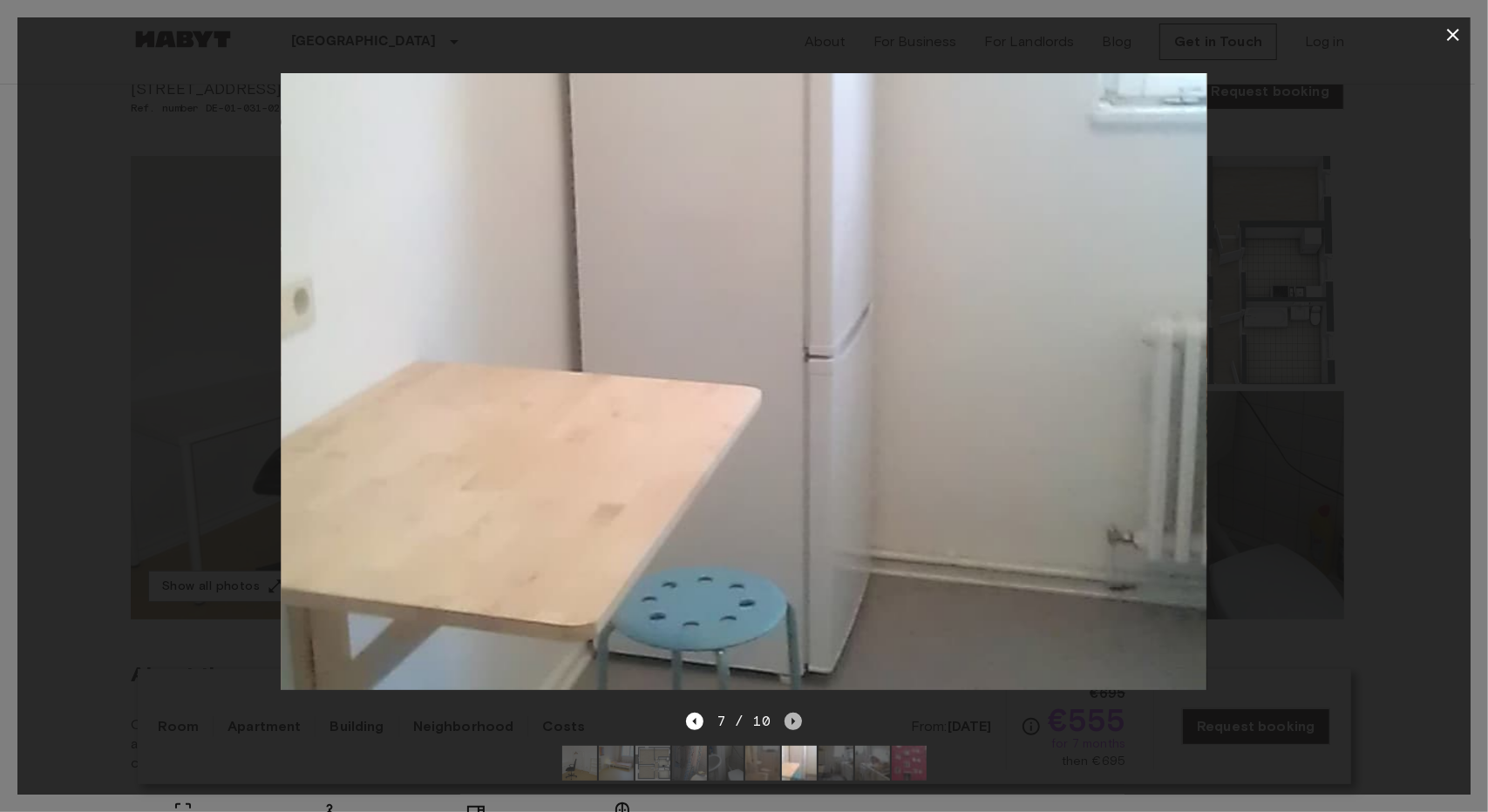
click at [793, 713] on icon "Next image" at bounding box center [794, 721] width 18 height 18
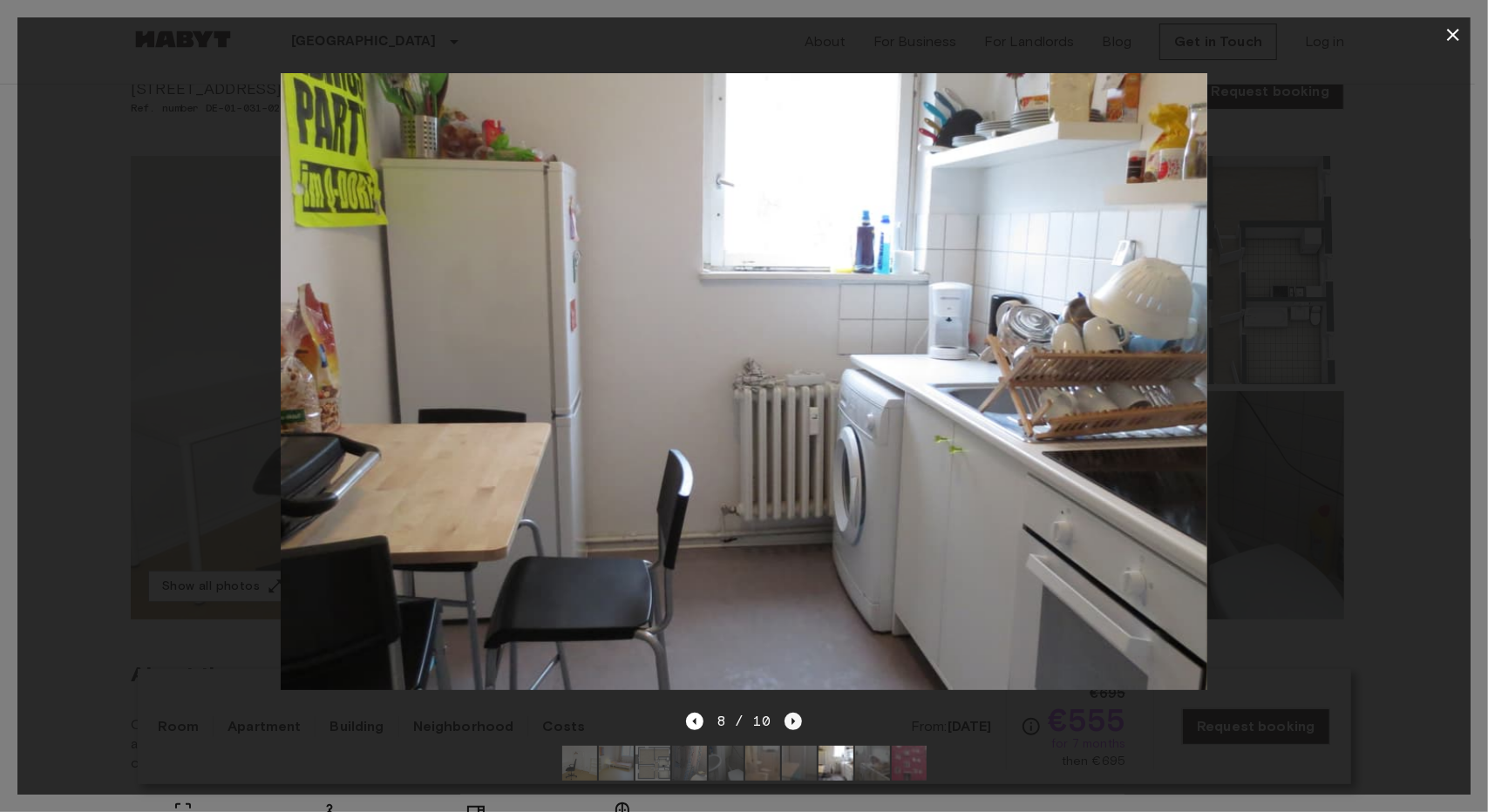
click at [793, 713] on icon "Next image" at bounding box center [794, 721] width 18 height 18
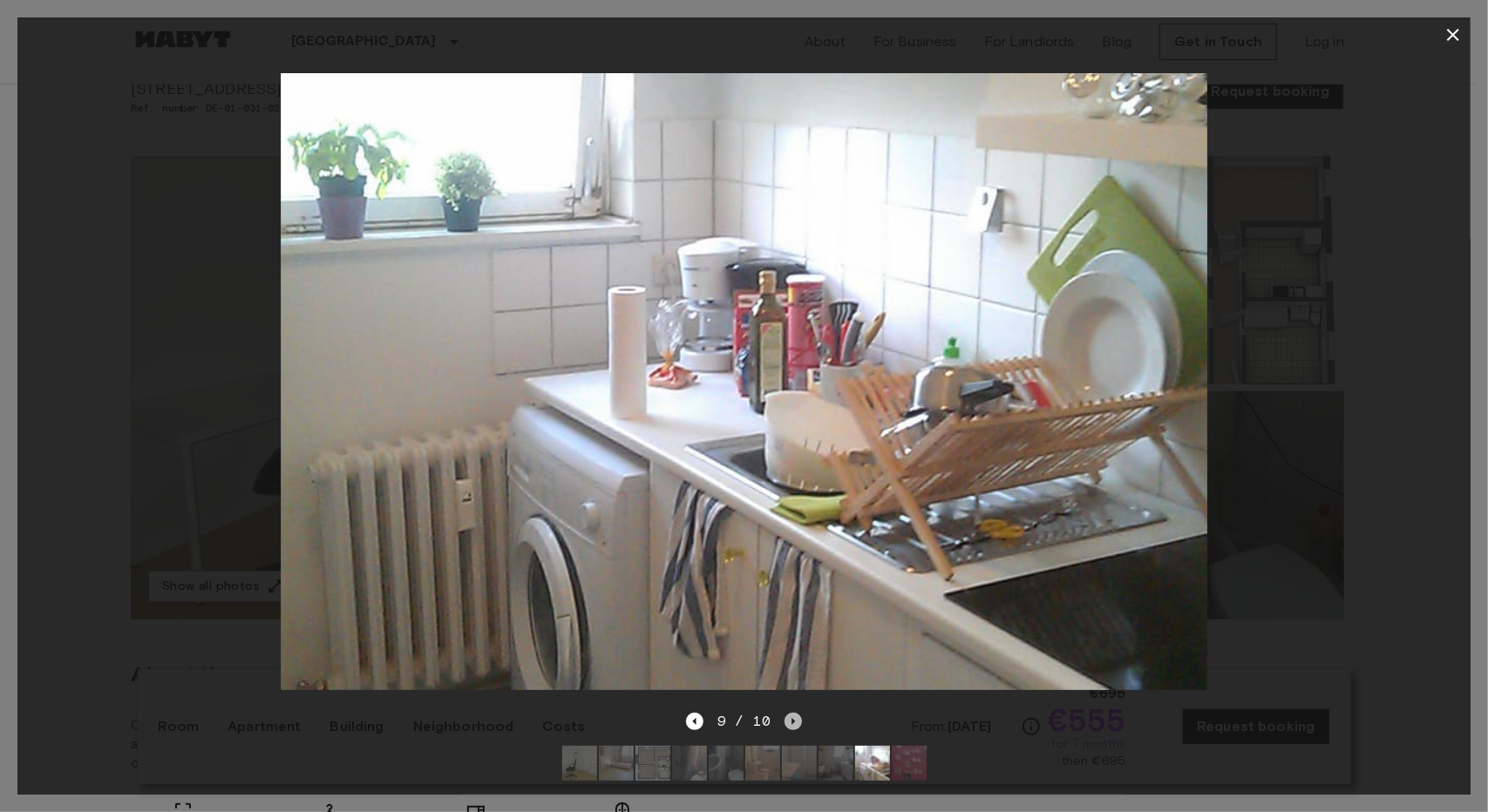
click at [793, 713] on icon "Next image" at bounding box center [794, 721] width 18 height 18
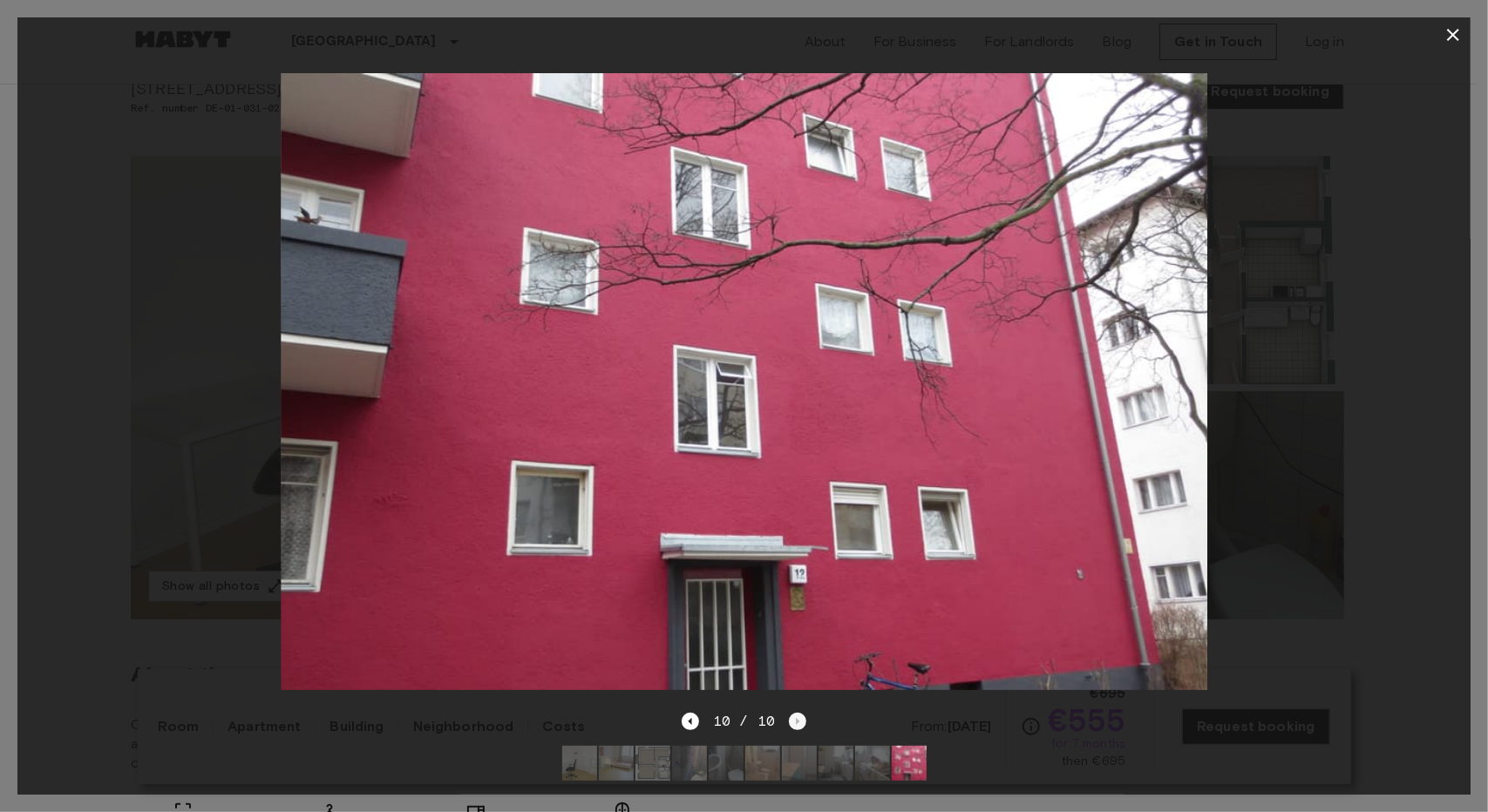
click at [793, 713] on div "10 / 10" at bounding box center [744, 721] width 125 height 20
click at [1454, 36] on icon "button" at bounding box center [1453, 34] width 12 height 12
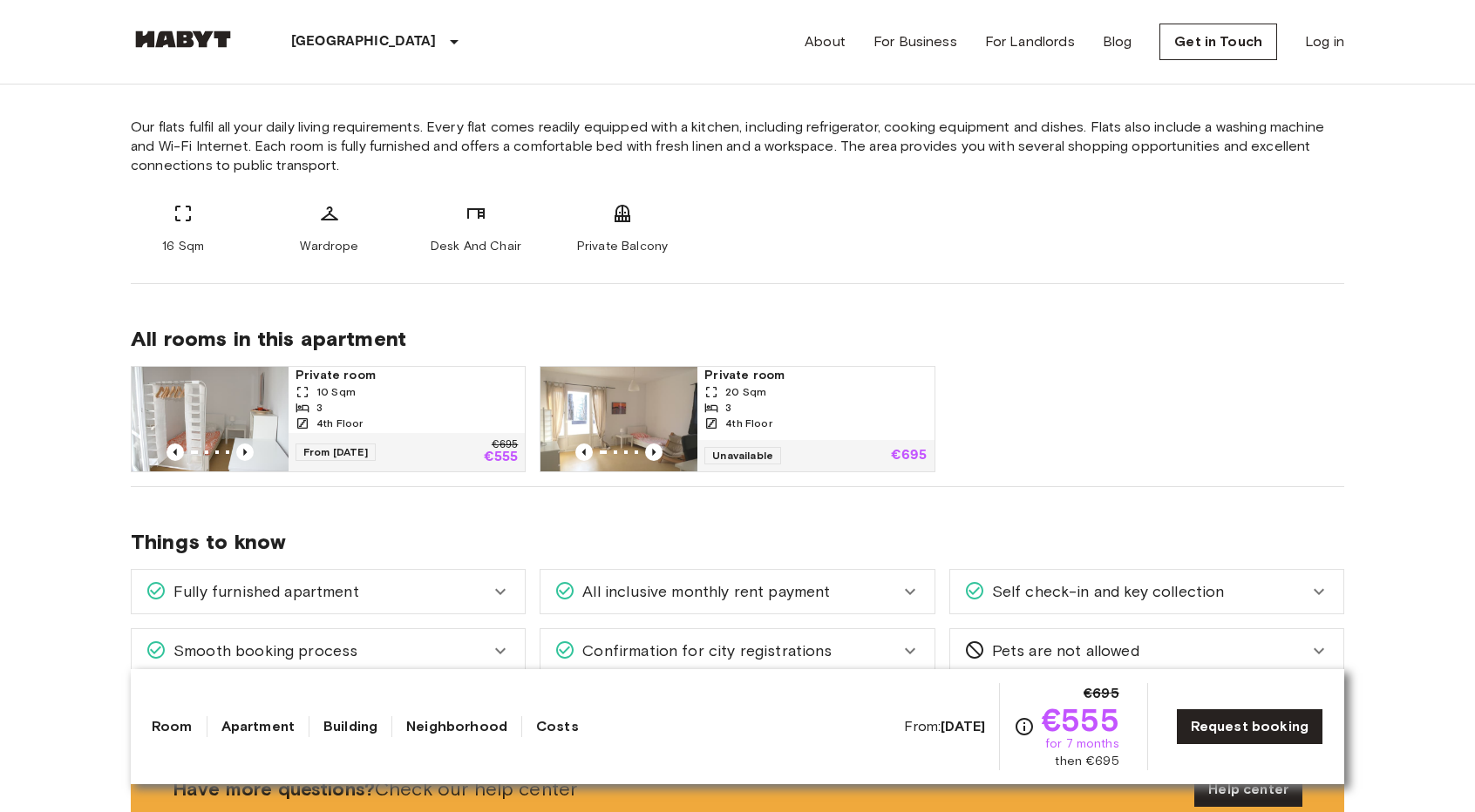
scroll to position [697, 0]
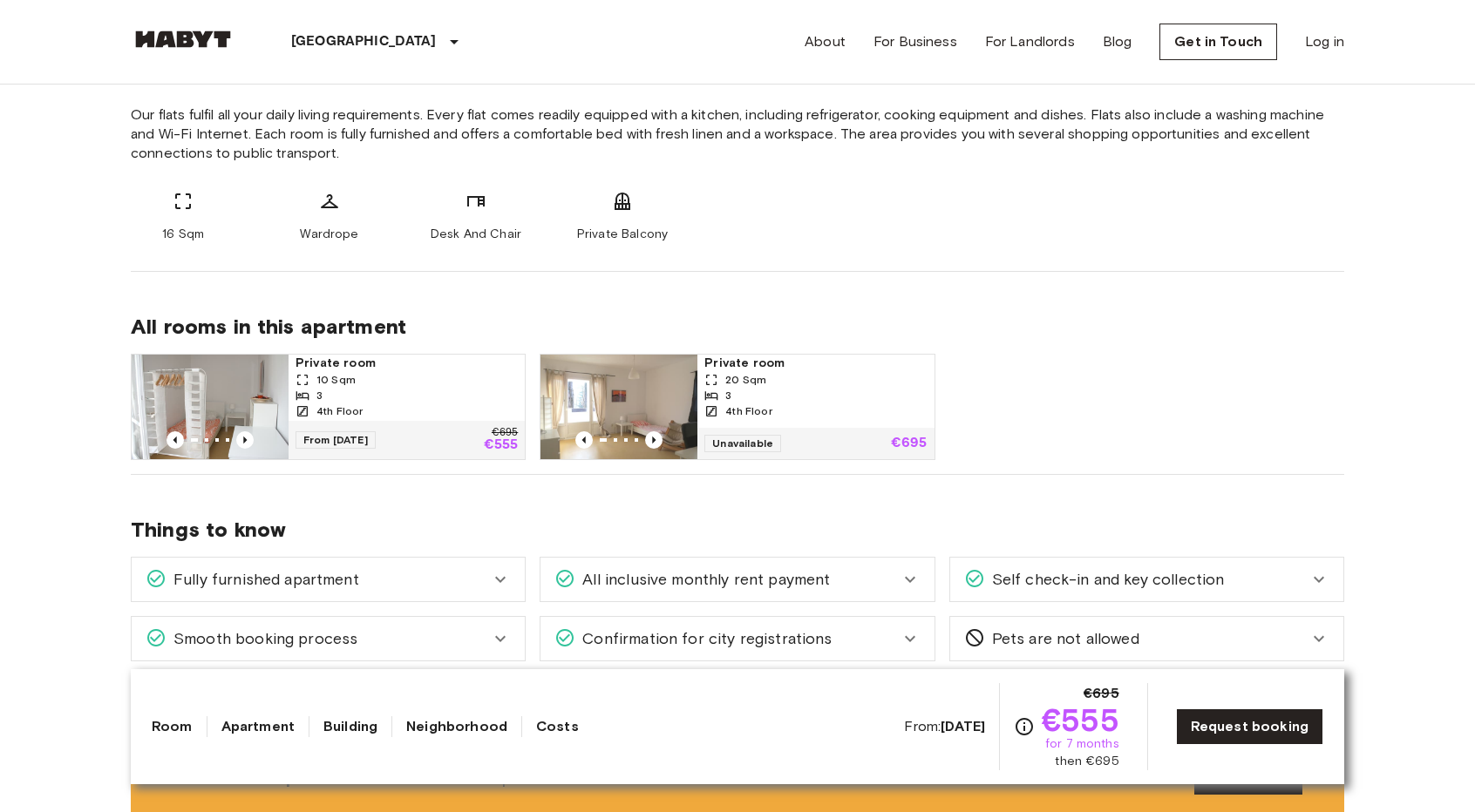
click at [272, 421] on img at bounding box center [210, 406] width 157 height 104
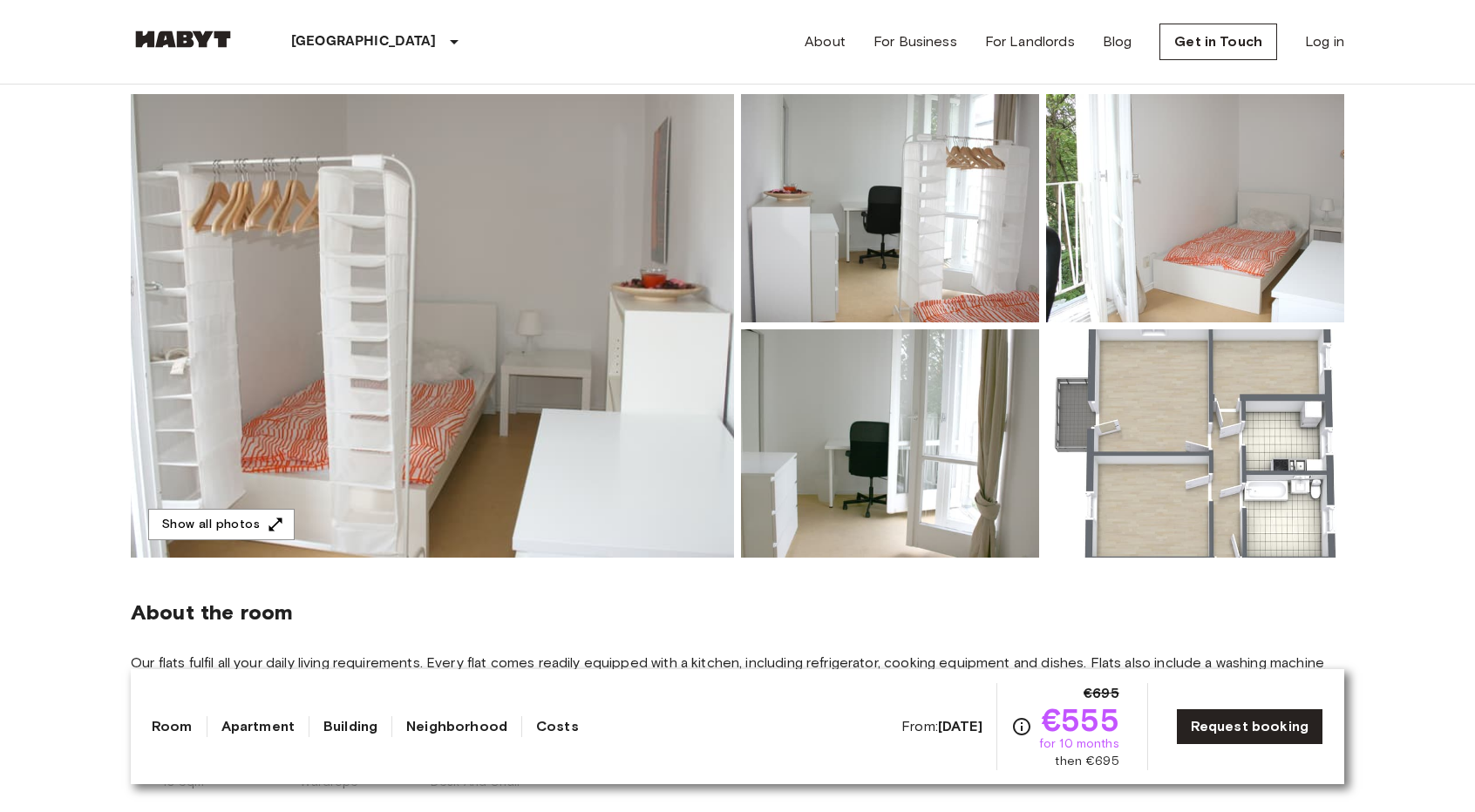
scroll to position [87, 0]
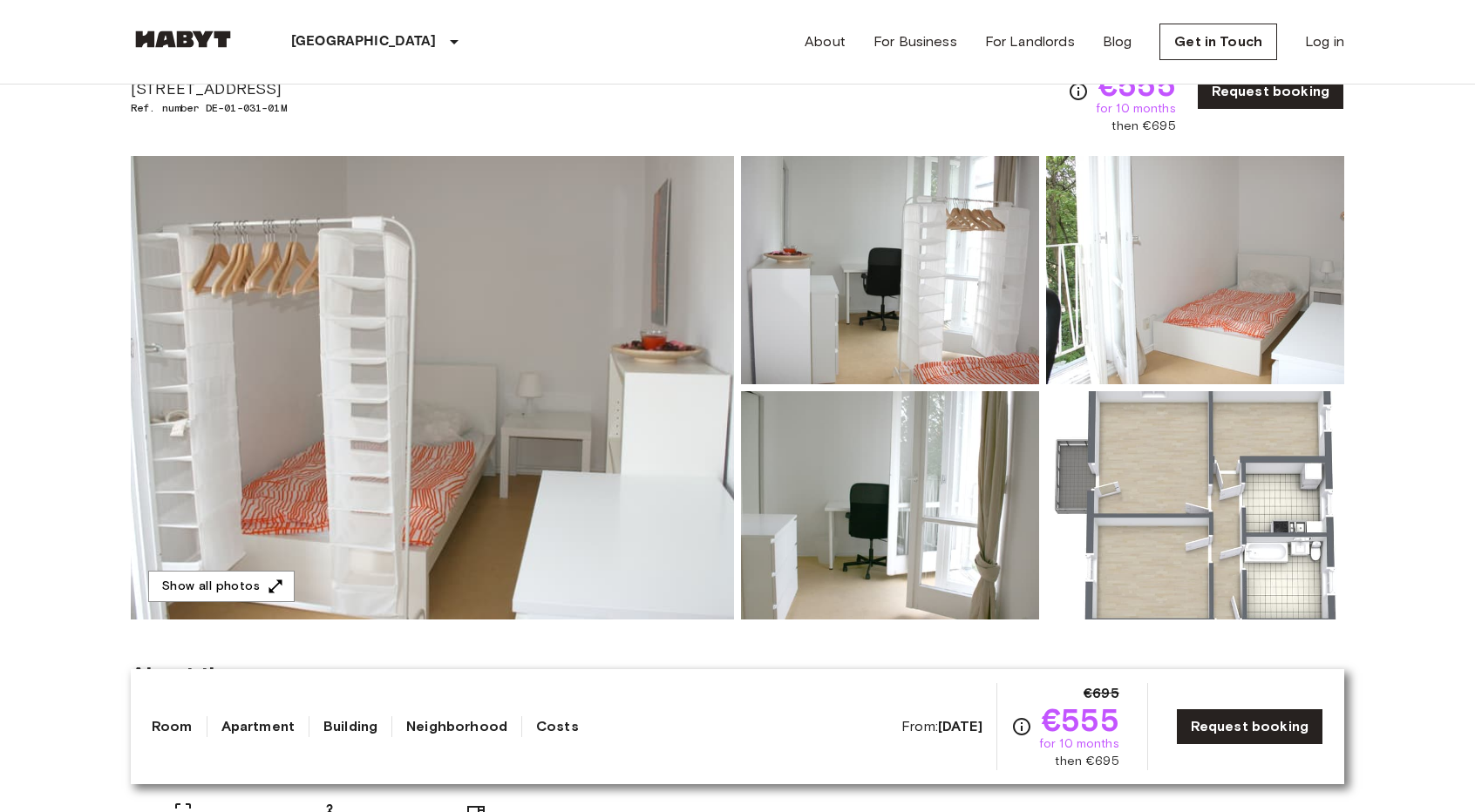
click at [1157, 471] on img at bounding box center [1194, 506] width 298 height 228
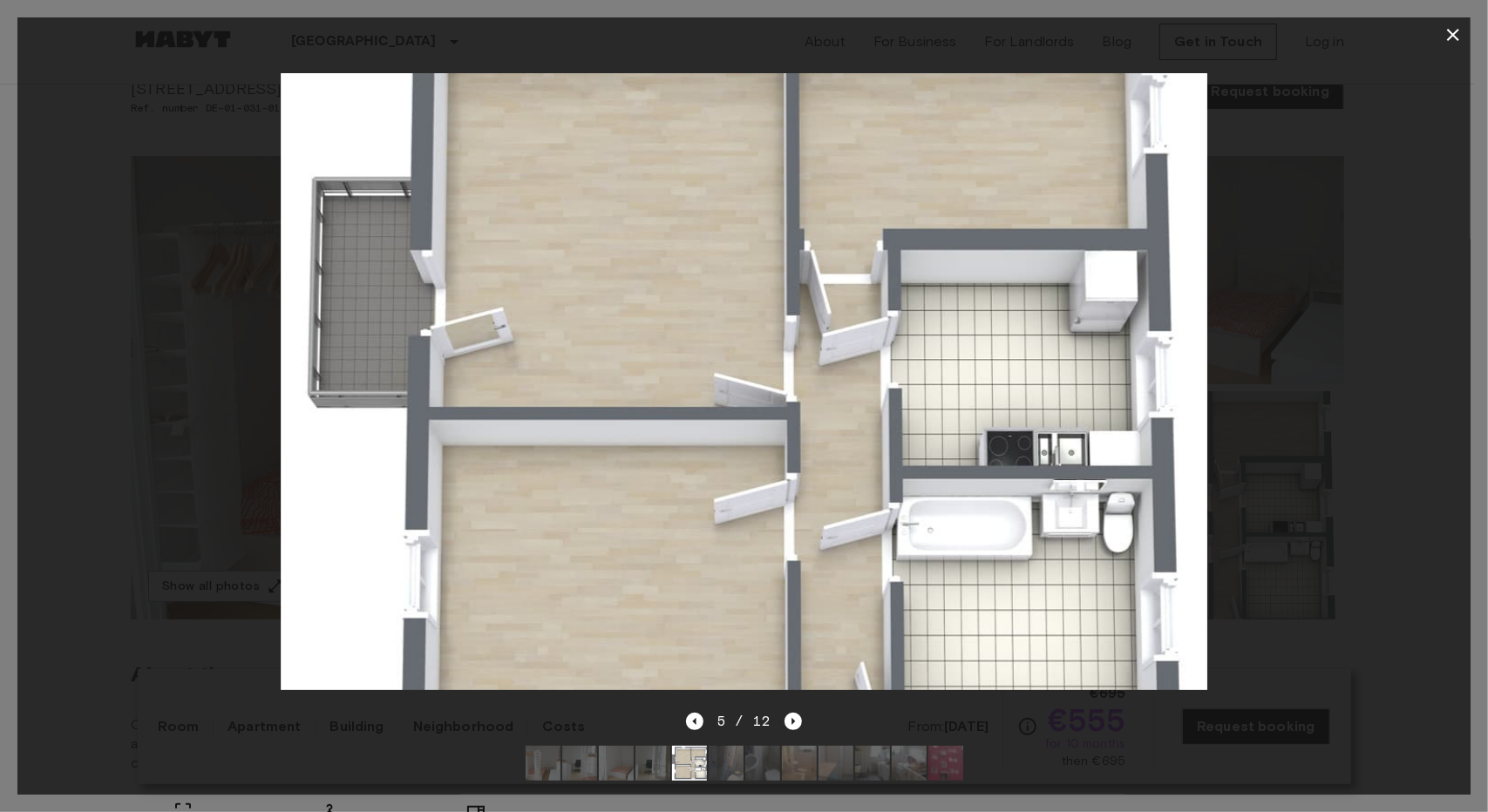
click at [1452, 29] on icon "button" at bounding box center [1453, 34] width 21 height 20
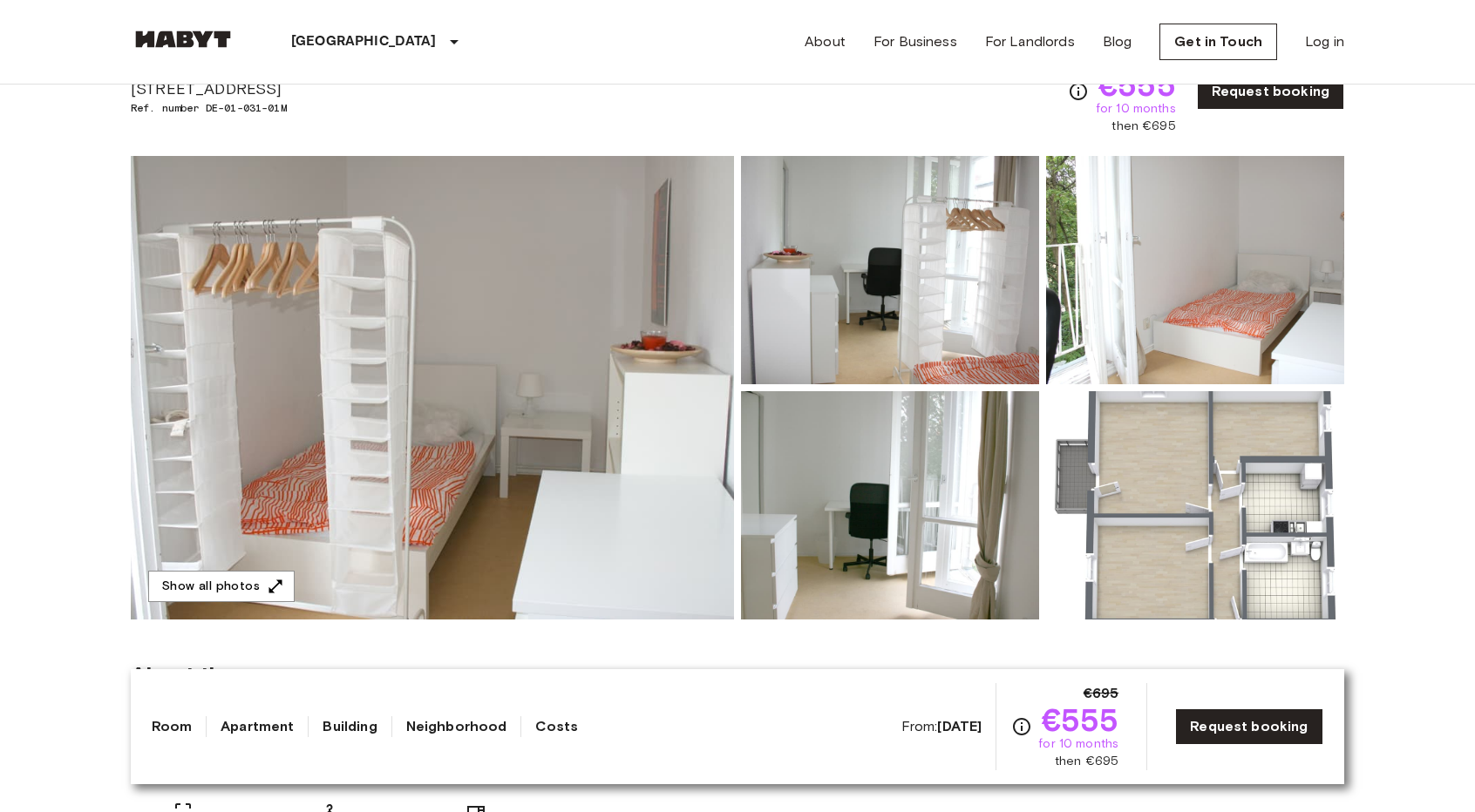
click at [1165, 499] on img at bounding box center [1194, 506] width 298 height 228
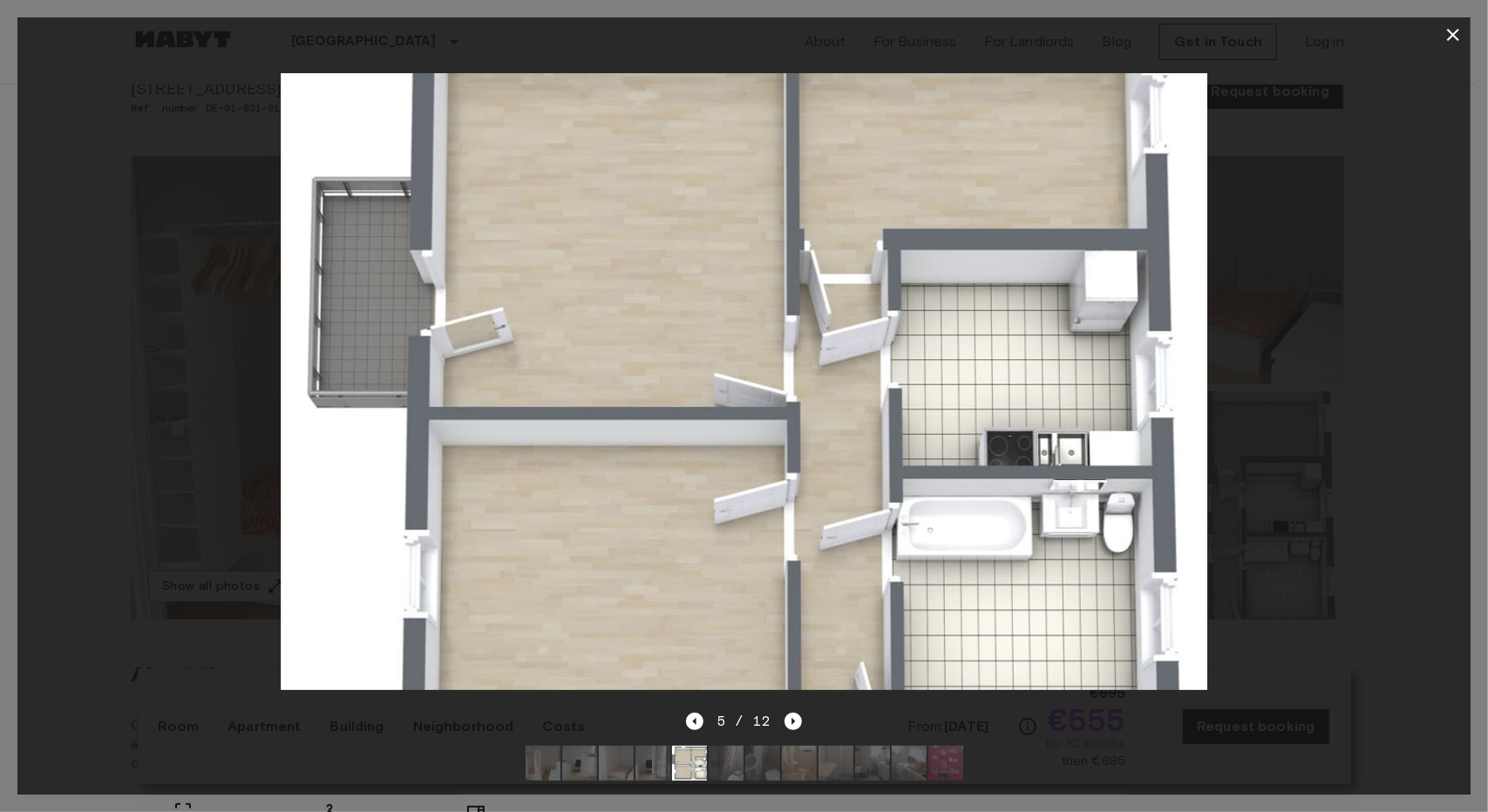
click at [1449, 33] on icon "button" at bounding box center [1453, 34] width 21 height 20
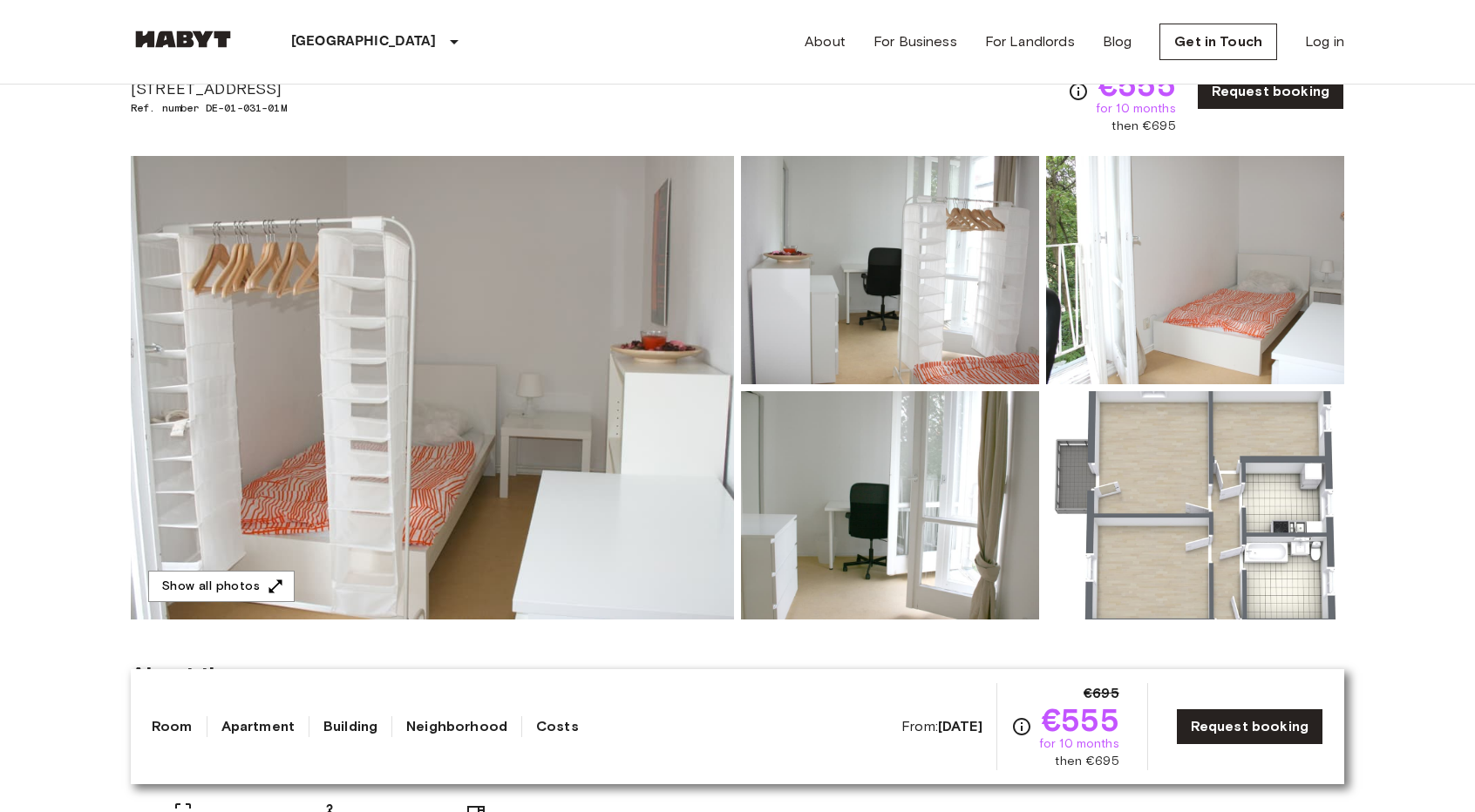
click at [1093, 307] on img at bounding box center [1194, 270] width 298 height 228
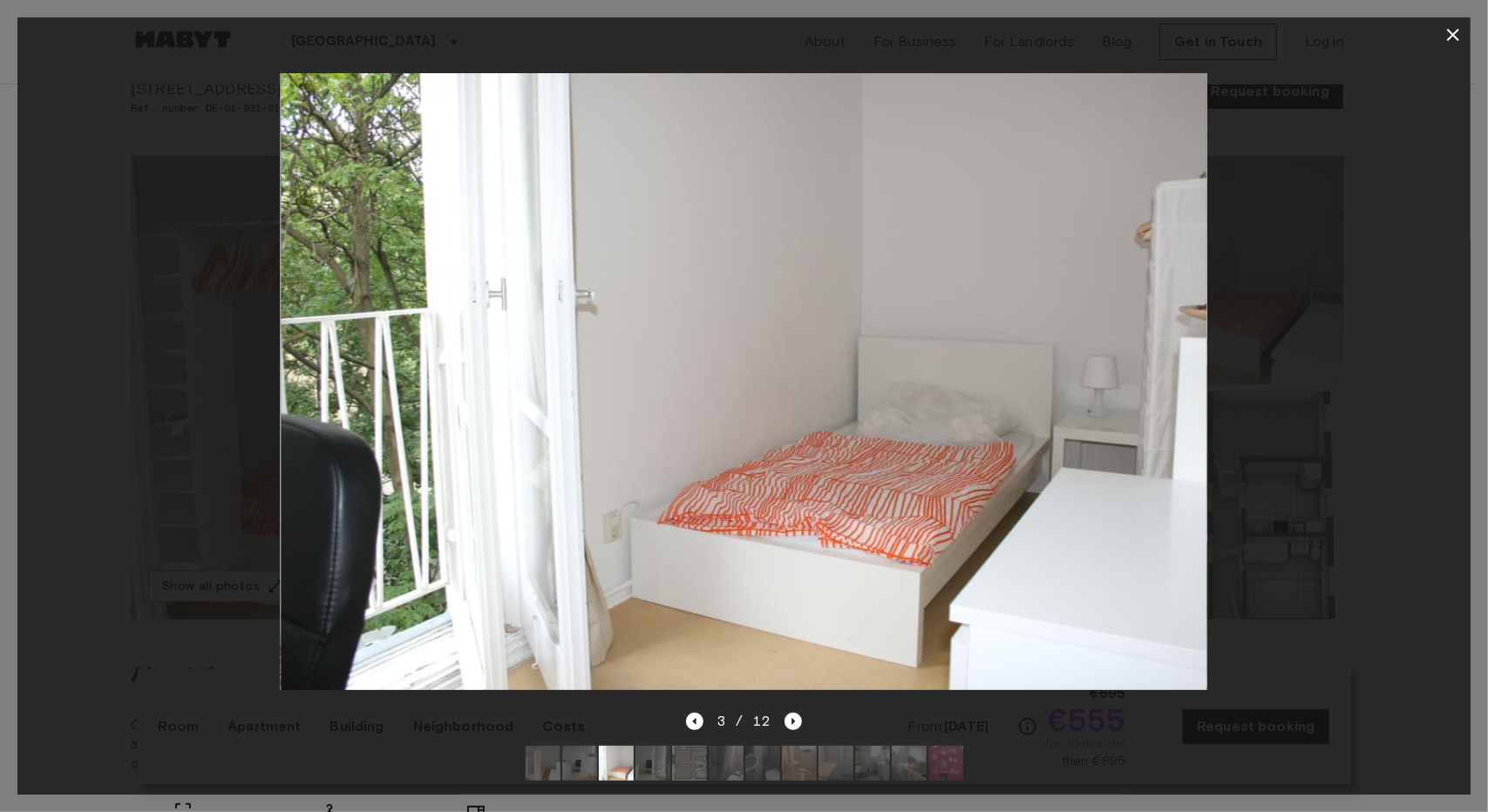
click at [1446, 35] on icon "button" at bounding box center [1453, 34] width 21 height 20
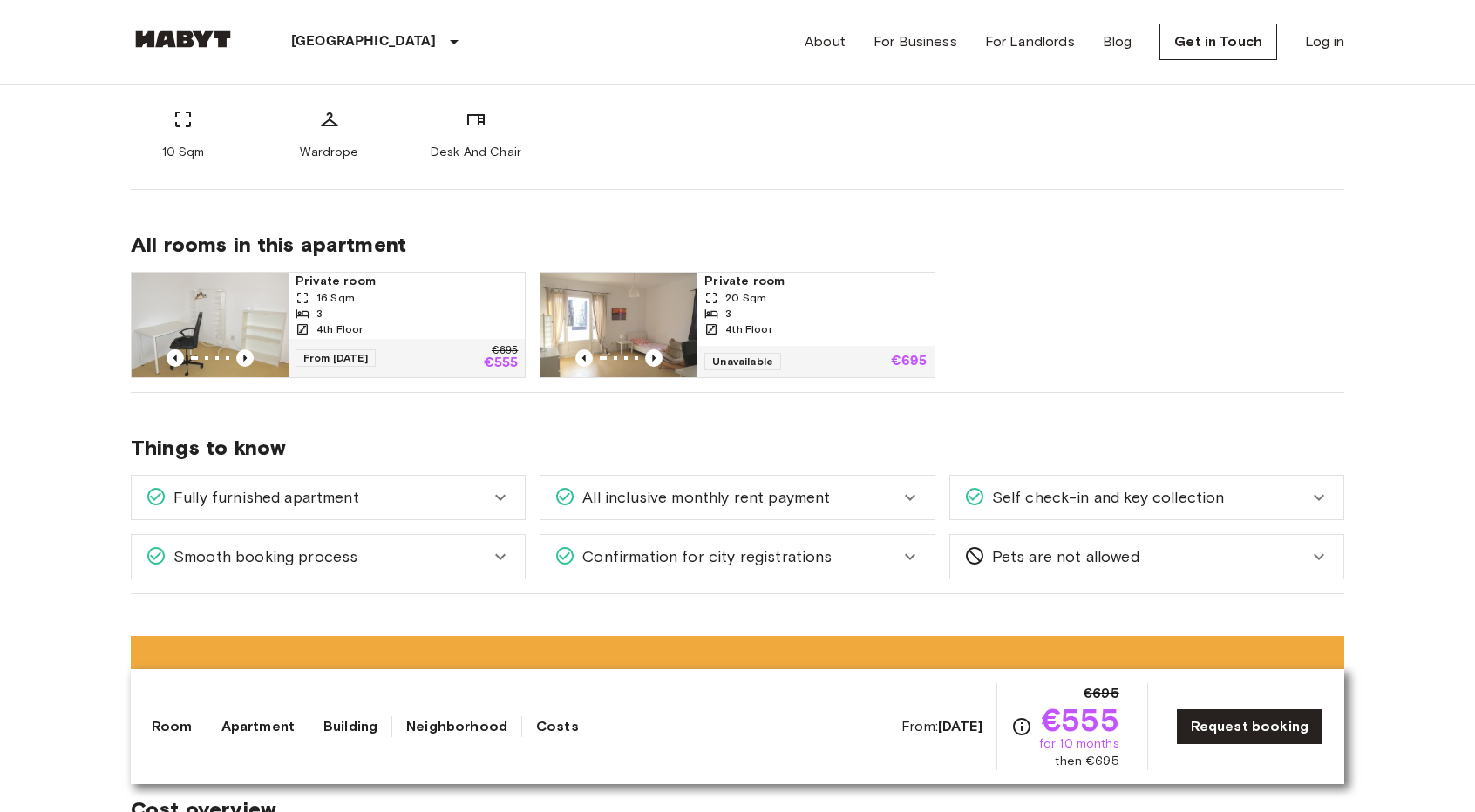
scroll to position [785, 0]
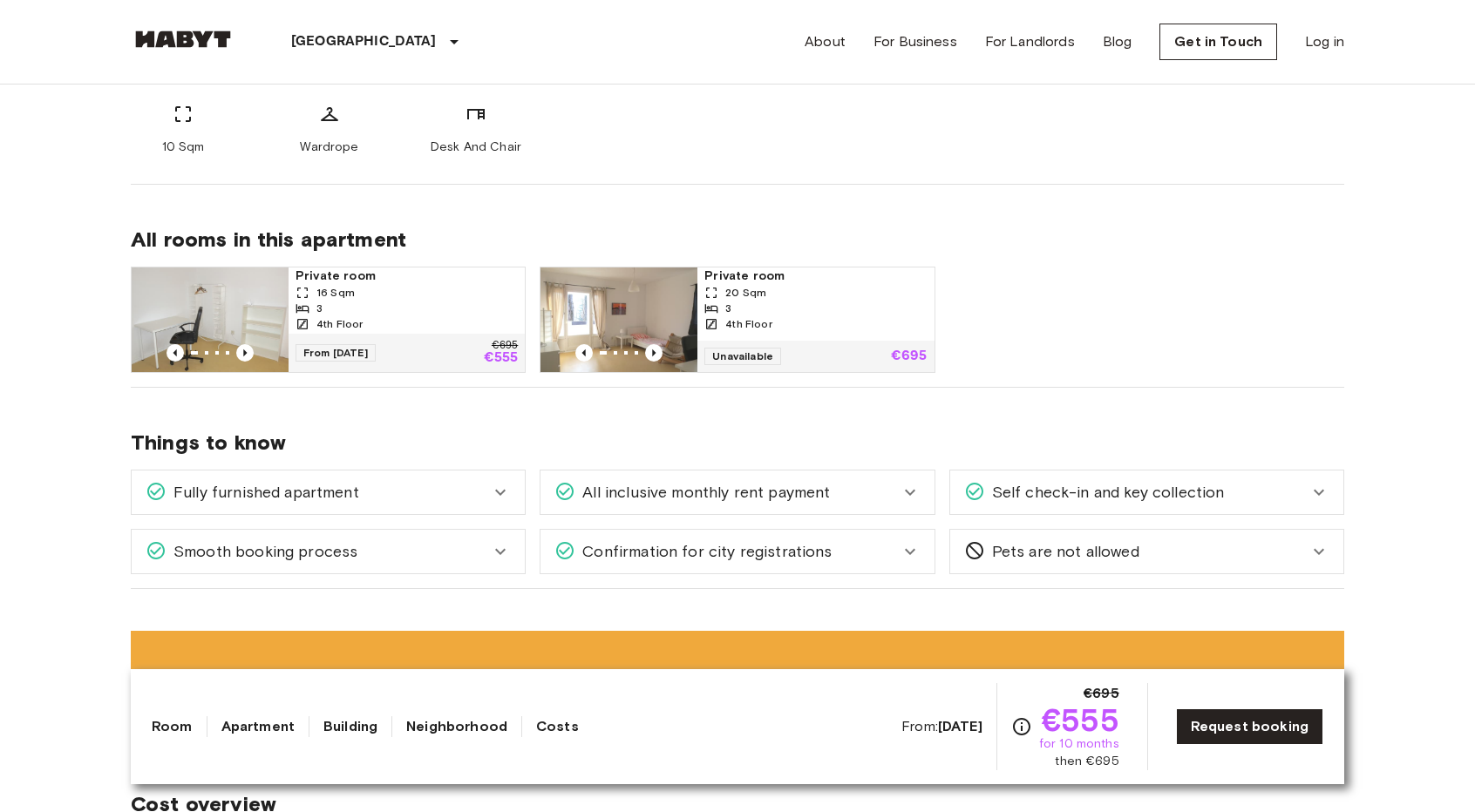
click at [650, 318] on img at bounding box center [619, 319] width 157 height 104
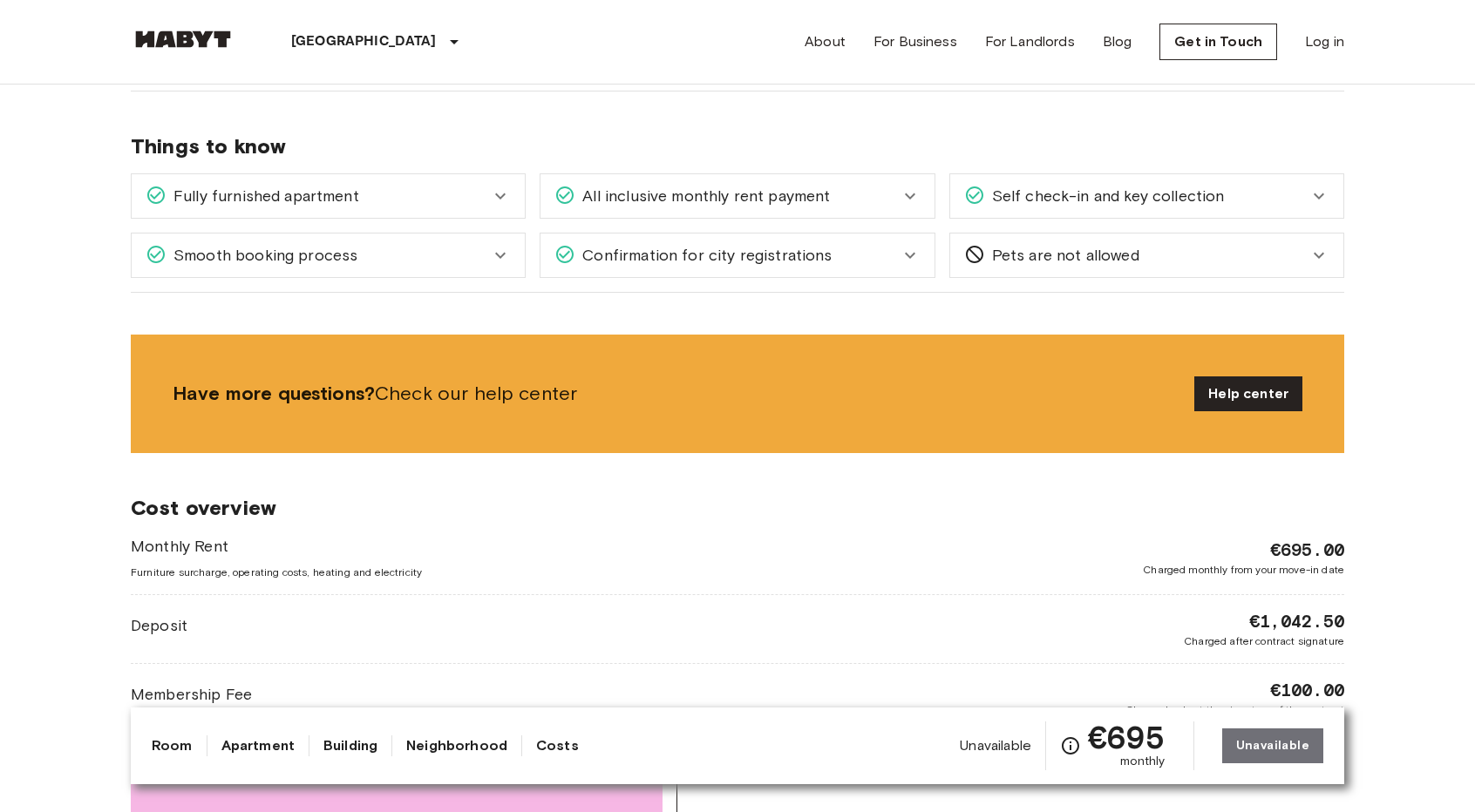
scroll to position [1045, 0]
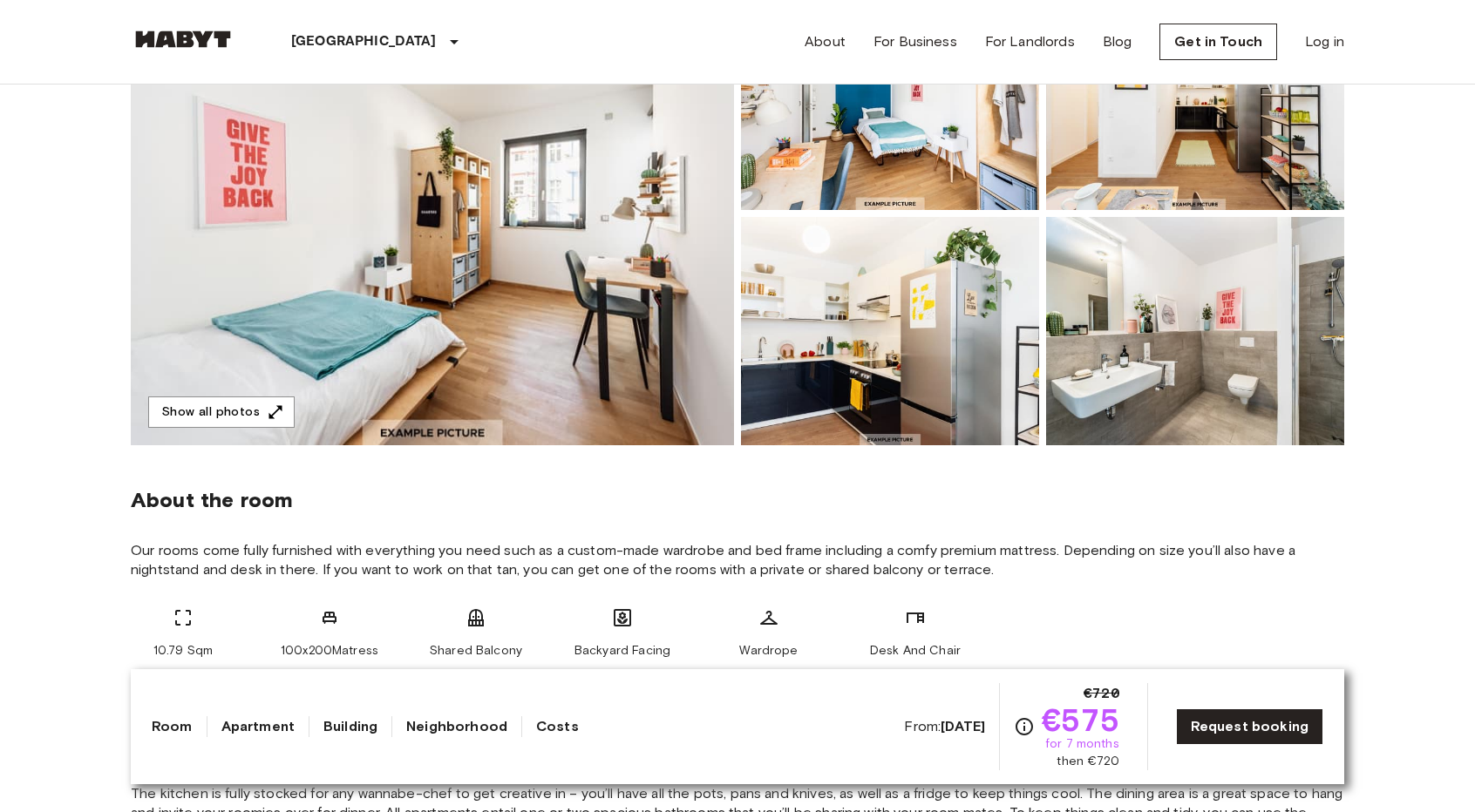
scroll to position [175, 0]
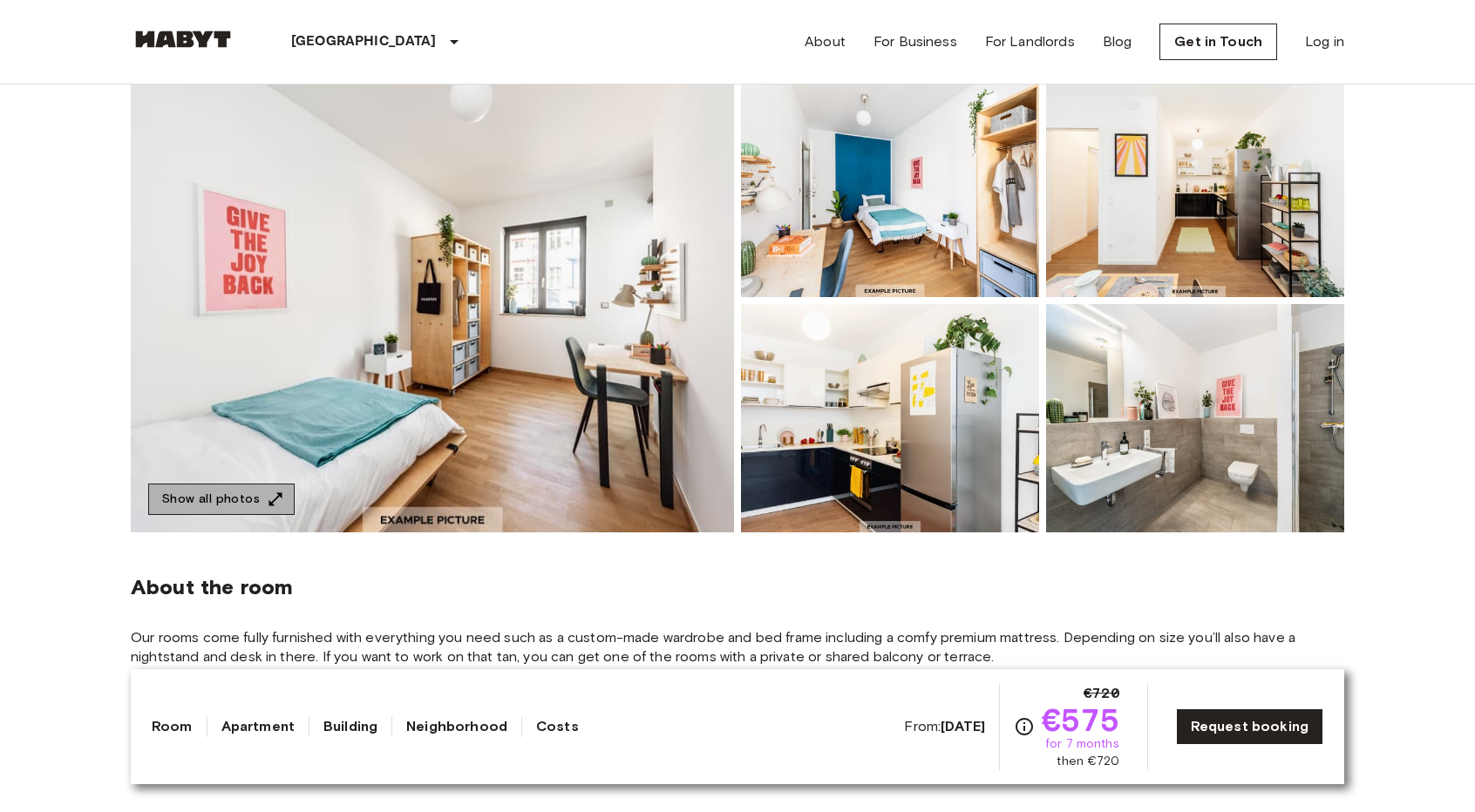
click at [266, 497] on icon "button" at bounding box center [275, 500] width 18 height 18
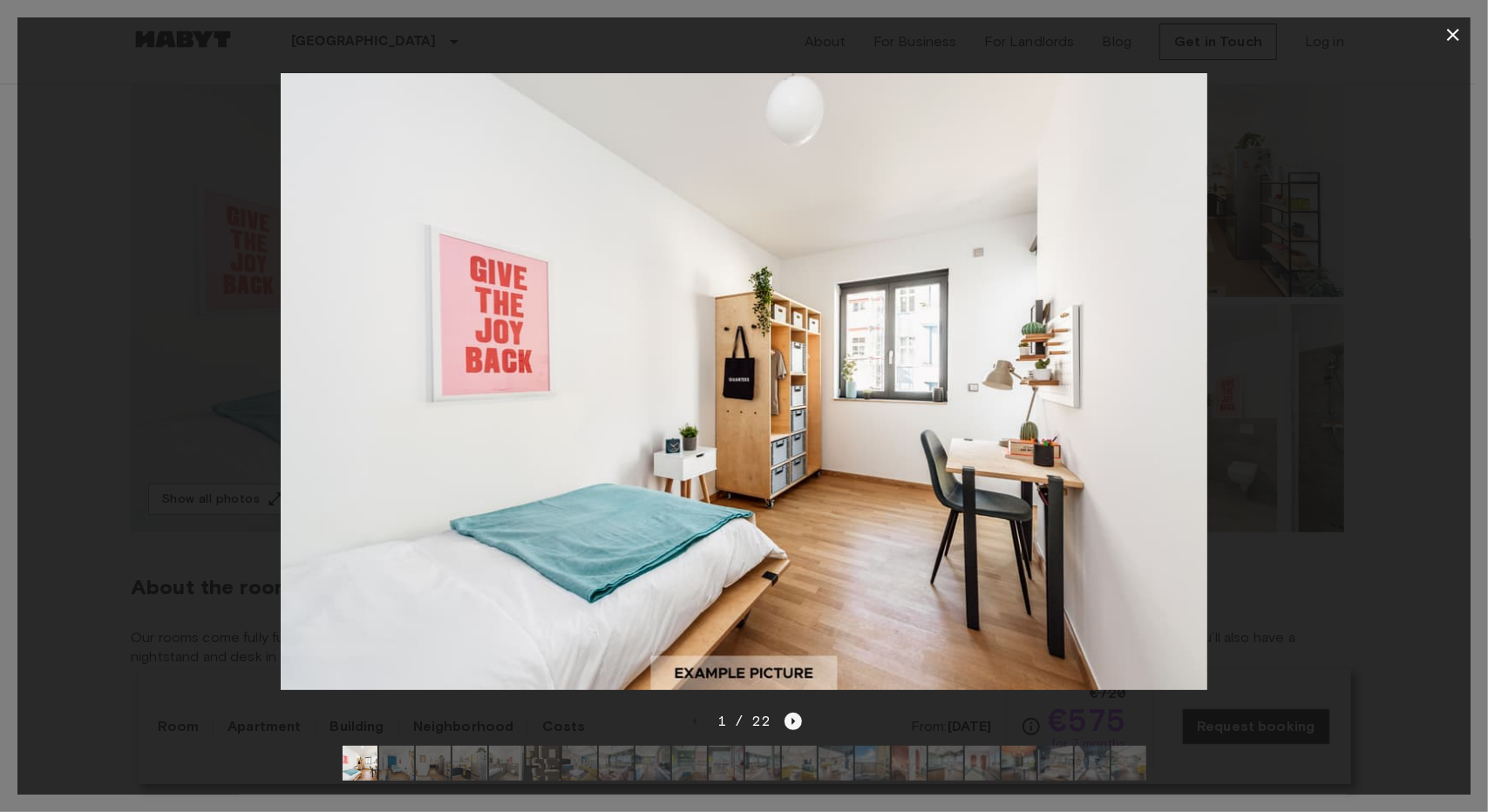
click at [790, 712] on icon "Next image" at bounding box center [794, 721] width 18 height 18
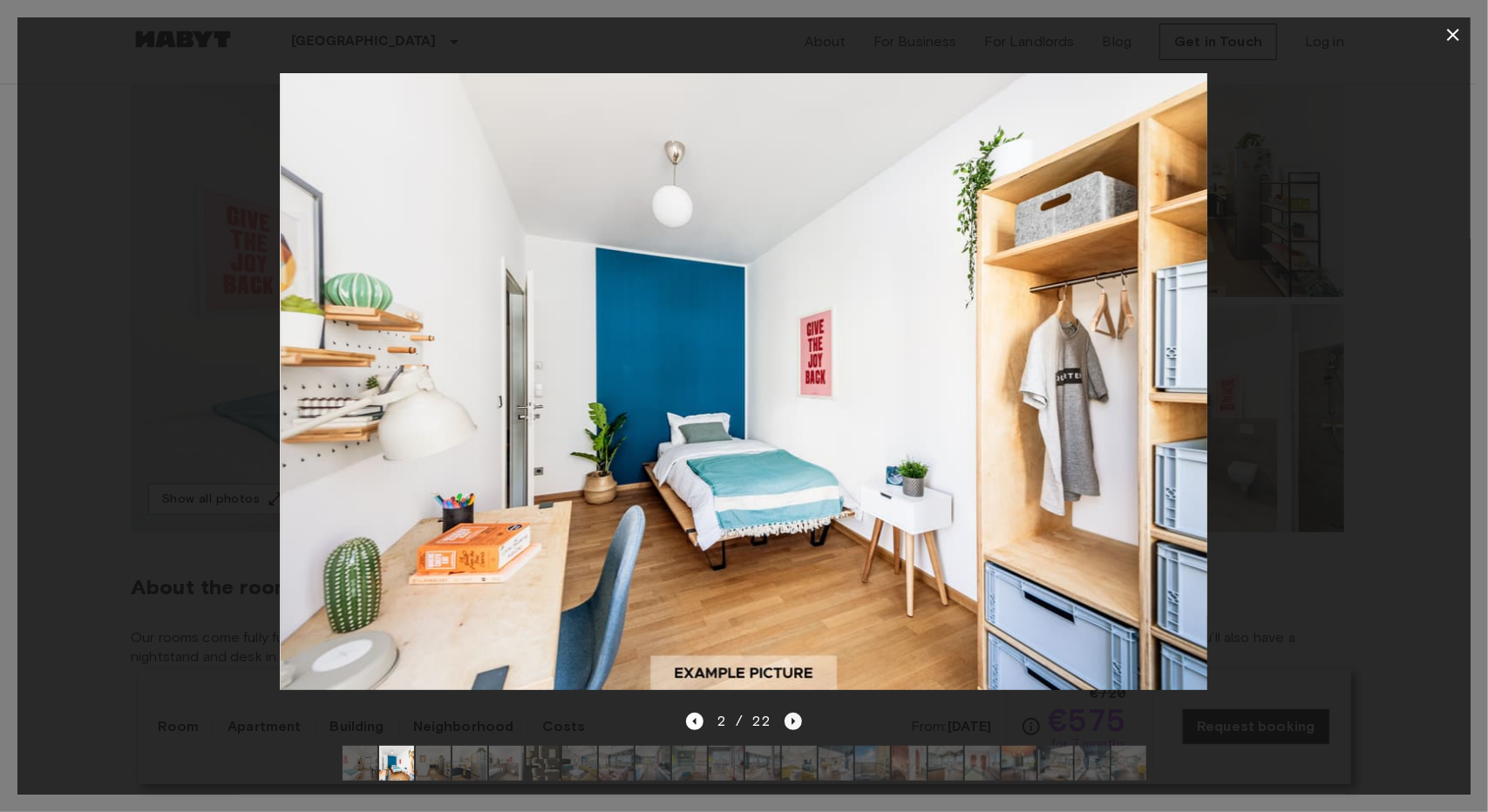
click at [790, 712] on icon "Next image" at bounding box center [794, 721] width 18 height 18
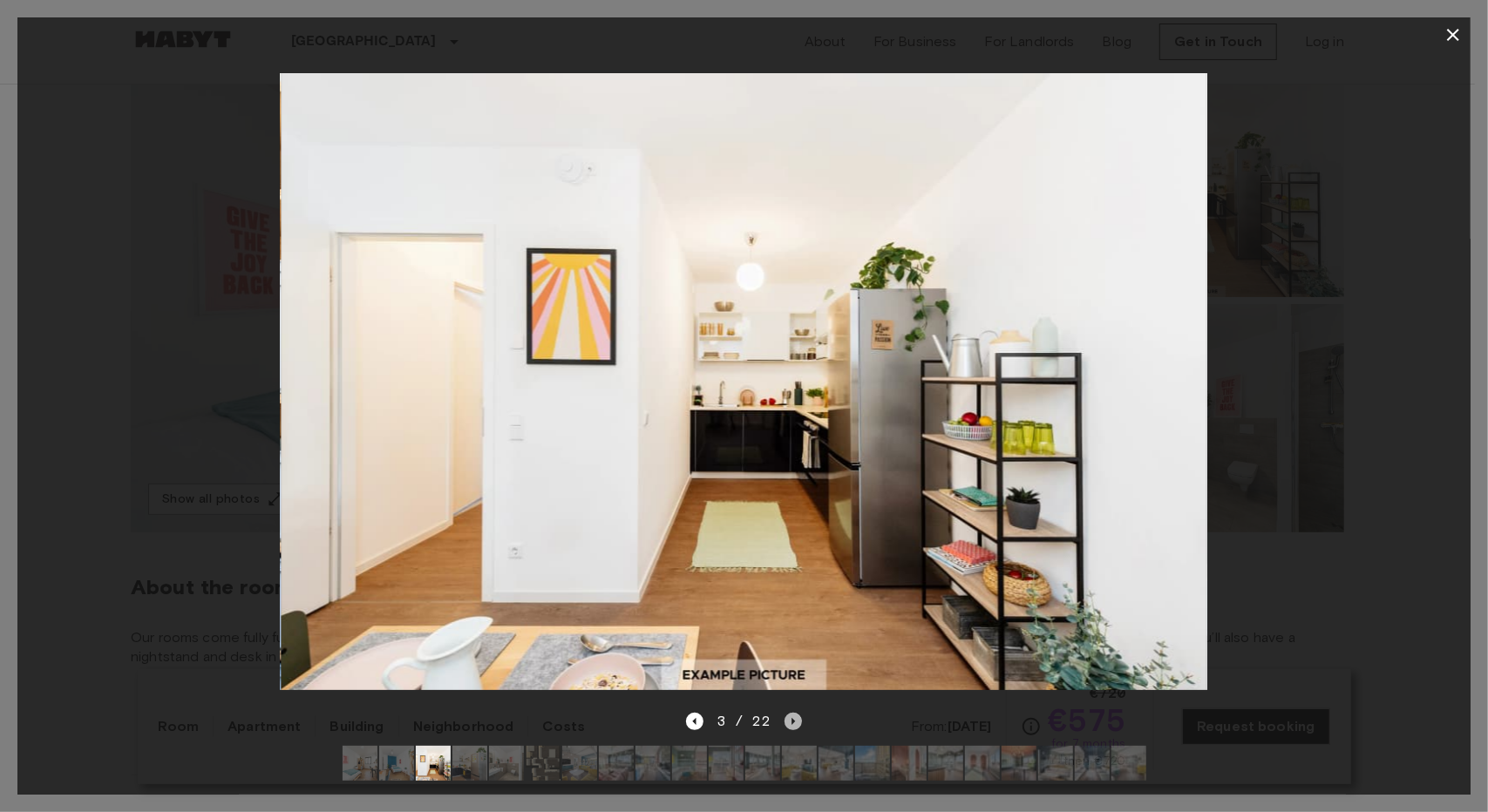
click at [790, 712] on icon "Next image" at bounding box center [794, 721] width 18 height 18
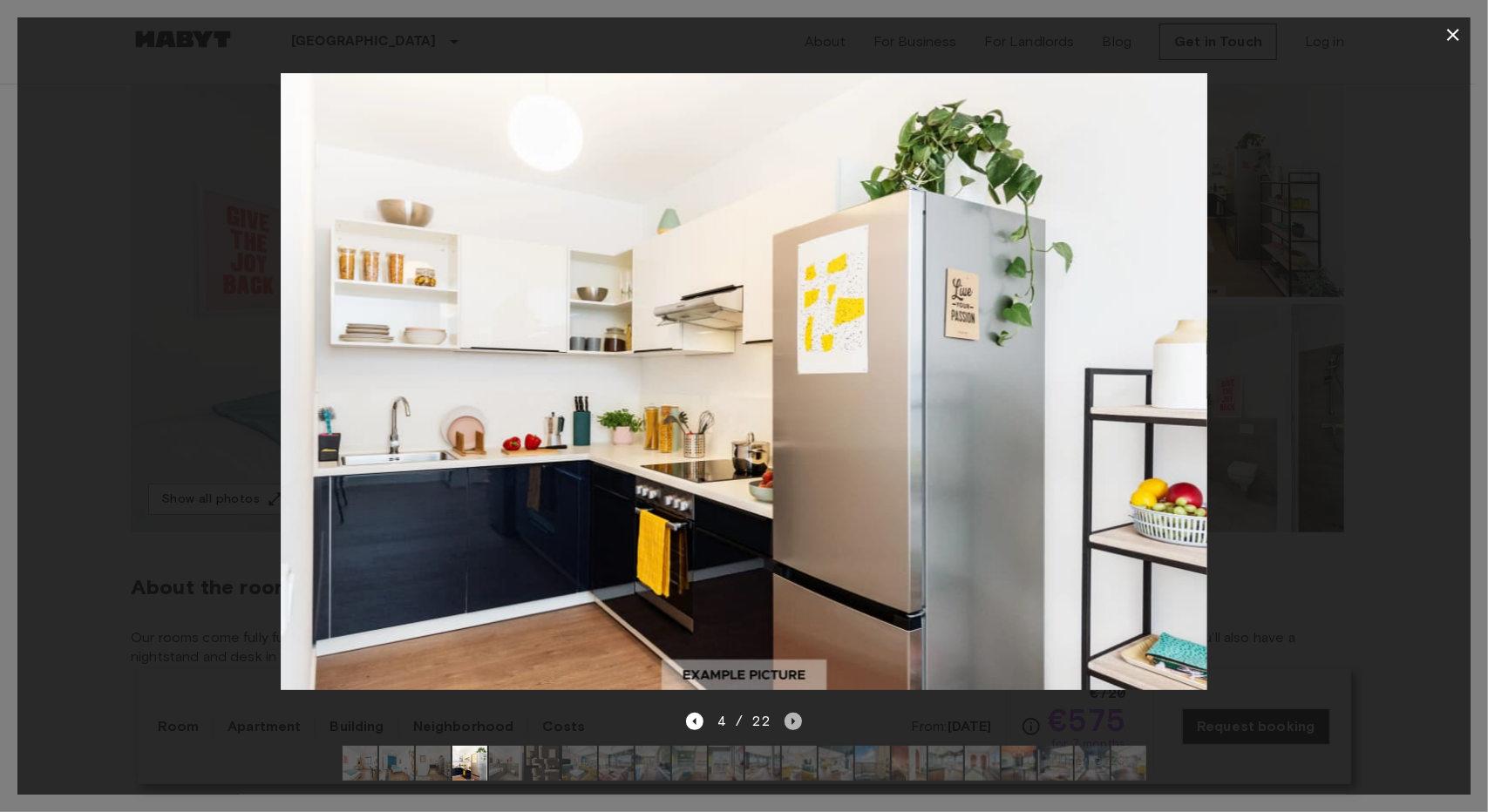
click at [790, 712] on icon "Next image" at bounding box center [794, 721] width 18 height 18
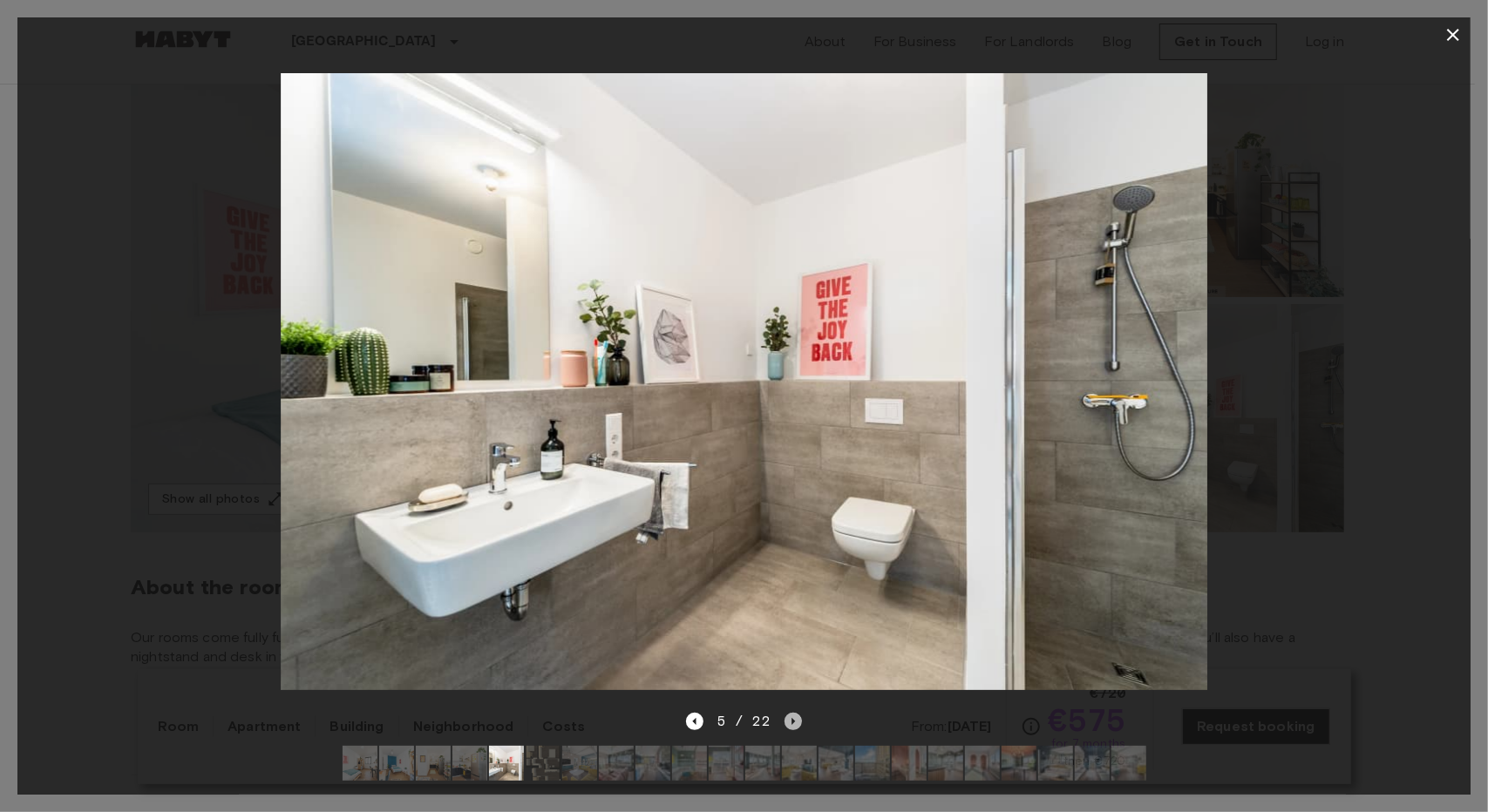
click at [790, 712] on icon "Next image" at bounding box center [794, 721] width 18 height 18
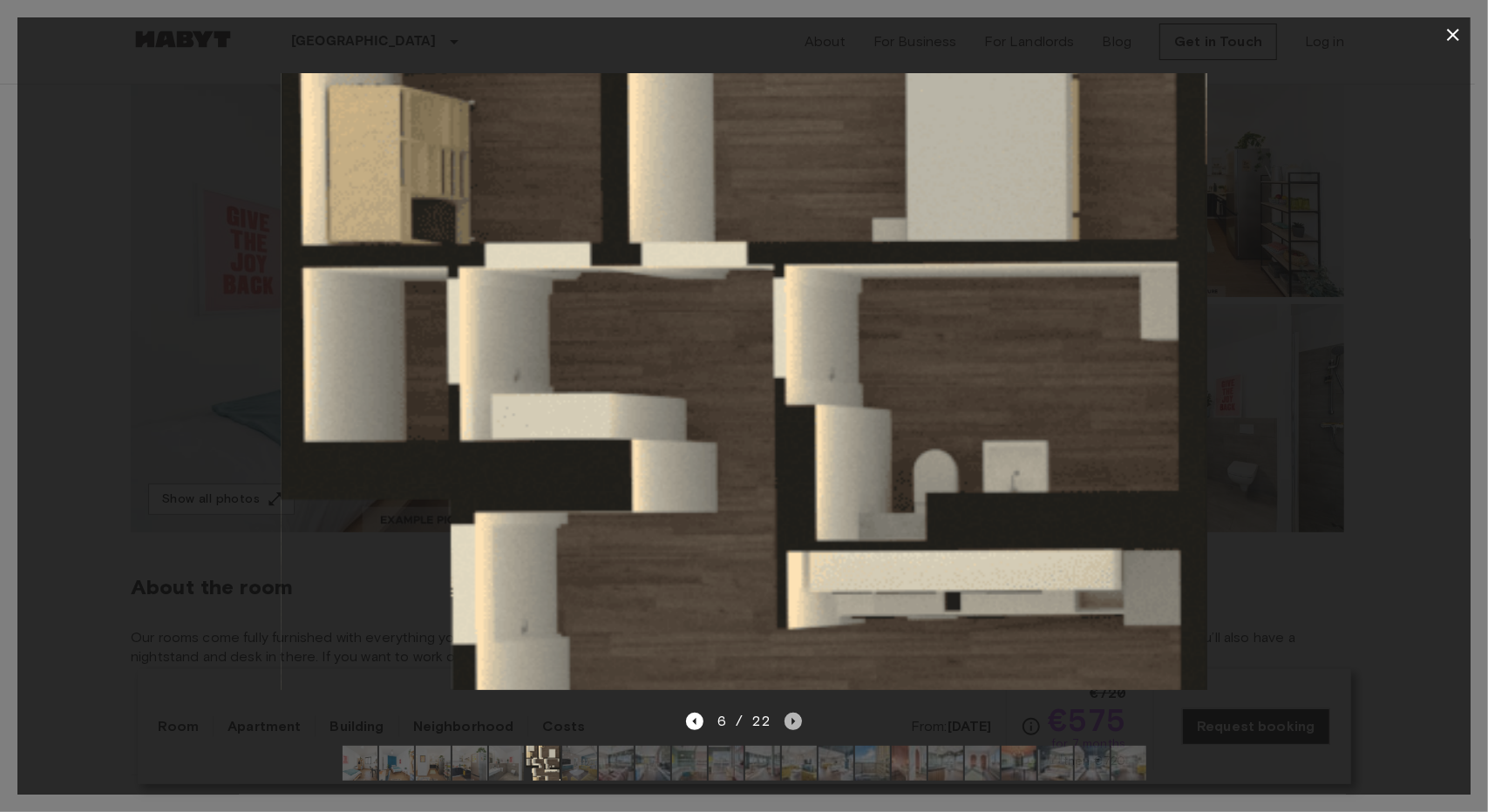
click at [790, 712] on icon "Next image" at bounding box center [794, 721] width 18 height 18
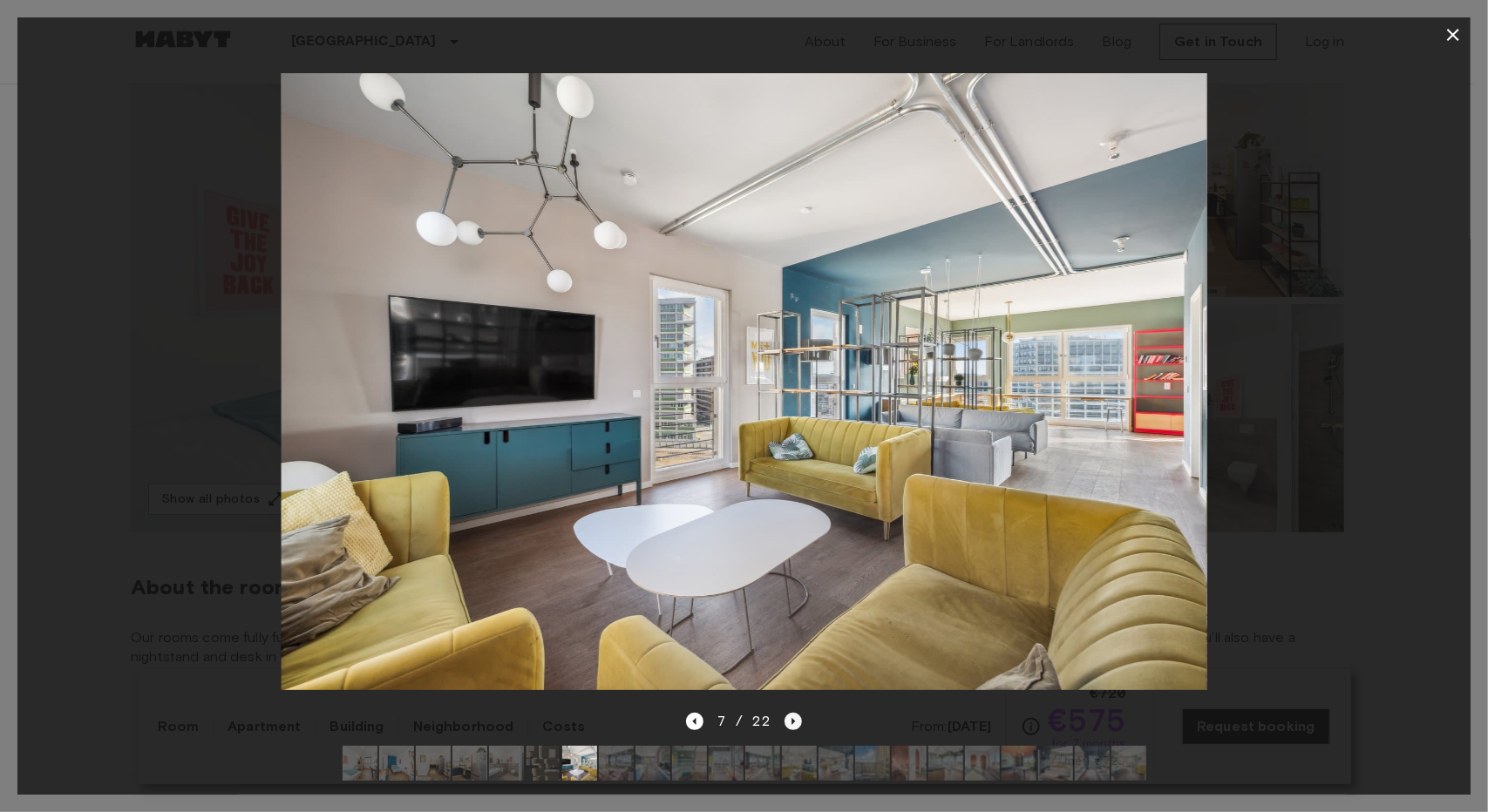
click at [790, 712] on icon "Next image" at bounding box center [794, 721] width 18 height 18
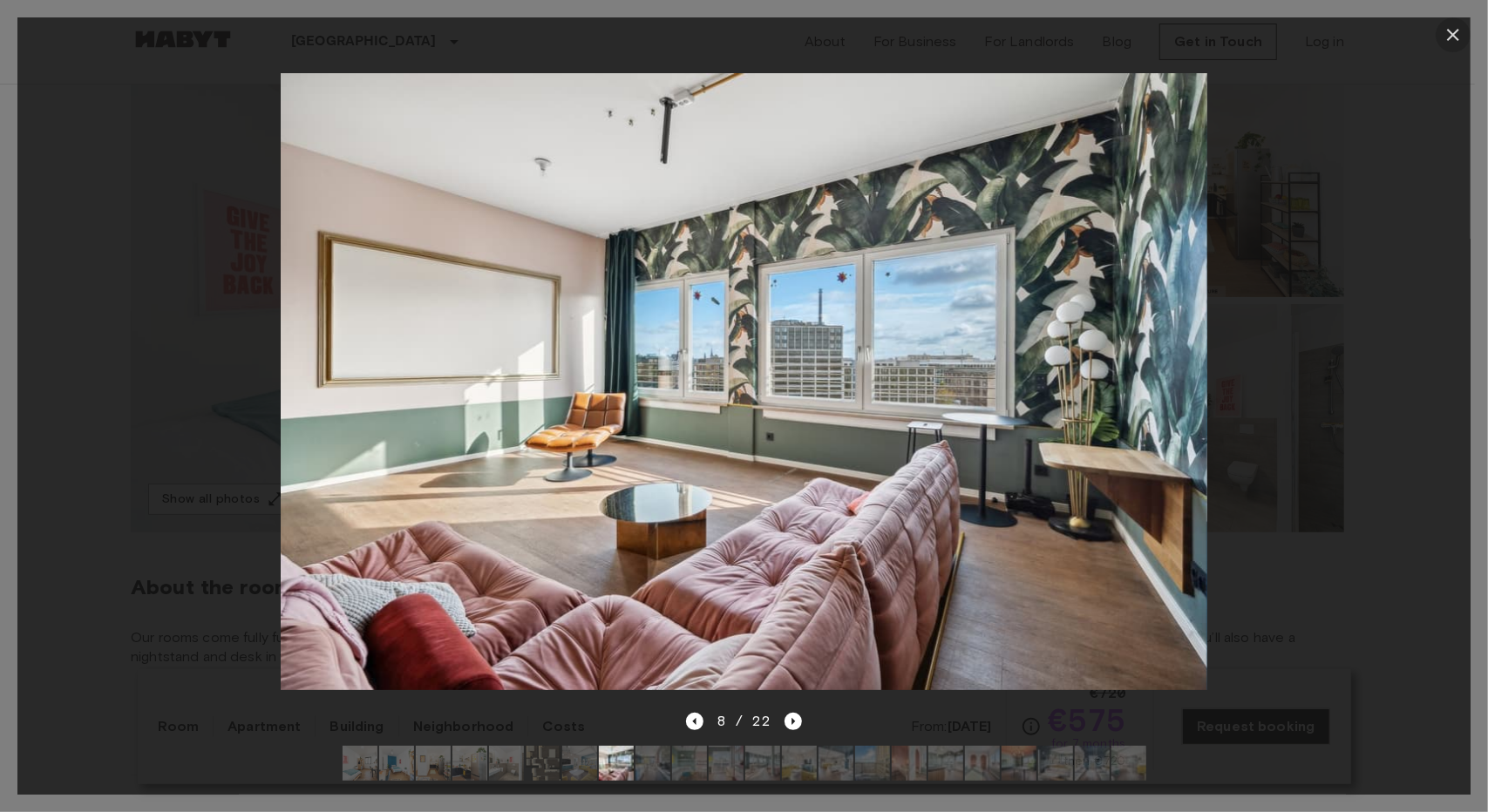
click at [1460, 34] on icon "button" at bounding box center [1453, 34] width 21 height 20
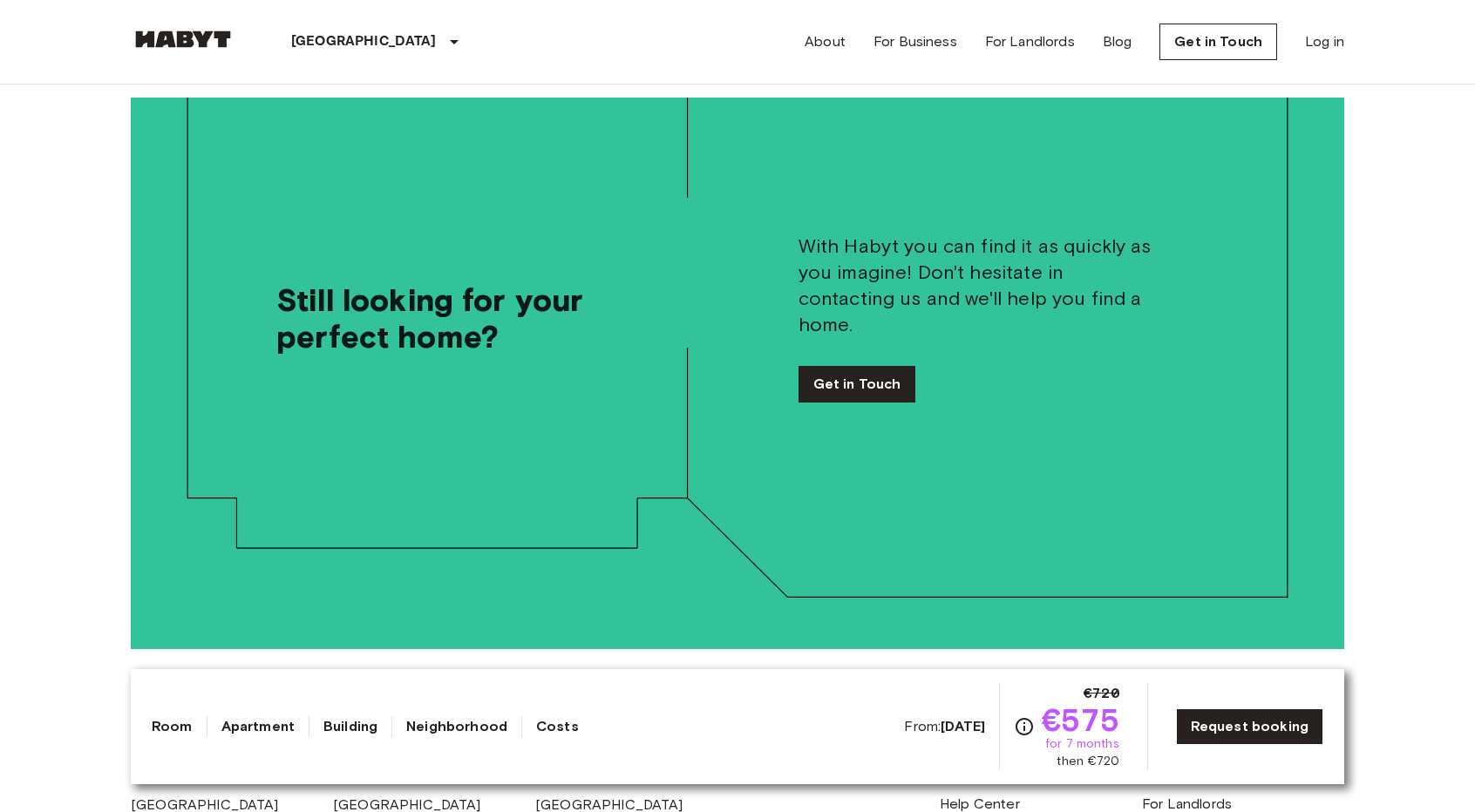
scroll to position [3921, 0]
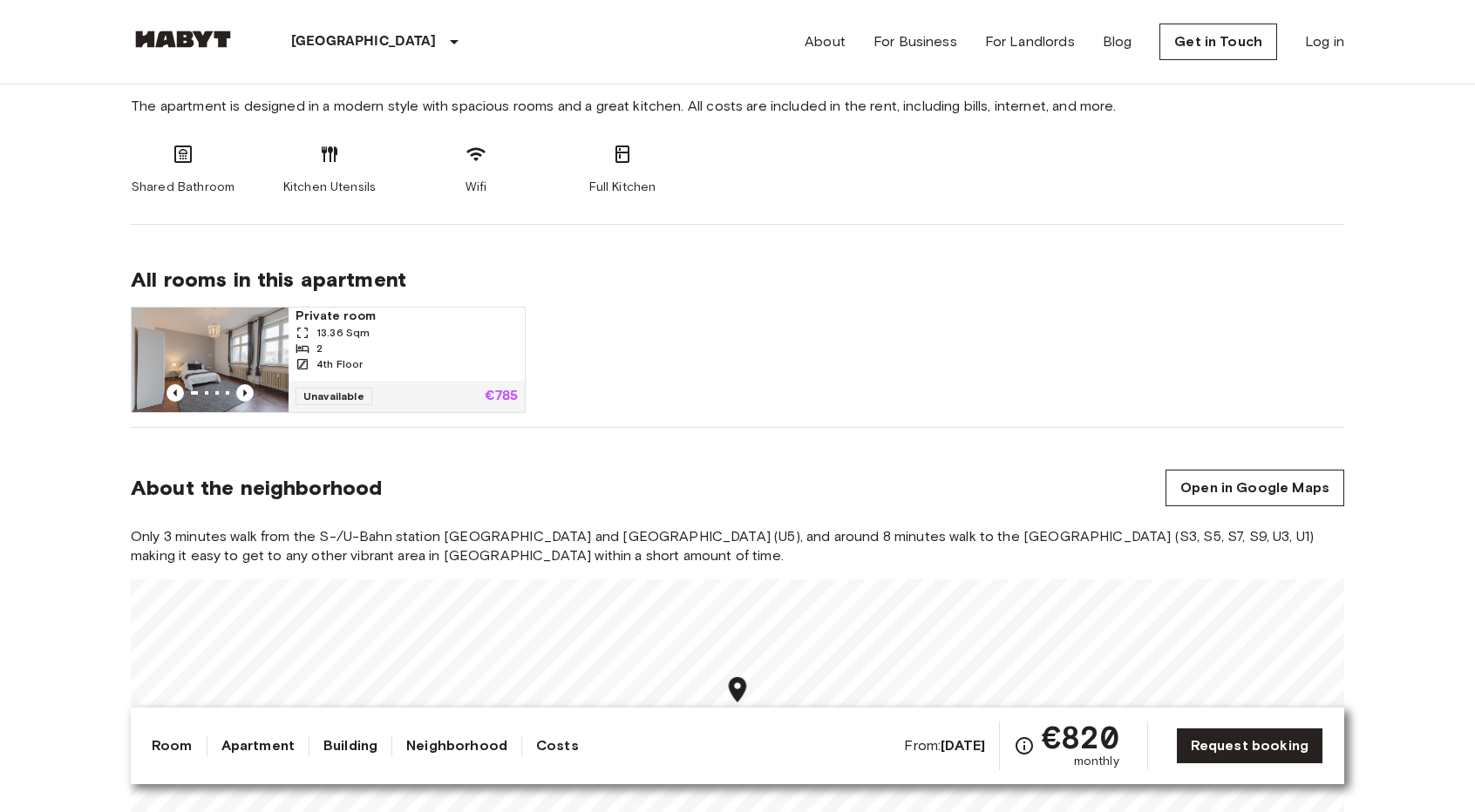
scroll to position [958, 0]
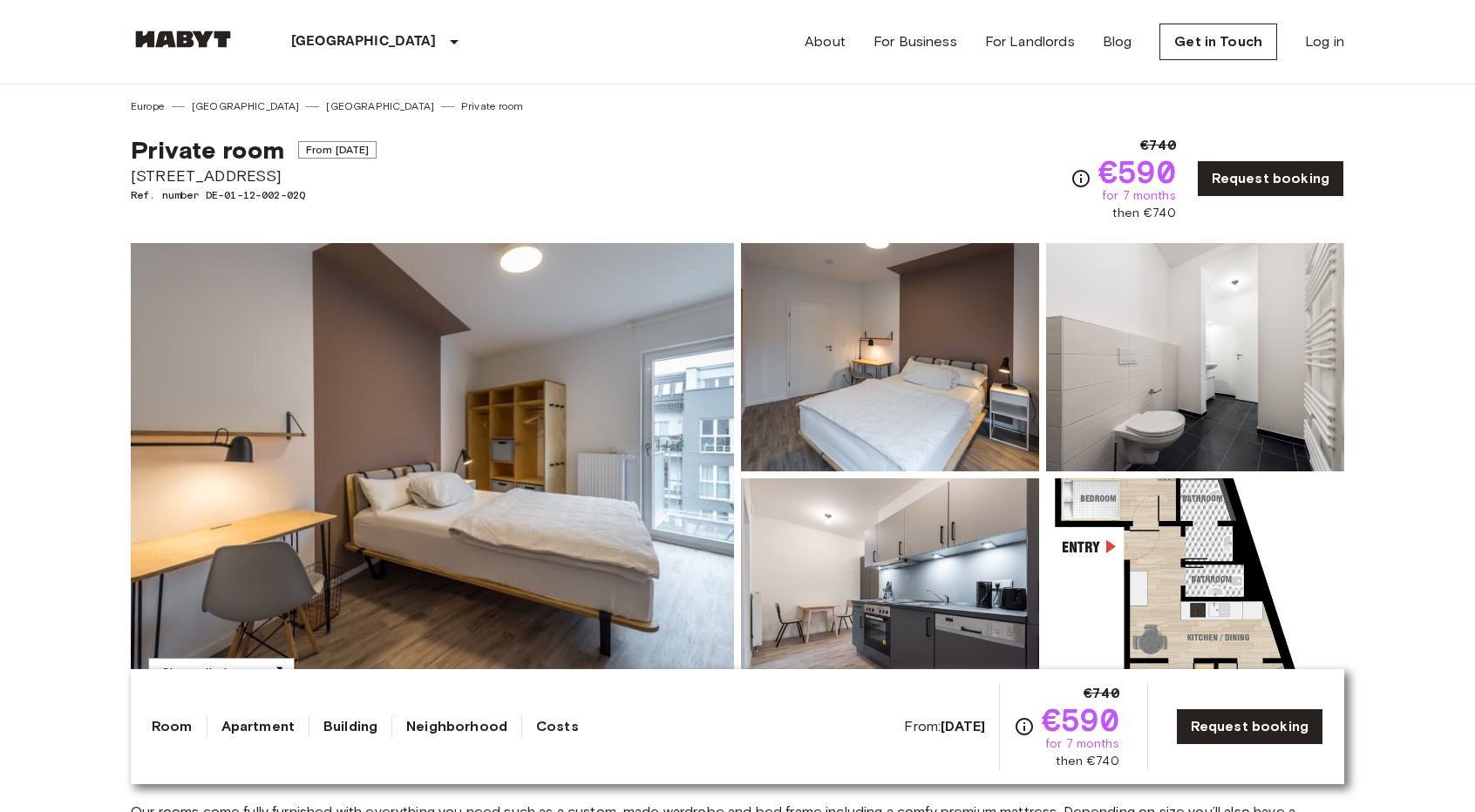
click at [1161, 611] on img at bounding box center [1194, 592] width 298 height 228
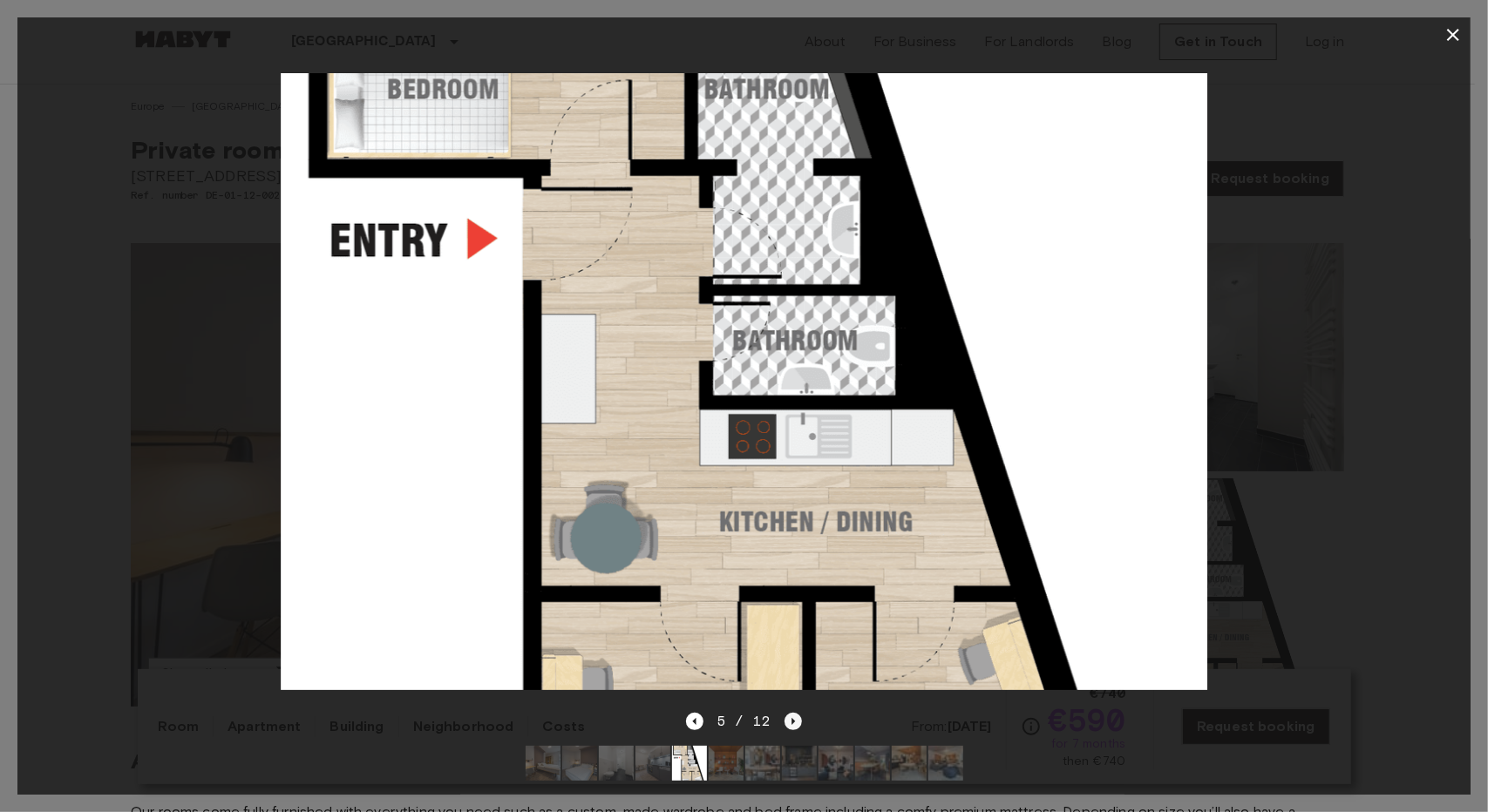
click at [789, 712] on icon "Next image" at bounding box center [794, 721] width 18 height 18
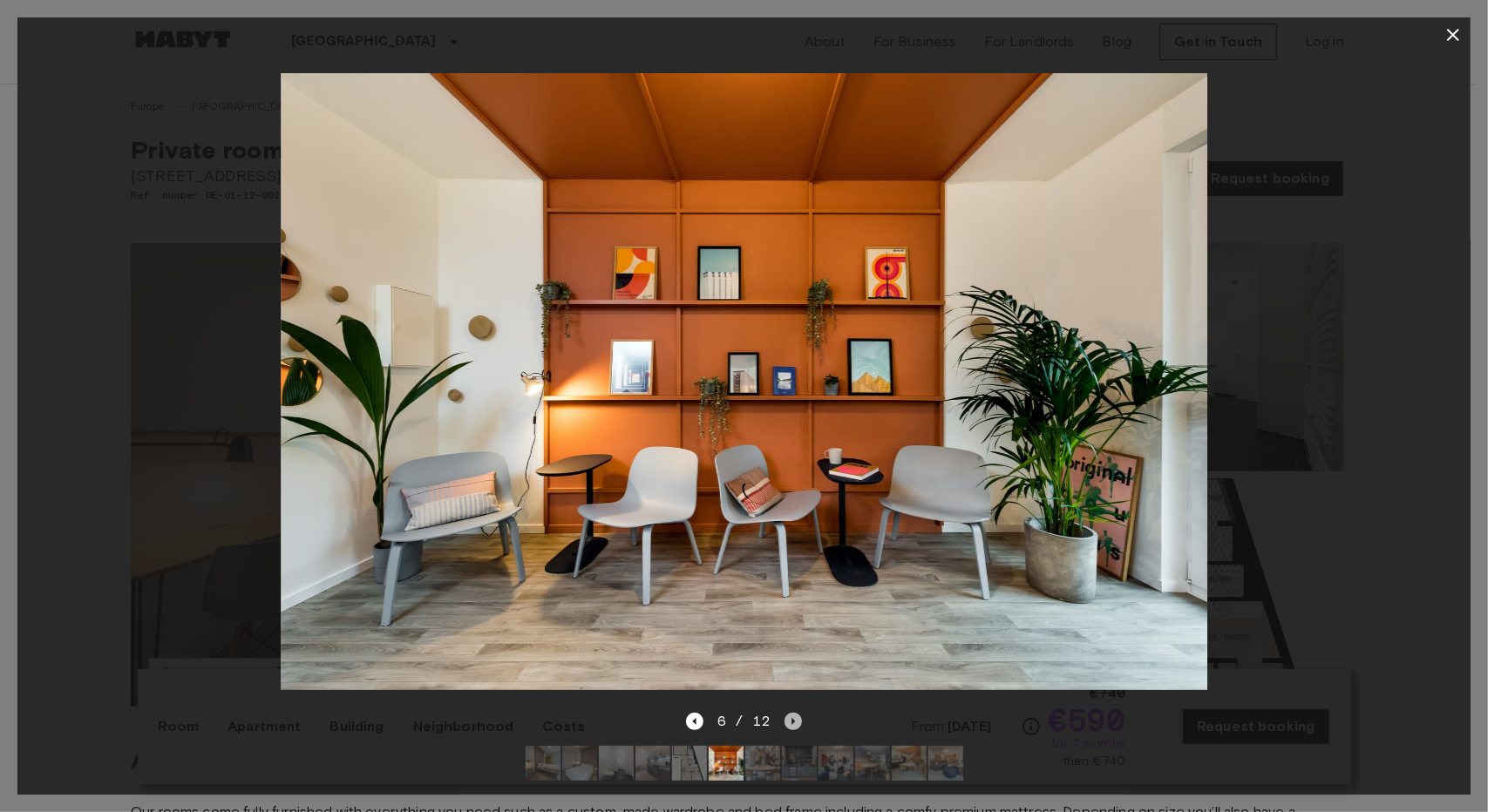
click at [789, 712] on icon "Next image" at bounding box center [794, 721] width 18 height 18
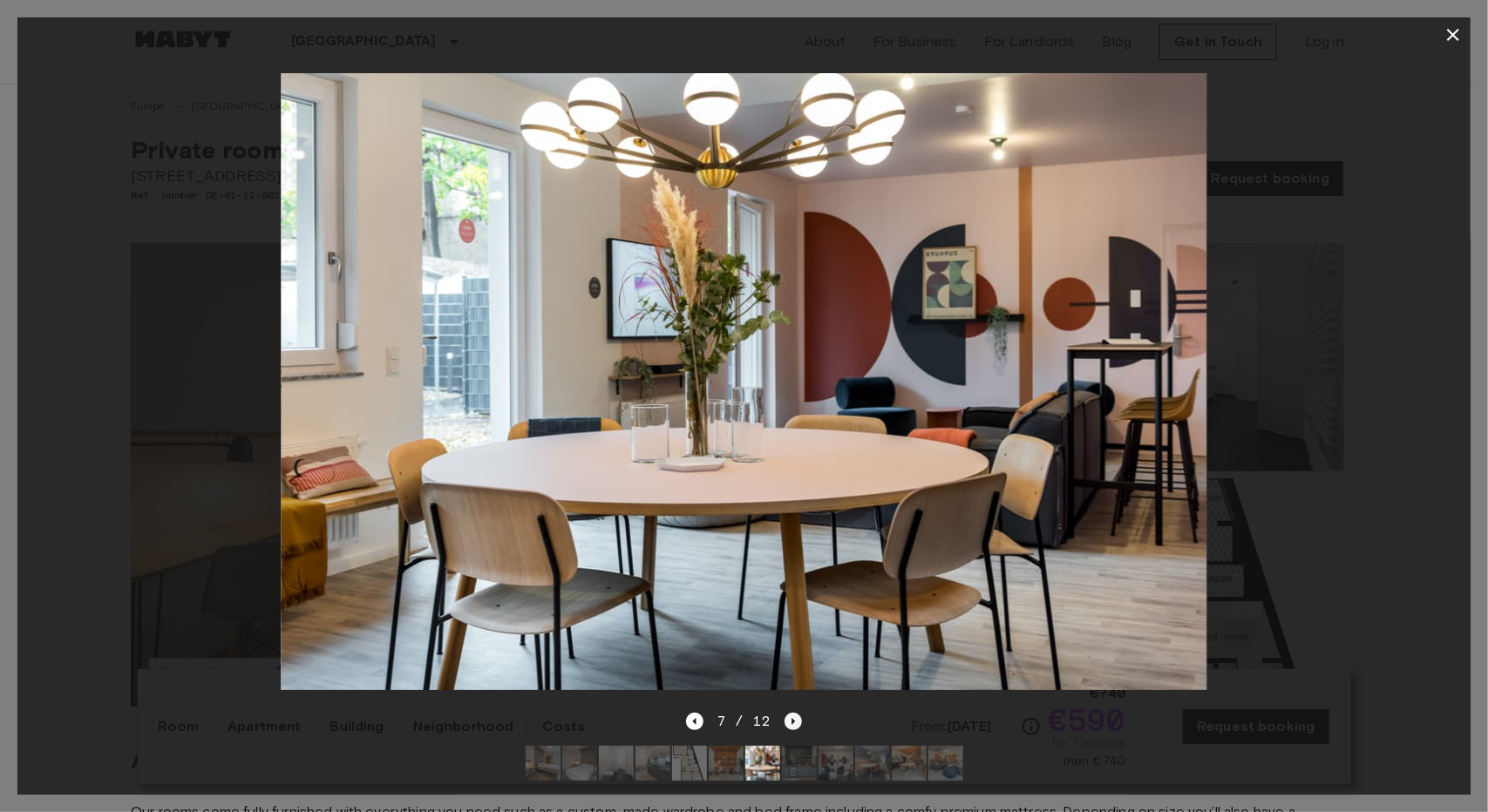
click at [789, 712] on icon "Next image" at bounding box center [794, 721] width 18 height 18
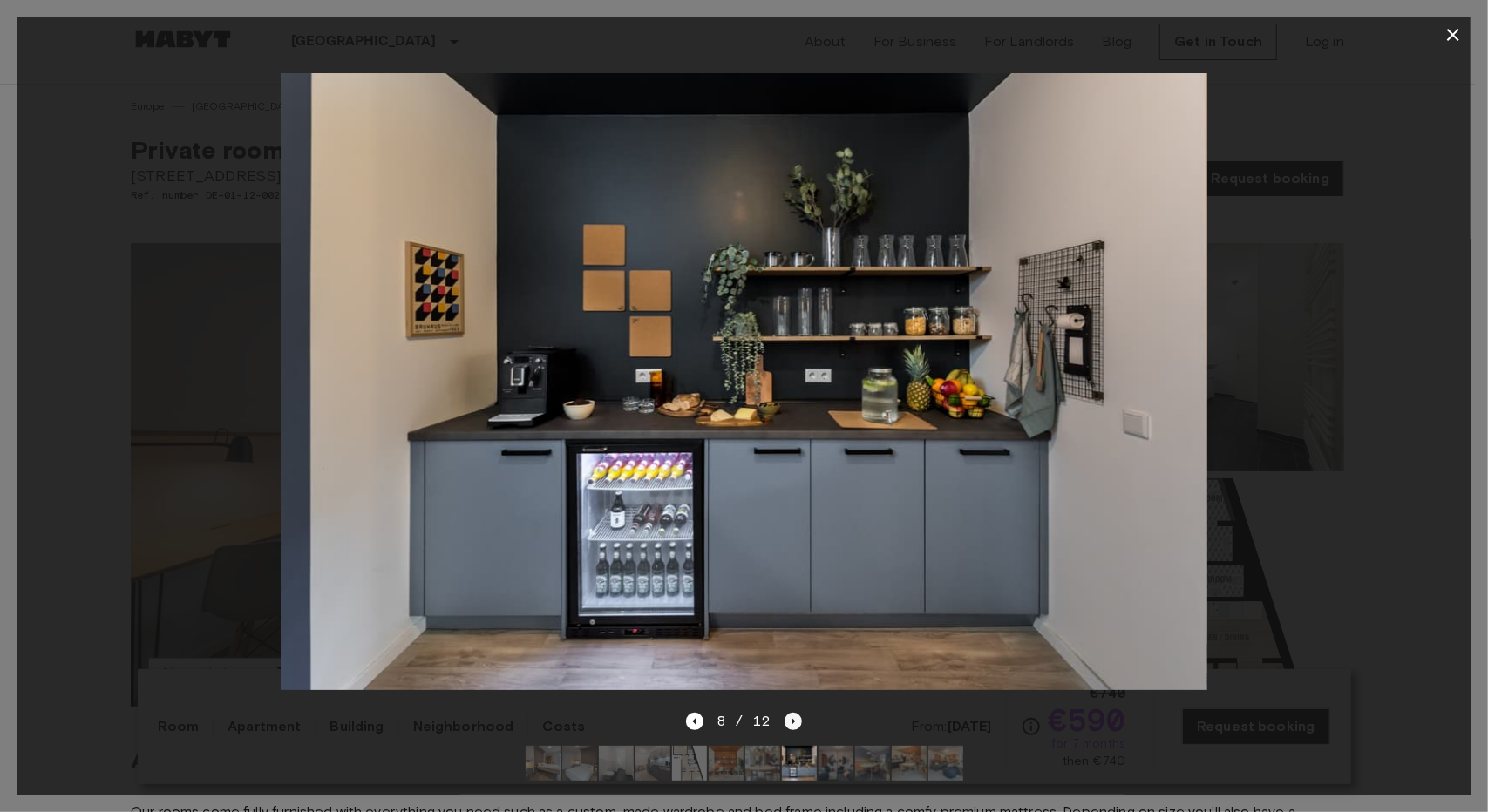
click at [789, 712] on icon "Next image" at bounding box center [794, 721] width 18 height 18
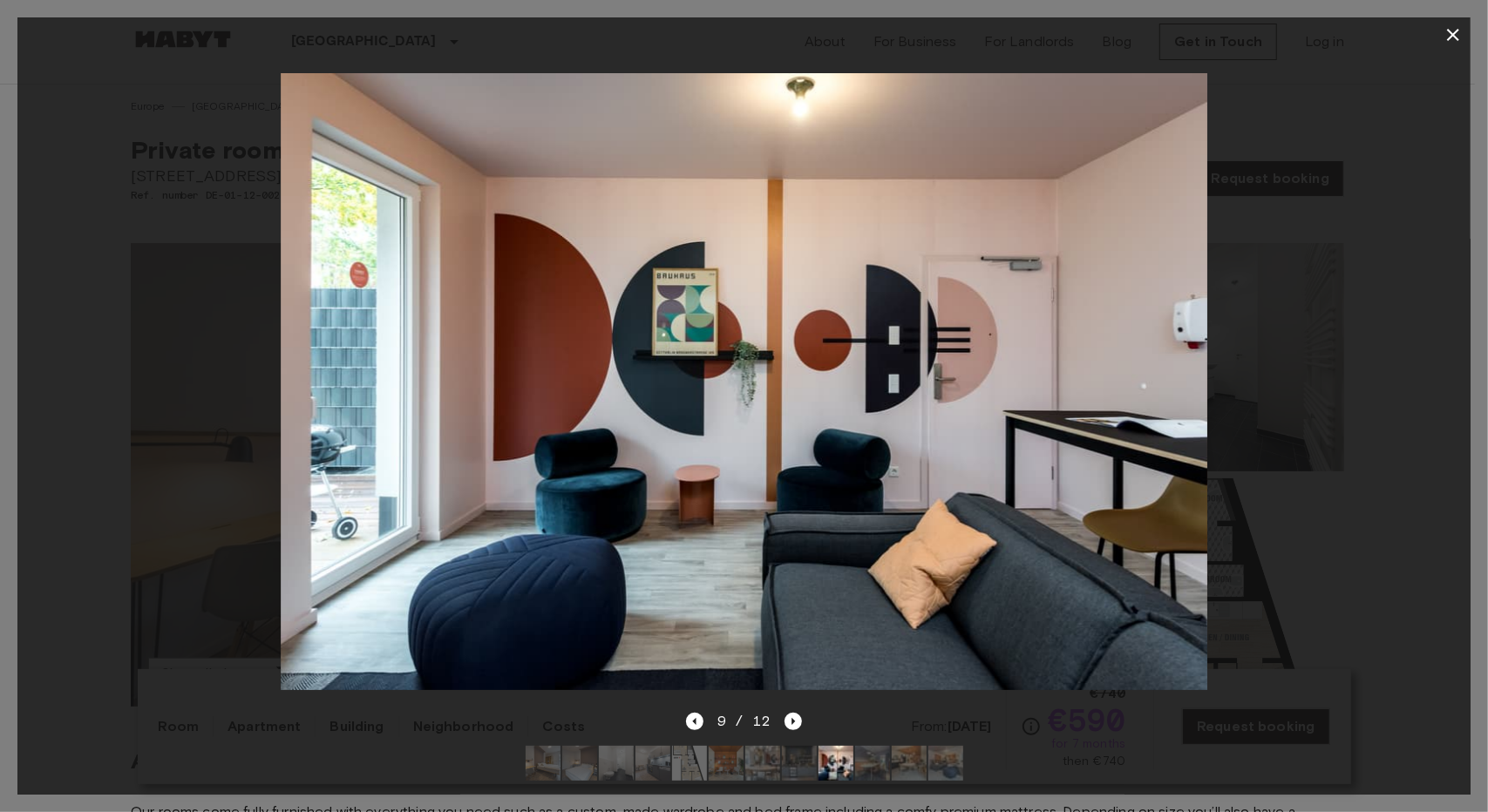
click at [711, 711] on div "9 / 12" at bounding box center [744, 721] width 116 height 20
click at [698, 712] on icon "Previous image" at bounding box center [695, 721] width 18 height 18
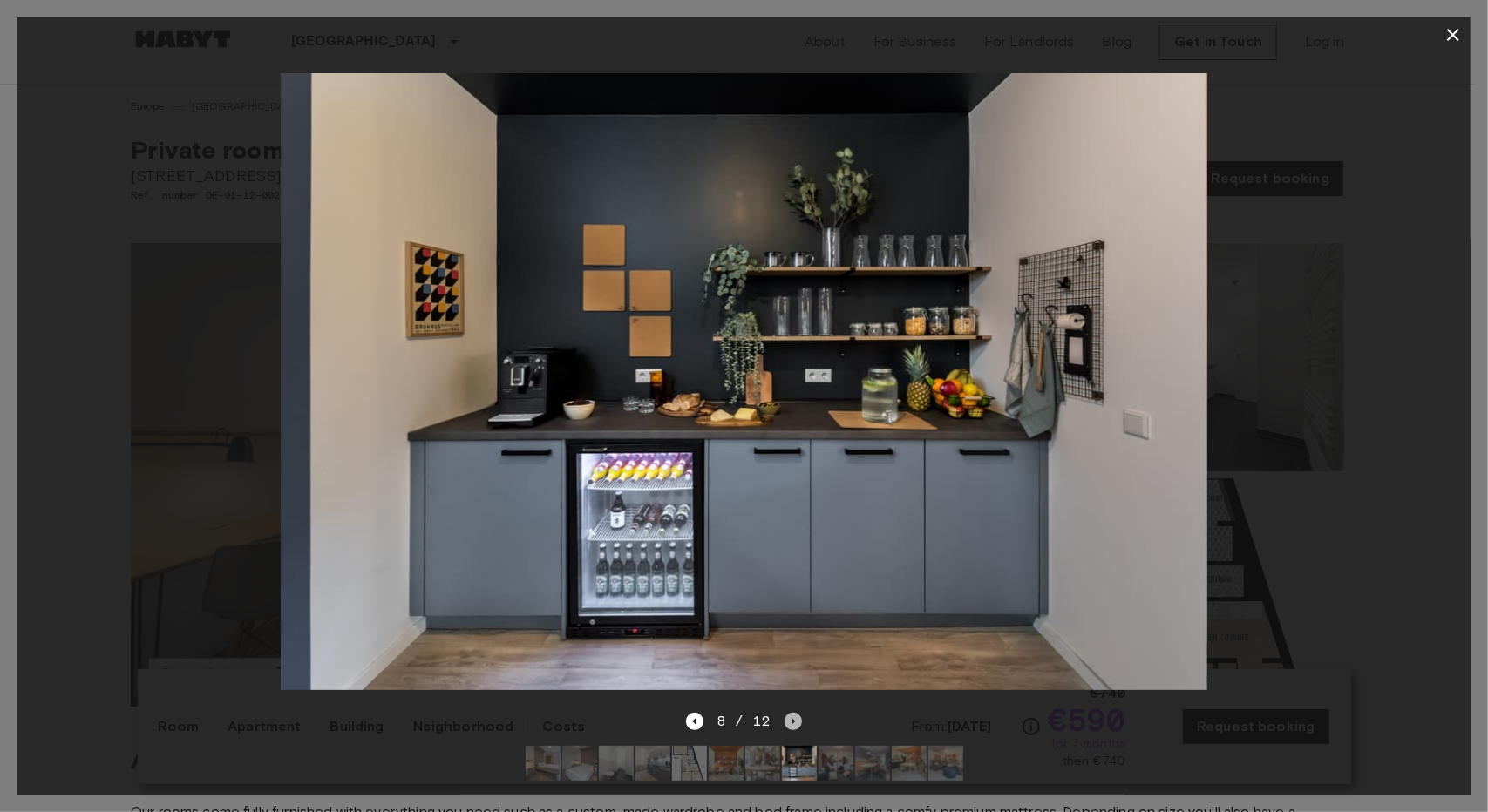
click at [790, 712] on icon "Next image" at bounding box center [794, 721] width 18 height 18
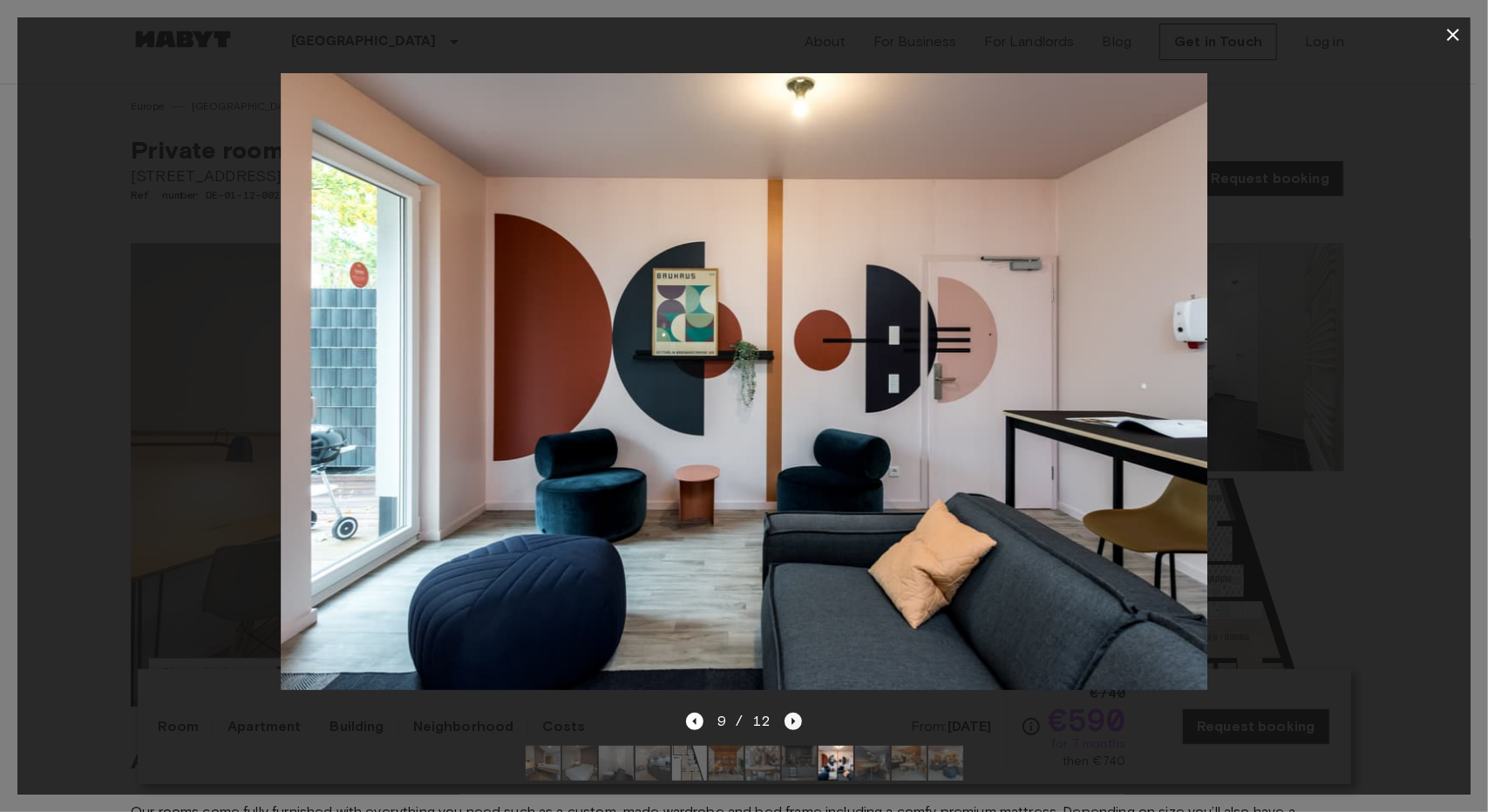
click at [790, 712] on icon "Next image" at bounding box center [794, 721] width 18 height 18
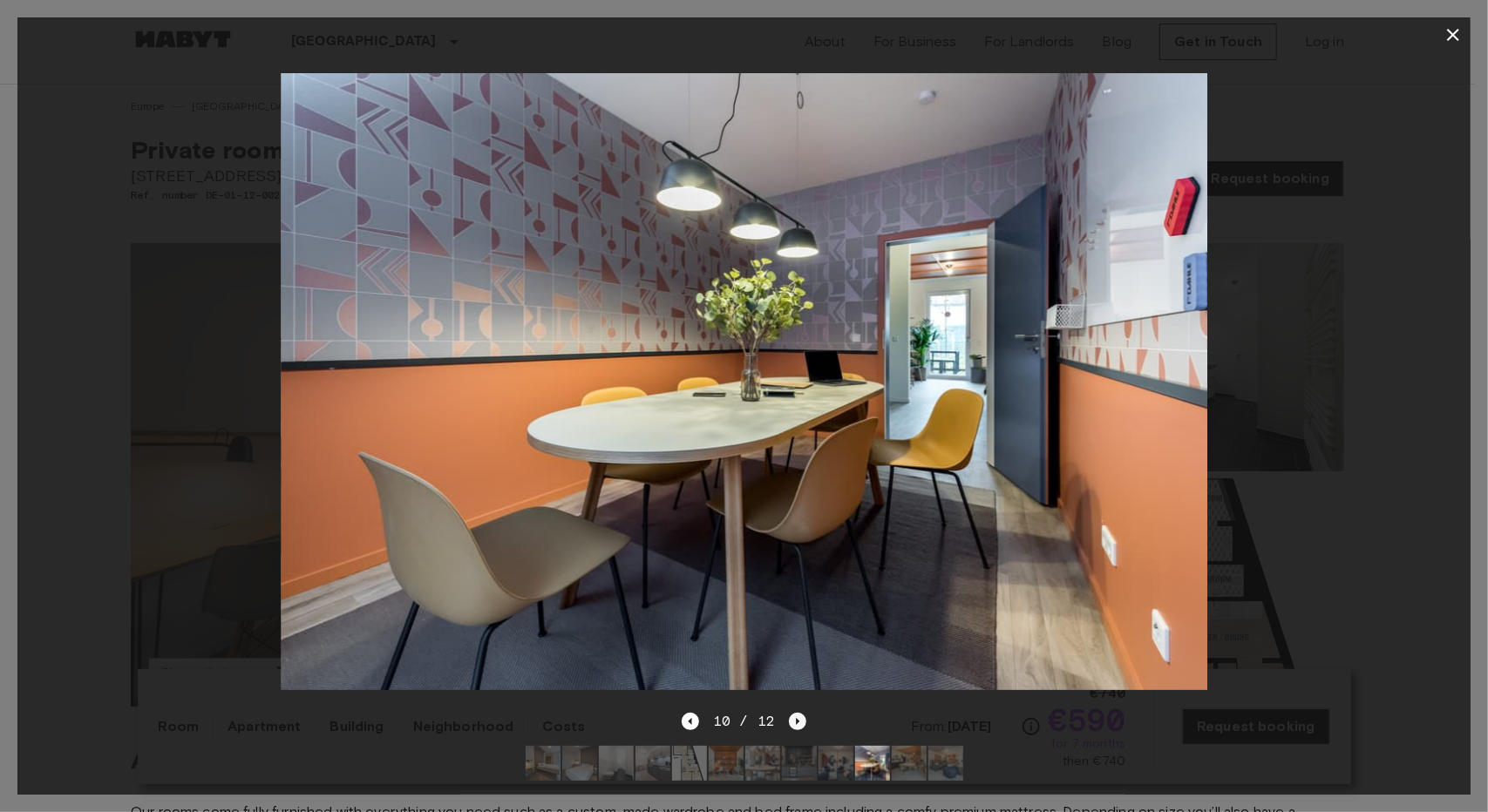
click at [790, 712] on icon "Next image" at bounding box center [798, 721] width 18 height 18
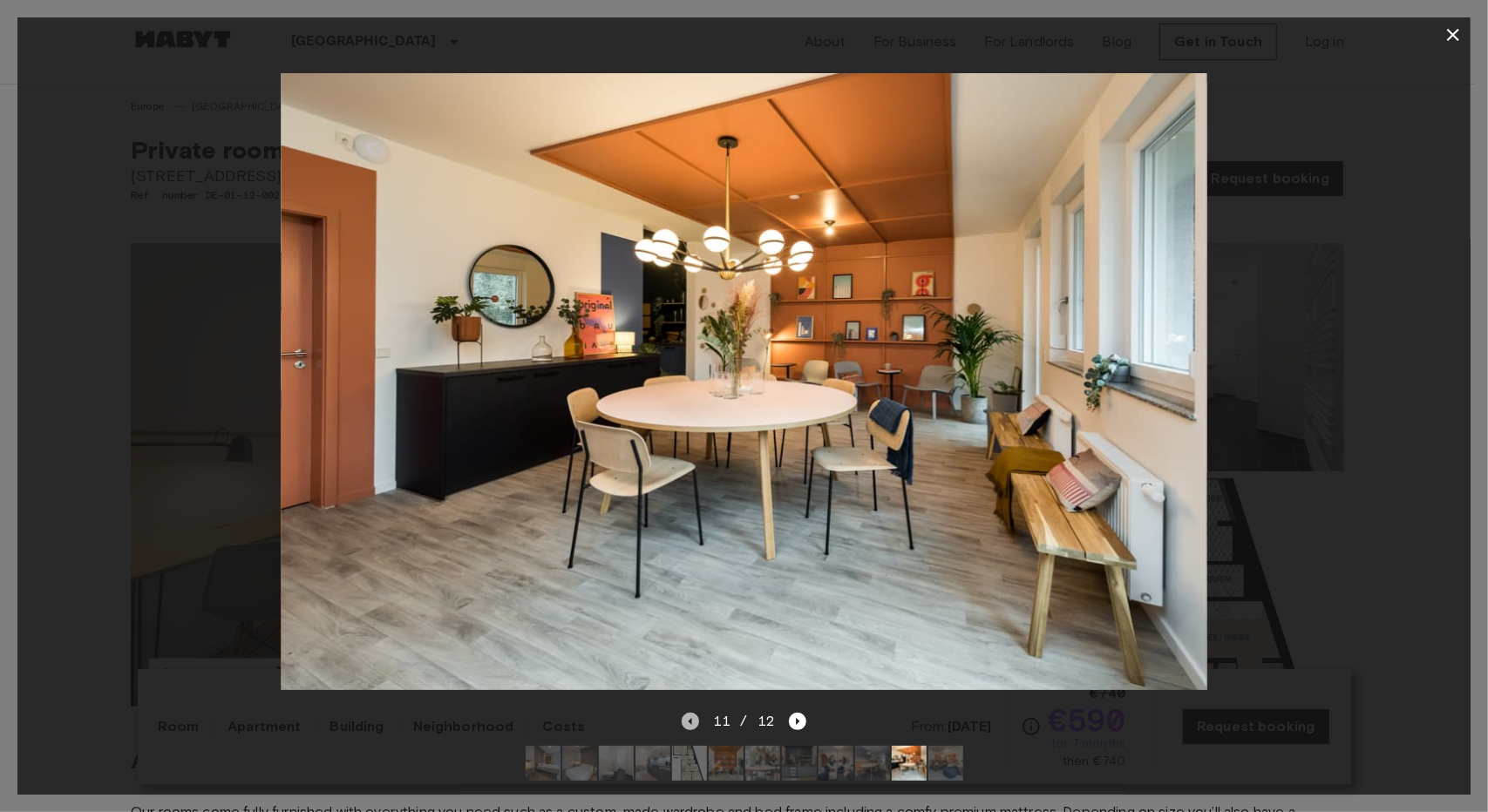
click at [685, 712] on icon "Previous image" at bounding box center [690, 721] width 18 height 18
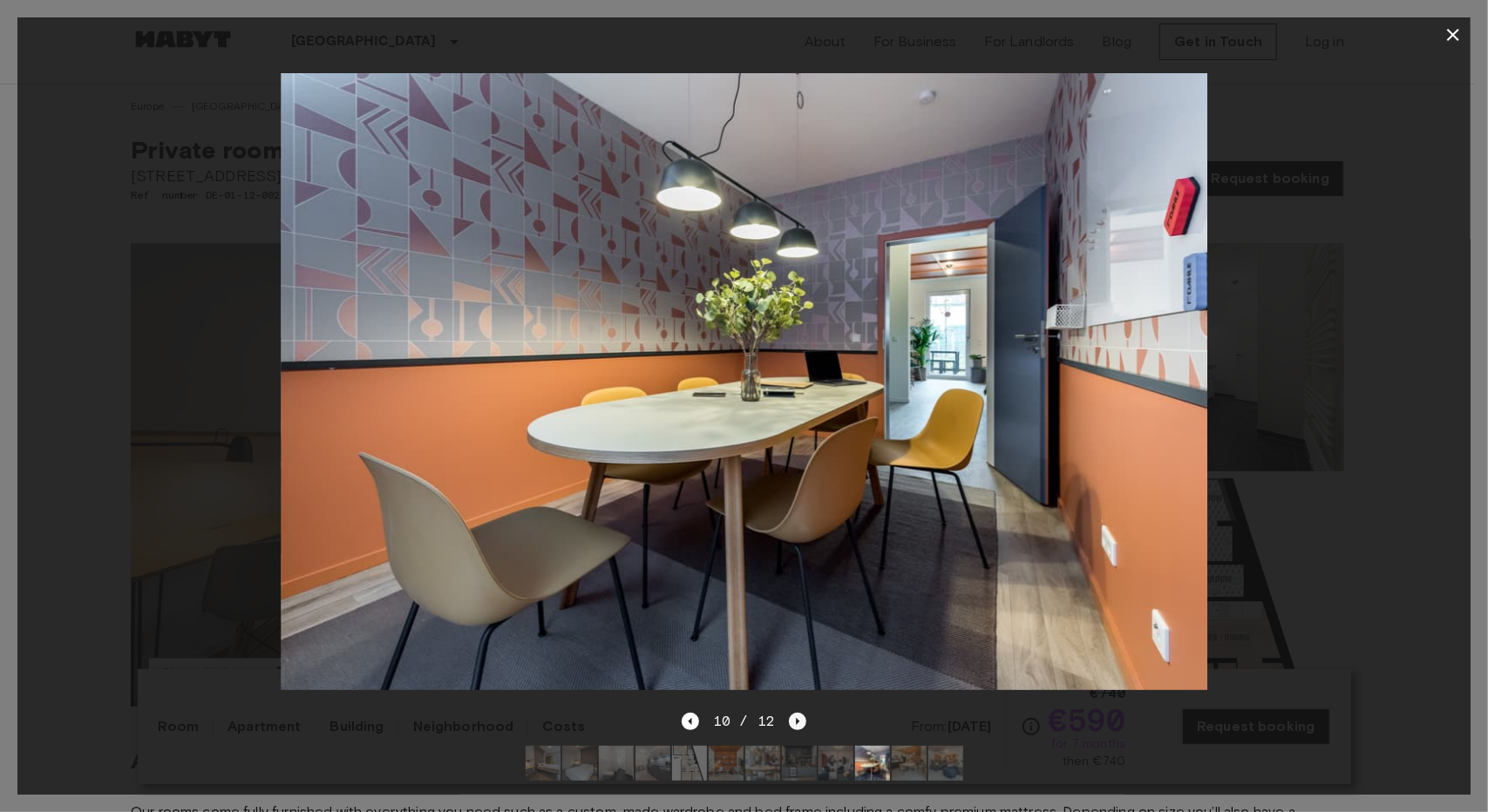
click at [802, 712] on icon "Next image" at bounding box center [798, 721] width 18 height 18
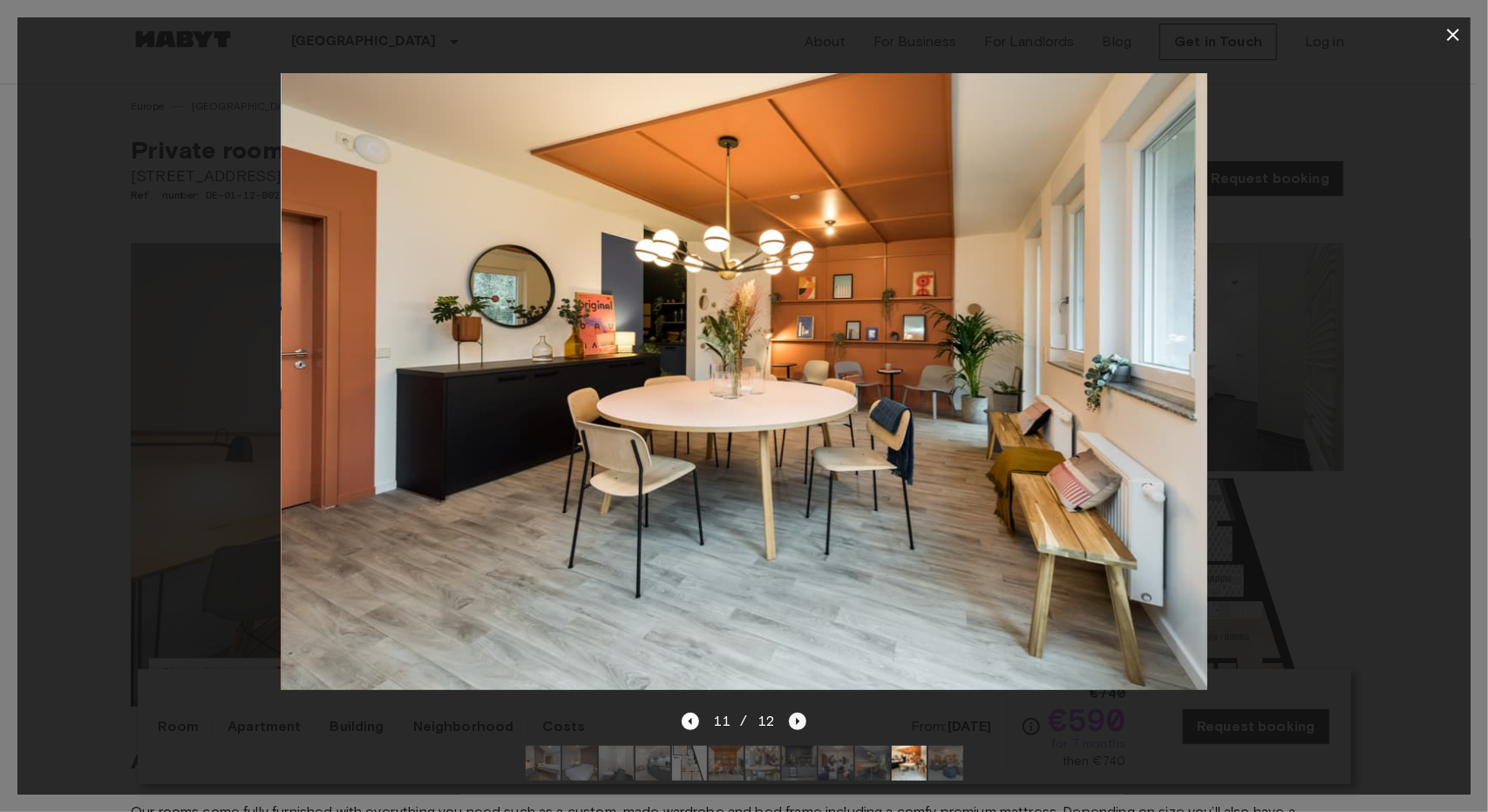
click at [802, 712] on icon "Next image" at bounding box center [798, 721] width 18 height 18
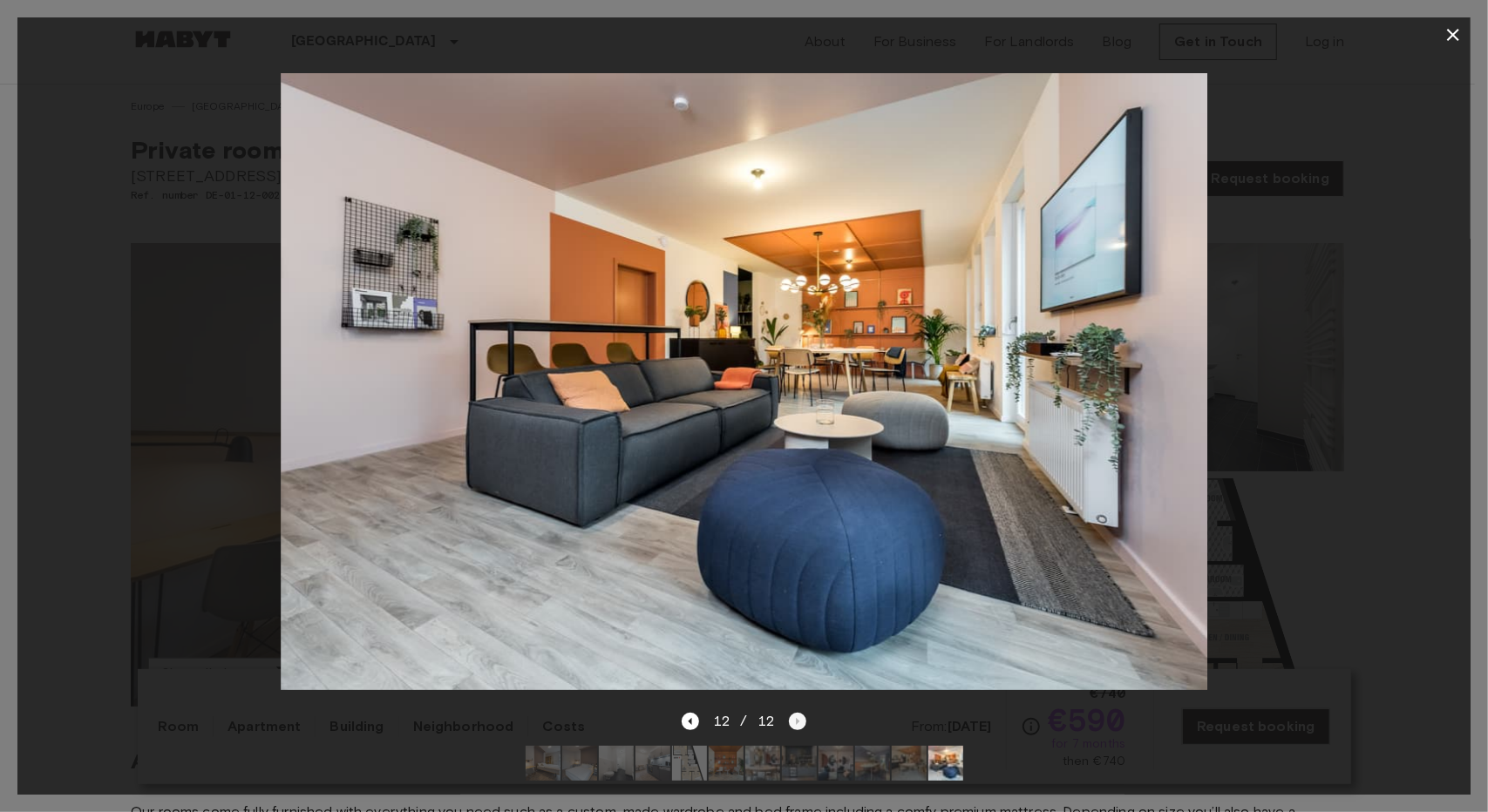
click at [802, 711] on div "12 / 12" at bounding box center [744, 721] width 125 height 20
click at [1452, 34] on icon "button" at bounding box center [1453, 34] width 12 height 12
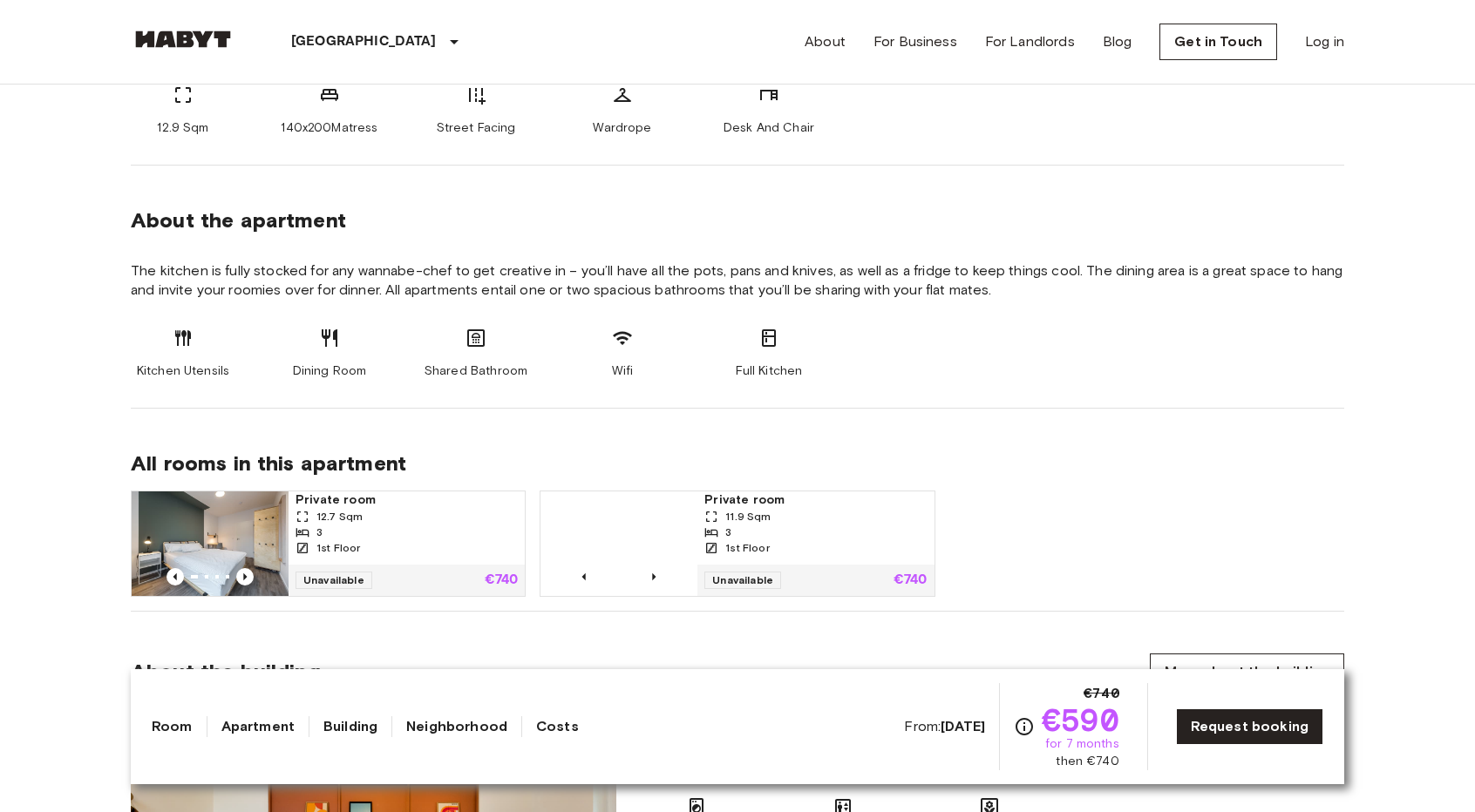
scroll to position [435, 0]
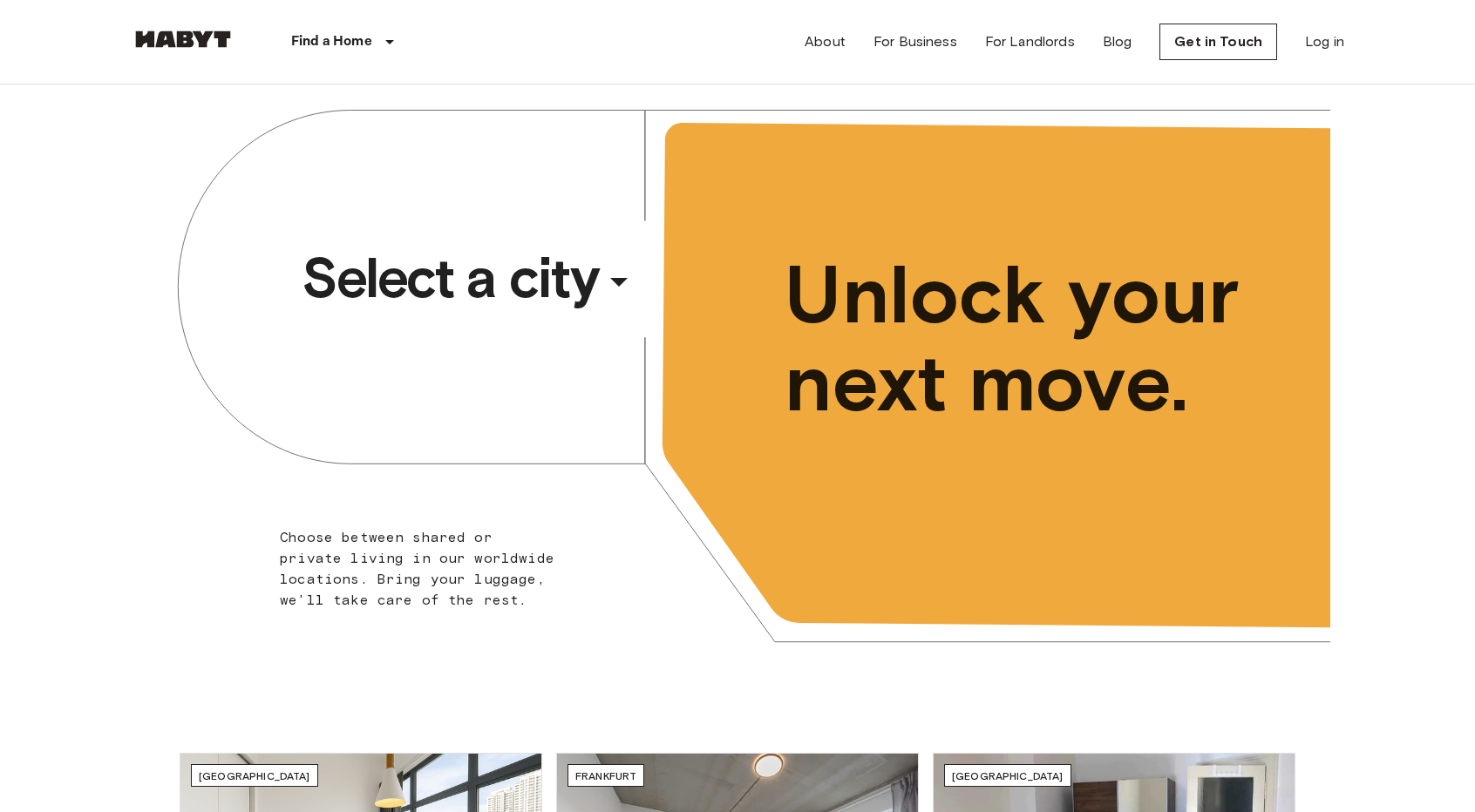
click at [569, 278] on div "​" at bounding box center [642, 296] width 180 height 36
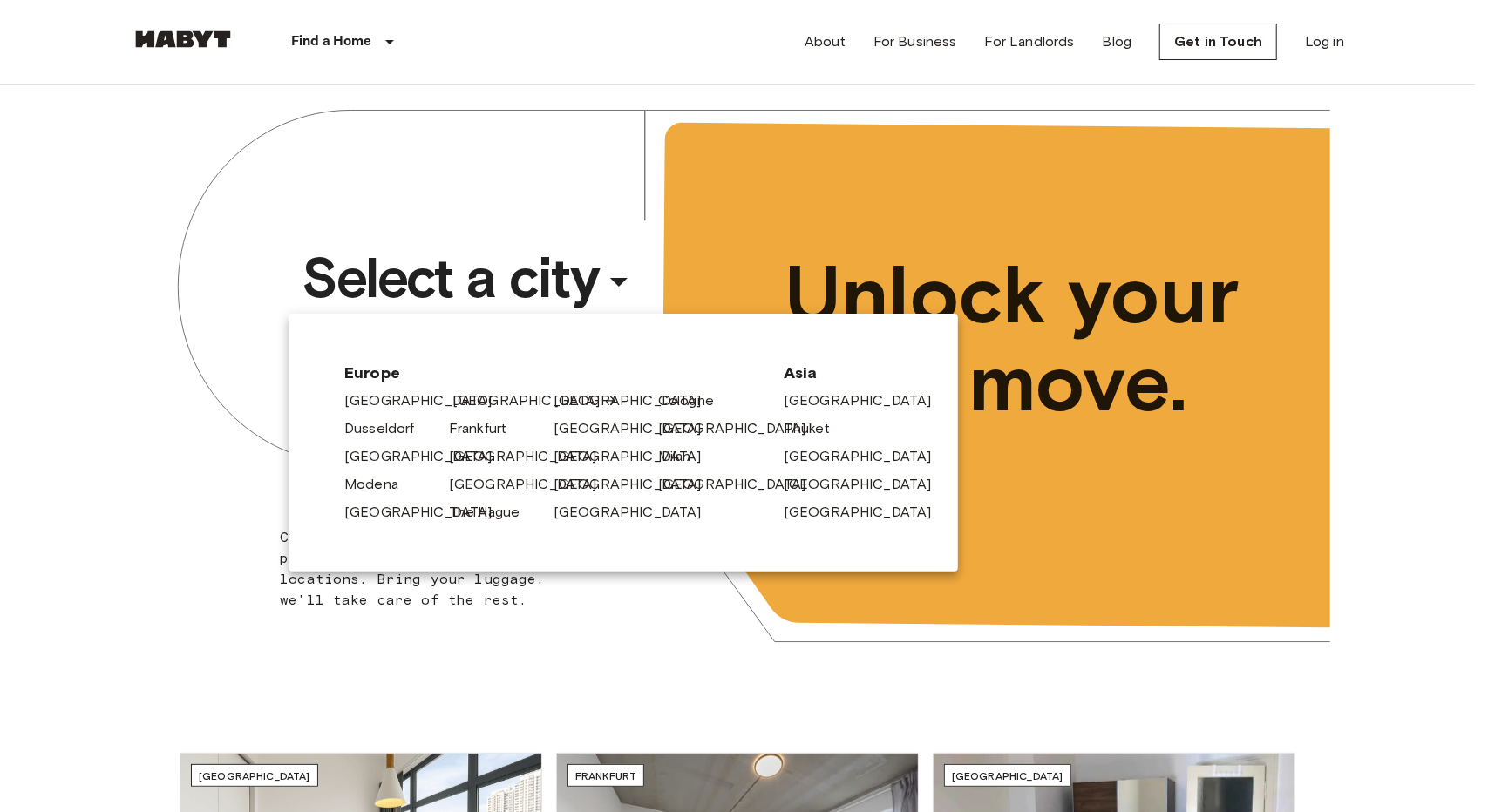
click at [473, 396] on link "[GEOGRAPHIC_DATA]" at bounding box center [535, 400] width 166 height 20
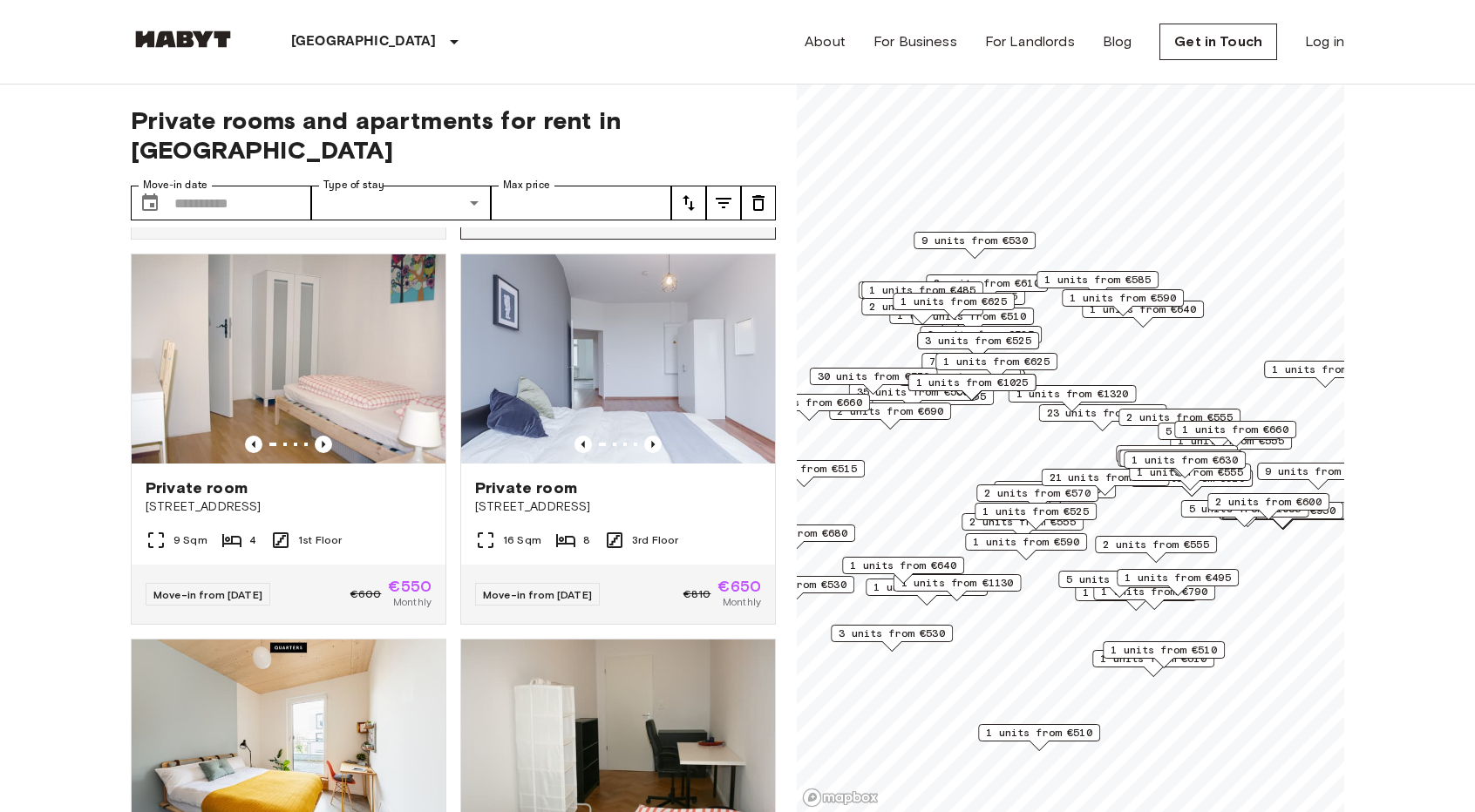
scroll to position [958, 0]
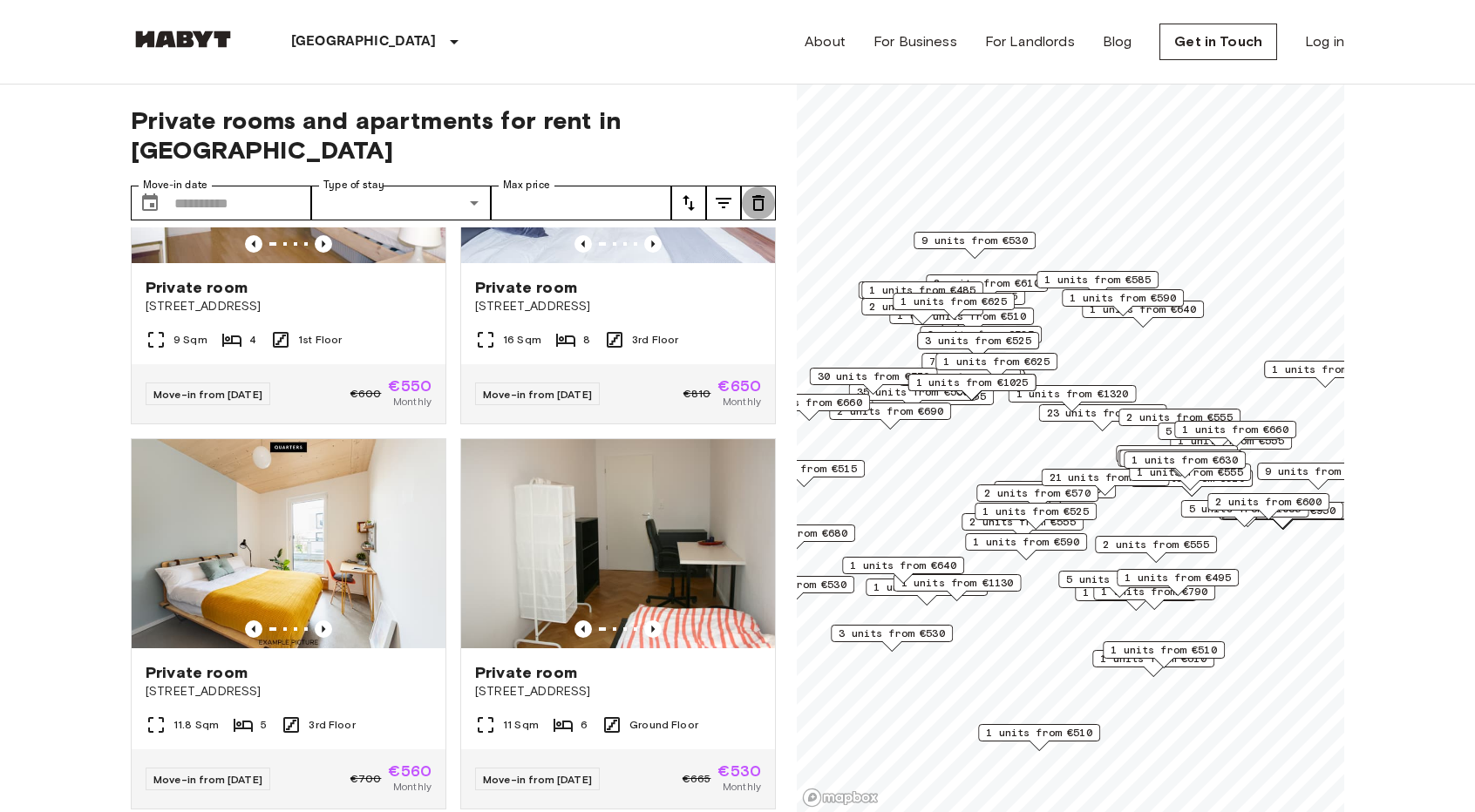
click at [757, 192] on icon "tune" at bounding box center [758, 202] width 20 height 20
click at [1311, 35] on link "Log in" at bounding box center [1325, 41] width 39 height 20
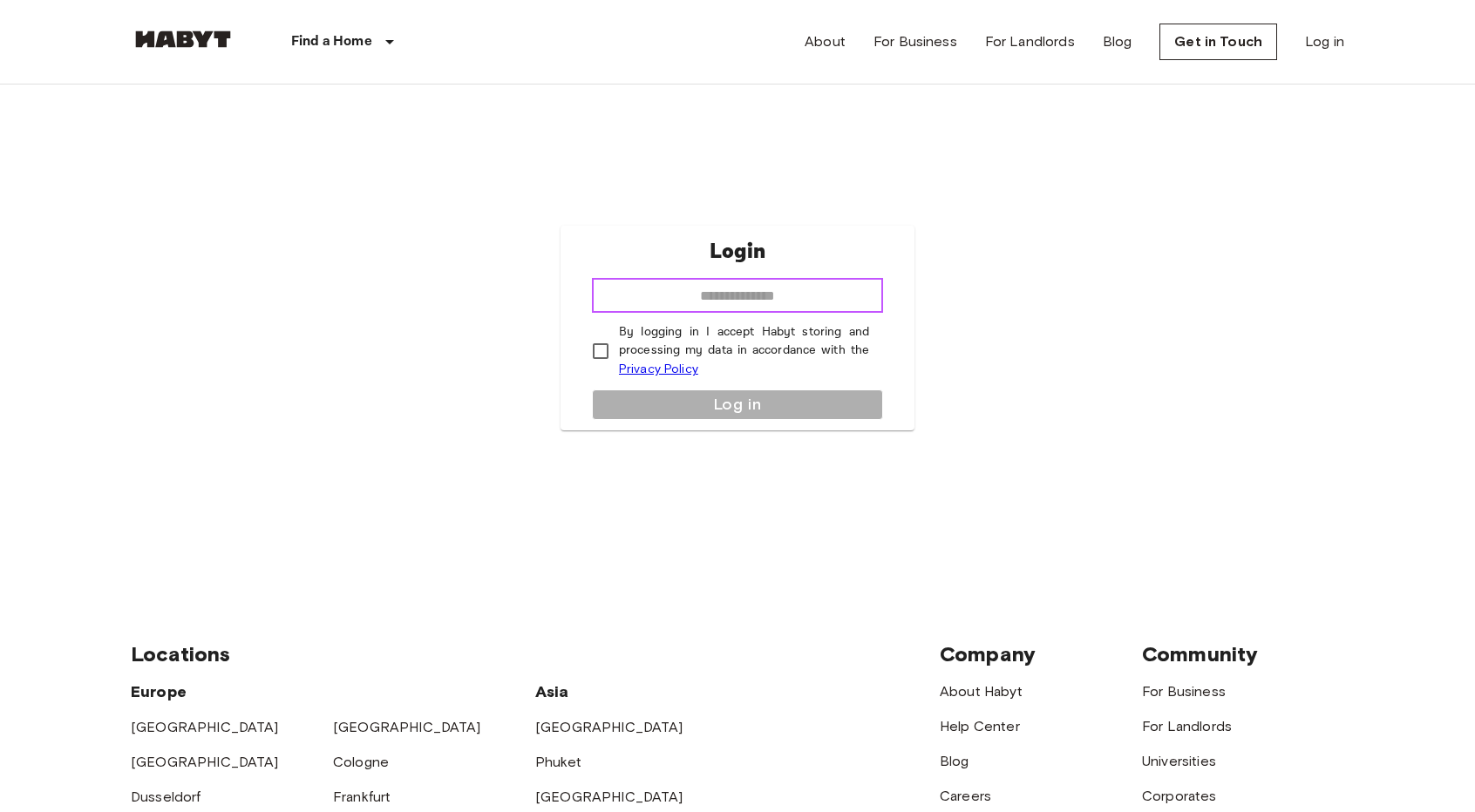
click at [712, 289] on input "email" at bounding box center [737, 296] width 291 height 35
type input "**********"
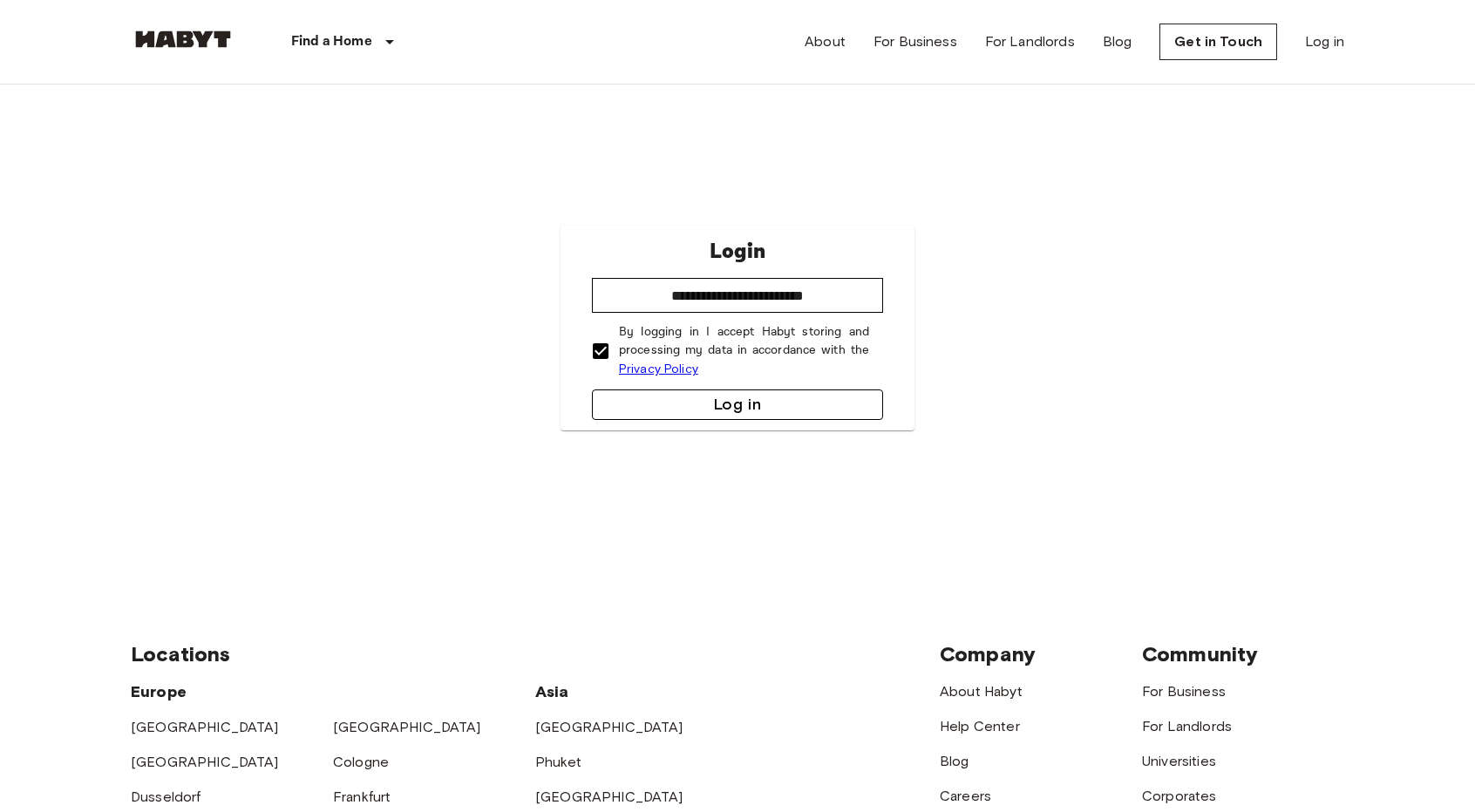
click at [646, 402] on button "Log in" at bounding box center [737, 404] width 291 height 30
